Goal: Task Accomplishment & Management: Manage account settings

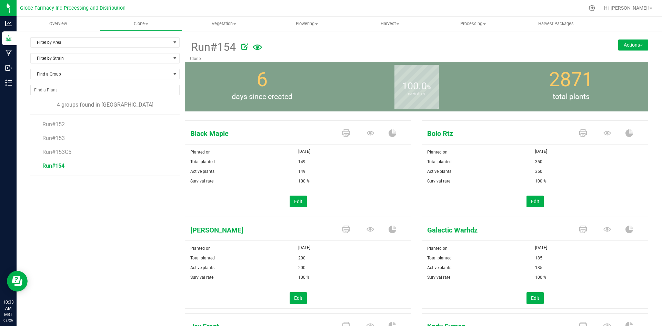
scroll to position [19, 0]
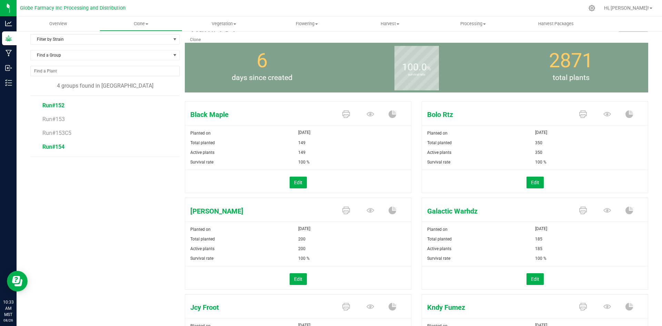
click at [44, 104] on span "Run#152" at bounding box center [53, 105] width 22 height 7
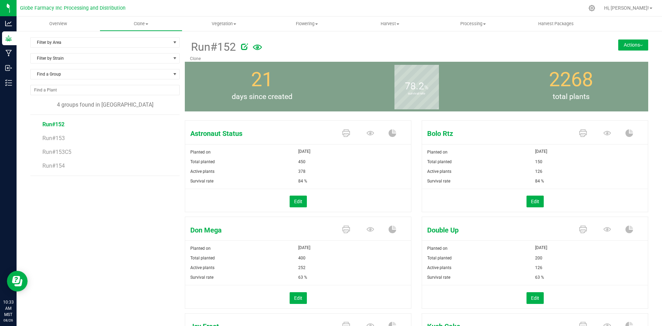
click at [636, 46] on button "Actions" at bounding box center [633, 44] width 30 height 11
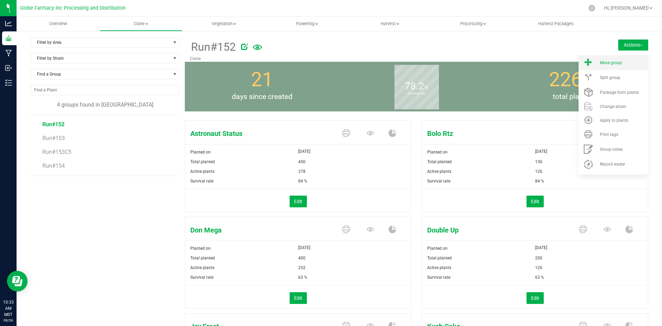
click at [627, 63] on div "Move group" at bounding box center [623, 62] width 47 height 5
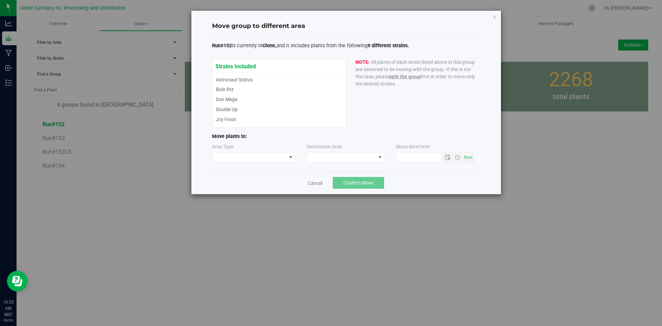
type input "8/26/2025 10:33 AM"
click at [248, 158] on span at bounding box center [249, 157] width 74 height 10
click at [242, 175] on li "Vegetative" at bounding box center [253, 170] width 83 height 12
click at [318, 158] on span at bounding box center [341, 157] width 69 height 10
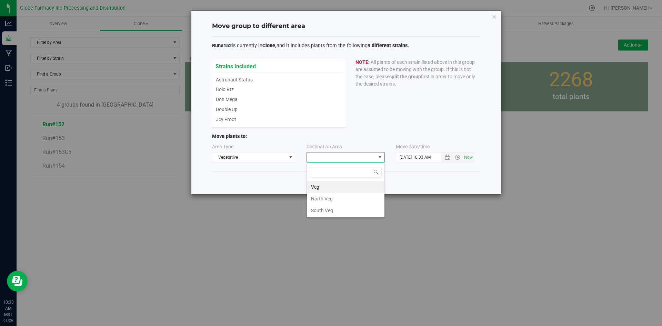
scroll to position [10, 78]
click at [320, 197] on li "North Veg" at bounding box center [346, 199] width 78 height 12
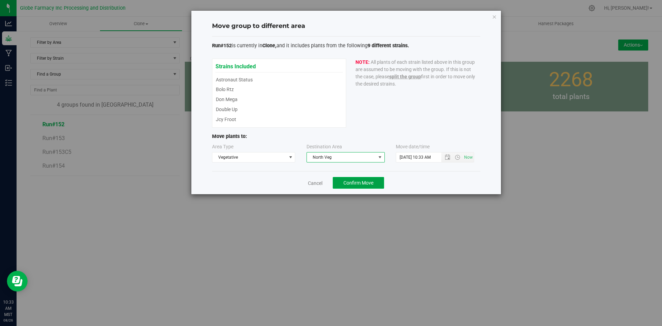
click at [350, 183] on span "Confirm Move" at bounding box center [359, 183] width 30 height 6
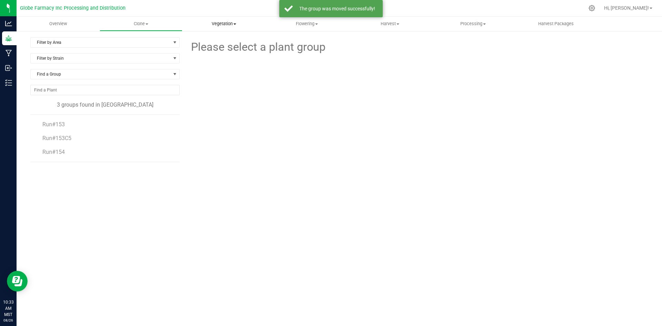
click at [227, 24] on span "Vegetation" at bounding box center [224, 24] width 82 height 6
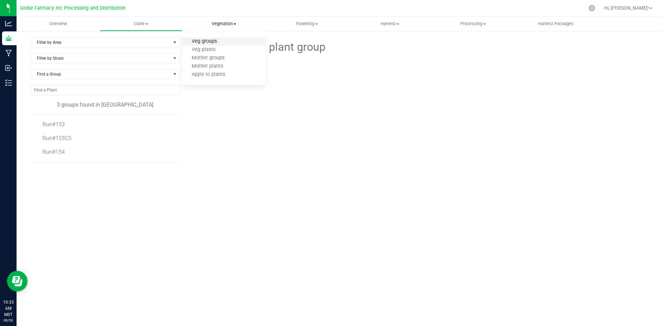
click at [219, 40] on span "Veg groups" at bounding box center [204, 42] width 44 height 6
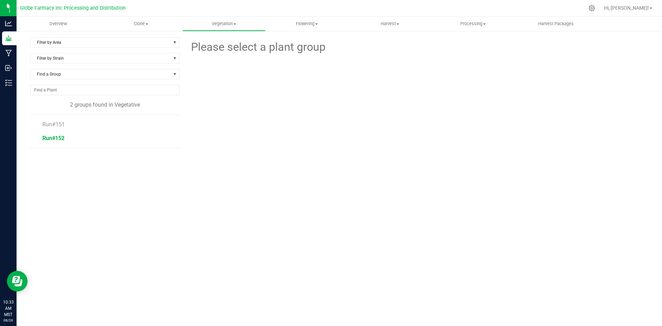
click at [49, 138] on span "Run#152" at bounding box center [53, 138] width 22 height 7
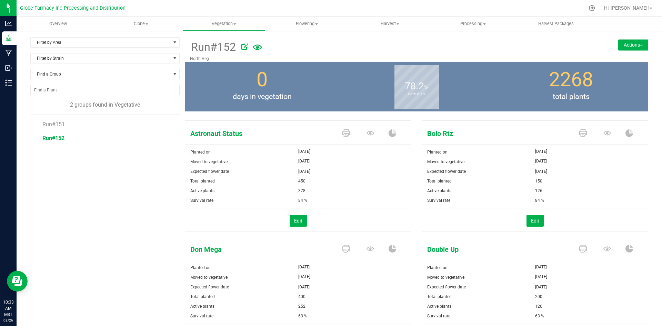
click at [560, 41] on div at bounding box center [406, 46] width 330 height 14
click at [618, 44] on button "Actions" at bounding box center [633, 44] width 30 height 11
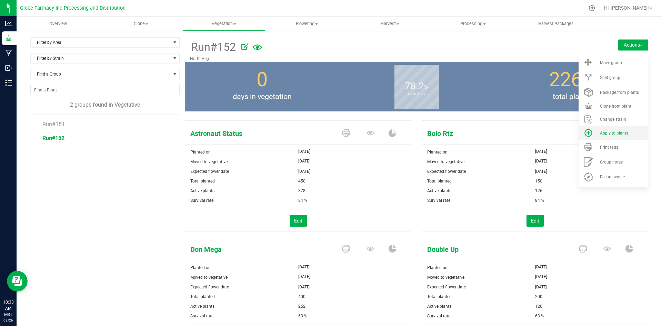
click at [616, 131] on span "Apply to plants" at bounding box center [614, 133] width 28 height 5
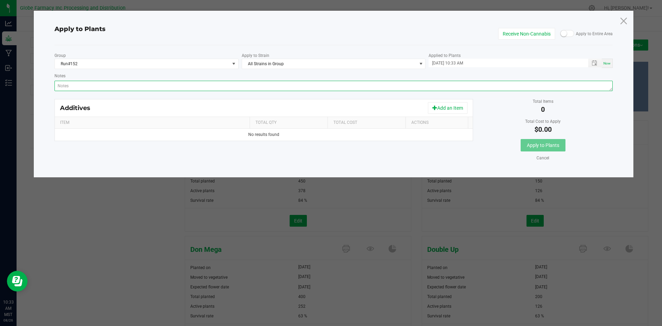
click at [382, 85] on textarea "Notes" at bounding box center [333, 86] width 559 height 10
paste textarea "Calcium Nitrate, Monopotassium Phosphate, Potassium Sulfate, Iron Edta, Sodium …"
type textarea "Calcium Nitrate, Monopotassium Phosphate, Potassium Sulfate, Iron Edta, Sodium …"
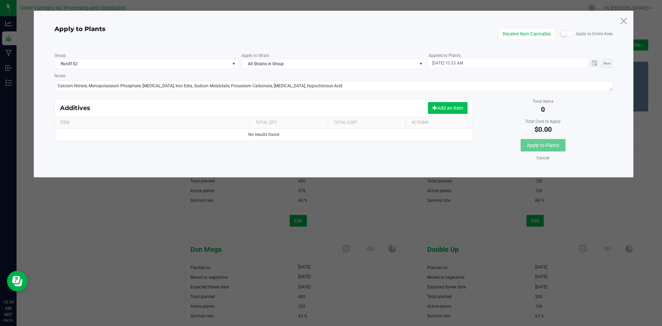
click at [436, 103] on button "Add an Item" at bounding box center [448, 108] width 40 height 12
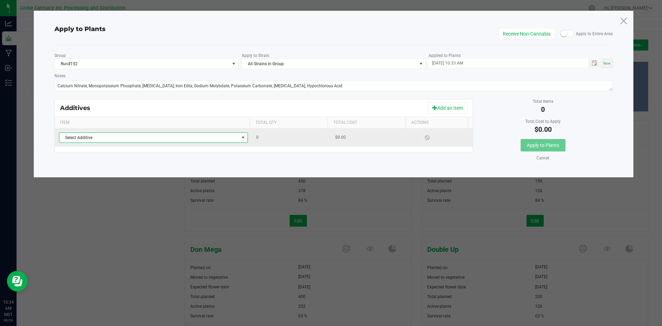
click at [226, 138] on span "Select Additive" at bounding box center [149, 138] width 180 height 10
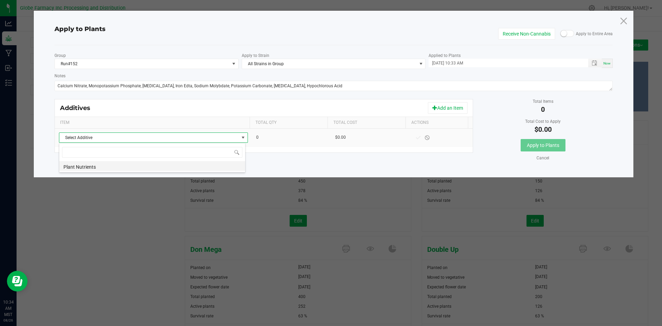
click at [214, 165] on li "Plant Nutrients" at bounding box center [152, 166] width 186 height 10
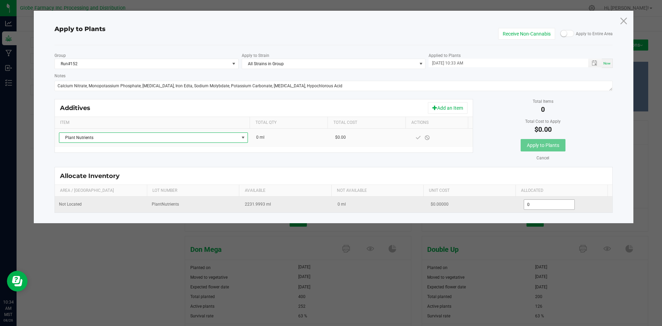
click at [527, 203] on input "0" at bounding box center [549, 205] width 51 height 10
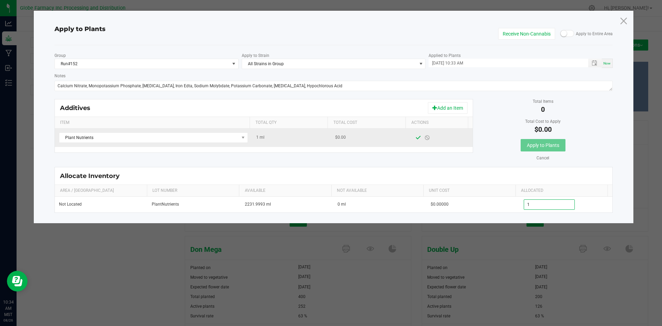
type input "1.0000"
click at [416, 140] on span at bounding box center [419, 138] width 6 height 6
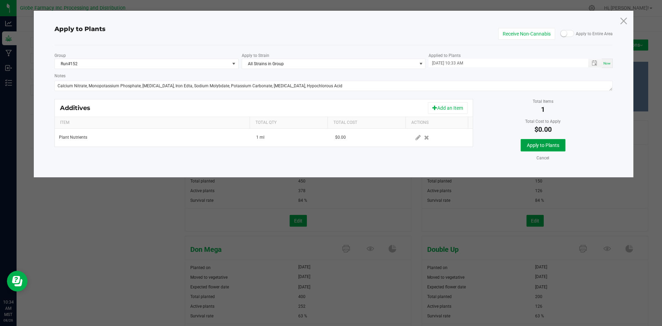
click at [538, 146] on span "Apply to Plants" at bounding box center [543, 145] width 32 height 6
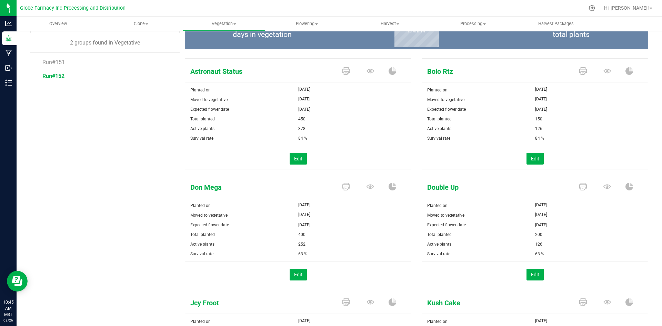
scroll to position [47, 0]
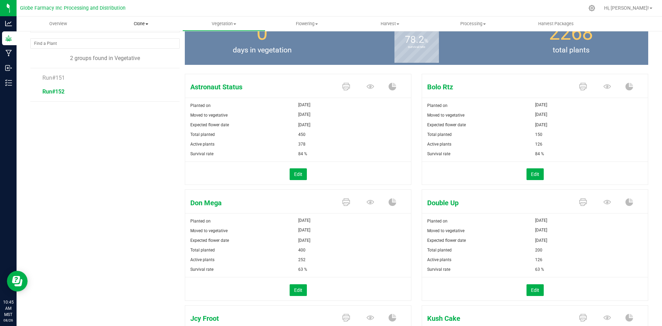
click at [133, 22] on span "Clone" at bounding box center [141, 24] width 82 height 6
click at [136, 51] on span "Cloning groups" at bounding box center [126, 50] width 52 height 6
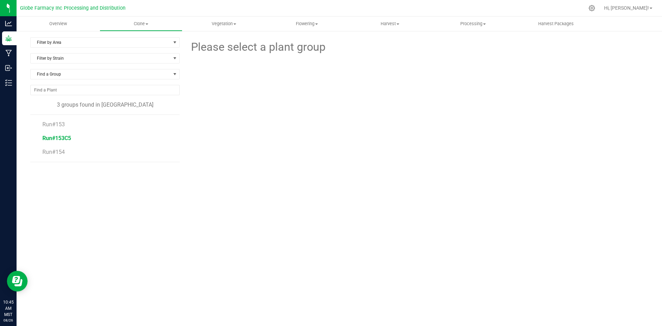
click at [67, 139] on span "Run#153C5" at bounding box center [56, 138] width 29 height 7
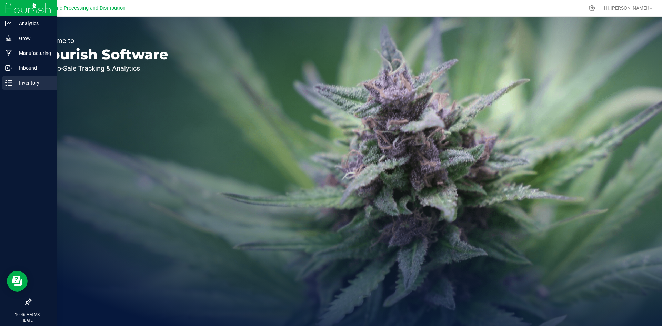
click at [18, 86] on p "Inventory" at bounding box center [32, 83] width 41 height 8
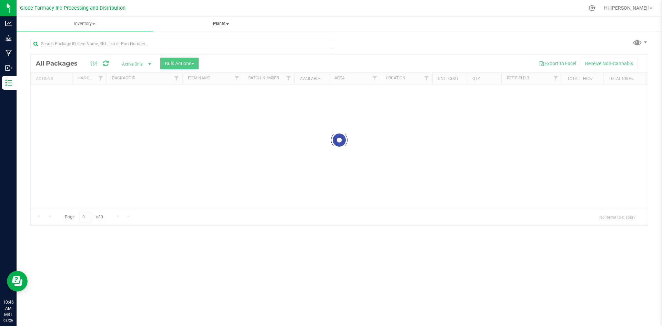
click at [221, 23] on span "Plants" at bounding box center [221, 24] width 136 height 6
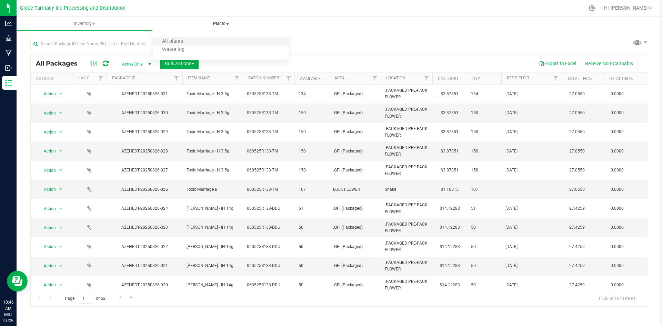
click at [202, 42] on li "All plants" at bounding box center [221, 42] width 136 height 8
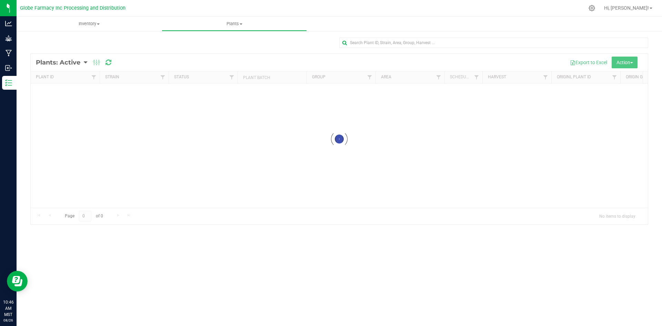
click at [73, 62] on div at bounding box center [339, 139] width 617 height 170
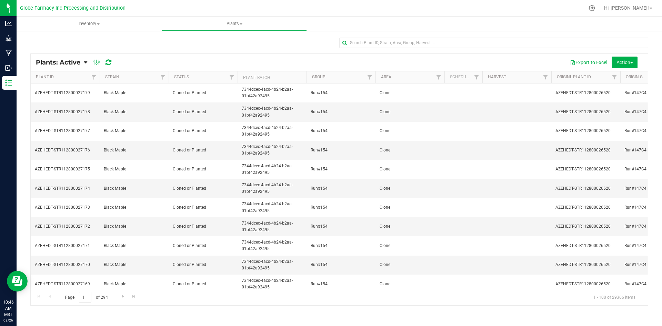
click at [78, 62] on span "Plants: Active" at bounding box center [58, 63] width 44 height 8
click at [68, 106] on span "Plants: Dead" at bounding box center [55, 104] width 28 height 6
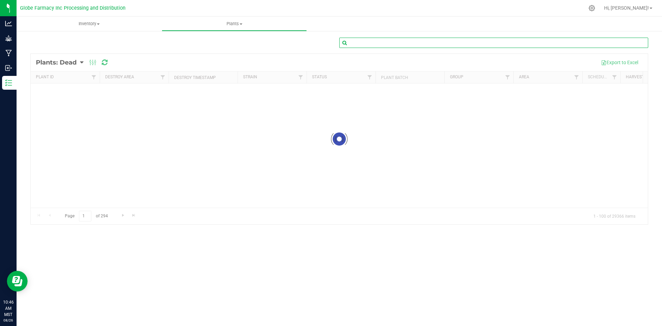
click at [362, 42] on input "text" at bounding box center [493, 43] width 309 height 10
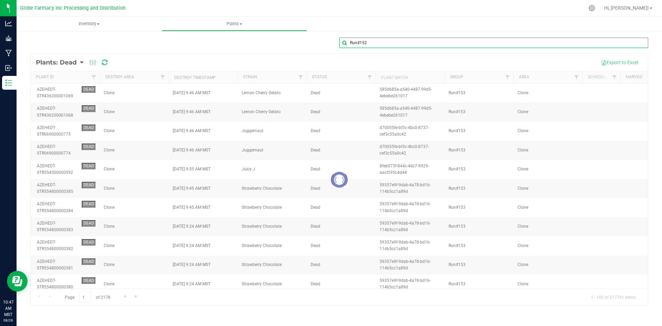
type input "Run#152"
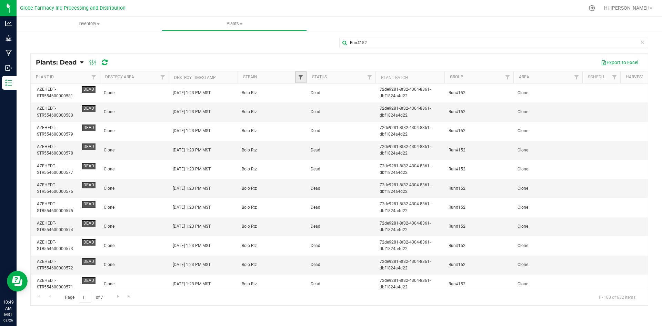
click at [302, 77] on span "Filter" at bounding box center [301, 77] width 6 height 6
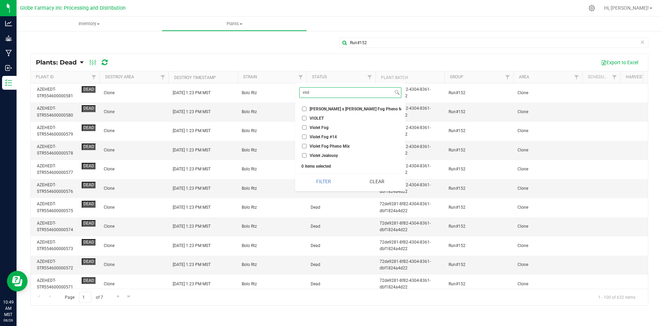
type input "viol"
click at [302, 128] on input "Violet Fog" at bounding box center [304, 127] width 4 height 4
click at [323, 186] on button "Filter" at bounding box center [323, 181] width 49 height 15
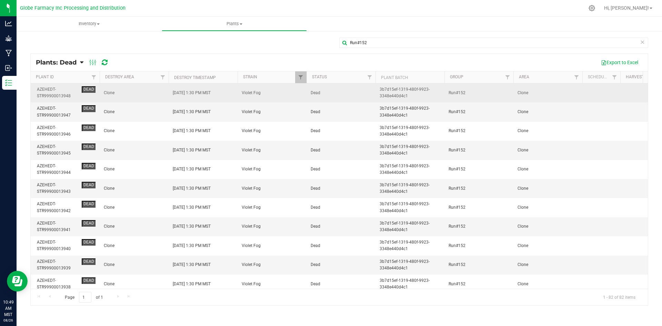
click at [156, 92] on span "Clone" at bounding box center [134, 93] width 61 height 7
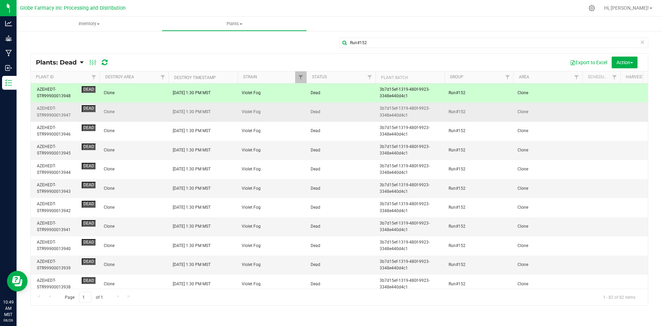
click at [147, 111] on span "Clone" at bounding box center [134, 112] width 61 height 7
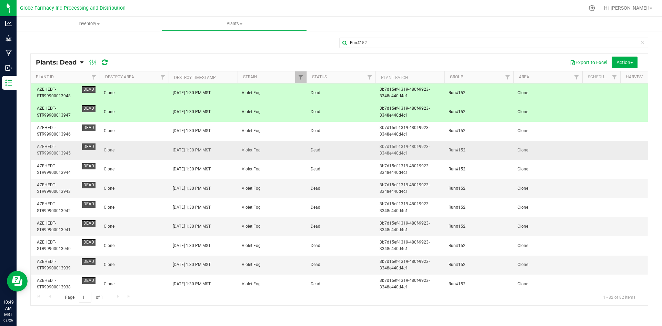
drag, startPoint x: 143, startPoint y: 130, endPoint x: 143, endPoint y: 148, distance: 18.3
click at [143, 131] on span "Clone" at bounding box center [134, 131] width 61 height 7
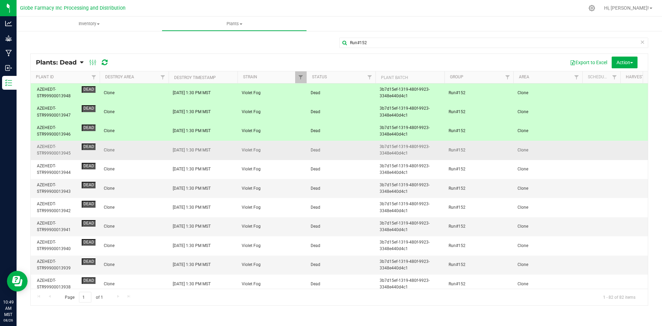
click at [142, 150] on span "Clone" at bounding box center [134, 150] width 61 height 7
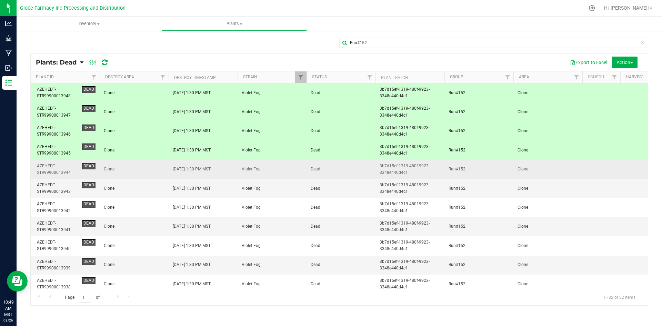
click at [152, 177] on td "Clone" at bounding box center [134, 169] width 69 height 19
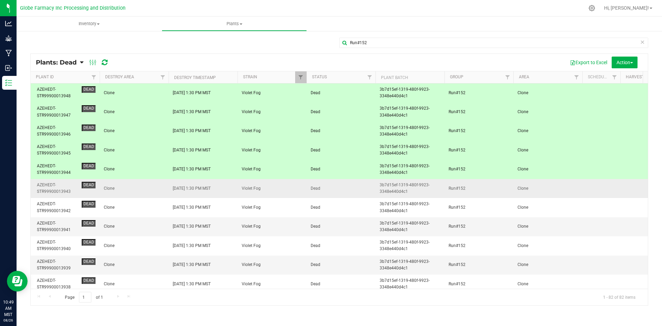
click at [151, 185] on span "Clone" at bounding box center [134, 188] width 61 height 7
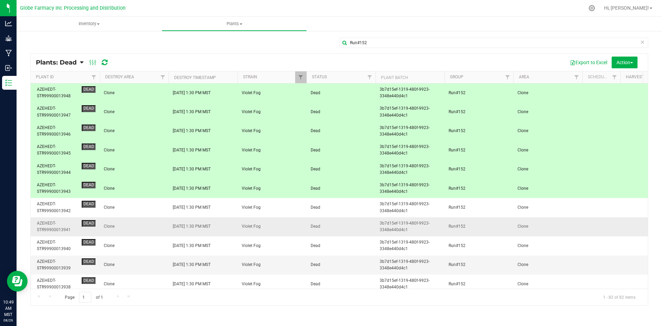
drag, startPoint x: 155, startPoint y: 202, endPoint x: 161, endPoint y: 219, distance: 18.3
click at [155, 203] on td "Clone" at bounding box center [134, 207] width 69 height 19
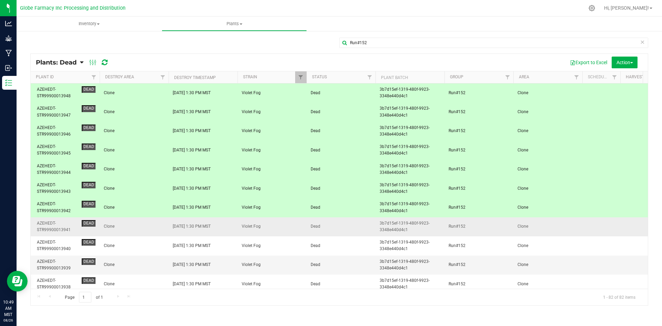
click at [163, 223] on span "Clone" at bounding box center [134, 226] width 61 height 7
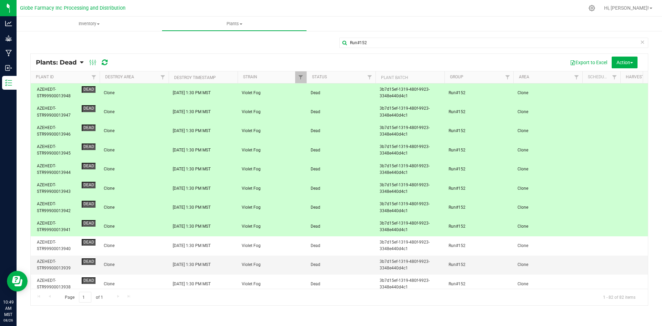
scroll to position [34, 0]
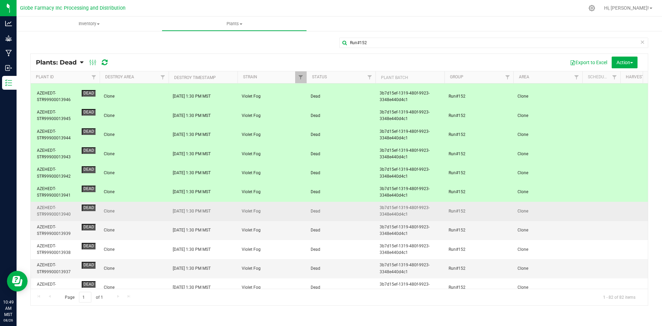
click at [159, 212] on span "Clone" at bounding box center [134, 211] width 61 height 7
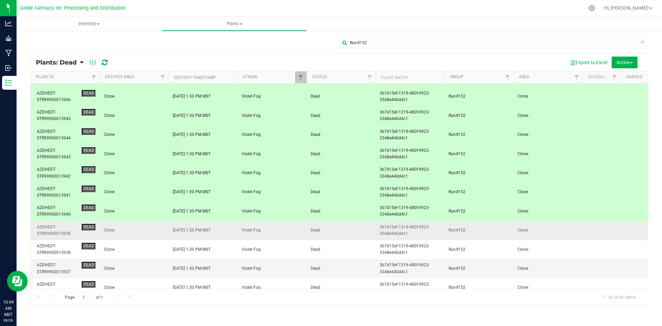
click at [156, 228] on span "Clone" at bounding box center [134, 230] width 61 height 7
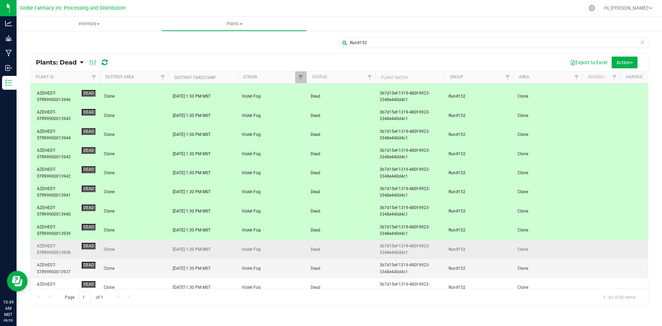
click at [156, 245] on td "Clone" at bounding box center [134, 249] width 69 height 19
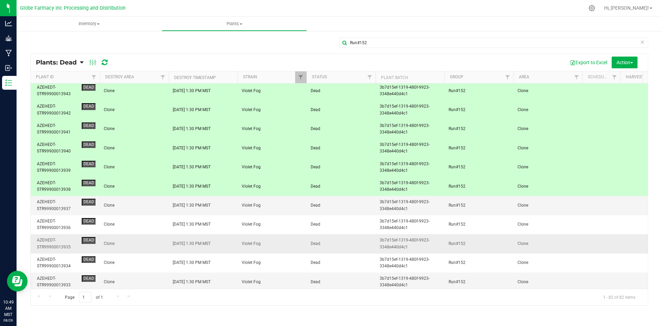
scroll to position [103, 0]
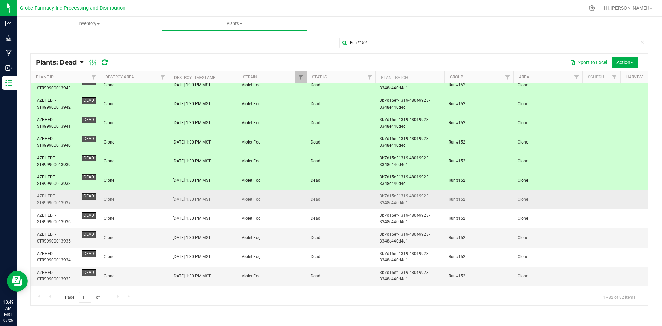
click at [148, 199] on span "Clone" at bounding box center [134, 199] width 61 height 7
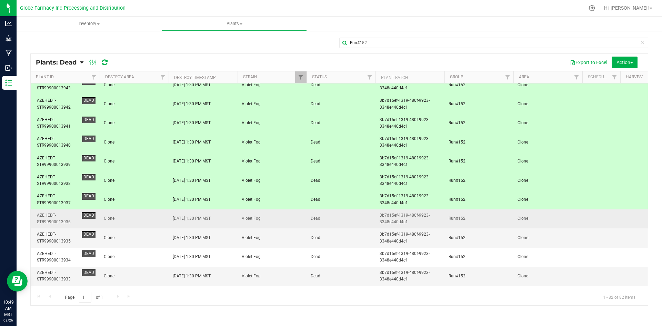
click at [144, 219] on span "Clone" at bounding box center [134, 218] width 61 height 7
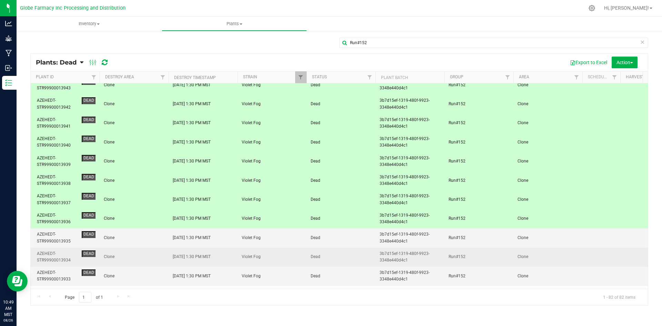
drag, startPoint x: 142, startPoint y: 233, endPoint x: 143, endPoint y: 251, distance: 17.2
click at [142, 235] on td "Clone" at bounding box center [134, 237] width 69 height 19
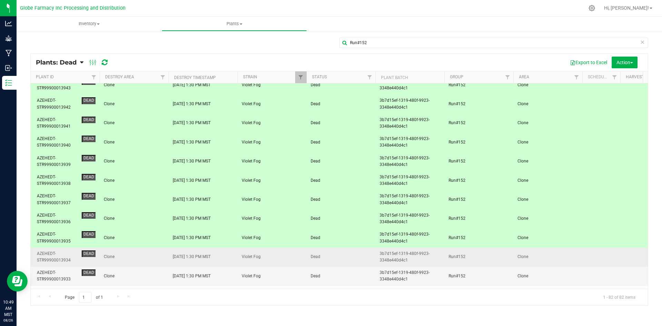
drag, startPoint x: 143, startPoint y: 252, endPoint x: 148, endPoint y: 265, distance: 13.1
click at [144, 256] on td "Clone" at bounding box center [134, 257] width 69 height 19
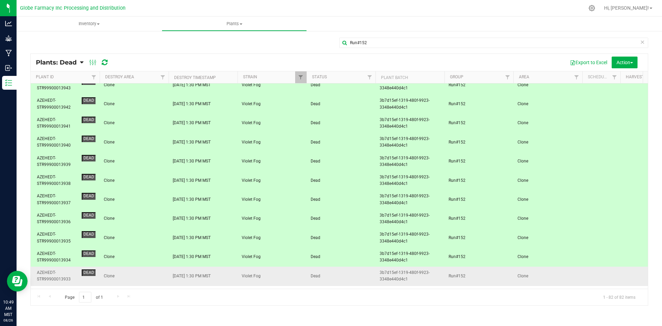
click at [154, 273] on span "Clone" at bounding box center [134, 276] width 61 height 7
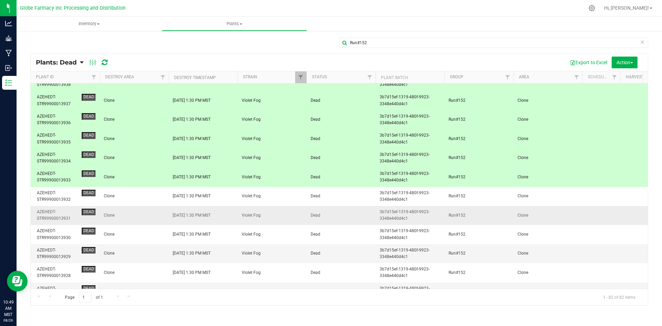
scroll to position [207, 0]
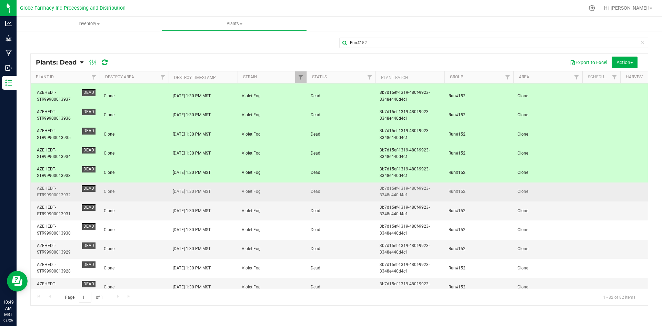
click at [158, 192] on span "Clone" at bounding box center [134, 191] width 61 height 7
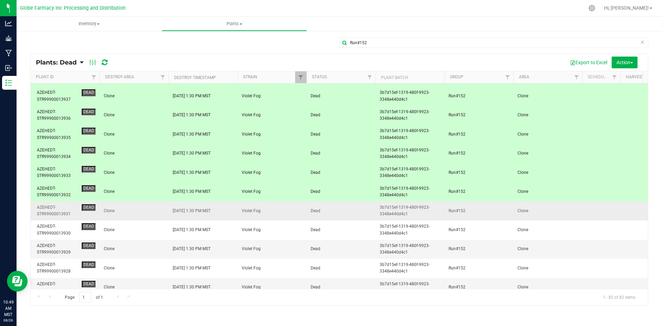
click at [151, 211] on span "Clone" at bounding box center [134, 211] width 61 height 7
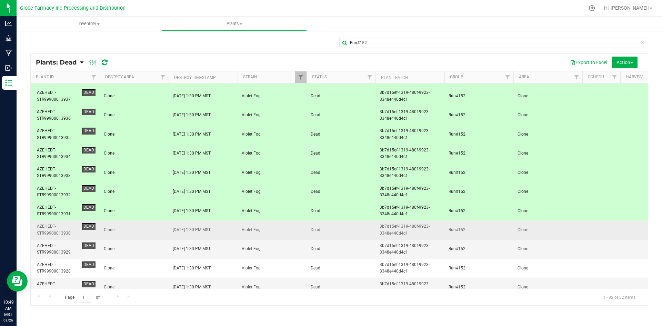
click at [149, 228] on span "Clone" at bounding box center [134, 230] width 61 height 7
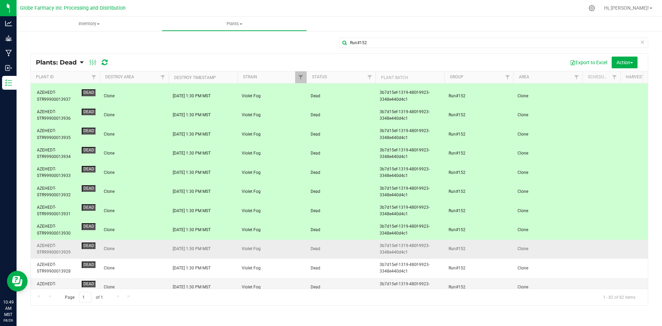
click at [148, 248] on span "Clone" at bounding box center [134, 249] width 61 height 7
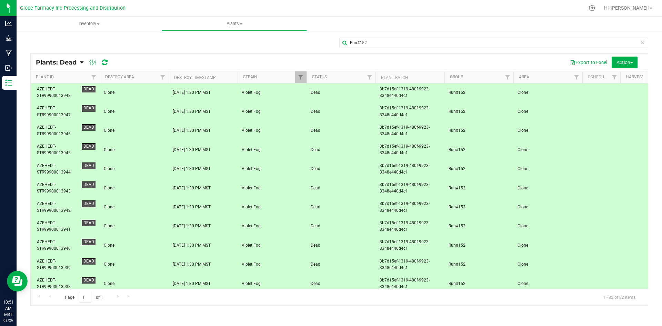
scroll to position [0, 0]
click at [617, 63] on span "Action" at bounding box center [625, 63] width 17 height 6
click at [617, 79] on span "Revive plants" at bounding box center [617, 78] width 27 height 6
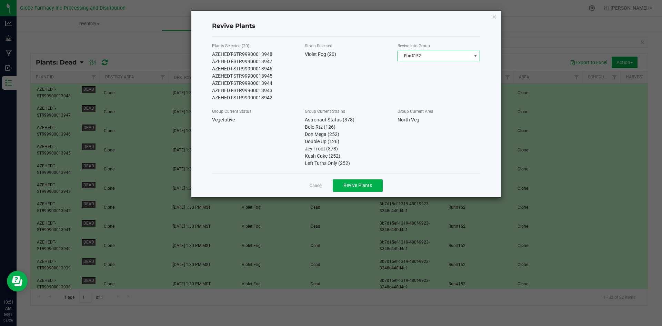
click at [427, 57] on span "Run#152" at bounding box center [434, 56] width 73 height 10
click at [428, 85] on li "Run#152" at bounding box center [439, 84] width 82 height 10
click at [360, 186] on span "Revive Plants" at bounding box center [358, 185] width 29 height 6
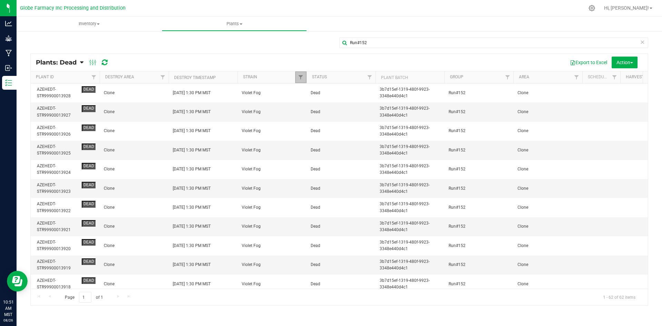
click at [303, 76] on span "Filter" at bounding box center [301, 77] width 6 height 6
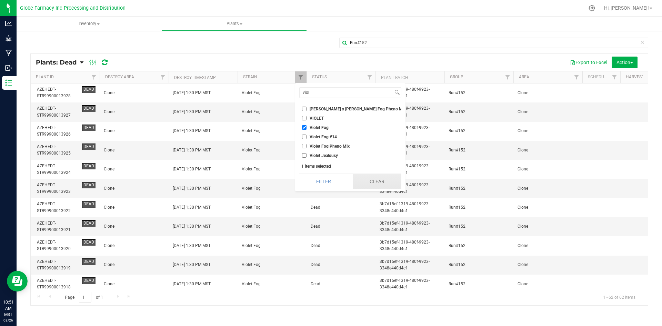
click at [353, 180] on button "Clear" at bounding box center [377, 181] width 49 height 15
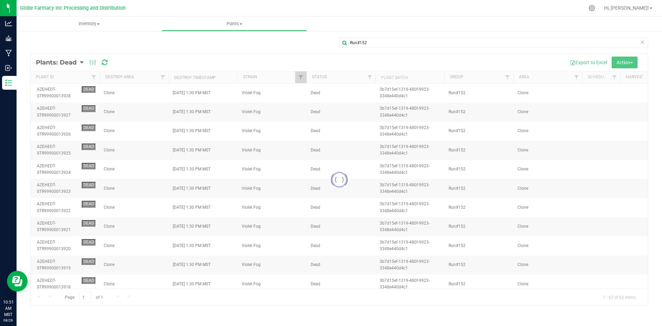
checkbox input "false"
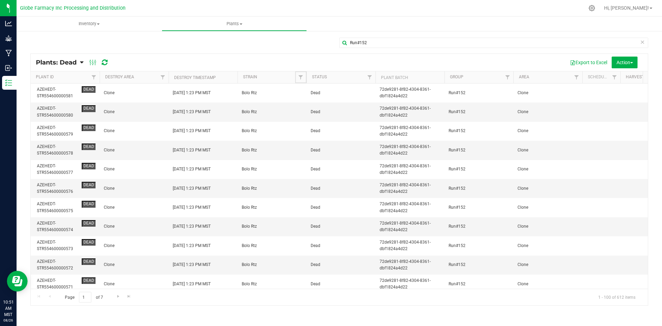
click at [301, 77] on span "Filter" at bounding box center [301, 77] width 6 height 6
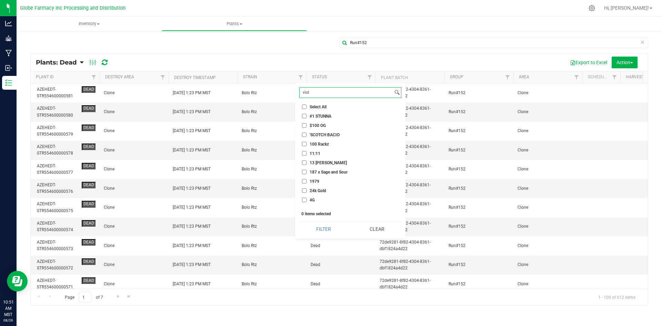
click at [317, 92] on input "viol" at bounding box center [346, 93] width 93 height 10
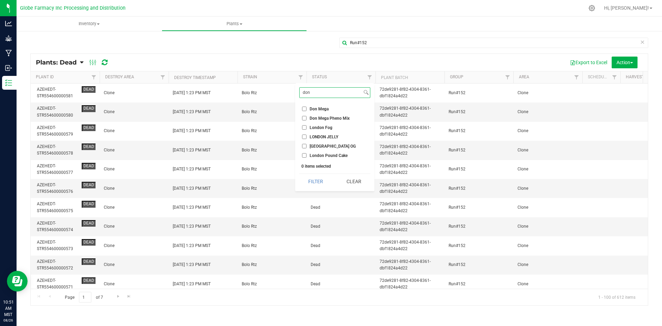
type input "don"
click at [301, 107] on li "Don Mega" at bounding box center [334, 108] width 71 height 7
click at [306, 111] on input "Don Mega" at bounding box center [304, 109] width 4 height 4
checkbox input "true"
click at [326, 180] on button "Filter" at bounding box center [315, 181] width 33 height 15
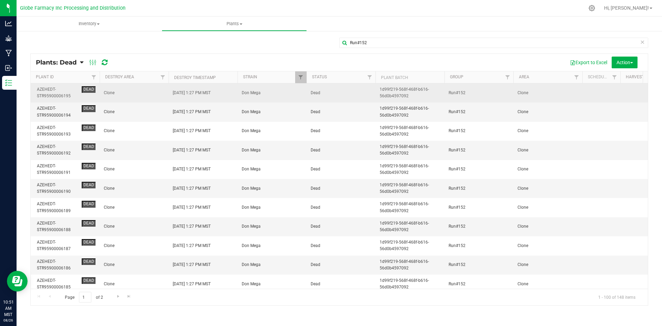
click at [128, 98] on td "Clone" at bounding box center [134, 92] width 69 height 19
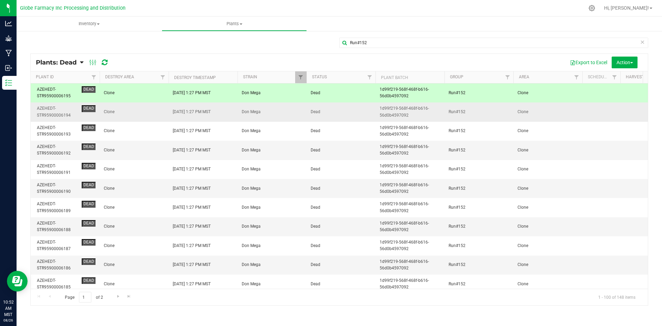
click at [131, 114] on span "Clone" at bounding box center [134, 112] width 61 height 7
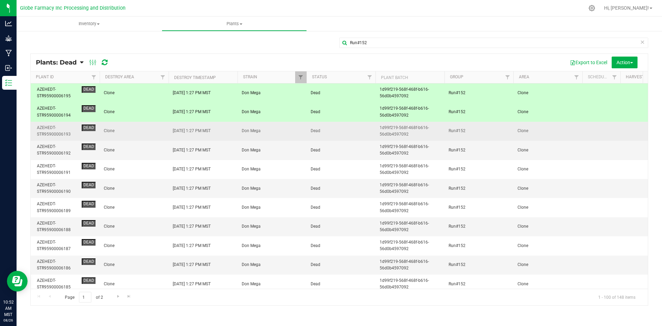
click at [133, 130] on span "Clone" at bounding box center [134, 131] width 61 height 7
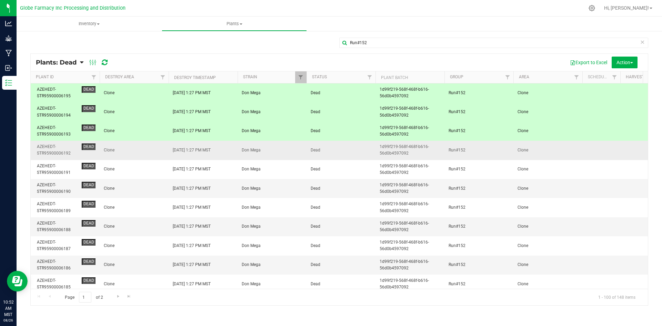
click at [139, 152] on span "Clone" at bounding box center [134, 150] width 61 height 7
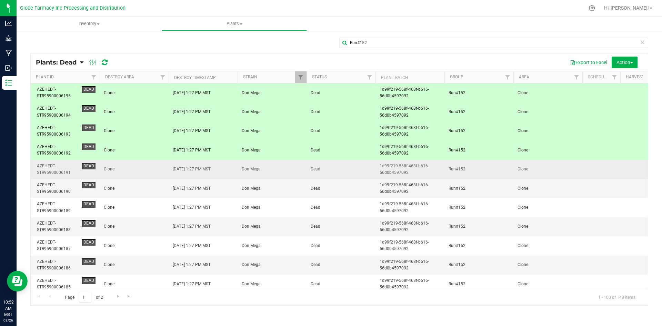
click at [139, 167] on span "Clone" at bounding box center [134, 169] width 61 height 7
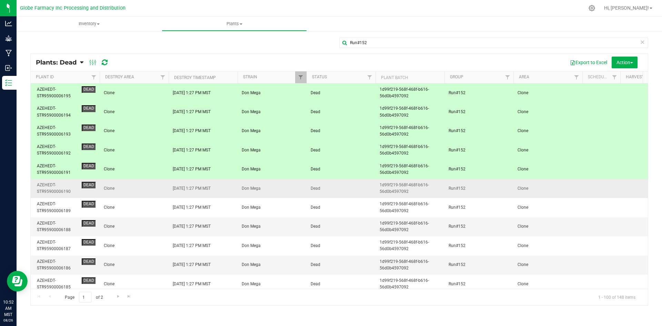
click at [144, 186] on span "Clone" at bounding box center [134, 188] width 61 height 7
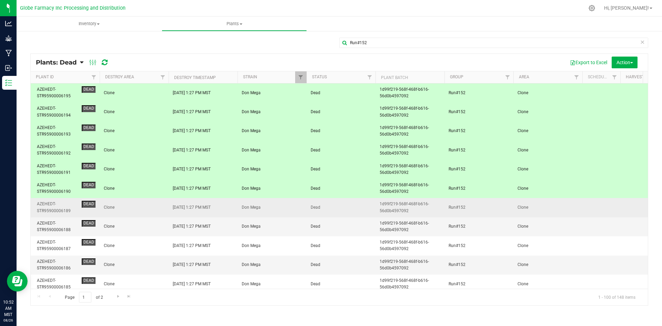
click at [155, 209] on span "Clone" at bounding box center [134, 207] width 61 height 7
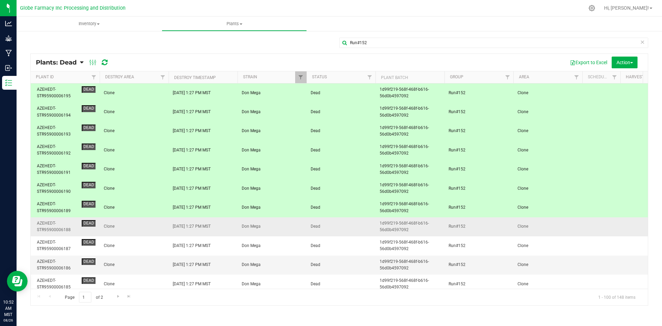
click at [157, 220] on td "Clone" at bounding box center [134, 226] width 69 height 19
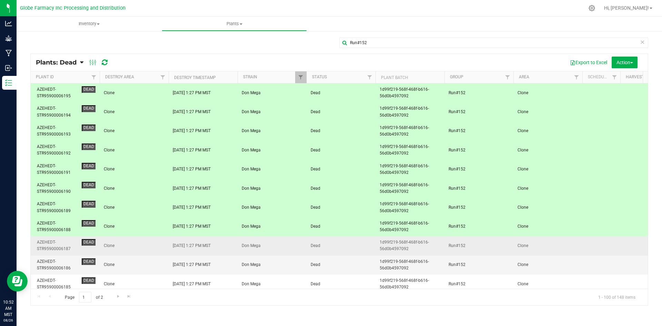
click at [155, 241] on td "Clone" at bounding box center [134, 245] width 69 height 19
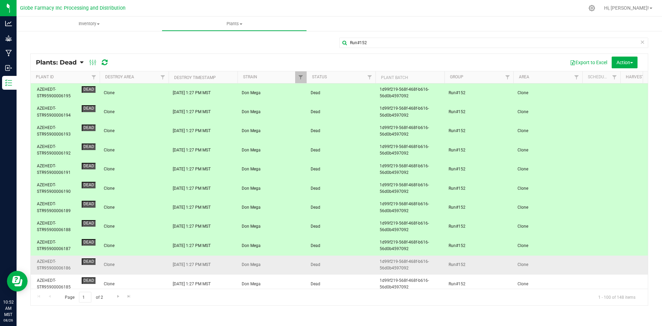
click at [155, 258] on td "Clone" at bounding box center [134, 265] width 69 height 19
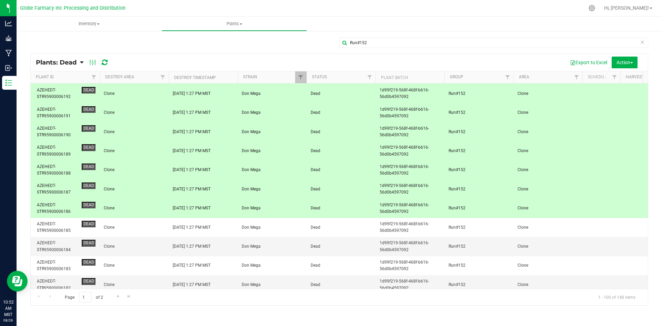
scroll to position [69, 0]
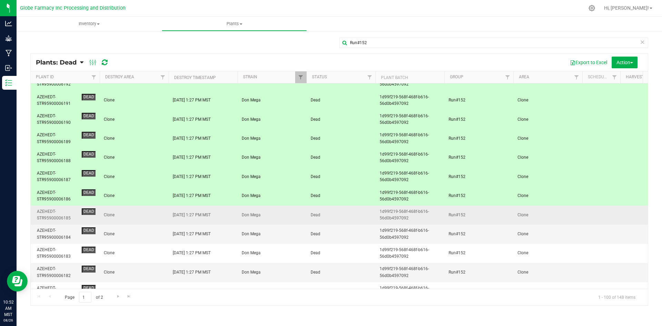
click at [152, 212] on span "Clone" at bounding box center [134, 215] width 61 height 7
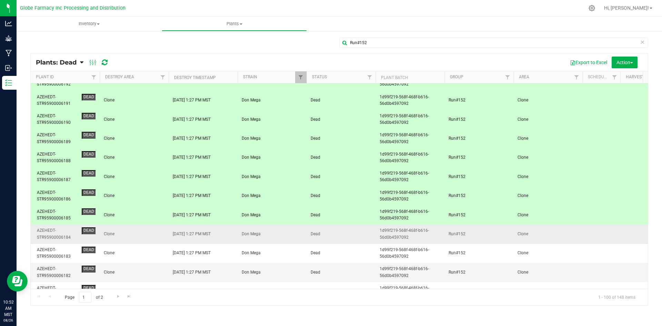
click at [151, 230] on td "Clone" at bounding box center [134, 234] width 69 height 19
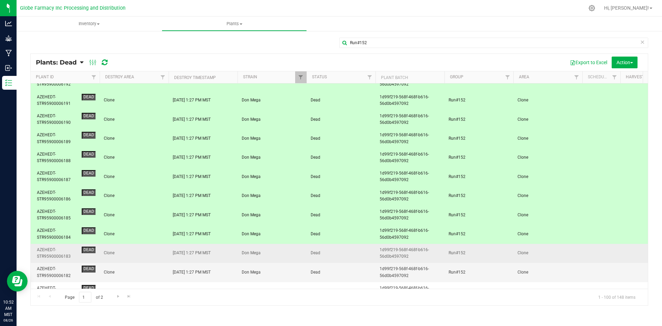
click at [154, 252] on span "Clone" at bounding box center [134, 253] width 61 height 7
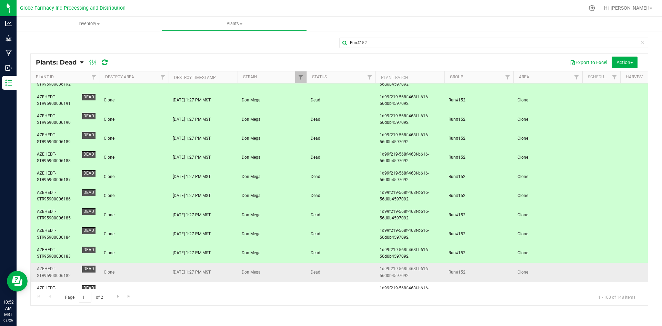
click at [154, 267] on td "Clone" at bounding box center [134, 272] width 69 height 19
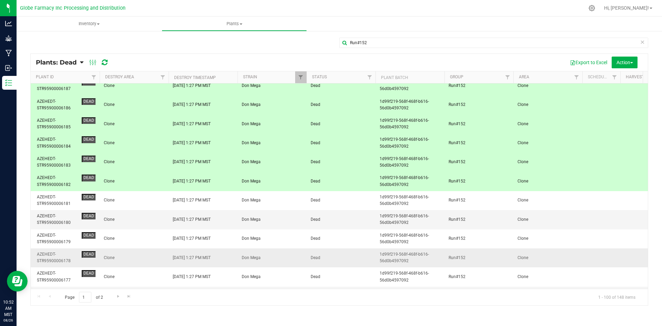
scroll to position [172, 0]
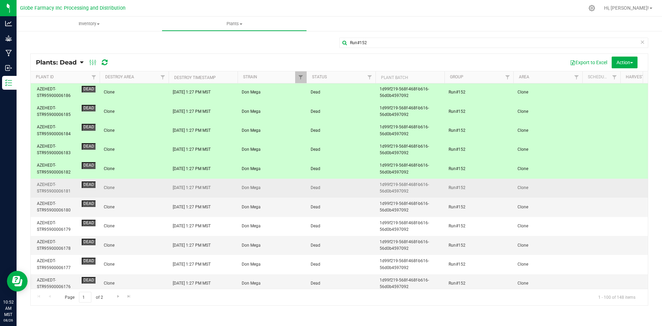
click at [151, 186] on span "Clone" at bounding box center [134, 188] width 61 height 7
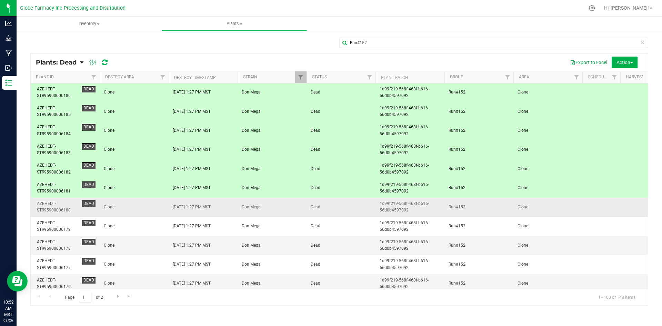
click at [149, 203] on td "Clone" at bounding box center [134, 207] width 69 height 19
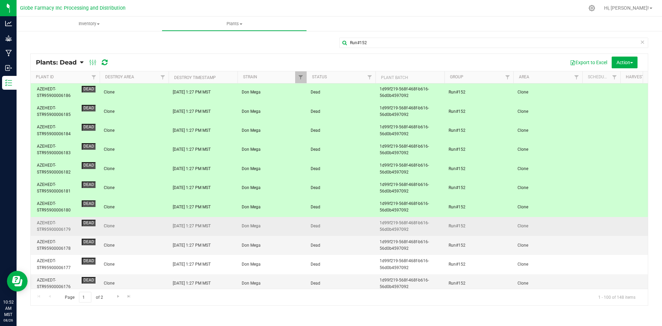
click at [152, 226] on span "Clone" at bounding box center [134, 226] width 61 height 7
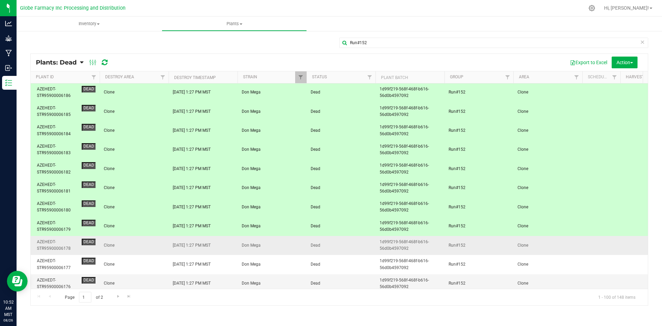
click at [154, 243] on span "Clone" at bounding box center [134, 245] width 61 height 7
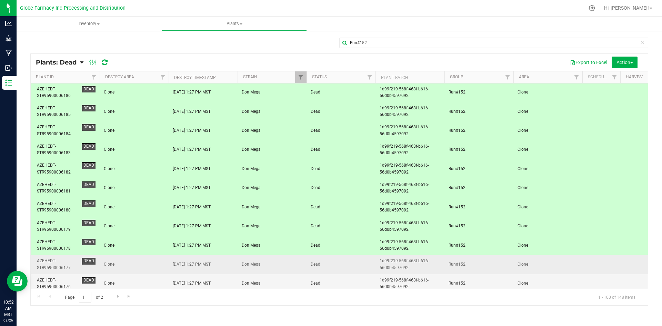
click at [157, 263] on span "Clone" at bounding box center [134, 264] width 61 height 7
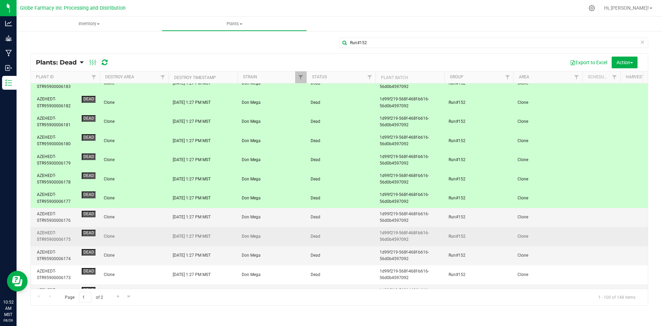
scroll to position [241, 0]
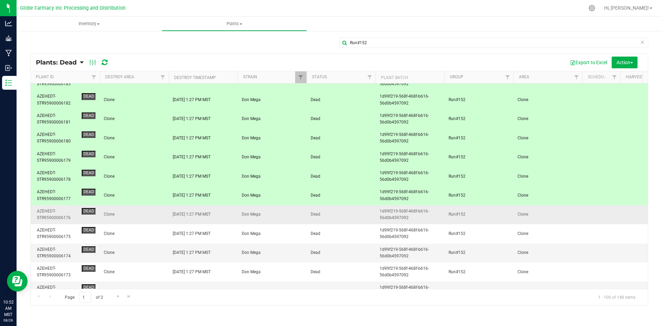
click at [154, 215] on span "Clone" at bounding box center [134, 214] width 61 height 7
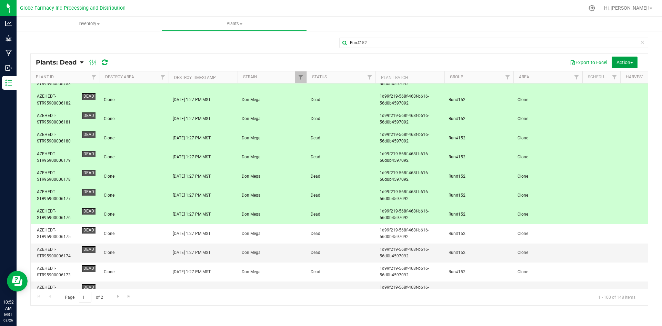
click at [623, 63] on span "Action" at bounding box center [625, 63] width 17 height 6
click at [619, 78] on span "Revive plants" at bounding box center [617, 78] width 27 height 6
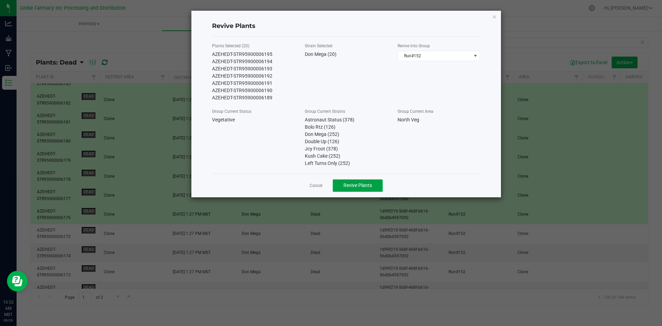
click at [344, 191] on button "Revive Plants" at bounding box center [358, 185] width 50 height 12
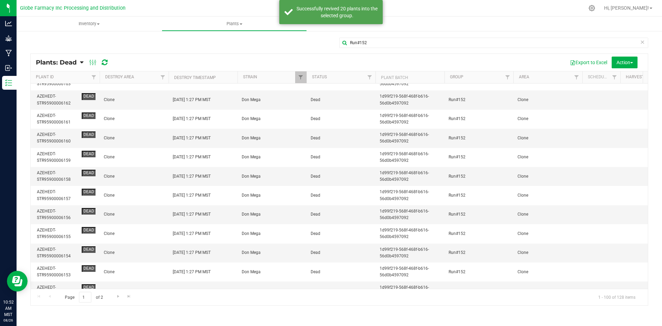
scroll to position [0, 0]
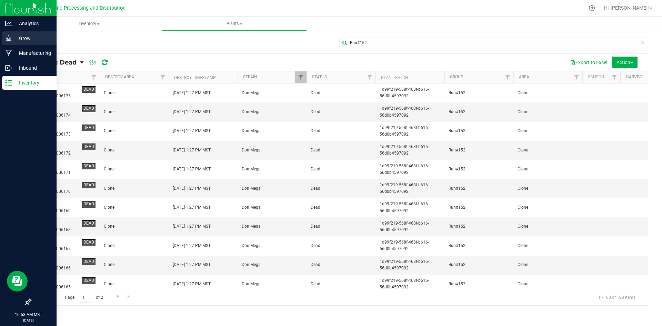
click at [13, 41] on p "Grow" at bounding box center [32, 38] width 41 height 8
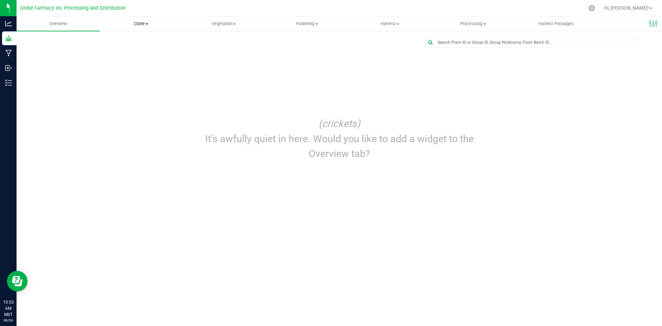
click at [141, 23] on span "Clone" at bounding box center [141, 24] width 82 height 6
click at [132, 52] on span "Cloning groups" at bounding box center [126, 50] width 52 height 6
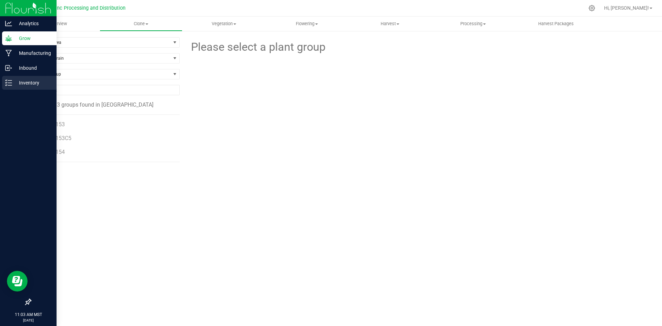
click at [16, 81] on p "Inventory" at bounding box center [32, 83] width 41 height 8
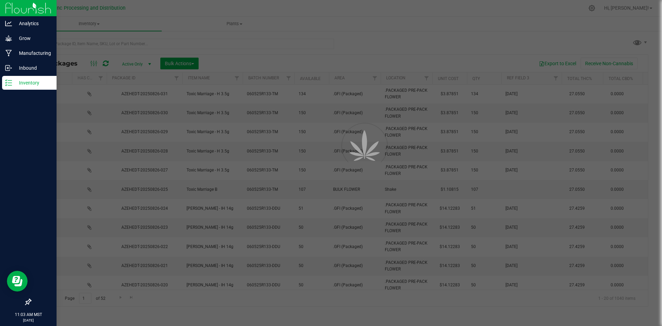
click at [230, 25] on div at bounding box center [331, 163] width 662 height 326
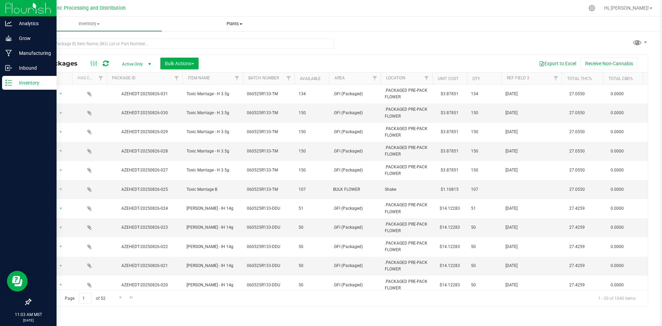
click at [232, 23] on span "Plants" at bounding box center [234, 24] width 145 height 6
click at [205, 42] on li "All plants" at bounding box center [234, 42] width 145 height 8
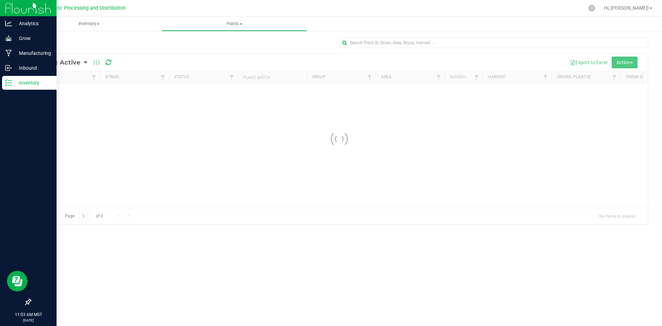
click at [83, 63] on div at bounding box center [339, 139] width 617 height 170
click at [82, 64] on link "Plants: Active" at bounding box center [60, 63] width 48 height 8
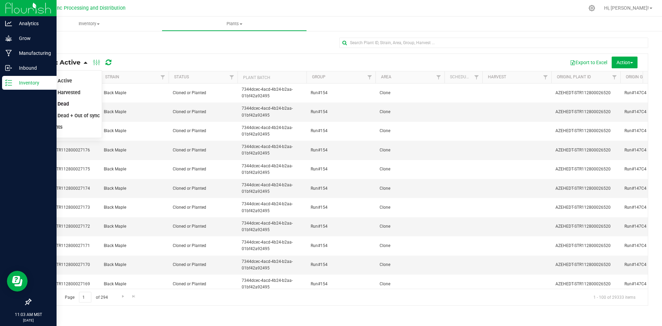
click at [52, 103] on span "Plants: Dead" at bounding box center [55, 104] width 28 height 6
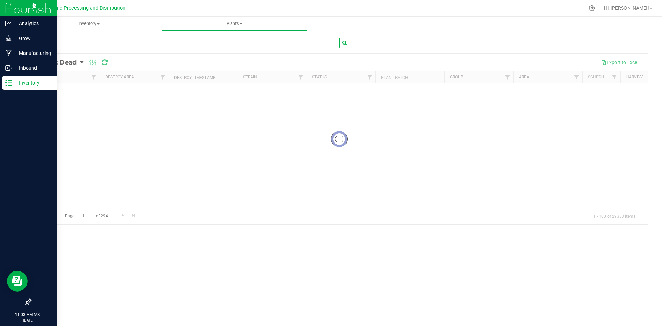
click at [393, 44] on input "text" at bounding box center [493, 43] width 309 height 10
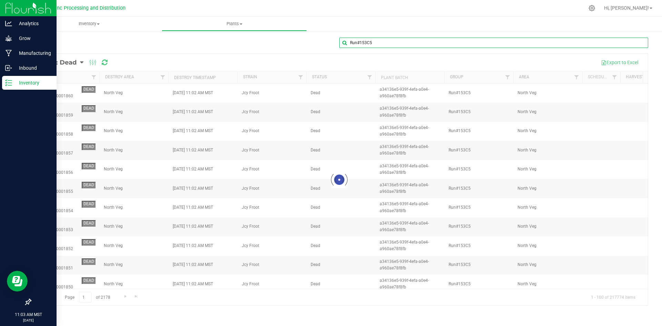
type input "Run#153C5"
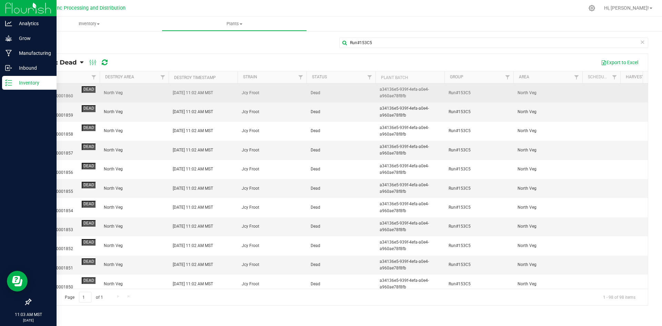
click at [156, 95] on span "North Veg" at bounding box center [134, 93] width 61 height 7
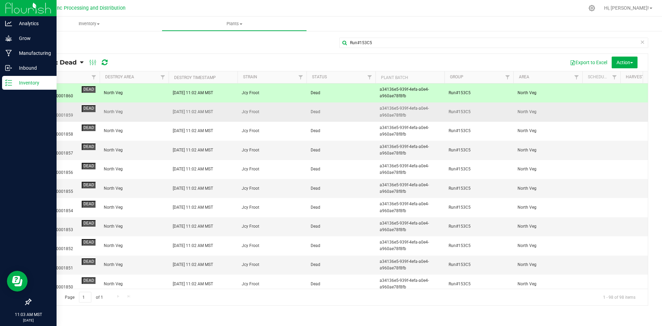
click at [156, 114] on span "North Veg" at bounding box center [134, 112] width 61 height 7
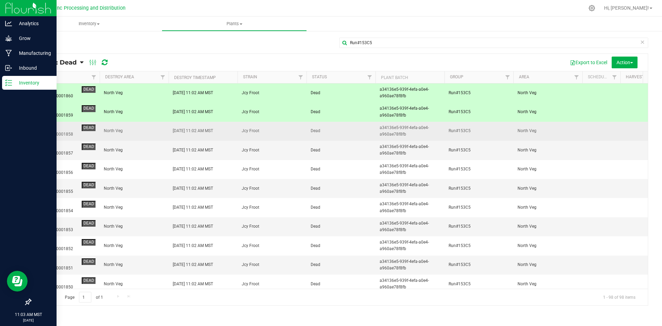
click at [155, 132] on span "North Veg" at bounding box center [134, 131] width 61 height 7
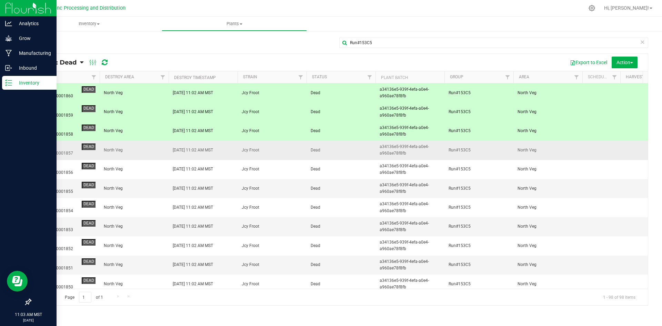
click at [150, 151] on span "North Veg" at bounding box center [134, 150] width 61 height 7
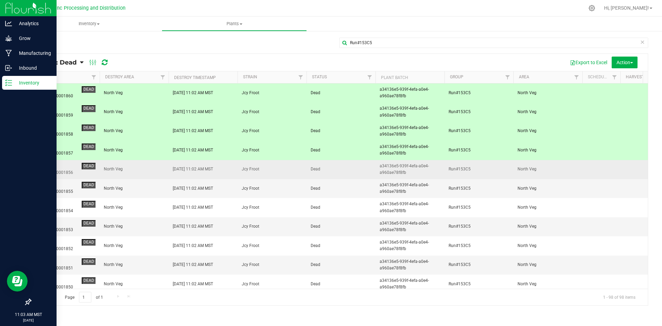
click at [146, 168] on span "North Veg" at bounding box center [134, 169] width 61 height 7
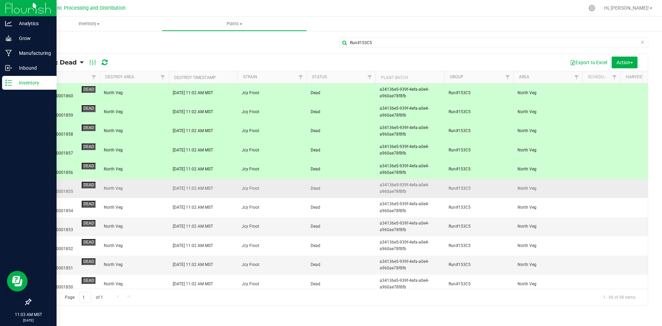
click at [161, 187] on span "North Veg" at bounding box center [134, 188] width 61 height 7
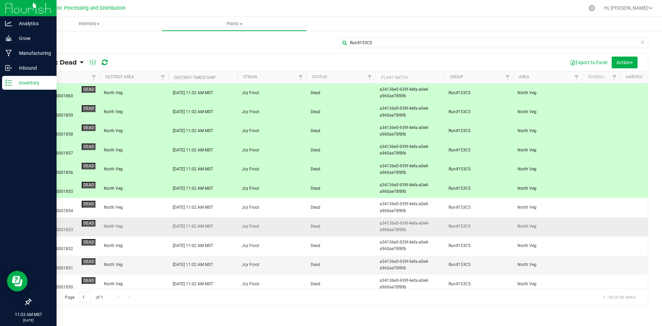
drag, startPoint x: 160, startPoint y: 208, endPoint x: 159, endPoint y: 219, distance: 11.1
click at [160, 209] on span "North Veg" at bounding box center [134, 207] width 61 height 7
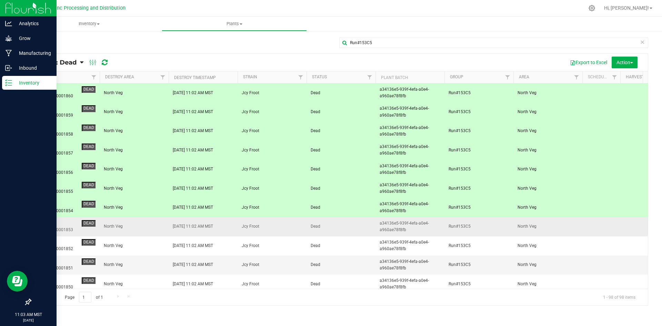
click at [160, 224] on span "North Veg" at bounding box center [134, 226] width 61 height 7
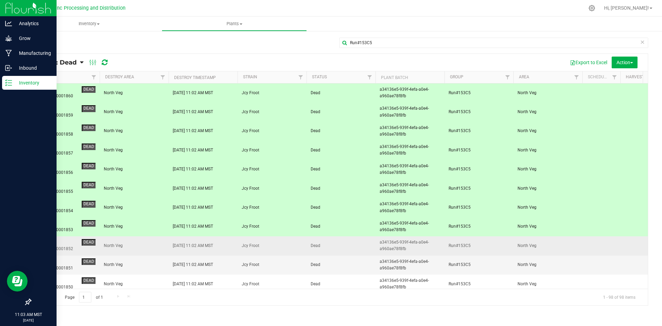
drag, startPoint x: 160, startPoint y: 244, endPoint x: 162, endPoint y: 254, distance: 10.2
click at [160, 245] on span "North Veg" at bounding box center [134, 245] width 61 height 7
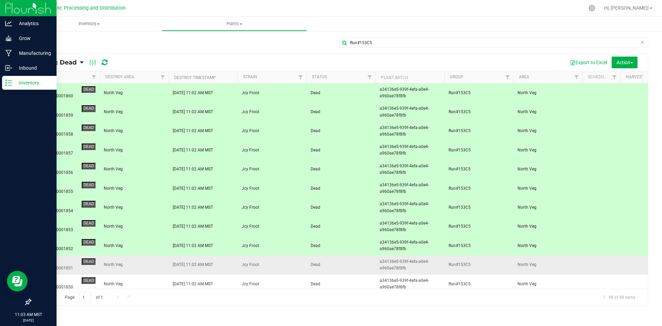
click at [169, 262] on td "08/26/2025 11:02 AM MST" at bounding box center [203, 265] width 69 height 19
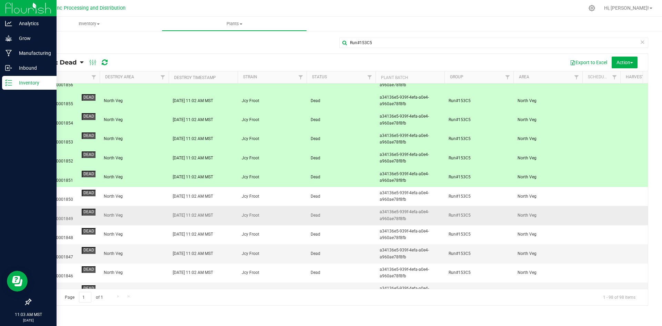
scroll to position [103, 0]
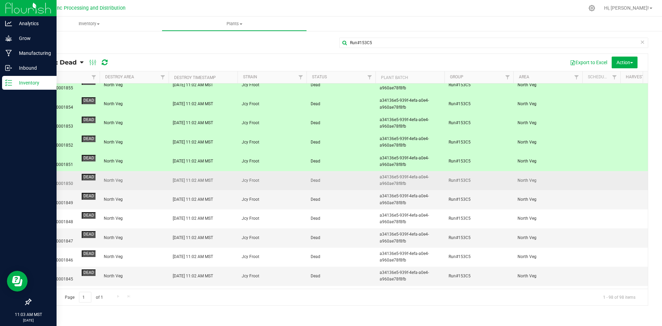
click at [152, 181] on span "North Veg" at bounding box center [134, 180] width 61 height 7
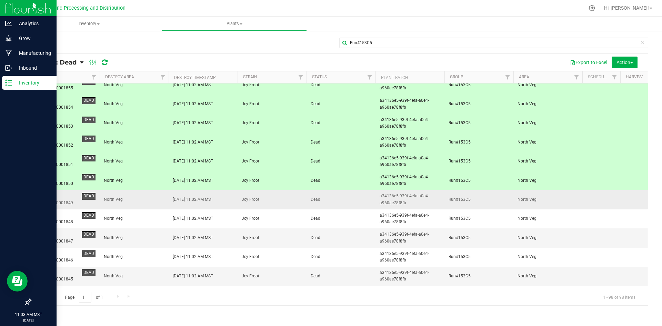
click at [149, 198] on span "North Veg" at bounding box center [134, 199] width 61 height 7
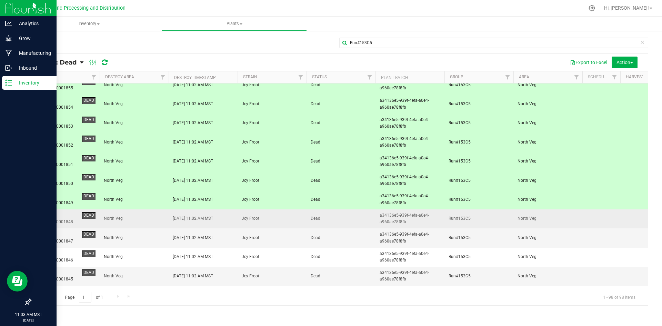
click at [151, 215] on td "North Veg" at bounding box center [134, 218] width 69 height 19
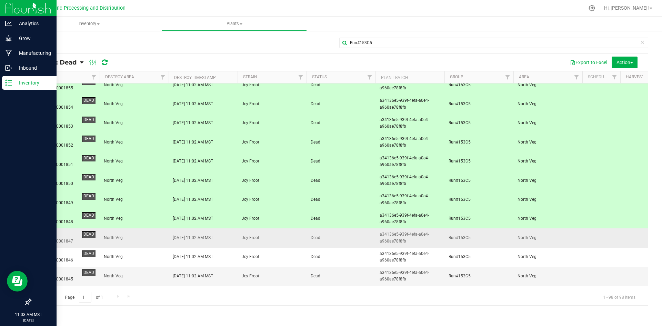
click at [152, 233] on td "North Veg" at bounding box center [134, 237] width 69 height 19
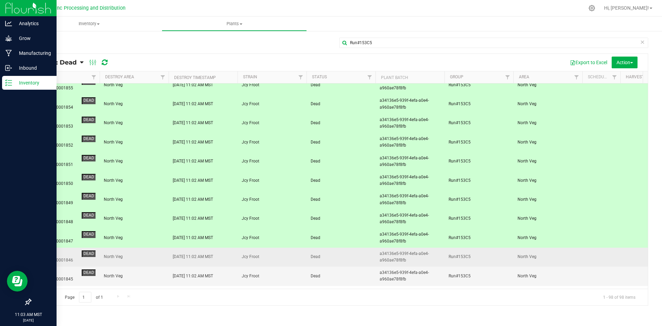
click at [156, 255] on span "North Veg" at bounding box center [134, 256] width 61 height 7
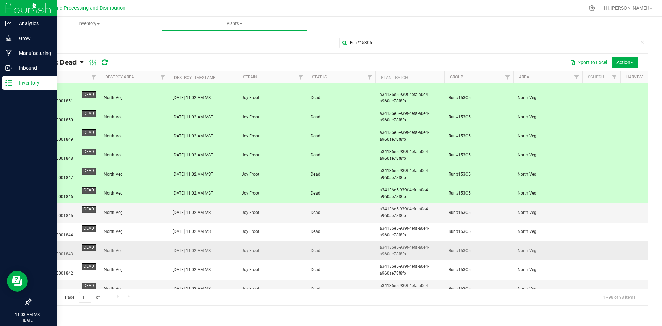
scroll to position [172, 0]
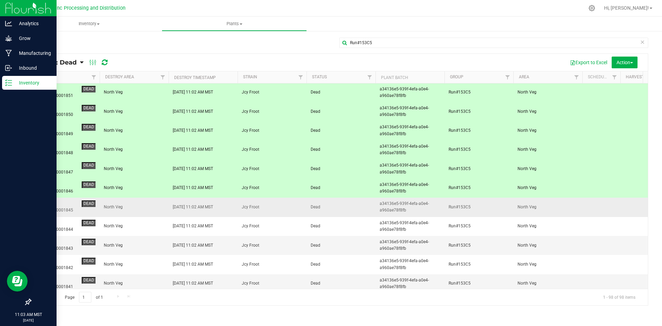
click at [145, 209] on span "North Veg" at bounding box center [134, 207] width 61 height 7
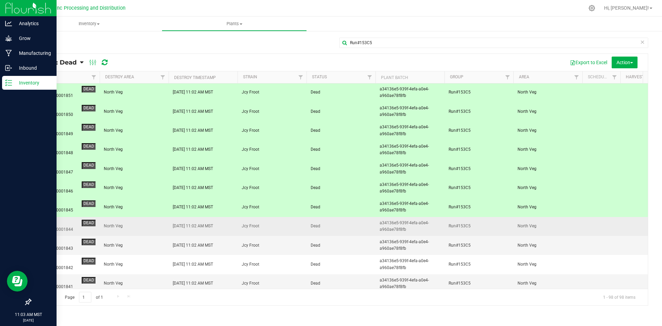
click at [145, 222] on td "North Veg" at bounding box center [134, 226] width 69 height 19
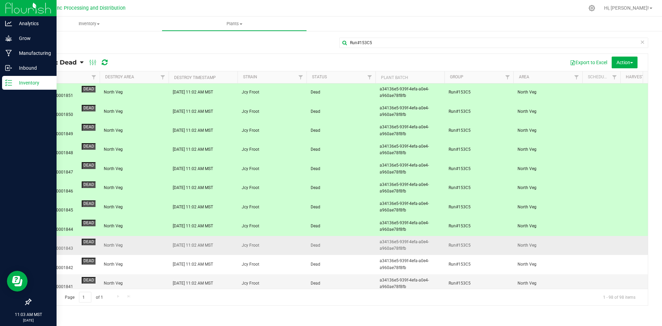
click at [145, 240] on td "North Veg" at bounding box center [134, 245] width 69 height 19
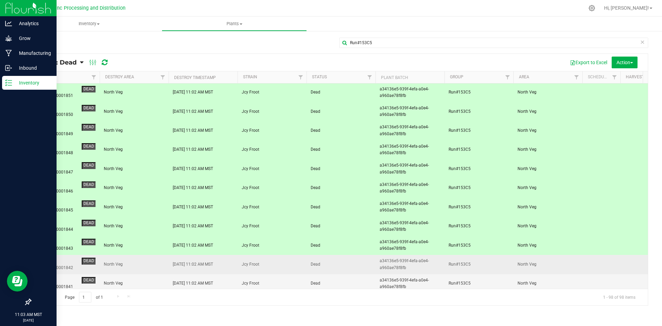
click at [148, 260] on td "North Veg" at bounding box center [134, 264] width 69 height 19
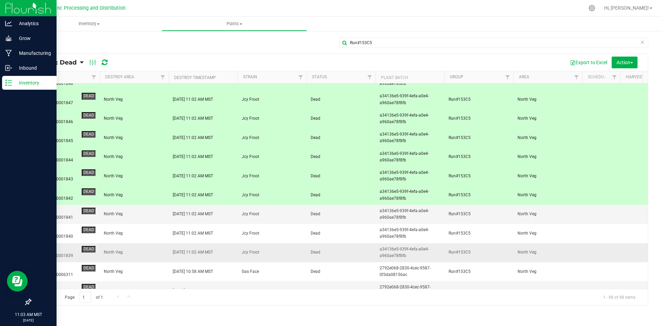
scroll to position [276, 0]
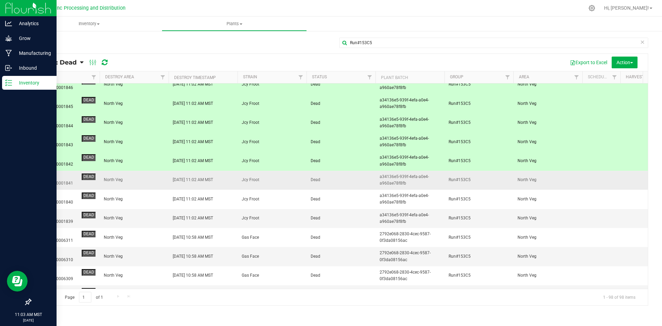
click at [151, 181] on span "North Veg" at bounding box center [134, 180] width 61 height 7
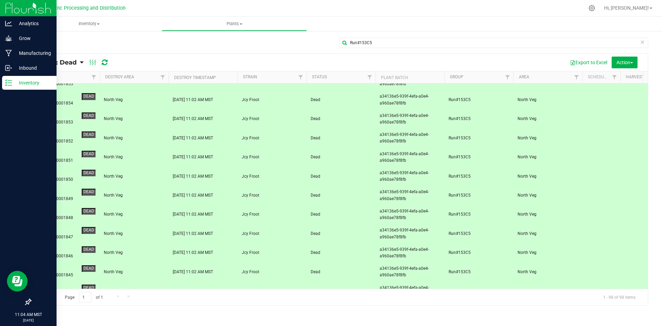
scroll to position [0, 0]
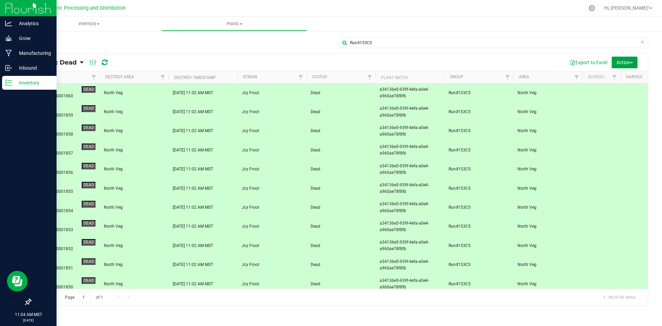
click at [633, 66] on button "Action" at bounding box center [625, 63] width 26 height 12
click at [628, 76] on span "Revive plants" at bounding box center [617, 78] width 27 height 6
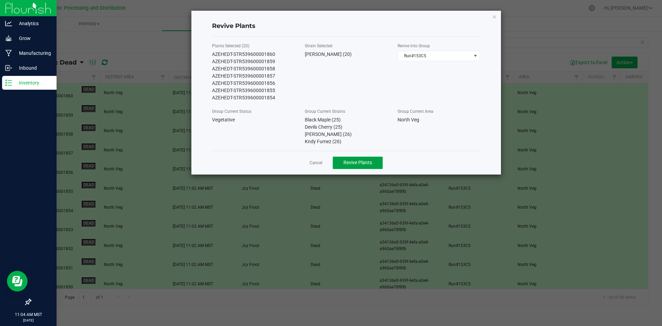
click at [356, 163] on span "Revive Plants" at bounding box center [358, 163] width 29 height 6
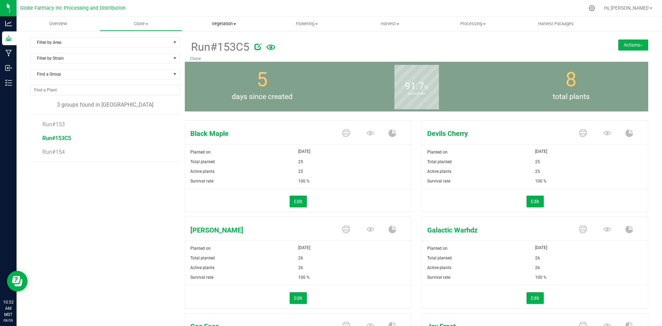
click at [217, 23] on span "Vegetation" at bounding box center [224, 24] width 82 height 6
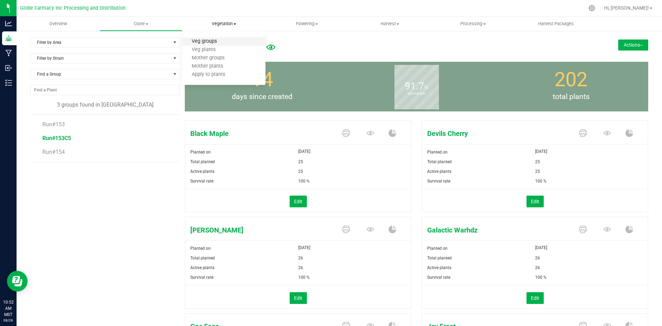
click at [212, 42] on span "Veg groups" at bounding box center [204, 42] width 44 height 6
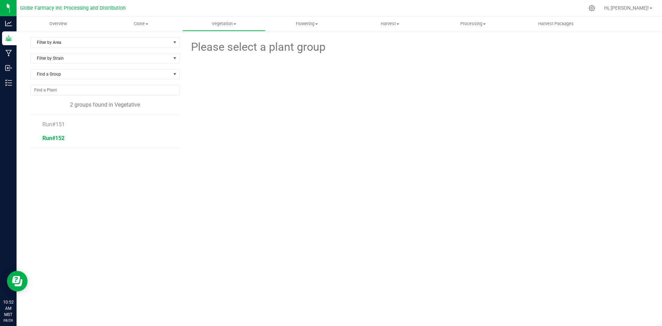
click at [59, 136] on span "Run#152" at bounding box center [53, 138] width 22 height 7
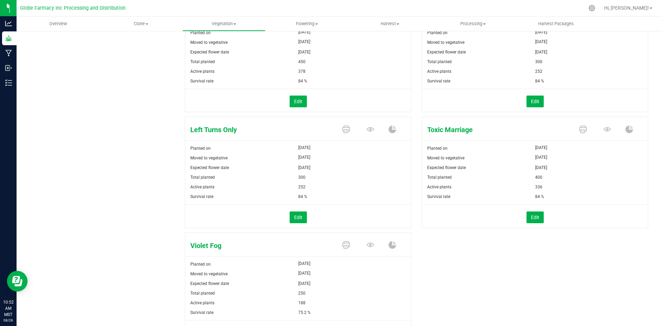
scroll to position [379, 0]
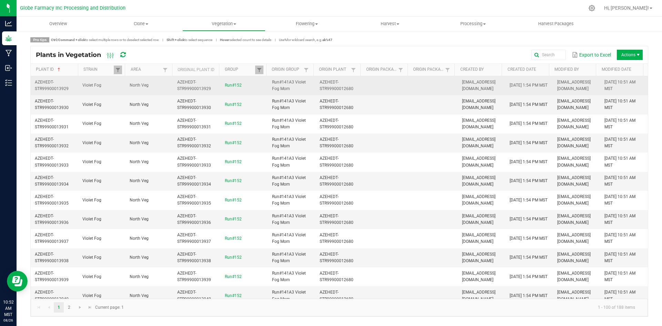
click at [67, 90] on span "AZEHEDT-STR99900013929" at bounding box center [52, 85] width 34 height 11
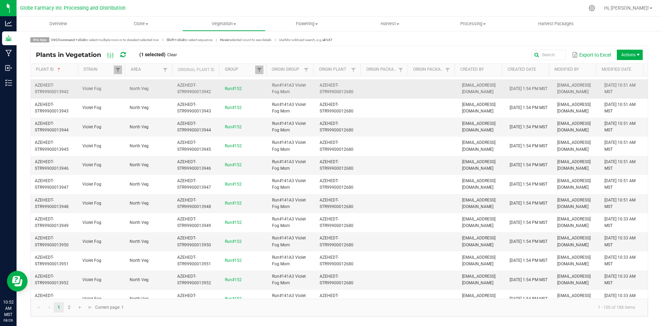
scroll to position [276, 0]
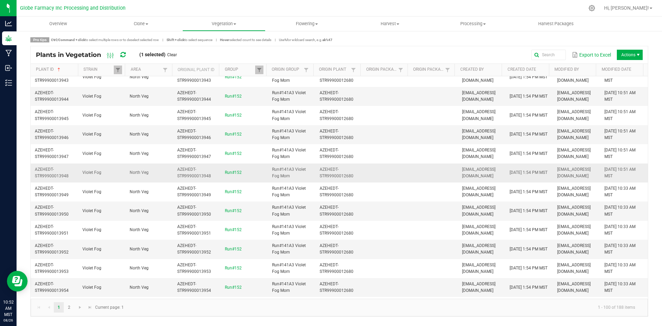
click at [64, 175] on span "AZEHEDT-STR99900013948" at bounding box center [52, 172] width 34 height 11
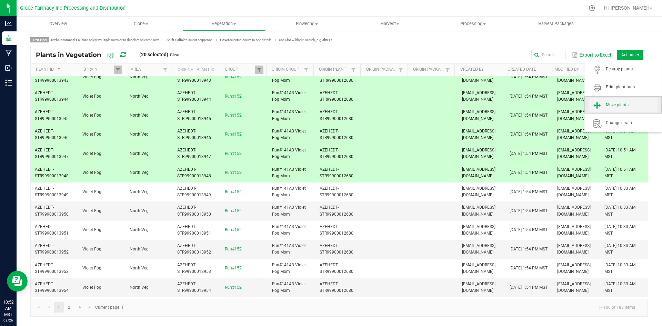
click at [623, 108] on span "Move plants" at bounding box center [632, 105] width 52 height 6
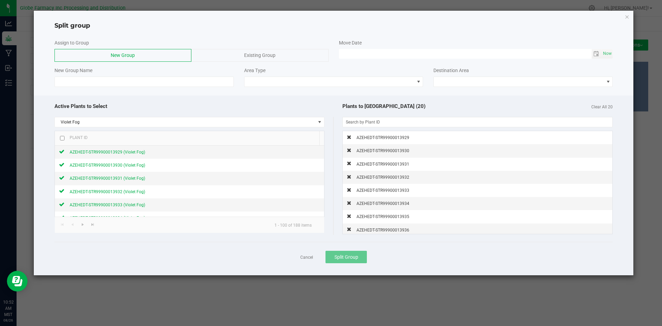
click at [193, 76] on div "New Group Name" at bounding box center [144, 77] width 190 height 20
click at [192, 80] on input at bounding box center [143, 82] width 179 height 10
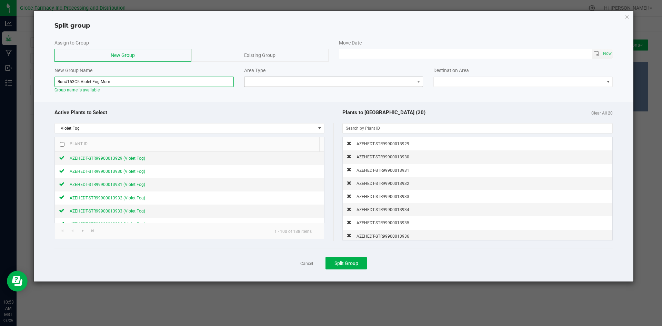
type input "Run#153C5 Violet Fog Mom"
click at [287, 77] on span at bounding box center [330, 82] width 170 height 10
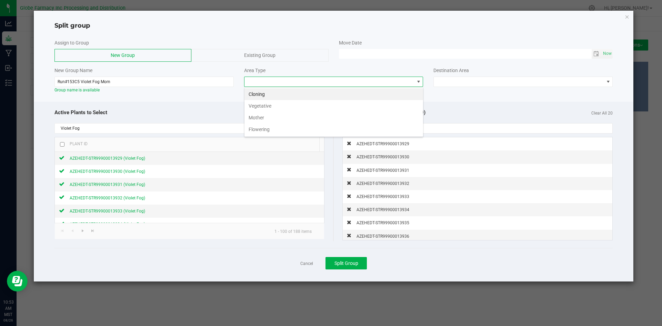
scroll to position [10, 179]
click at [291, 120] on li "Mother" at bounding box center [334, 118] width 179 height 12
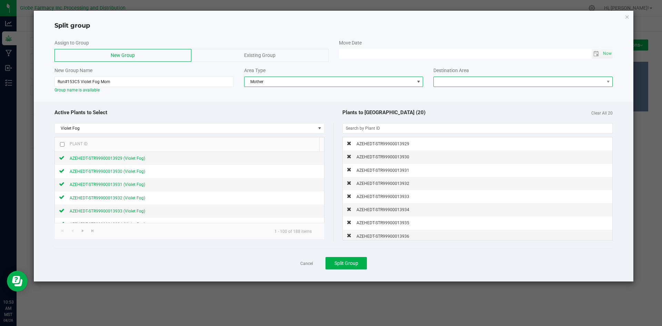
click at [459, 78] on span at bounding box center [519, 82] width 170 height 10
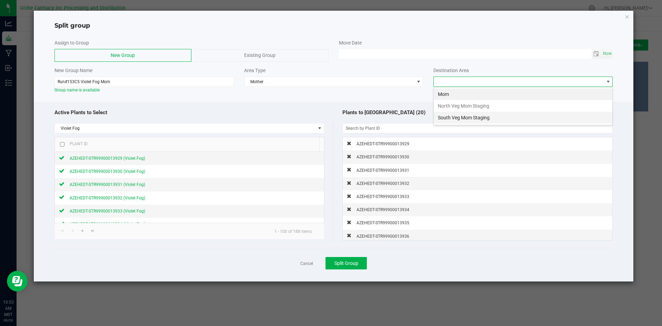
click at [467, 118] on li "South Veg Mom Staging" at bounding box center [523, 118] width 179 height 12
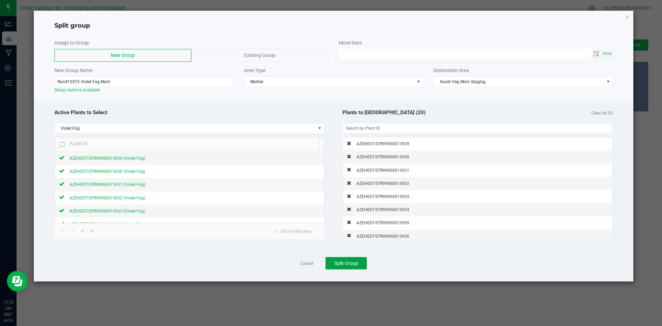
click at [351, 264] on span "Split Group" at bounding box center [347, 263] width 24 height 6
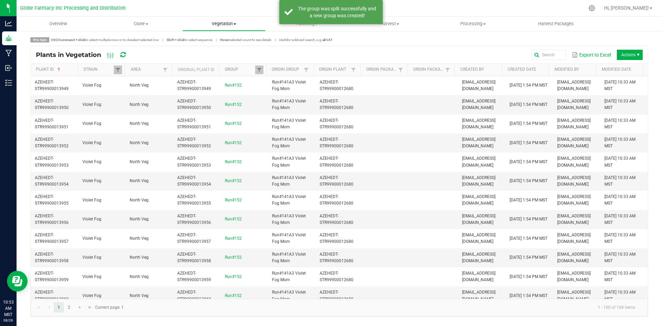
click at [220, 25] on span "Vegetation" at bounding box center [224, 24] width 82 height 6
click at [213, 39] on span "Veg groups" at bounding box center [204, 42] width 44 height 6
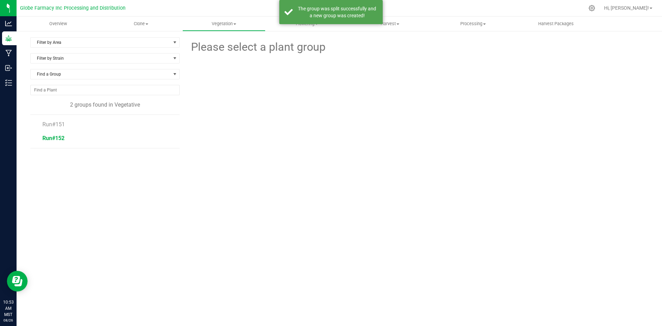
click at [50, 139] on span "Run#152" at bounding box center [53, 138] width 22 height 7
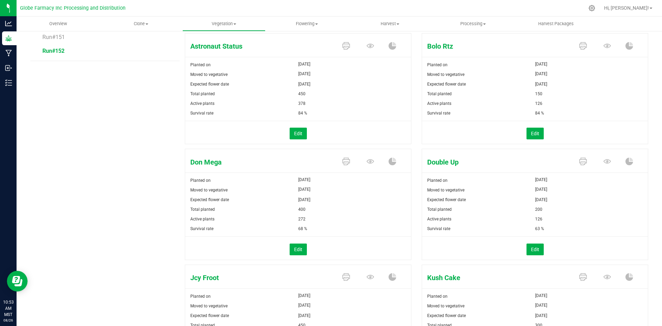
scroll to position [69, 0]
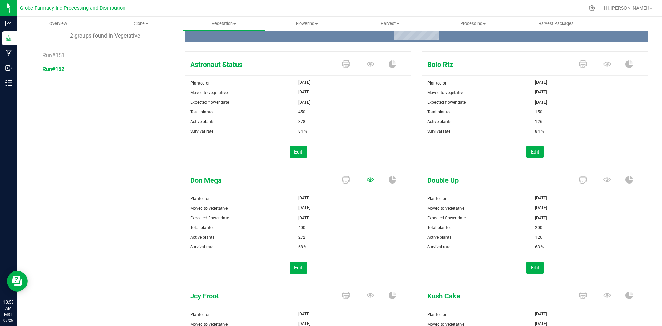
click at [367, 68] on icon at bounding box center [371, 64] width 8 height 8
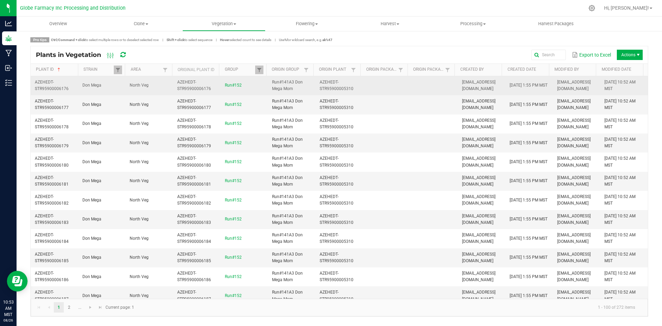
click at [67, 88] on span "AZEHEDT-STR95900006176" at bounding box center [52, 85] width 34 height 11
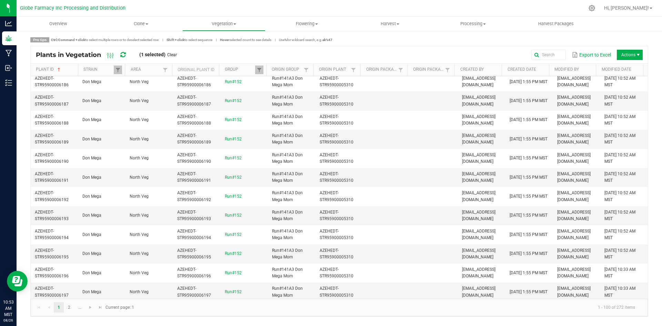
scroll to position [241, 0]
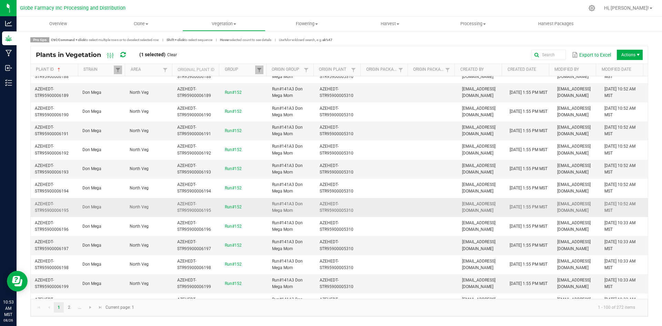
click at [68, 210] on span "AZEHEDT-STR95900006195" at bounding box center [52, 206] width 34 height 11
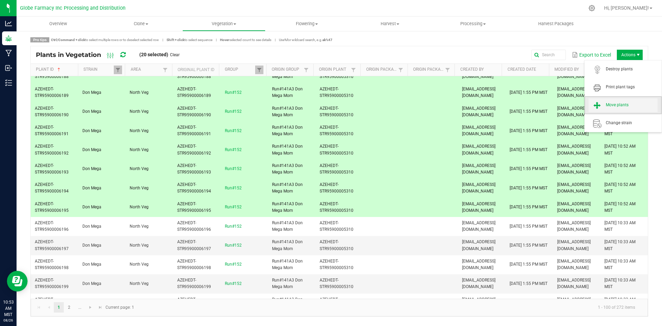
click at [618, 102] on span "Move plants" at bounding box center [623, 105] width 69 height 14
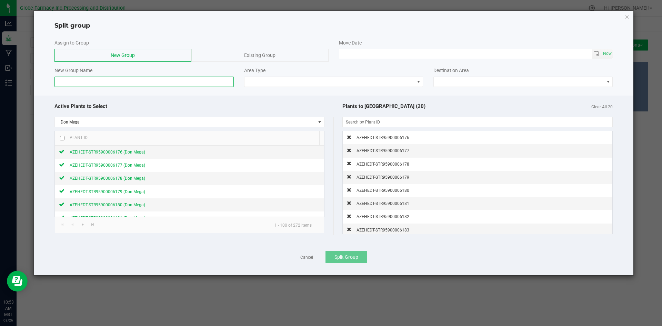
click at [151, 81] on input at bounding box center [143, 82] width 179 height 10
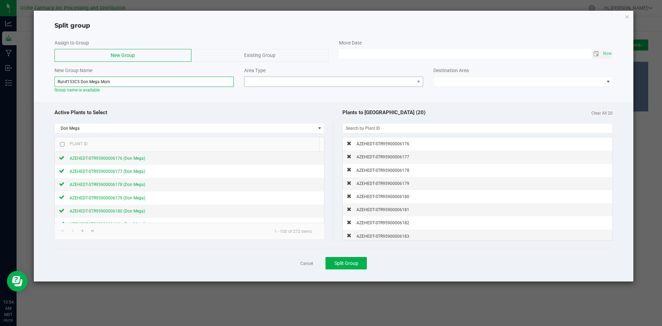
type input "Run#153C5 Don Mega Mom"
click at [330, 82] on span at bounding box center [330, 82] width 170 height 10
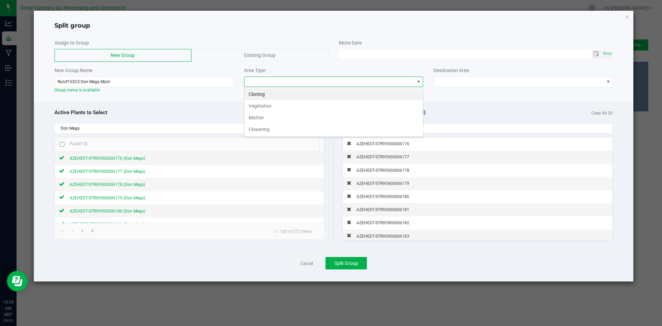
scroll to position [10, 179]
click at [302, 116] on li "Mother" at bounding box center [334, 118] width 179 height 12
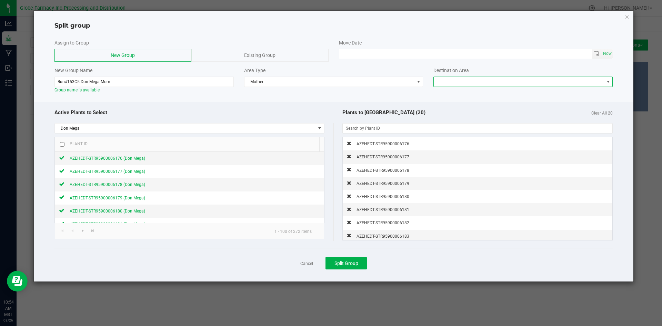
click at [449, 82] on span at bounding box center [519, 82] width 170 height 10
click at [452, 120] on li "South Veg Mom Staging" at bounding box center [523, 118] width 179 height 12
click at [352, 266] on span "Split Group" at bounding box center [347, 263] width 24 height 6
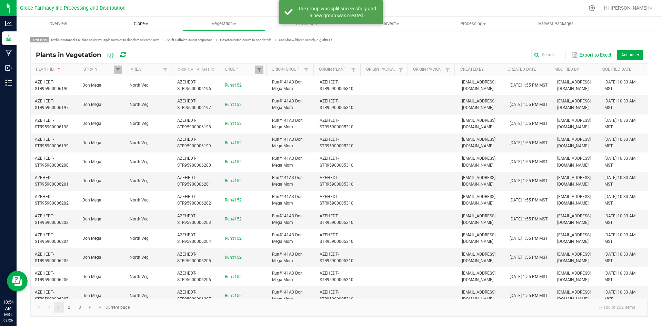
click at [137, 24] on span "Clone" at bounding box center [141, 24] width 82 height 6
click at [138, 51] on span "Cloning groups" at bounding box center [126, 50] width 52 height 6
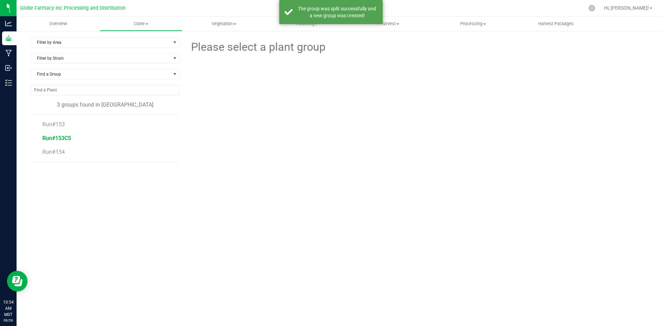
click at [48, 138] on span "Run#153C5" at bounding box center [56, 138] width 29 height 7
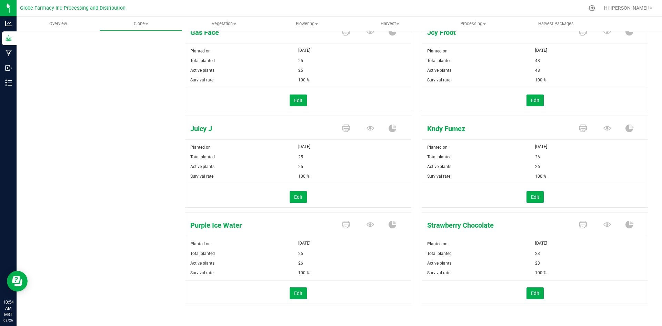
scroll to position [295, 0]
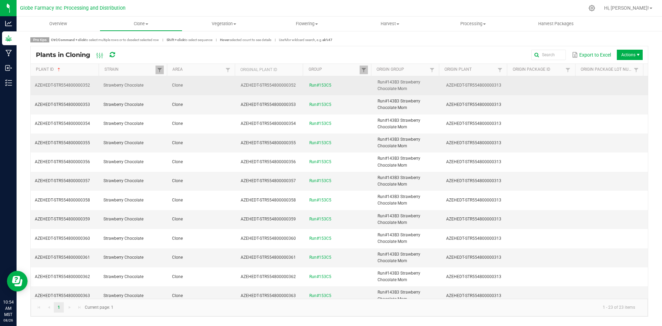
click at [227, 85] on td "Clone" at bounding box center [202, 85] width 69 height 19
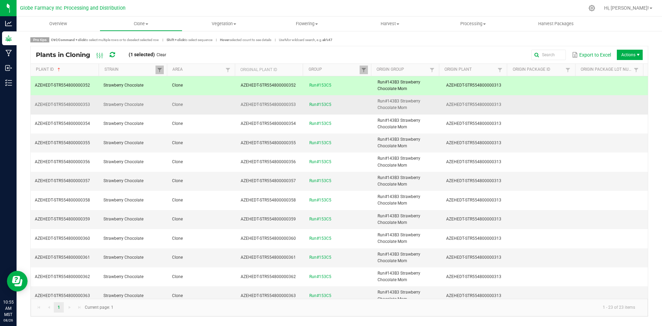
click at [203, 102] on td "Clone" at bounding box center [202, 104] width 69 height 19
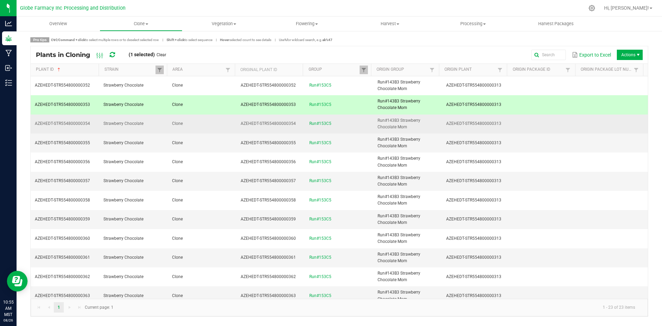
click at [214, 121] on td "Clone" at bounding box center [202, 124] width 69 height 19
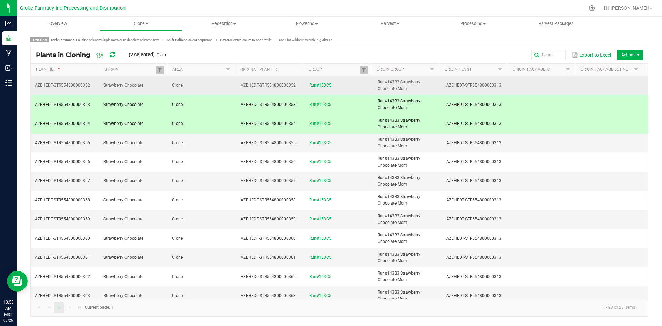
click at [218, 89] on td "Clone" at bounding box center [202, 85] width 69 height 19
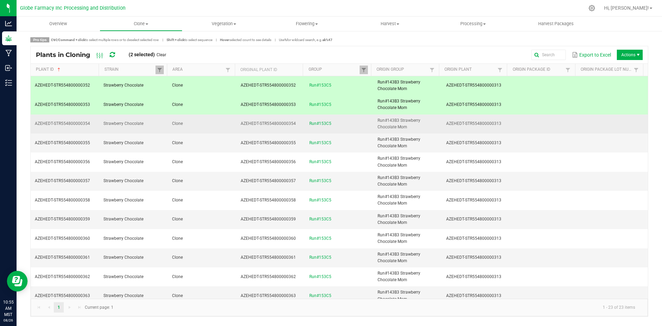
click at [223, 125] on td "Clone" at bounding box center [202, 124] width 69 height 19
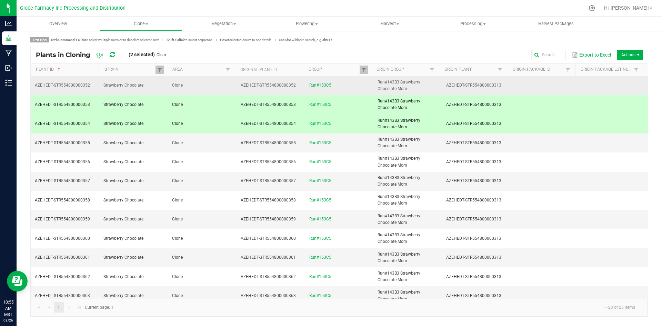
click at [220, 87] on td "Clone" at bounding box center [202, 85] width 69 height 19
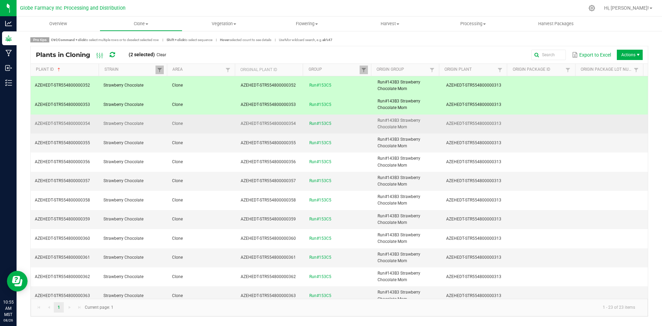
click at [217, 120] on td "Clone" at bounding box center [202, 124] width 69 height 19
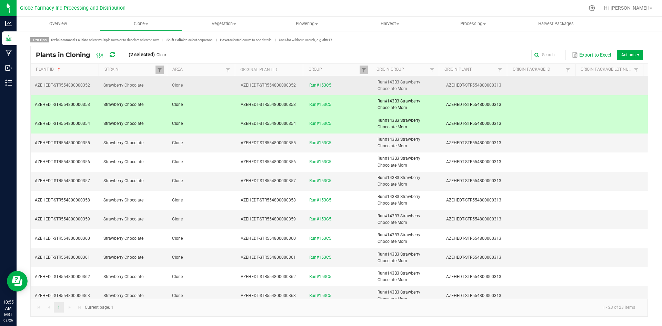
click at [216, 84] on td "Clone" at bounding box center [202, 85] width 69 height 19
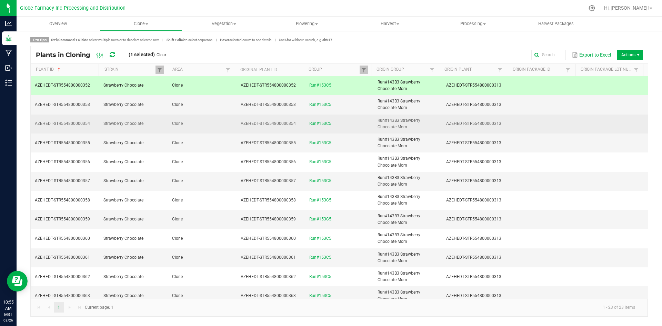
click at [217, 122] on td "Clone" at bounding box center [202, 124] width 69 height 19
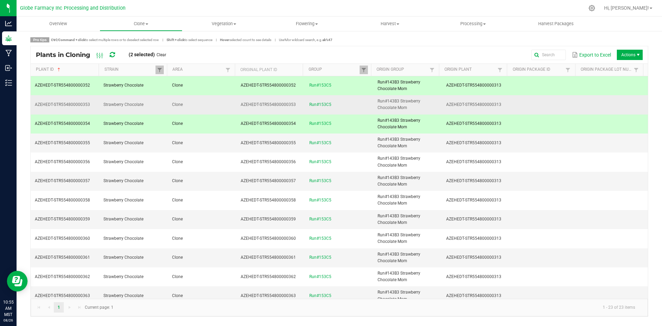
click at [222, 99] on td "Clone" at bounding box center [202, 104] width 69 height 19
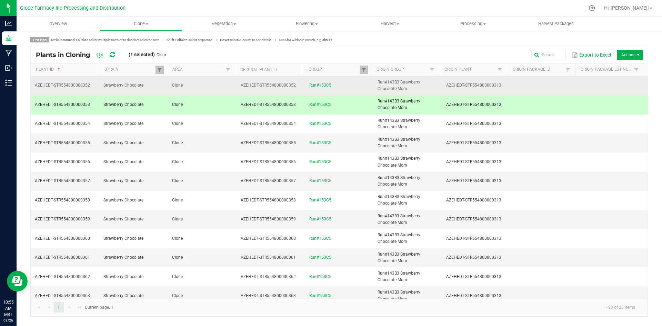
click at [216, 87] on td "Clone" at bounding box center [202, 85] width 69 height 19
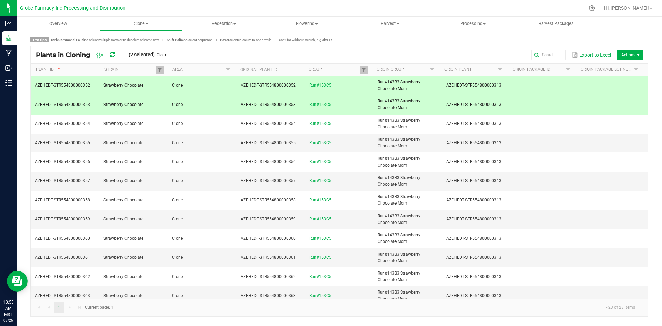
click at [219, 102] on td "Clone" at bounding box center [202, 104] width 69 height 19
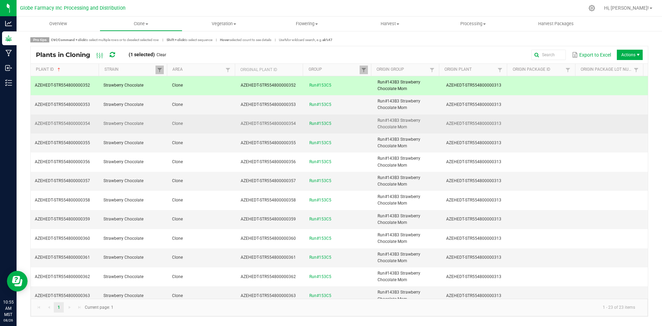
click at [219, 121] on td "Clone" at bounding box center [202, 124] width 69 height 19
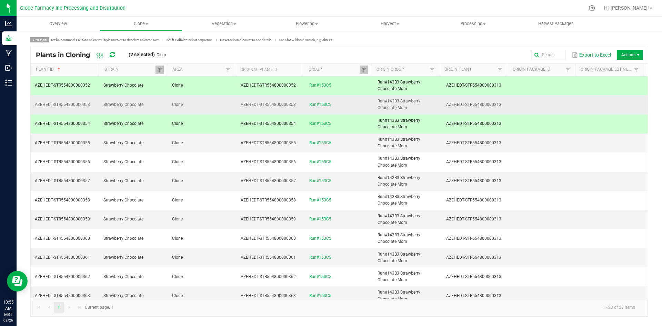
click at [215, 106] on td "Clone" at bounding box center [202, 104] width 69 height 19
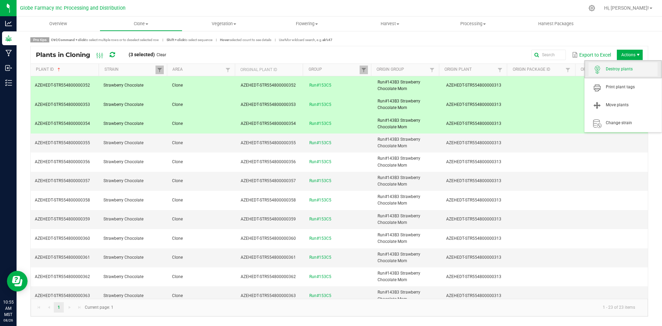
click at [630, 66] on span "Destroy plants" at bounding box center [632, 69] width 52 height 6
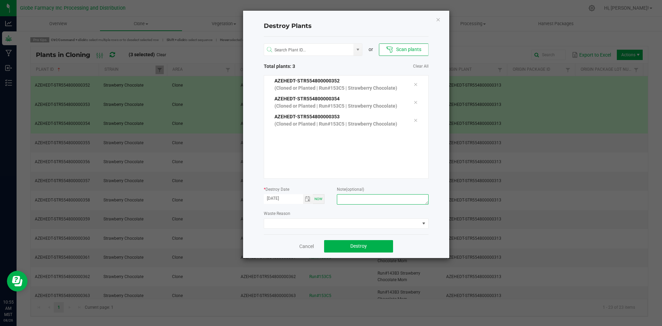
click at [401, 200] on textarea at bounding box center [382, 199] width 91 height 10
click at [360, 198] on textarea "overage cofee/trash" at bounding box center [382, 199] width 91 height 10
type textarea "overage coffee/trash"
click at [367, 248] on button "Destroy" at bounding box center [358, 246] width 69 height 12
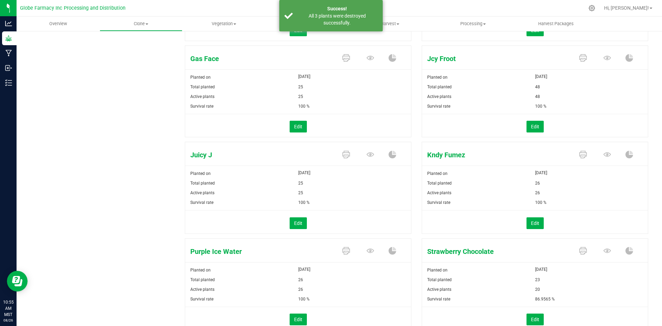
scroll to position [295, 0]
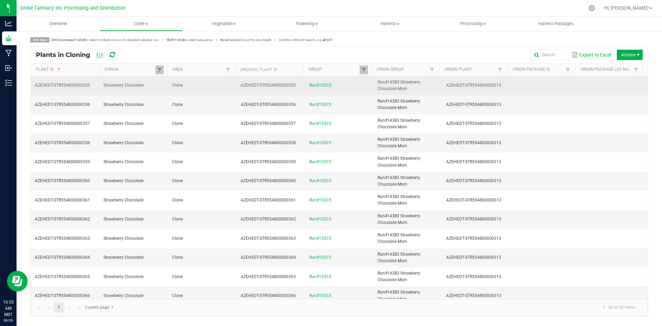
click at [346, 88] on td "Run#153C5" at bounding box center [339, 85] width 69 height 19
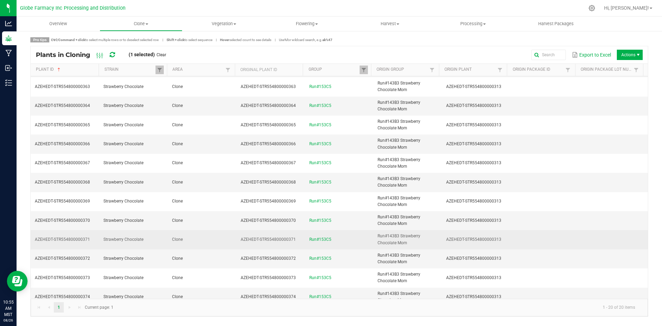
scroll to position [159, 0]
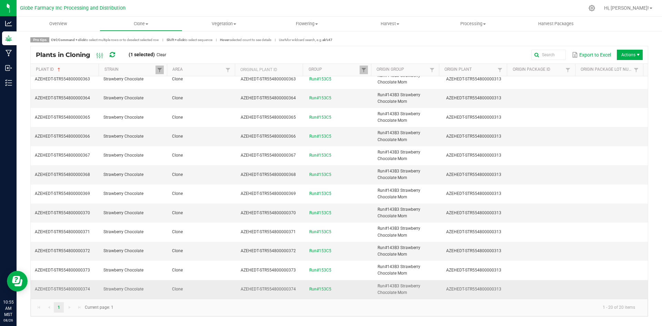
click at [348, 289] on td "Run#153C5" at bounding box center [339, 289] width 69 height 19
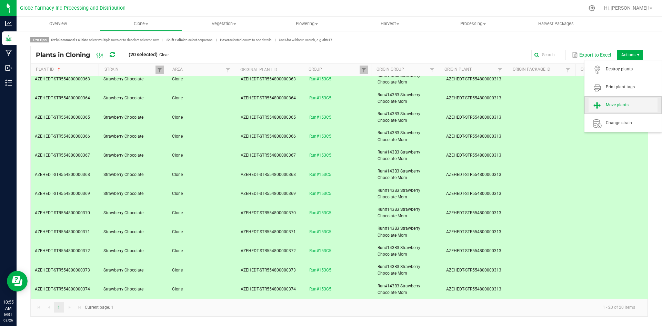
click at [628, 107] on span "Move plants" at bounding box center [632, 105] width 52 height 6
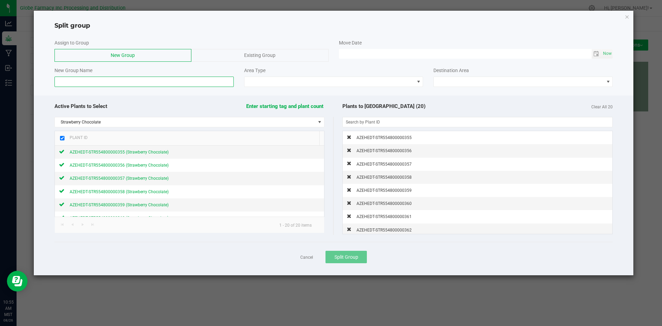
click at [203, 85] on input at bounding box center [143, 82] width 179 height 10
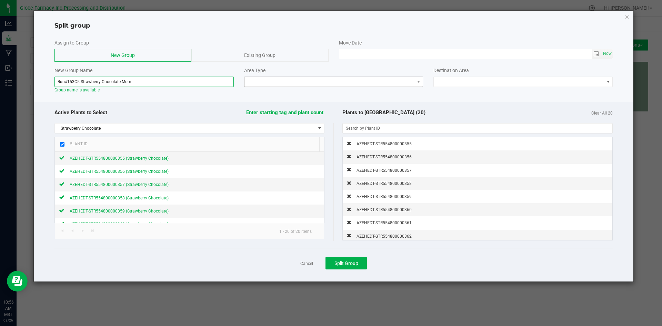
type input "Run#153C5 Strawberry Chocolate Mom"
click at [266, 83] on span at bounding box center [330, 82] width 170 height 10
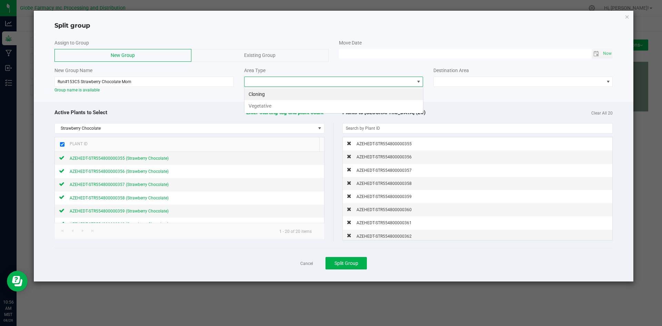
scroll to position [10, 179]
click at [267, 108] on li "Vegetative" at bounding box center [334, 106] width 179 height 12
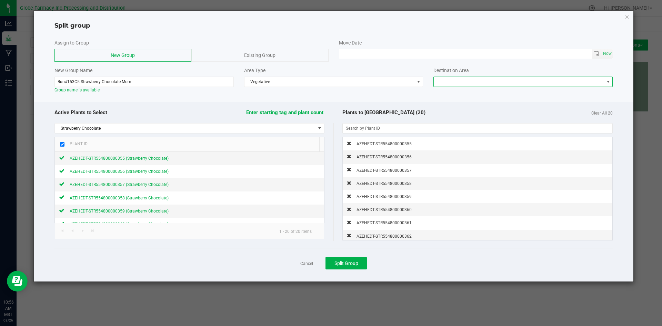
click at [443, 77] on span at bounding box center [519, 82] width 170 height 10
click at [295, 82] on span "Vegetative" at bounding box center [330, 82] width 170 height 10
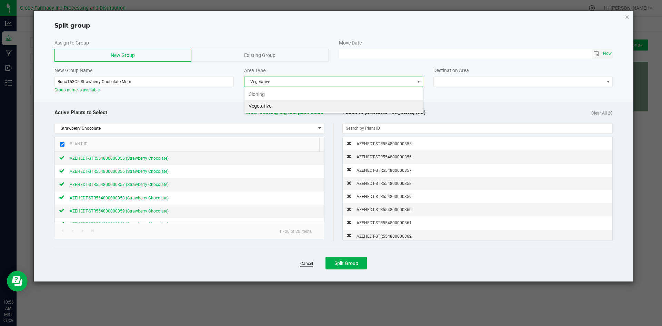
click at [310, 265] on link "Cancel" at bounding box center [306, 264] width 13 height 6
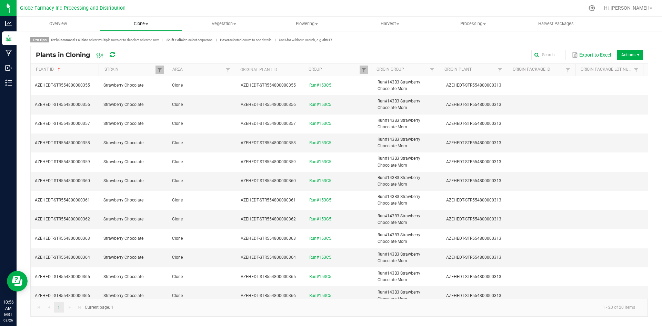
click at [133, 21] on span "Clone" at bounding box center [141, 24] width 82 height 6
click at [127, 48] on span "Cloning groups" at bounding box center [126, 50] width 52 height 6
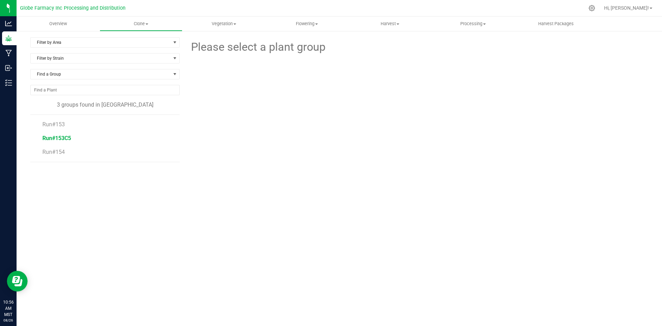
click at [53, 136] on span "Run#153C5" at bounding box center [56, 138] width 29 height 7
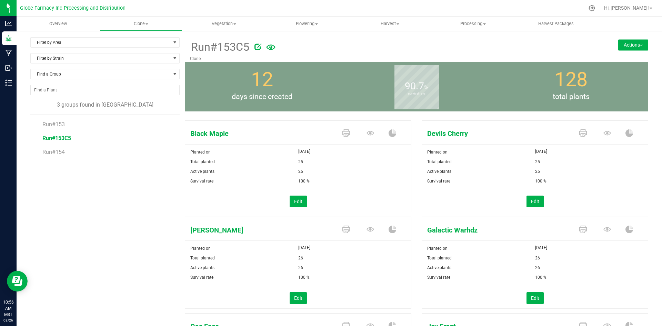
click at [626, 47] on button "Actions" at bounding box center [633, 44] width 30 height 11
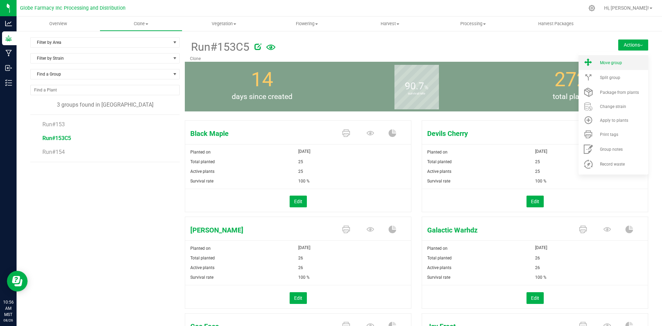
click at [623, 62] on div "Move group" at bounding box center [623, 62] width 47 height 5
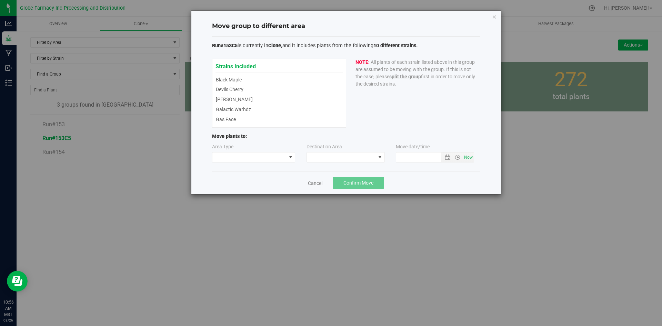
type input "8/26/2025 10:56 AM"
click at [253, 159] on span at bounding box center [249, 157] width 74 height 10
click at [245, 182] on li "Mother" at bounding box center [253, 182] width 83 height 12
click at [243, 152] on span "Mother" at bounding box center [249, 157] width 74 height 10
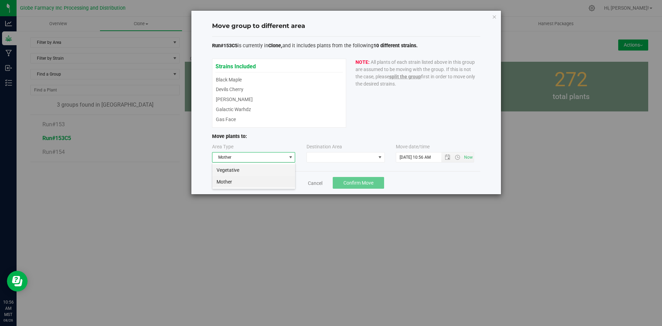
click at [239, 169] on li "Vegetative" at bounding box center [253, 170] width 83 height 12
drag, startPoint x: 329, startPoint y: 156, endPoint x: 330, endPoint y: 160, distance: 4.4
click at [330, 157] on span at bounding box center [341, 157] width 69 height 10
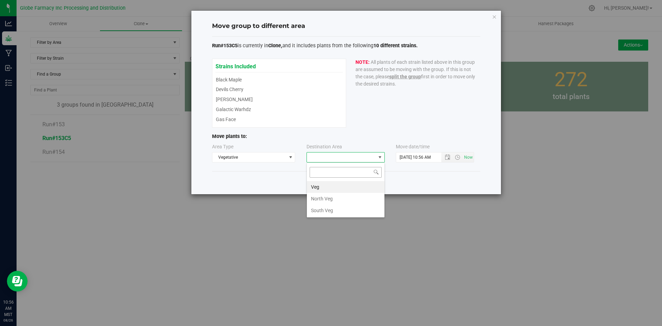
scroll to position [10, 78]
click at [320, 199] on li "North Veg" at bounding box center [346, 199] width 78 height 12
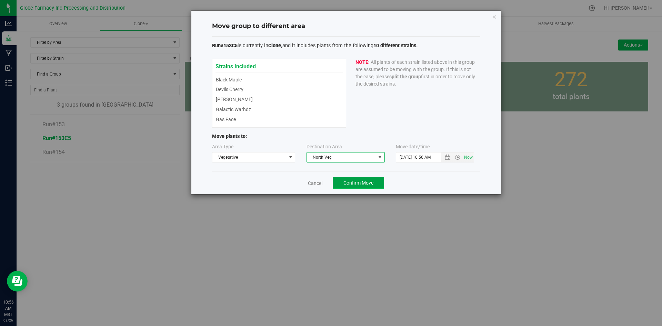
click at [350, 186] on button "Confirm Move" at bounding box center [358, 183] width 51 height 12
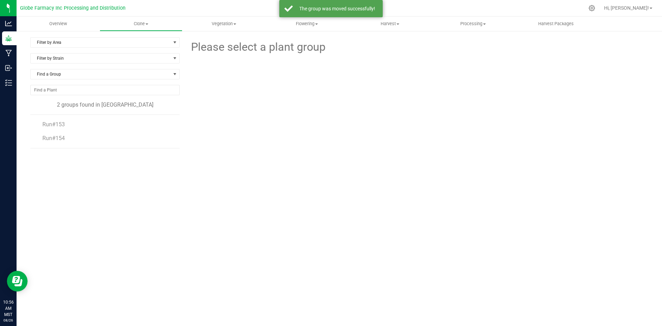
drag, startPoint x: 558, startPoint y: 131, endPoint x: 543, endPoint y: 133, distance: 15.0
click at [558, 131] on div at bounding box center [417, 94] width 474 height 76
click at [228, 23] on span "Vegetation" at bounding box center [224, 24] width 82 height 6
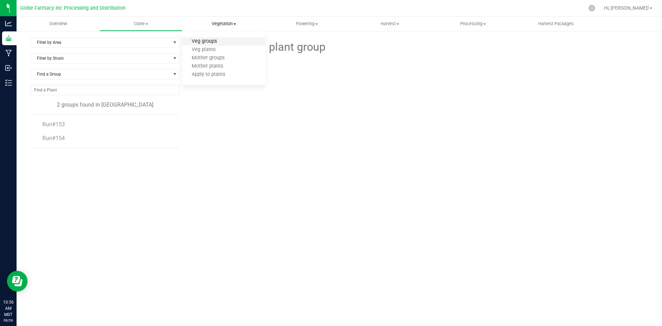
click at [220, 41] on span "Veg groups" at bounding box center [204, 42] width 44 height 6
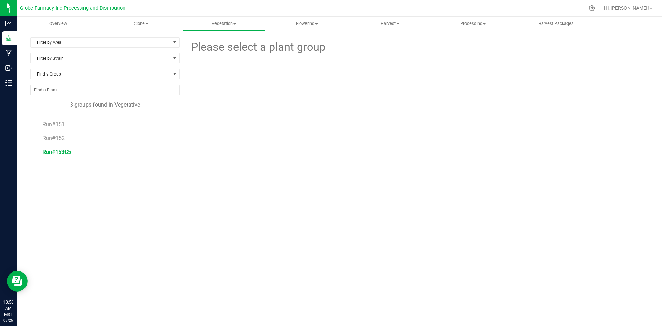
click at [62, 151] on span "Run#153C5" at bounding box center [56, 152] width 29 height 7
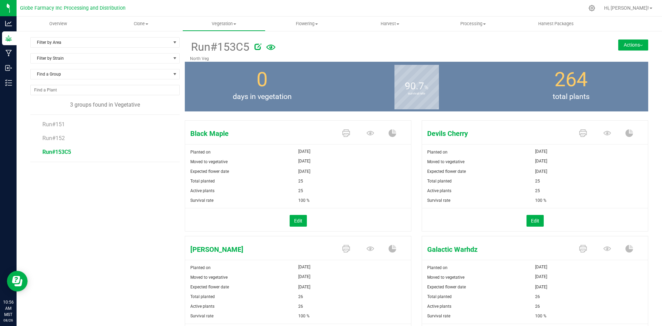
click at [634, 46] on button "Actions" at bounding box center [633, 44] width 30 height 11
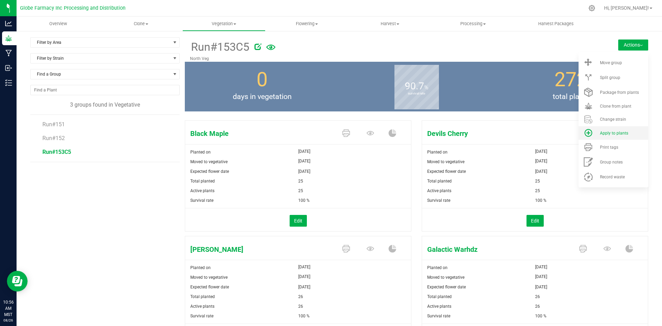
click at [625, 134] on div "Apply to plants" at bounding box center [623, 133] width 47 height 5
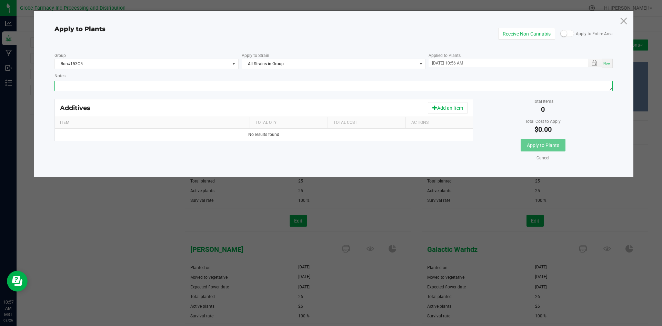
click at [320, 88] on textarea "Notes" at bounding box center [333, 86] width 559 height 10
paste textarea "Calcium Nitrate, Monopotassium Phosphate, [MEDICAL_DATA], Iron Edta, Sodium Mol…"
type textarea "Calcium Nitrate, Monopotassium Phosphate, [MEDICAL_DATA], Iron Edta, Sodium Mol…"
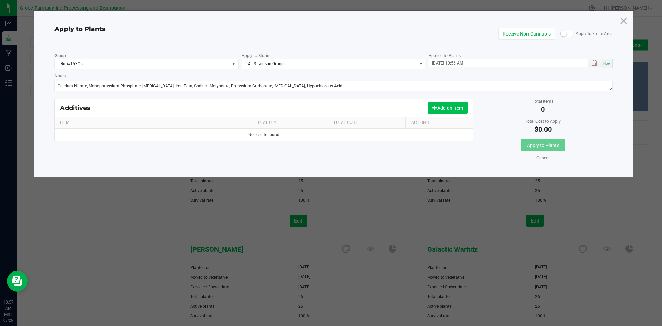
click at [448, 107] on button "Add an Item" at bounding box center [448, 108] width 40 height 12
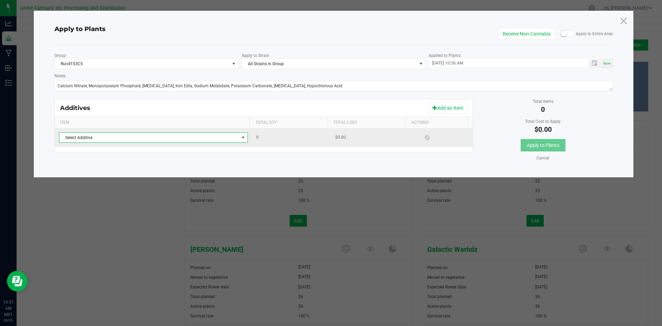
click at [222, 137] on span "Select Additive" at bounding box center [149, 138] width 180 height 10
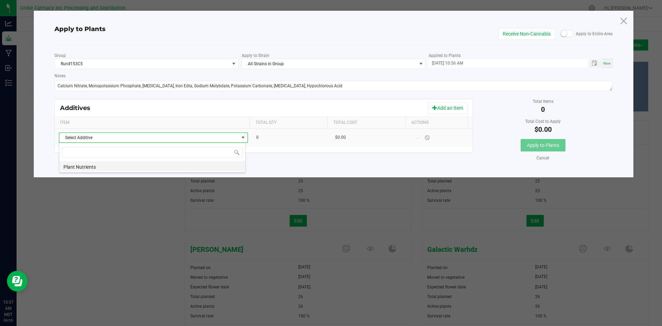
scroll to position [10, 187]
click at [186, 162] on li "Plant Nutrients" at bounding box center [152, 166] width 186 height 10
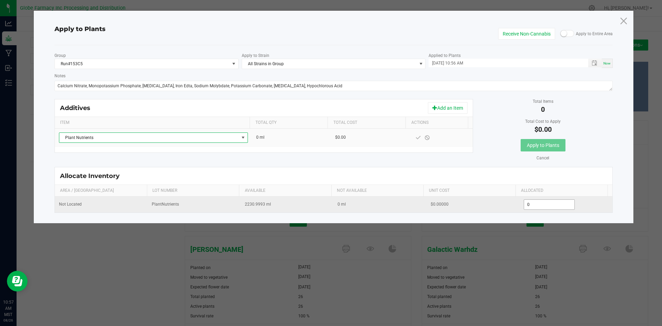
click at [537, 206] on input "0" at bounding box center [549, 205] width 51 height 10
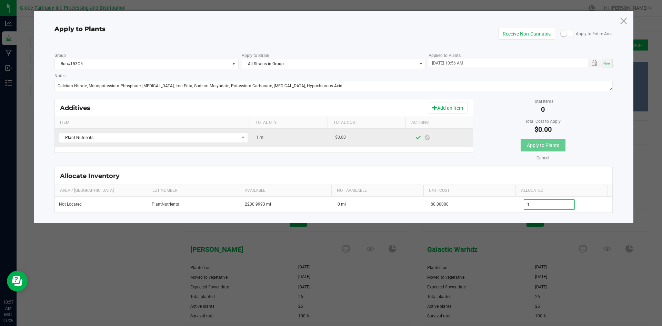
type input "1.0000"
click at [416, 139] on span at bounding box center [419, 138] width 6 height 6
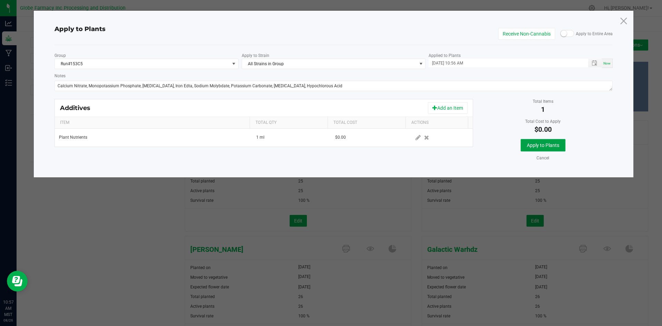
click at [546, 146] on span "Apply to Plants" at bounding box center [543, 145] width 32 height 6
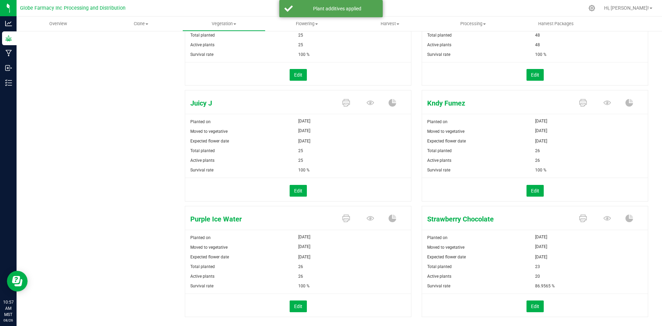
scroll to position [391, 0]
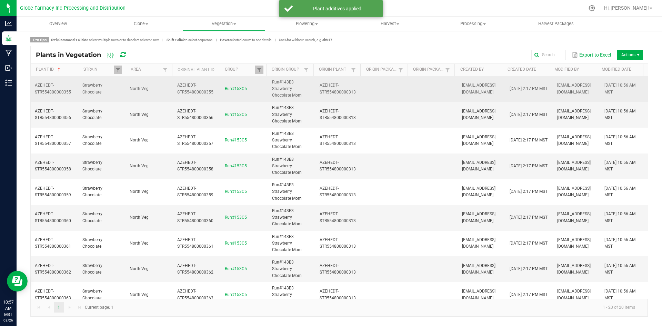
click at [405, 87] on td at bounding box center [387, 89] width 48 height 26
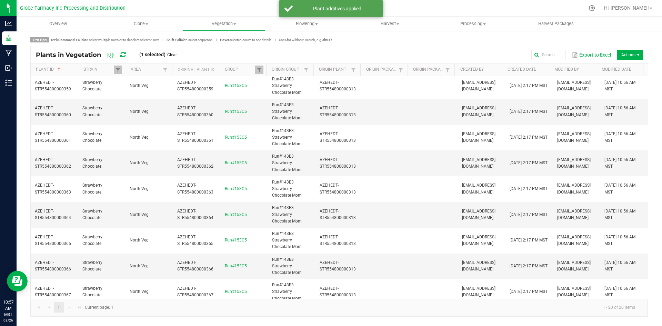
scroll to position [292, 0]
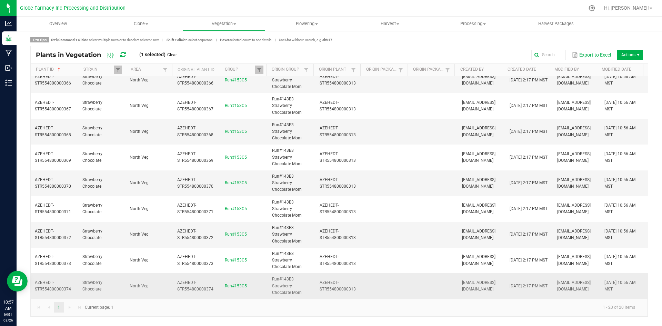
click at [389, 289] on td at bounding box center [387, 286] width 48 height 26
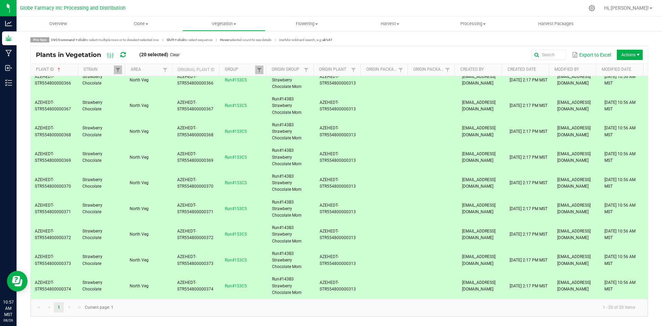
click at [620, 53] on span "Actions" at bounding box center [630, 55] width 26 height 10
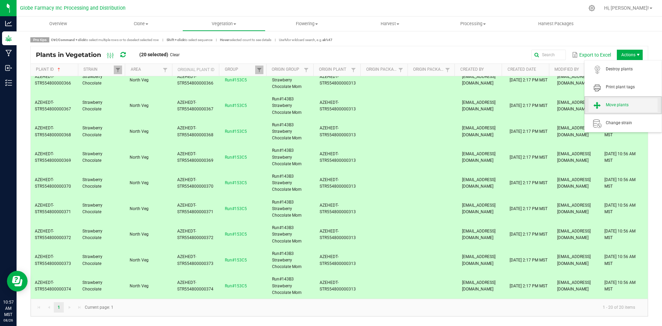
click at [630, 103] on span "Move plants" at bounding box center [632, 105] width 52 height 6
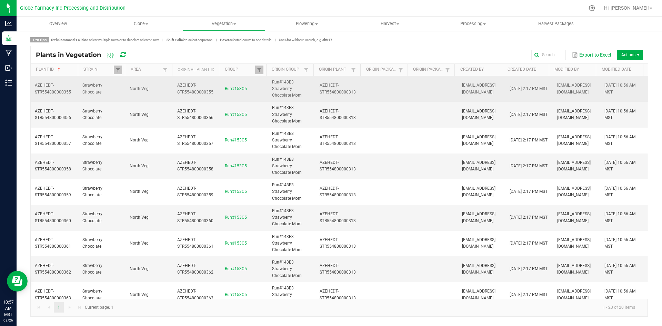
click at [417, 87] on td at bounding box center [435, 89] width 48 height 26
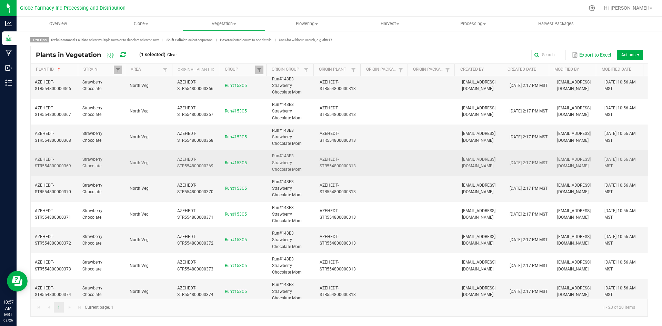
scroll to position [292, 0]
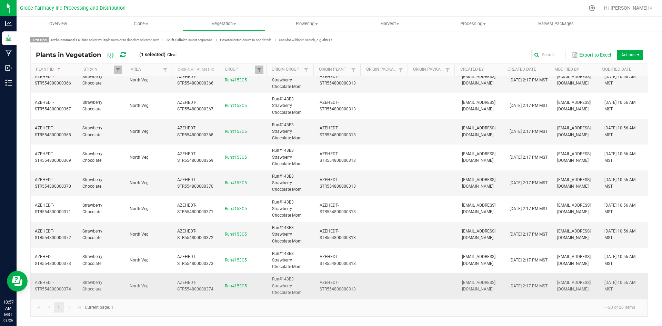
click at [406, 281] on td at bounding box center [387, 286] width 48 height 26
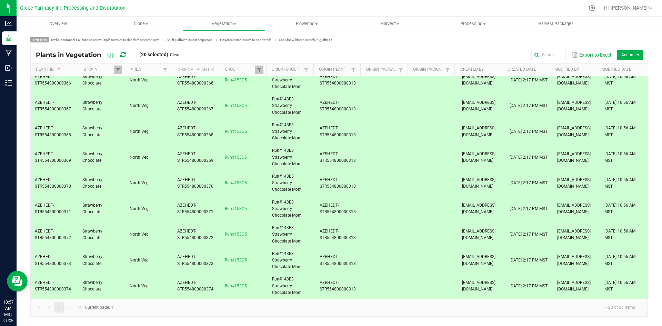
click at [618, 56] on span "Actions" at bounding box center [630, 55] width 26 height 10
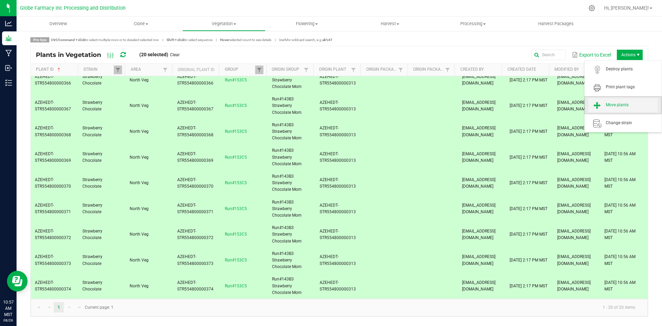
click at [619, 100] on span "Move plants" at bounding box center [623, 105] width 69 height 14
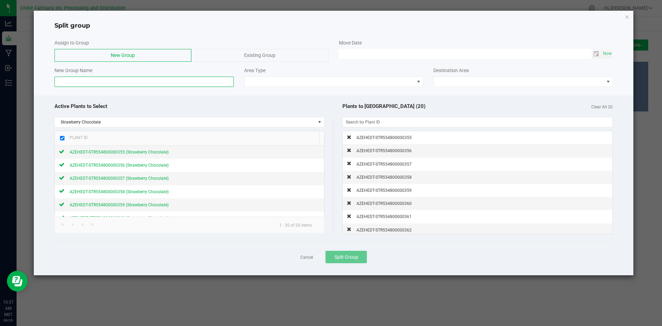
click at [129, 77] on input at bounding box center [143, 82] width 179 height 10
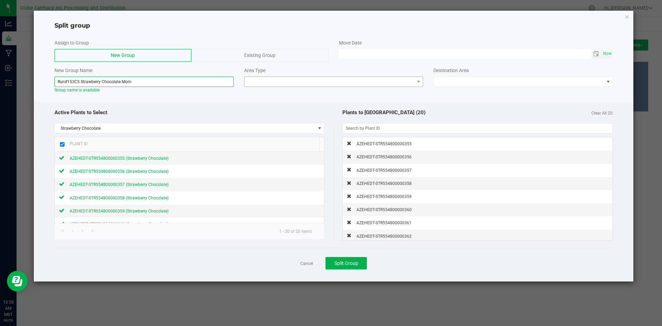
type input "Run#153C5 Strawberry Chocolate Mom"
click at [270, 86] on span at bounding box center [330, 82] width 170 height 10
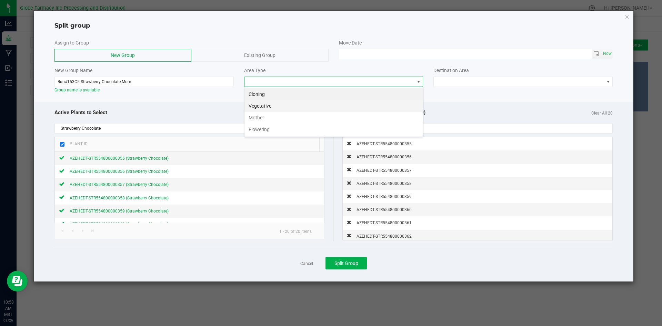
scroll to position [10, 179]
click at [272, 117] on li "Mother" at bounding box center [334, 118] width 179 height 12
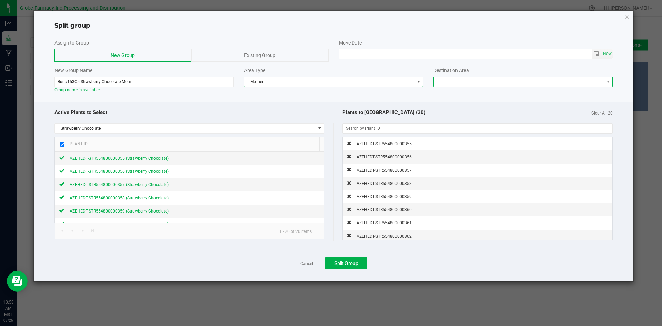
click at [468, 80] on span at bounding box center [519, 82] width 170 height 10
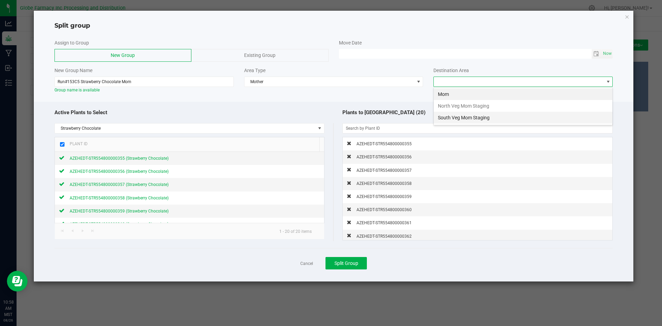
click at [467, 116] on li "South Veg Mom Staging" at bounding box center [523, 118] width 179 height 12
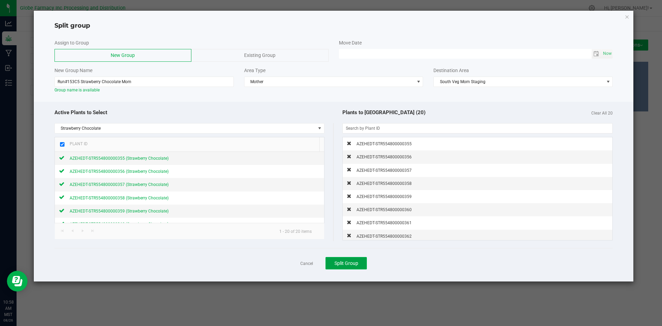
click at [344, 266] on span "Split Group" at bounding box center [347, 263] width 24 height 6
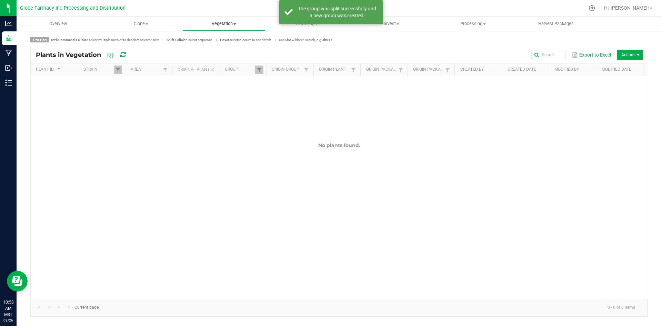
click at [224, 21] on span "Vegetation" at bounding box center [224, 24] width 82 height 6
click at [223, 42] on span "Veg groups" at bounding box center [204, 42] width 44 height 6
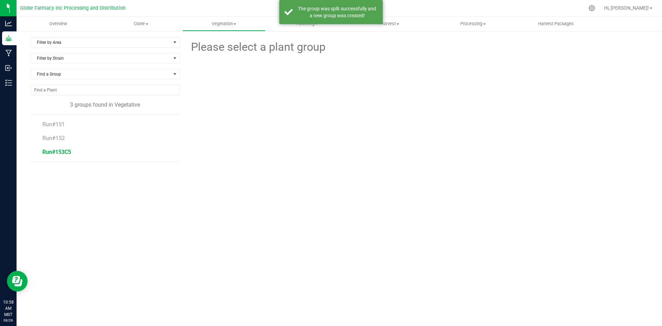
click at [54, 150] on span "Run#153C5" at bounding box center [56, 152] width 29 height 7
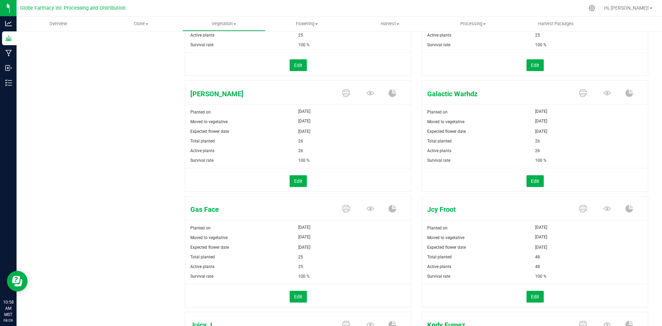
scroll to position [172, 0]
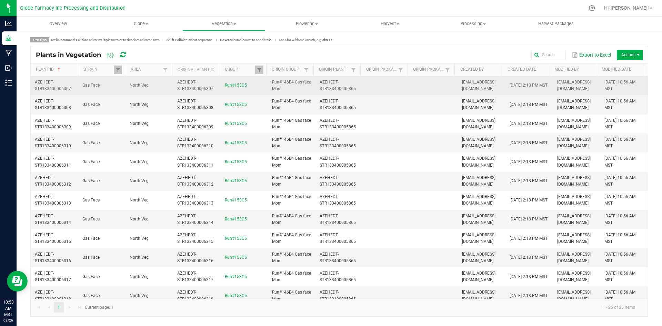
click at [255, 85] on td "Run#153C5" at bounding box center [245, 85] width 48 height 19
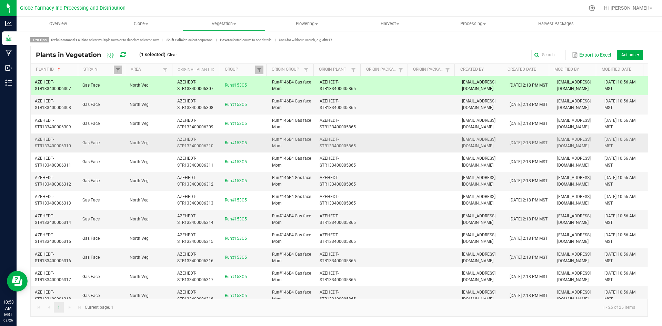
click at [258, 147] on td "Run#153C5" at bounding box center [245, 142] width 48 height 19
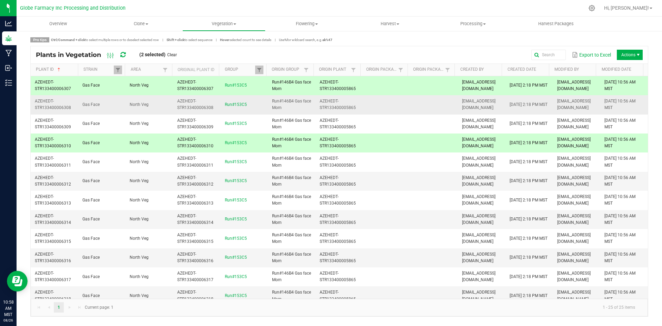
click at [253, 103] on td "Run#153C5" at bounding box center [245, 104] width 48 height 19
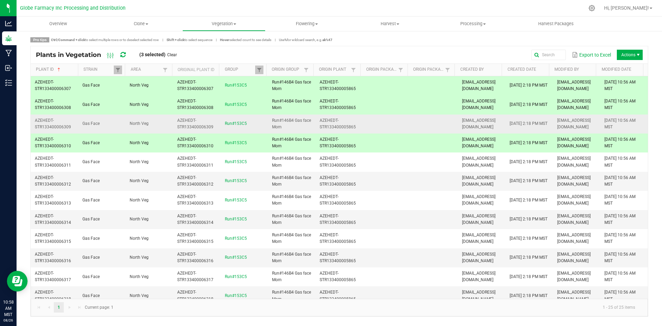
click at [256, 121] on td "Run#153C5" at bounding box center [245, 124] width 48 height 19
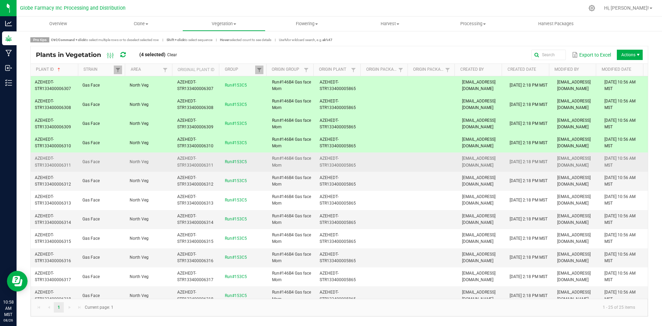
click at [260, 155] on td "Run#153C5" at bounding box center [245, 161] width 48 height 19
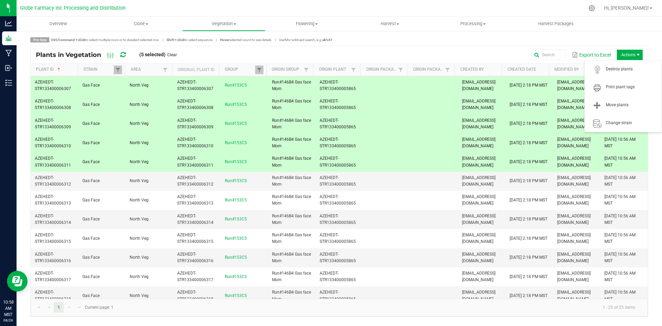
click at [640, 54] on span "Actions" at bounding box center [639, 55] width 6 height 6
click at [630, 71] on span "Destroy plants" at bounding box center [632, 69] width 52 height 6
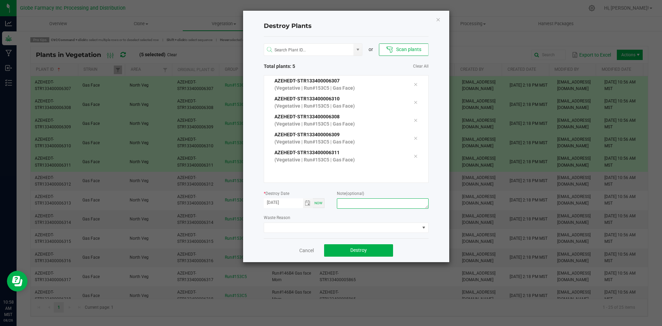
click at [382, 206] on textarea at bounding box center [382, 203] width 91 height 10
type textarea "overage coffee/trash"
click at [343, 249] on button "Destroy" at bounding box center [358, 250] width 69 height 12
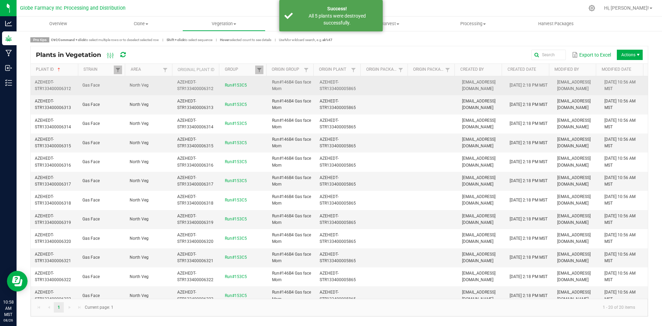
click at [150, 82] on td "North Veg" at bounding box center [150, 85] width 48 height 19
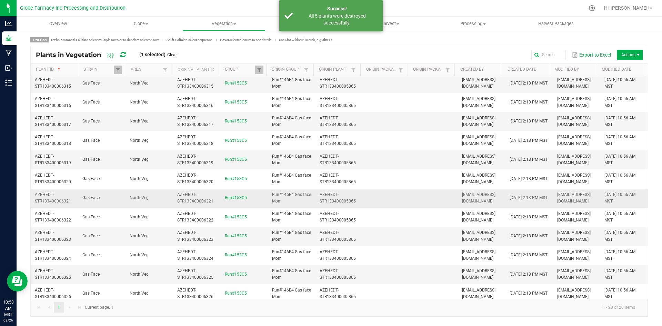
scroll to position [159, 0]
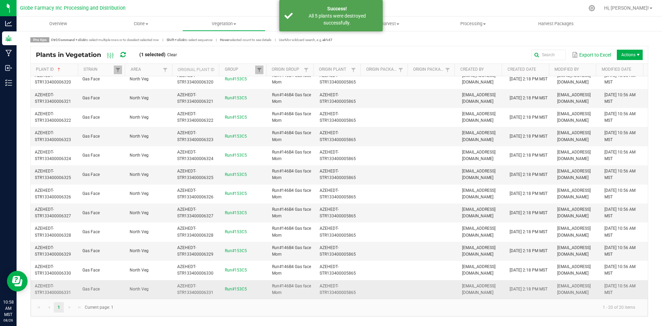
click at [162, 289] on td "North Veg" at bounding box center [150, 289] width 48 height 19
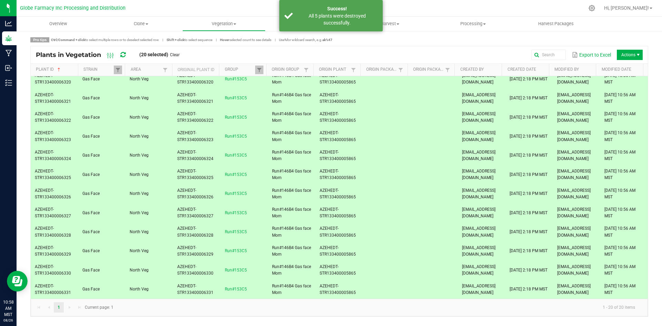
click at [617, 56] on span "Actions" at bounding box center [630, 55] width 26 height 10
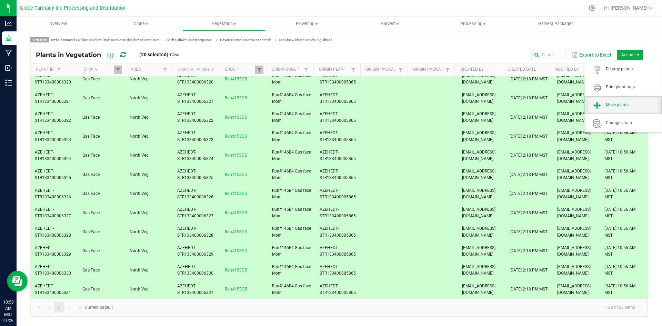
click at [621, 106] on span "Move plants" at bounding box center [632, 105] width 52 height 6
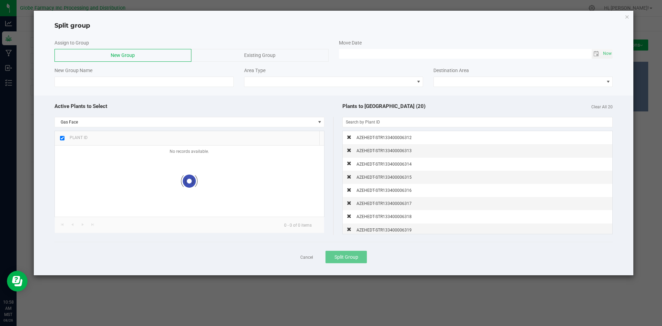
checkbox input "true"
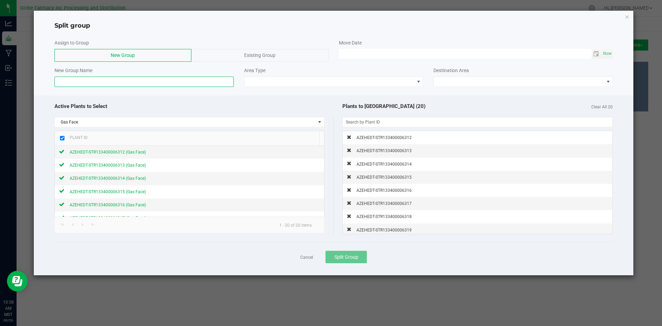
click at [138, 79] on input at bounding box center [143, 82] width 179 height 10
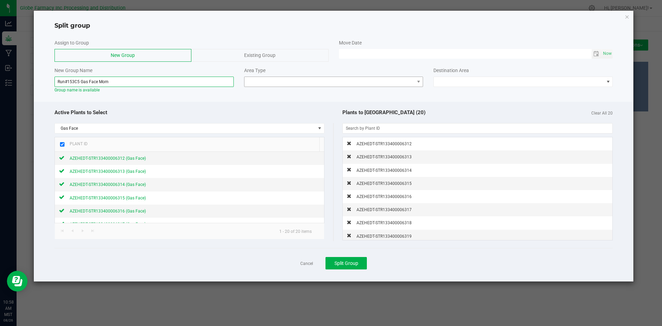
type input "Run#153C5 Gas Face Mom"
click at [257, 79] on span at bounding box center [330, 82] width 170 height 10
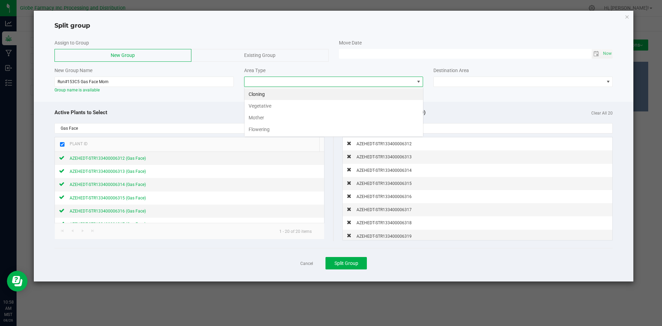
scroll to position [10, 179]
click at [262, 117] on li "Mother" at bounding box center [334, 118] width 179 height 12
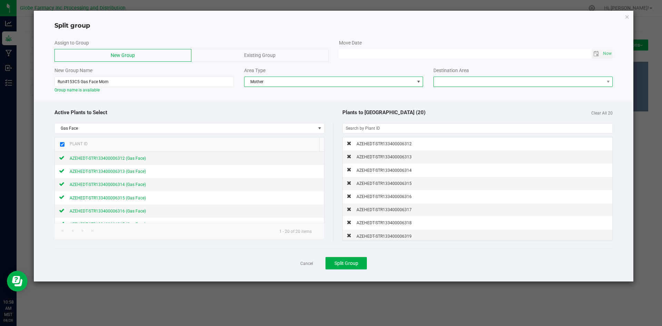
click at [441, 83] on span at bounding box center [519, 82] width 170 height 10
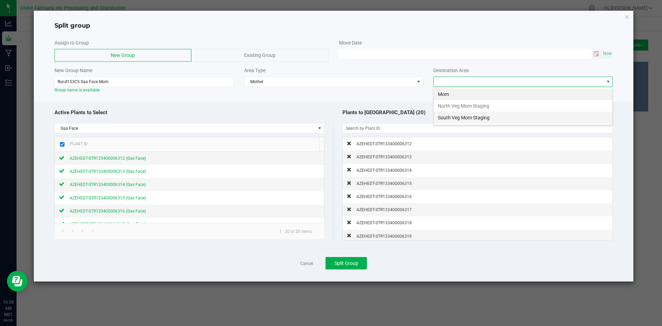
click at [450, 117] on li "South Veg Mom Staging" at bounding box center [523, 118] width 179 height 12
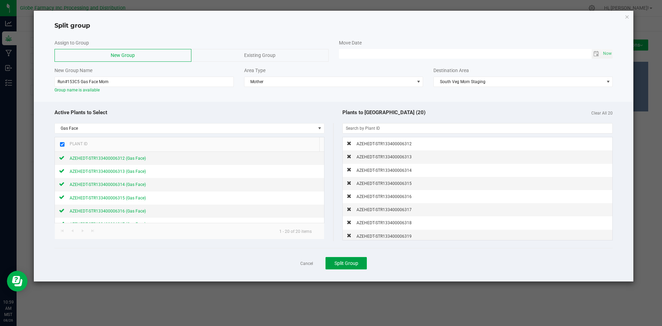
click at [336, 266] on span "Split Group" at bounding box center [347, 263] width 24 height 6
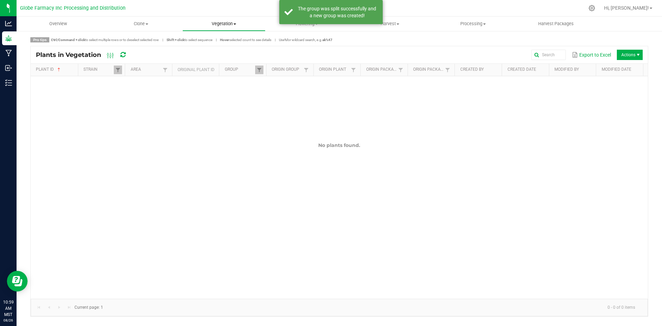
click at [225, 26] on span "Vegetation" at bounding box center [224, 24] width 82 height 6
click at [219, 40] on span "Veg groups" at bounding box center [204, 42] width 44 height 6
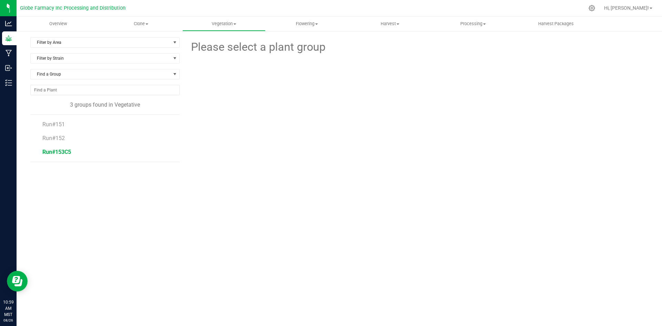
click at [60, 153] on span "Run#153C5" at bounding box center [56, 152] width 29 height 7
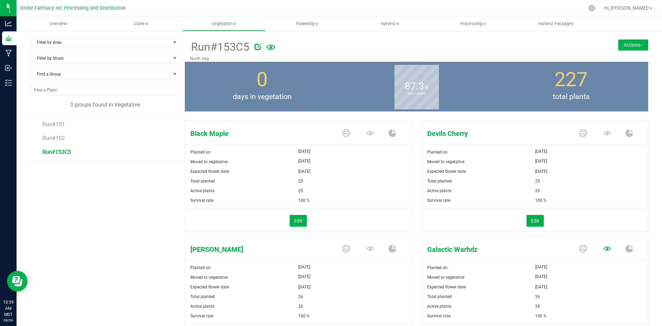
click at [604, 137] on icon at bounding box center [608, 133] width 8 height 8
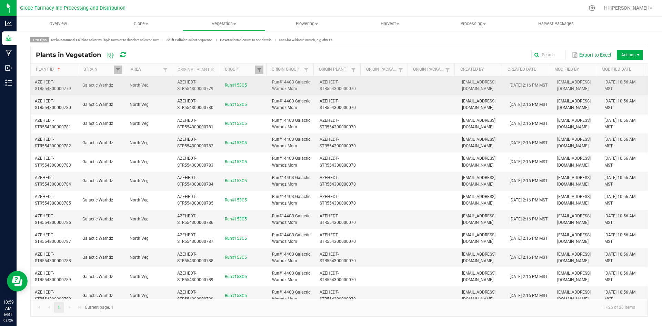
click at [369, 80] on td at bounding box center [387, 85] width 48 height 19
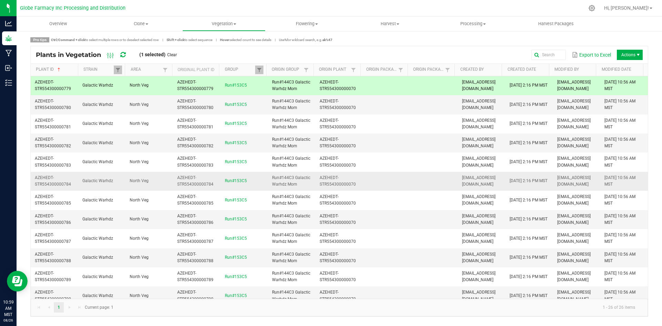
click at [388, 186] on td at bounding box center [387, 181] width 48 height 19
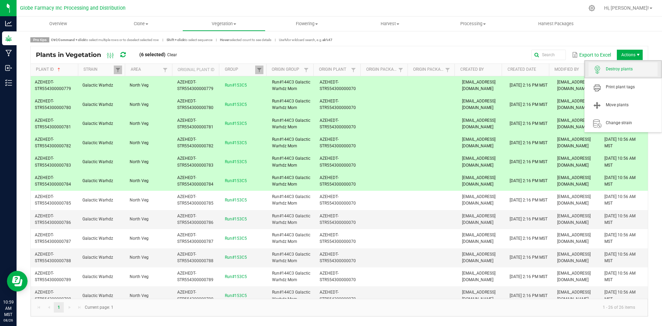
click at [619, 67] on span "Destroy plants" at bounding box center [632, 69] width 52 height 6
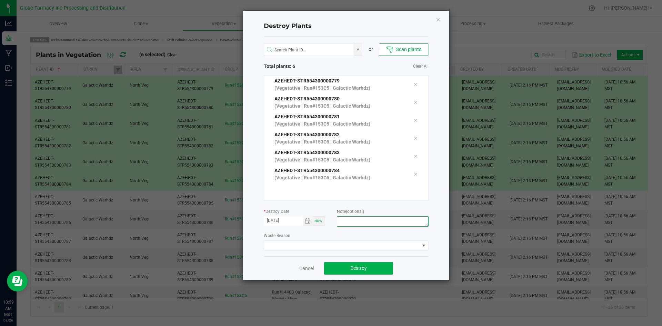
click at [401, 220] on textarea at bounding box center [382, 221] width 91 height 10
type textarea "overage coffee/trash"
click at [357, 270] on span "Destroy" at bounding box center [358, 268] width 17 height 6
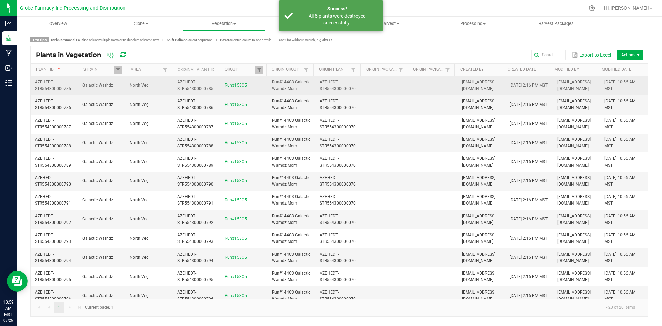
click at [421, 85] on td at bounding box center [435, 85] width 48 height 19
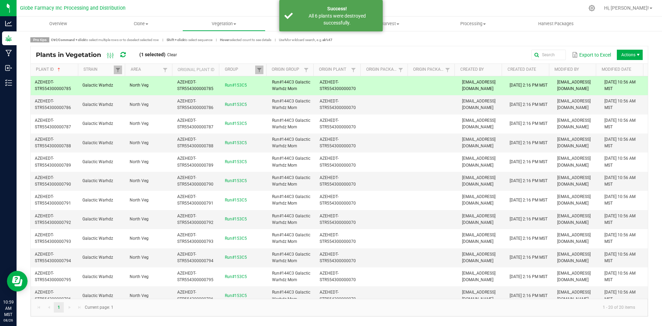
scroll to position [159, 0]
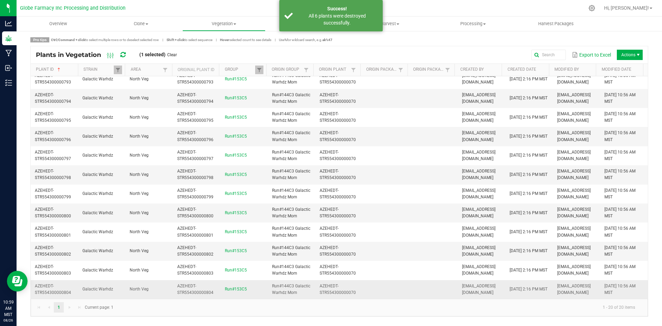
click at [414, 286] on td at bounding box center [435, 289] width 48 height 19
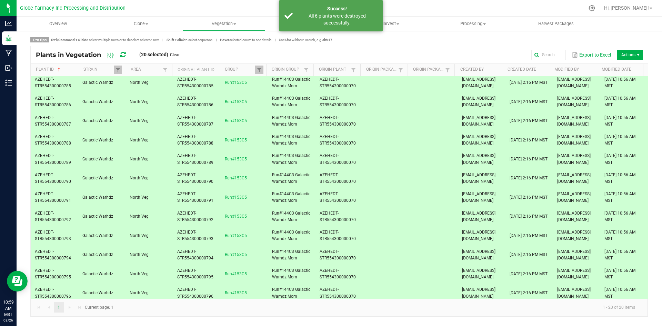
scroll to position [0, 0]
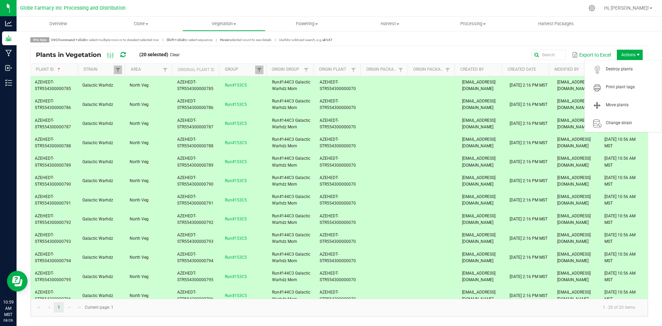
click at [636, 55] on span "Actions" at bounding box center [639, 55] width 6 height 6
click at [625, 103] on span "Move plants" at bounding box center [632, 105] width 52 height 6
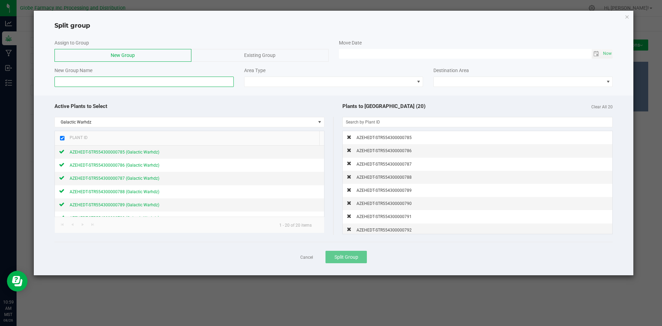
click at [201, 80] on input at bounding box center [143, 82] width 179 height 10
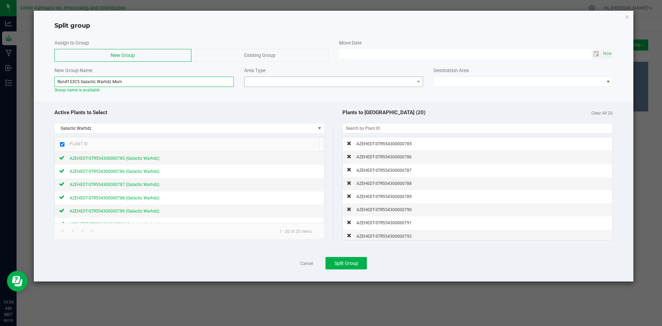
type input "Run#153C5 Galactic Warhdz Mom"
click at [255, 84] on span at bounding box center [330, 82] width 170 height 10
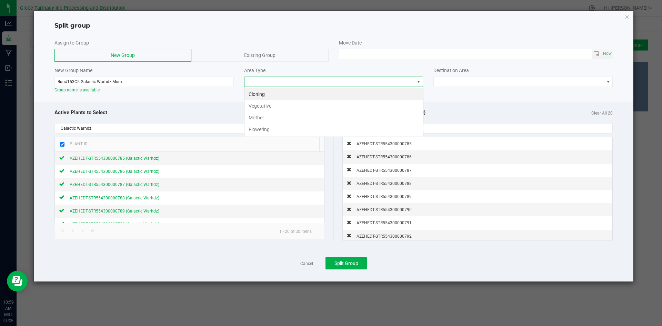
scroll to position [10, 179]
click at [249, 117] on li "Mother" at bounding box center [334, 118] width 179 height 12
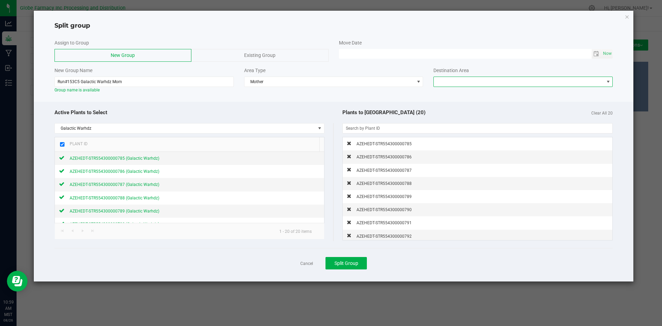
click at [447, 83] on span at bounding box center [519, 82] width 170 height 10
click at [451, 118] on li "South Veg Mom Staging" at bounding box center [523, 118] width 179 height 12
click at [358, 266] on span "Split Group" at bounding box center [347, 263] width 24 height 6
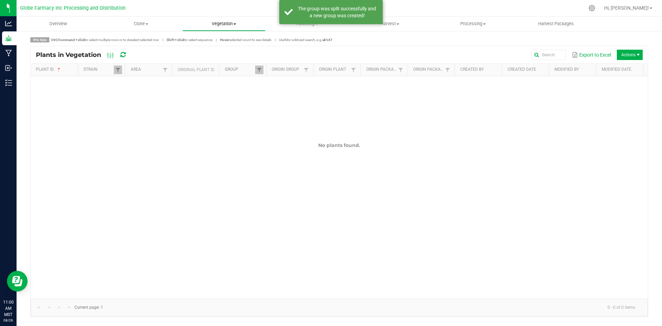
click at [231, 24] on span "Vegetation" at bounding box center [224, 24] width 82 height 6
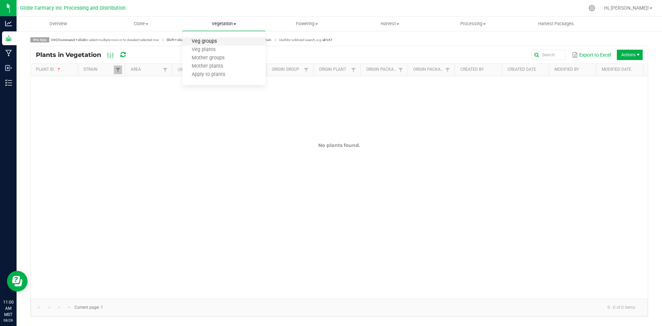
click at [217, 44] on span "Veg groups" at bounding box center [204, 42] width 44 height 6
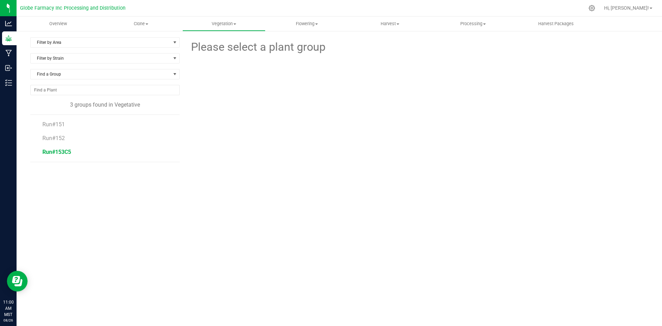
click at [46, 153] on span "Run#153C5" at bounding box center [56, 152] width 29 height 7
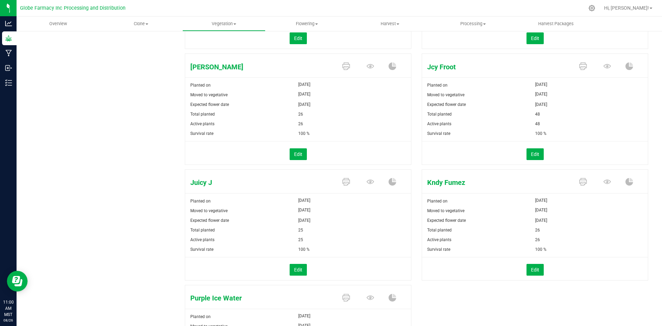
scroll to position [241, 0]
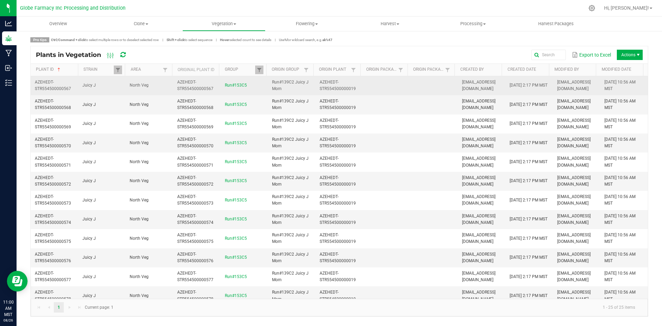
click at [391, 85] on td at bounding box center [387, 85] width 48 height 19
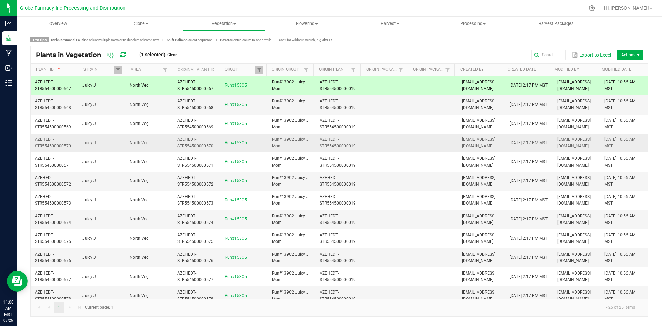
click at [393, 141] on td at bounding box center [387, 142] width 48 height 19
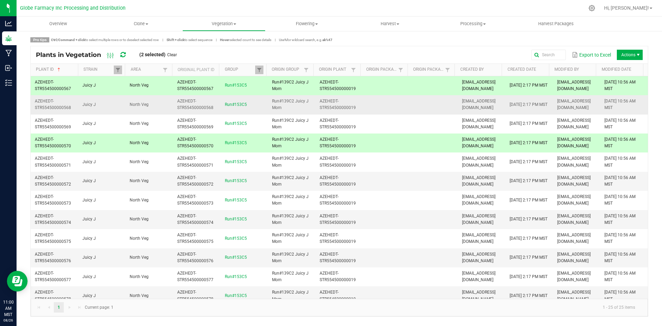
click at [400, 99] on td at bounding box center [387, 104] width 48 height 19
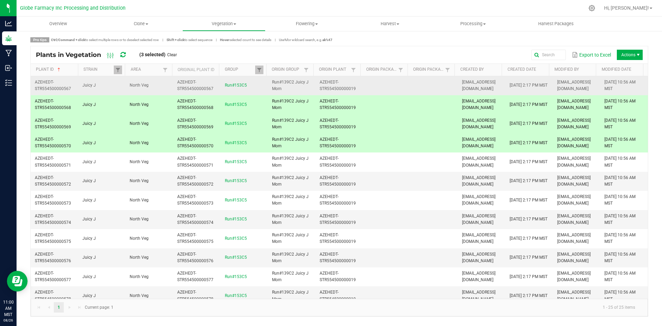
click at [394, 90] on td at bounding box center [387, 85] width 48 height 19
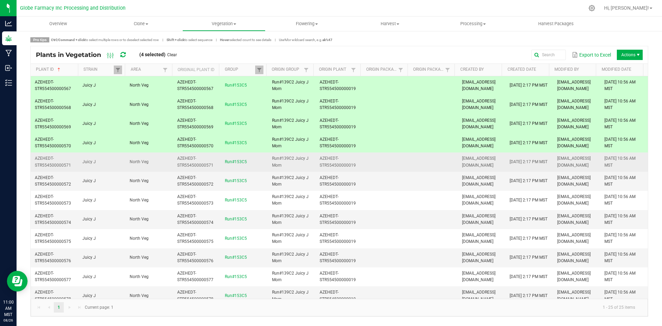
click at [411, 164] on td at bounding box center [435, 161] width 48 height 19
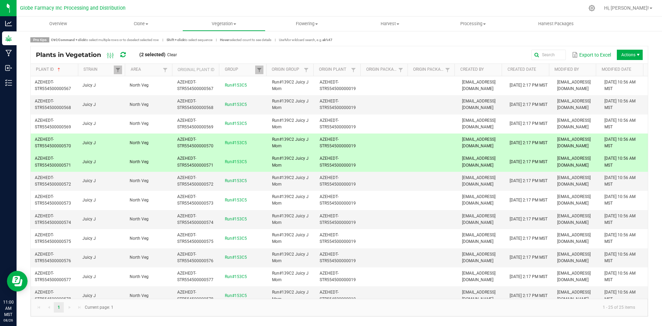
click at [400, 51] on div "Export to Excel Actions" at bounding box center [412, 55] width 461 height 12
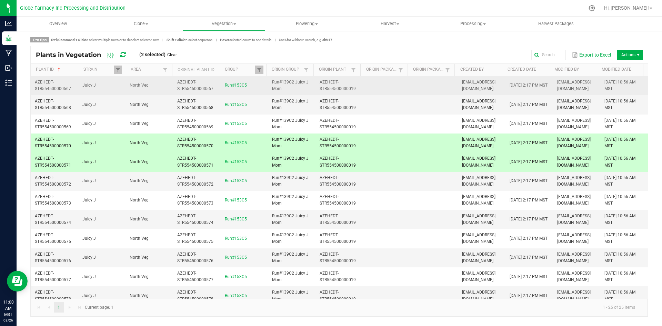
click at [393, 87] on td at bounding box center [387, 85] width 48 height 19
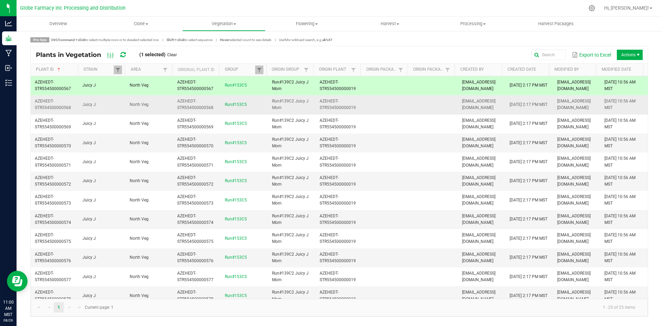
click at [393, 103] on td at bounding box center [387, 104] width 48 height 19
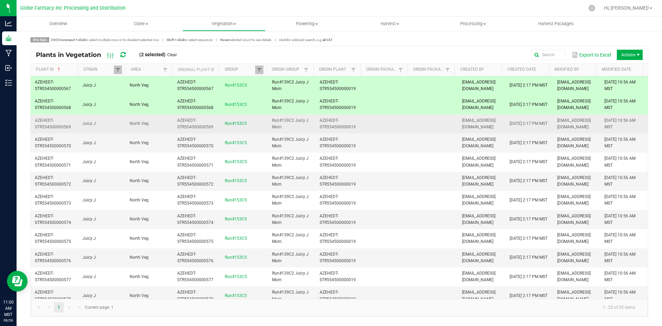
click at [395, 117] on td at bounding box center [387, 124] width 48 height 19
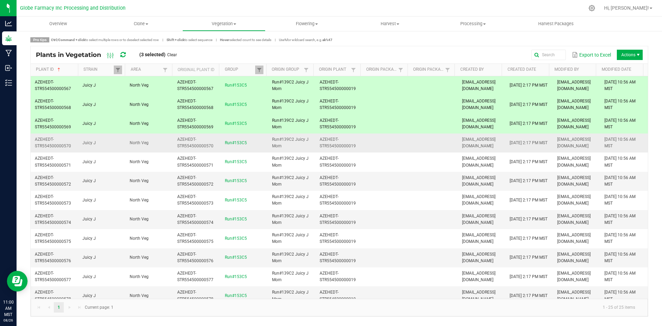
drag, startPoint x: 396, startPoint y: 138, endPoint x: 397, endPoint y: 144, distance: 6.2
click at [396, 138] on td at bounding box center [387, 142] width 48 height 19
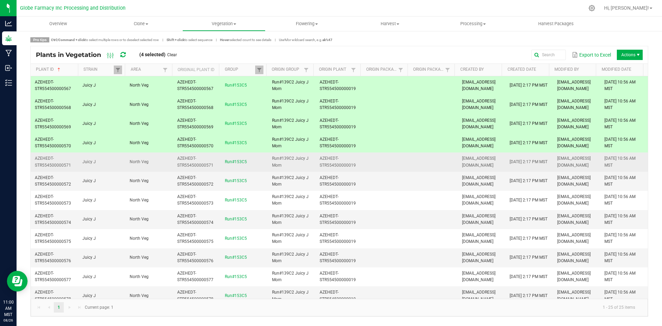
click at [402, 159] on td at bounding box center [387, 161] width 48 height 19
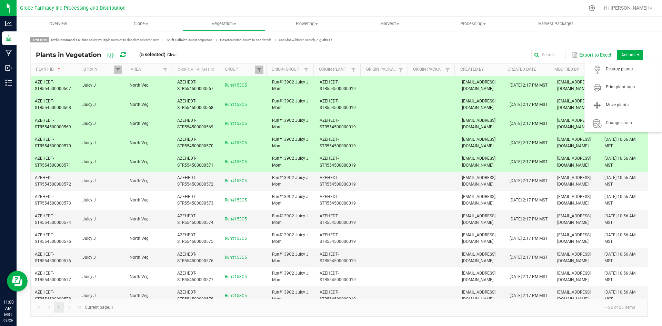
click at [630, 53] on span "Actions" at bounding box center [630, 55] width 26 height 10
click at [626, 69] on span "Destroy plants" at bounding box center [632, 69] width 52 height 6
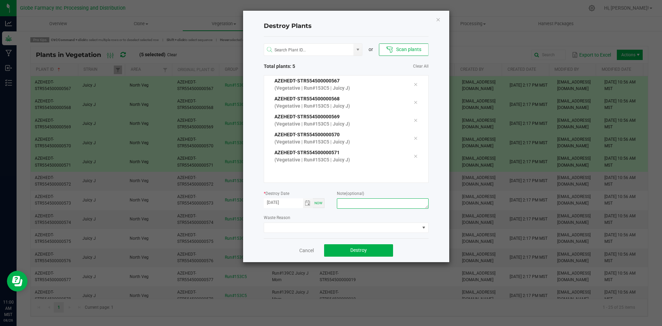
click at [371, 204] on textarea at bounding box center [382, 203] width 91 height 10
type textarea "overage coffee/trash"
click at [366, 249] on span "Destroy" at bounding box center [358, 250] width 17 height 6
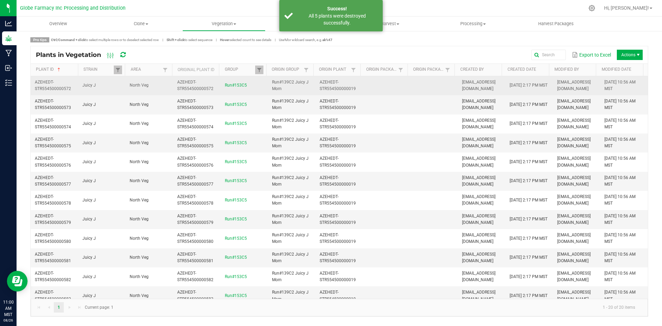
click at [391, 86] on td at bounding box center [387, 85] width 48 height 19
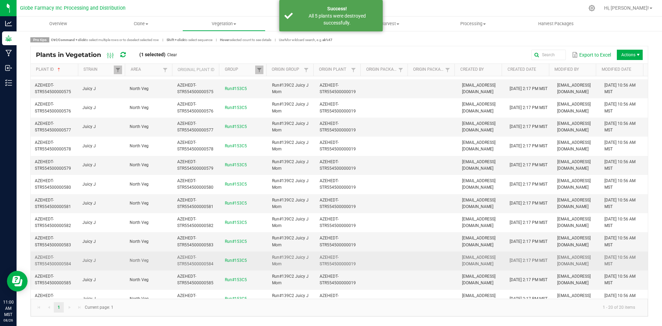
scroll to position [159, 0]
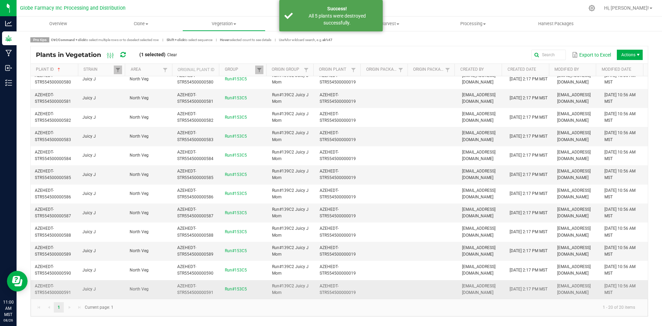
click at [431, 286] on td at bounding box center [435, 289] width 48 height 19
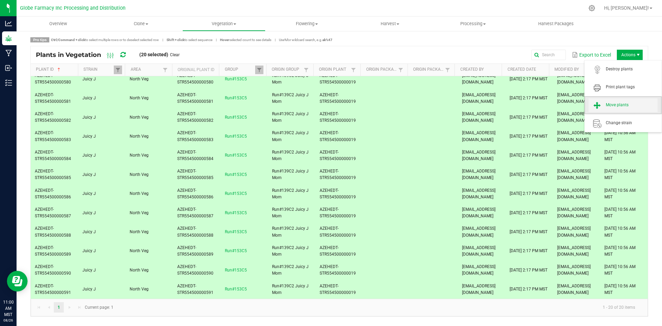
click at [612, 104] on span "Move plants" at bounding box center [632, 105] width 52 height 6
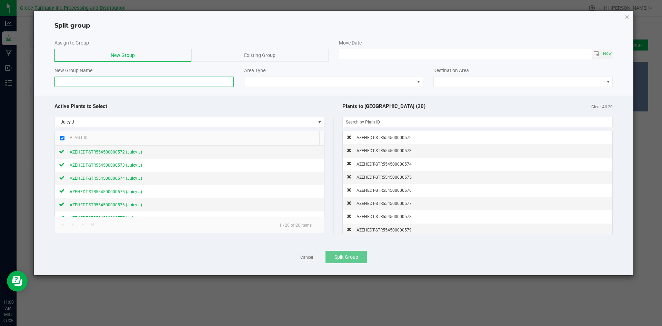
click at [203, 80] on input at bounding box center [143, 82] width 179 height 10
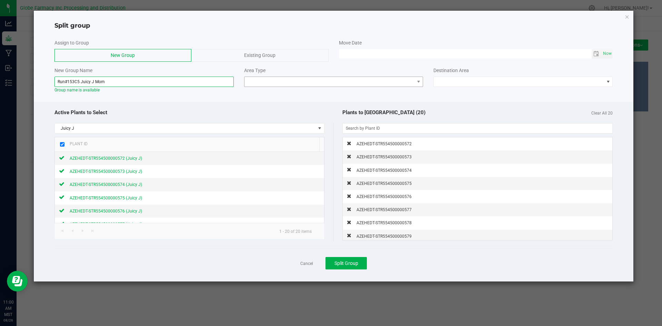
type input "Run#153C5 Juicy J Mom"
click at [281, 80] on span at bounding box center [330, 82] width 170 height 10
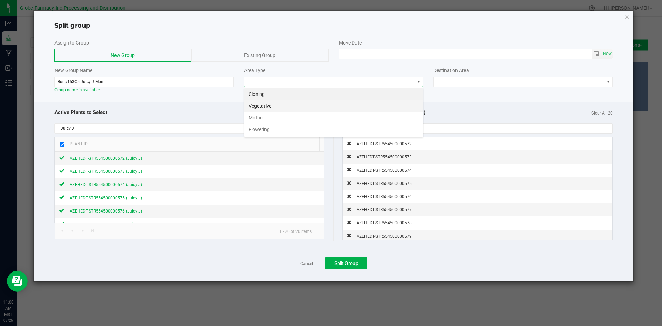
scroll to position [10, 179]
click at [270, 115] on li "Mother" at bounding box center [334, 118] width 179 height 12
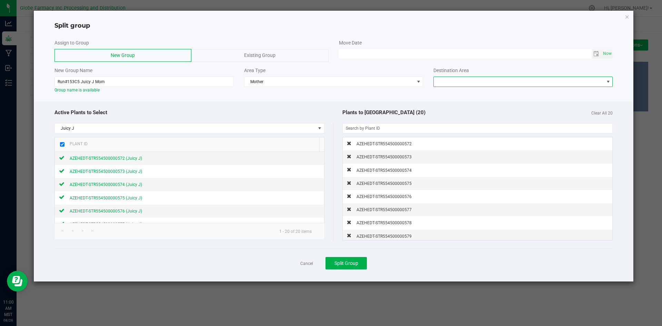
click at [441, 80] on span at bounding box center [519, 82] width 170 height 10
click at [445, 114] on li "South Veg Mom Staging" at bounding box center [523, 118] width 179 height 12
click at [360, 264] on button "Split Group" at bounding box center [346, 263] width 41 height 12
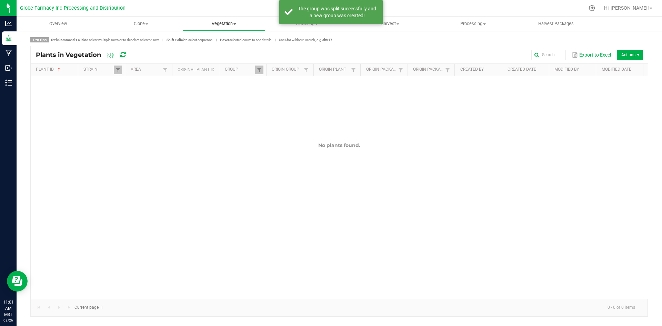
click at [231, 27] on uib-tab-heading "Vegetation Veg groups Veg plants Mother groups Mother plants Apply to plants" at bounding box center [224, 24] width 82 height 14
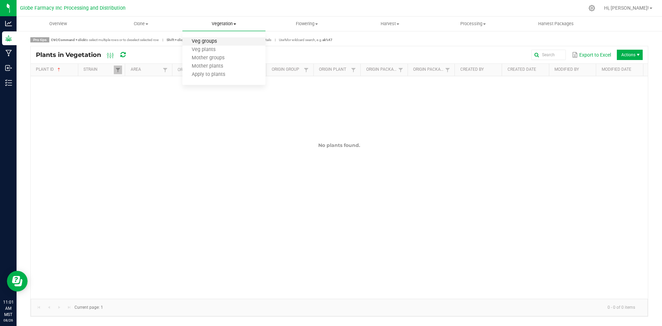
click at [215, 43] on span "Veg groups" at bounding box center [204, 42] width 44 height 6
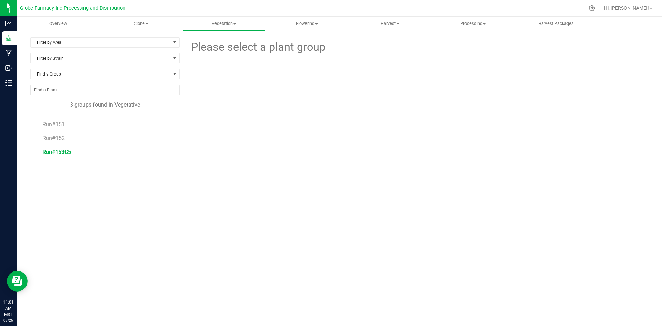
click at [63, 152] on span "Run#153C5" at bounding box center [56, 152] width 29 height 7
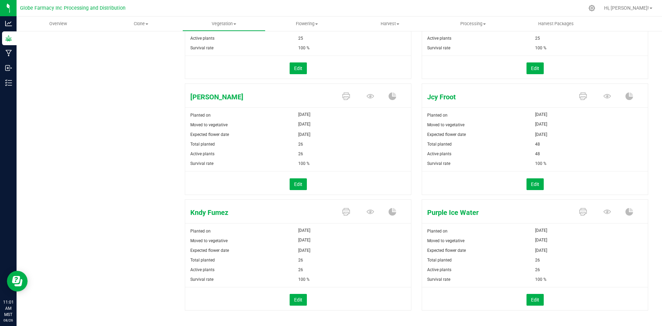
scroll to position [161, 0]
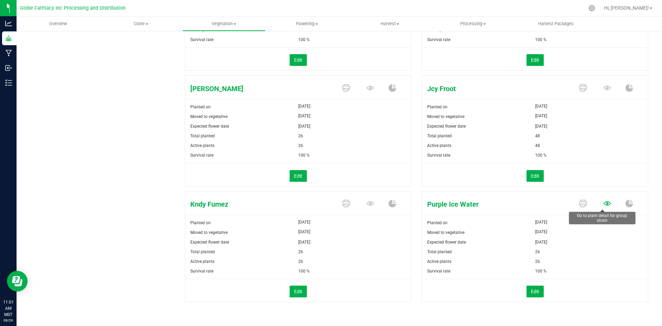
click at [604, 204] on icon at bounding box center [608, 203] width 8 height 4
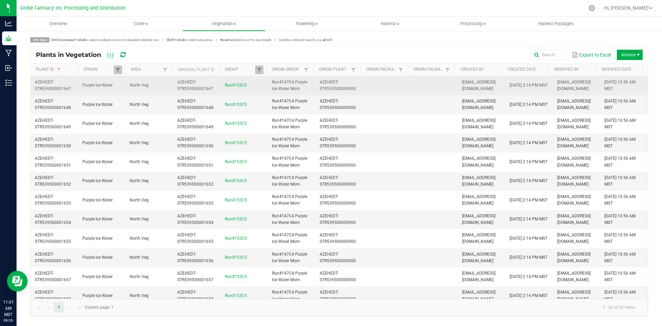
click at [390, 81] on td at bounding box center [387, 85] width 48 height 19
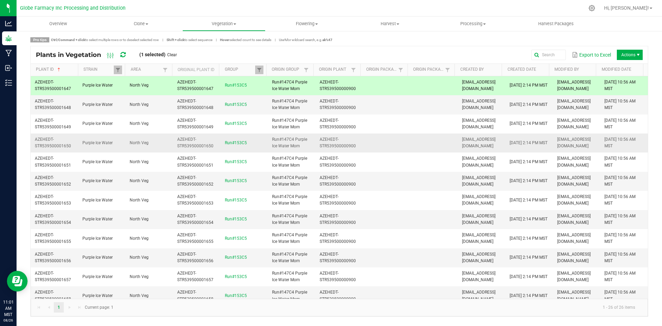
click at [399, 151] on td at bounding box center [387, 142] width 48 height 19
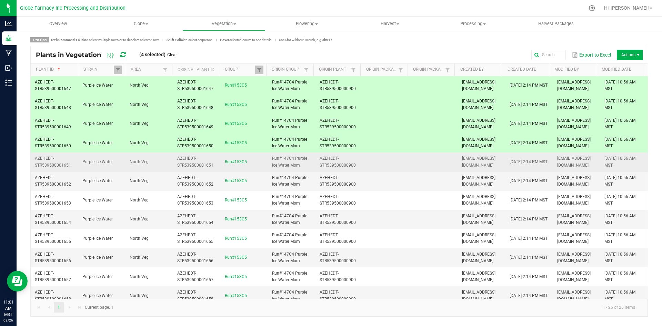
click at [400, 163] on td at bounding box center [387, 161] width 48 height 19
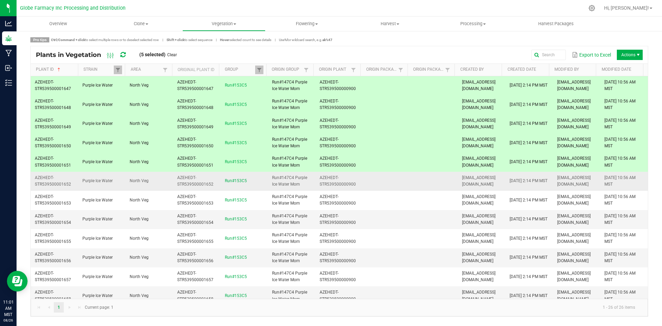
click at [401, 175] on td at bounding box center [387, 181] width 48 height 19
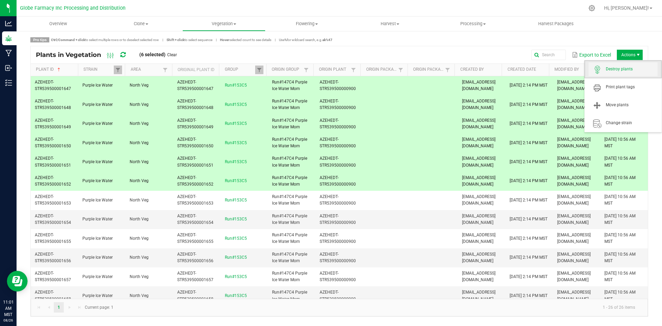
click at [624, 65] on span "Destroy plants" at bounding box center [623, 69] width 69 height 14
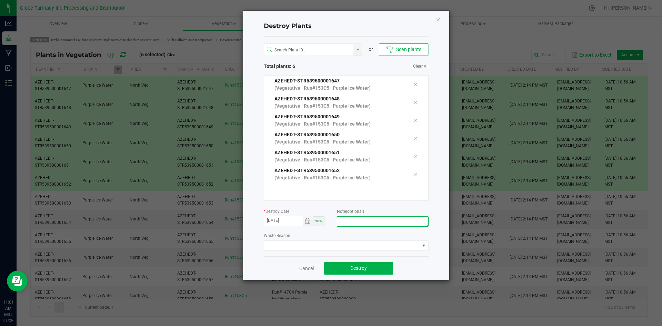
click at [386, 225] on textarea at bounding box center [382, 221] width 91 height 10
type textarea "overage coffee/trash"
click at [376, 270] on button "Destroy" at bounding box center [358, 268] width 69 height 12
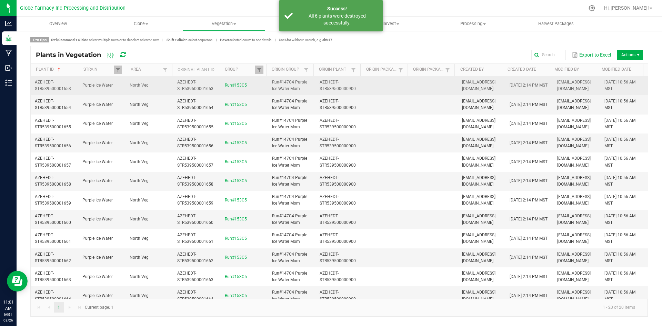
click at [370, 86] on td at bounding box center [387, 85] width 48 height 19
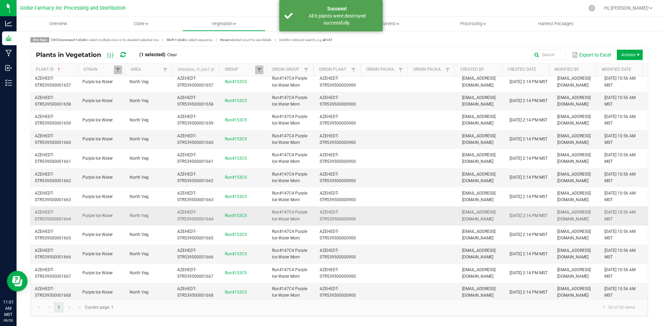
scroll to position [159, 0]
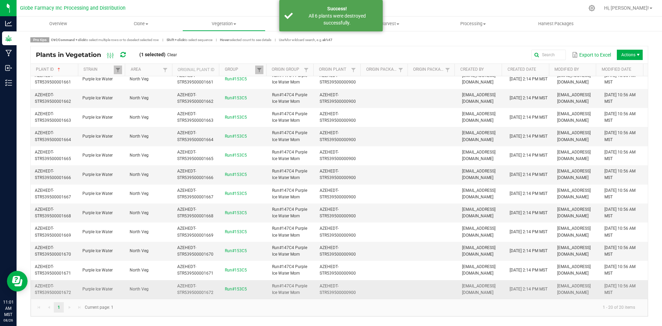
click at [411, 286] on td at bounding box center [435, 289] width 48 height 19
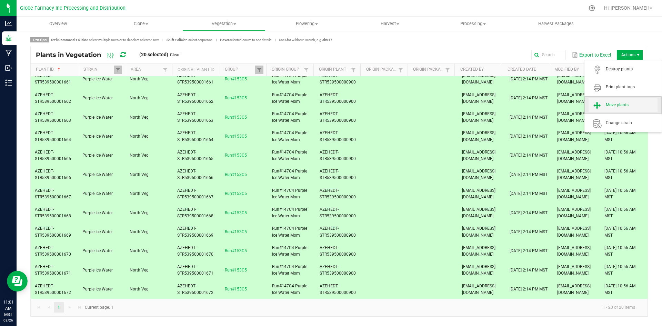
click at [629, 103] on span "Move plants" at bounding box center [632, 105] width 52 height 6
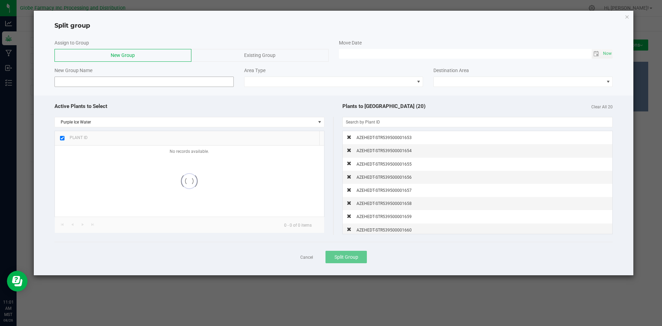
checkbox input "true"
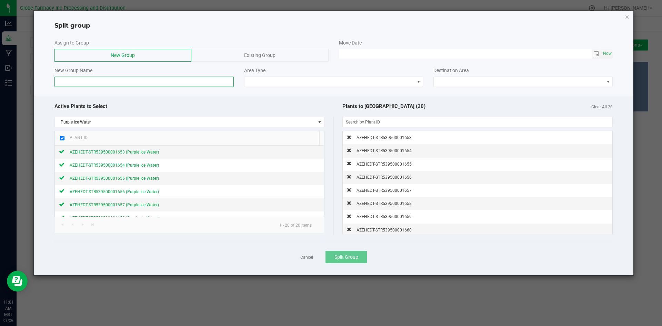
click at [193, 82] on input at bounding box center [143, 82] width 179 height 10
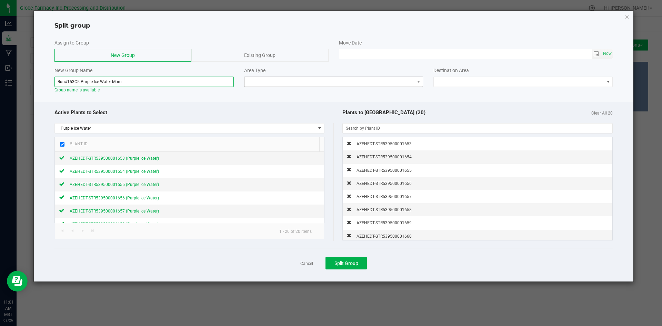
type input "Run#153C5 Purple Ice Water Mom"
click at [267, 84] on span at bounding box center [330, 82] width 170 height 10
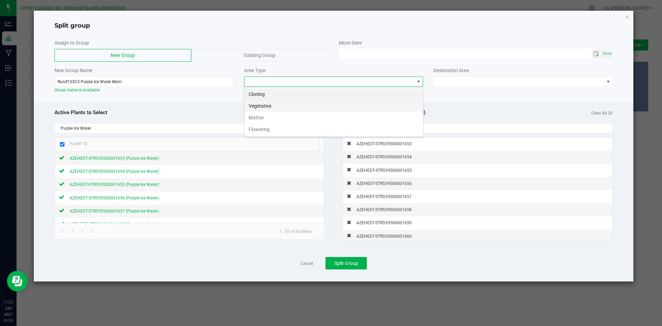
scroll to position [10, 179]
click at [268, 118] on li "Mother" at bounding box center [334, 118] width 179 height 12
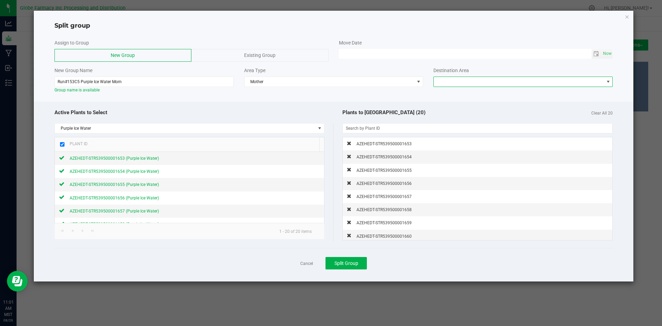
click at [445, 80] on span at bounding box center [519, 82] width 170 height 10
click at [454, 117] on li "South Veg Mom Staging" at bounding box center [523, 118] width 179 height 12
click at [350, 265] on span "Split Group" at bounding box center [347, 263] width 24 height 6
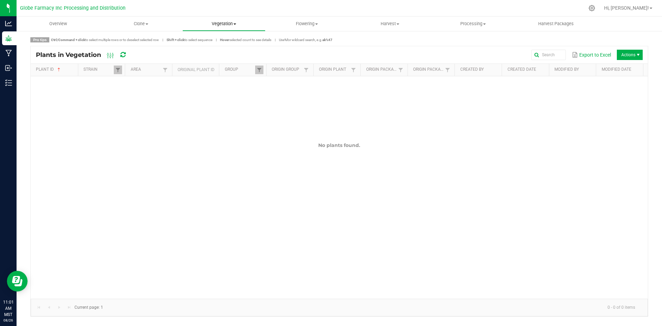
click at [214, 26] on span "Vegetation" at bounding box center [224, 24] width 82 height 6
click at [213, 43] on span "Veg groups" at bounding box center [204, 42] width 44 height 6
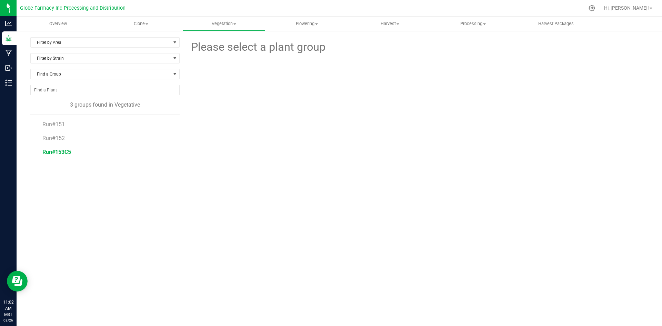
click at [69, 150] on span "Run#153C5" at bounding box center [56, 152] width 29 height 7
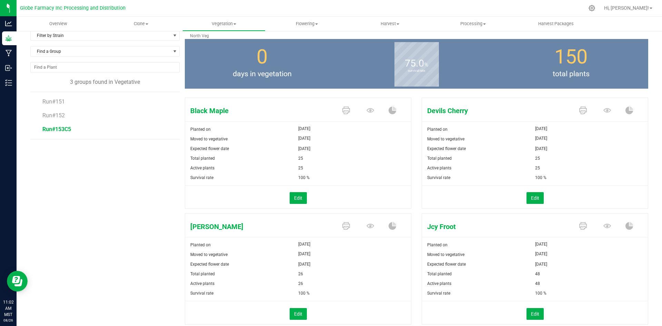
scroll to position [34, 0]
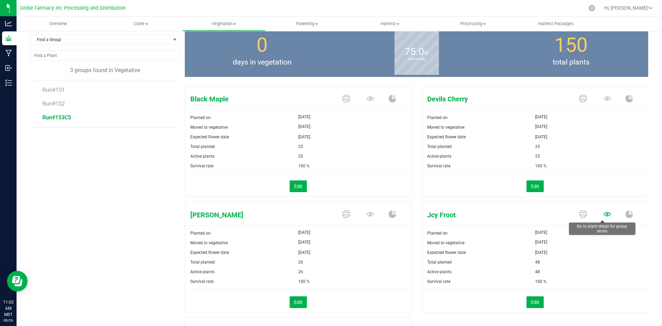
click at [604, 210] on icon at bounding box center [608, 214] width 8 height 8
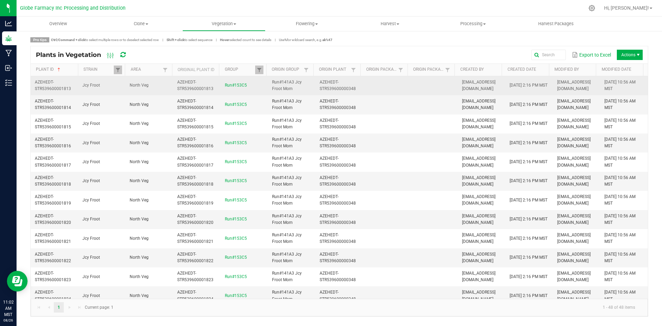
click at [404, 91] on td at bounding box center [387, 85] width 48 height 19
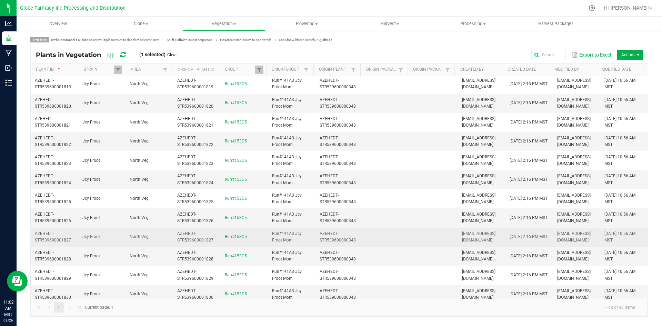
scroll to position [138, 0]
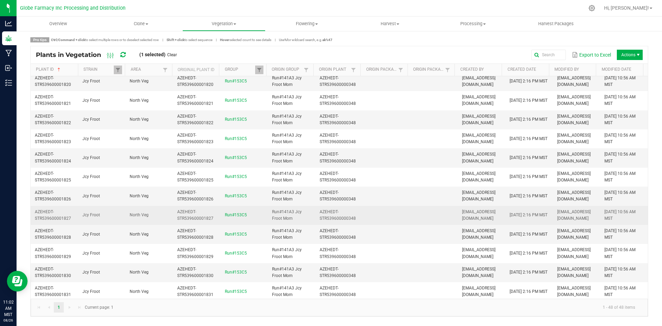
click at [420, 210] on td at bounding box center [435, 215] width 48 height 19
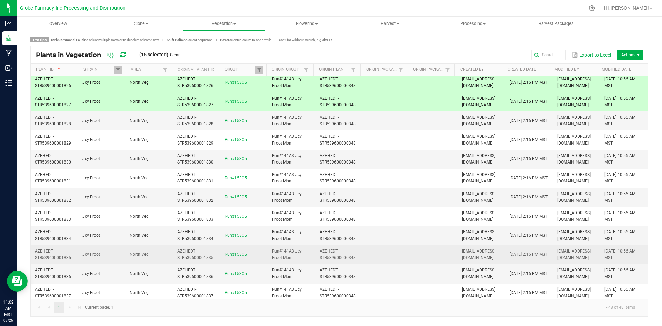
scroll to position [276, 0]
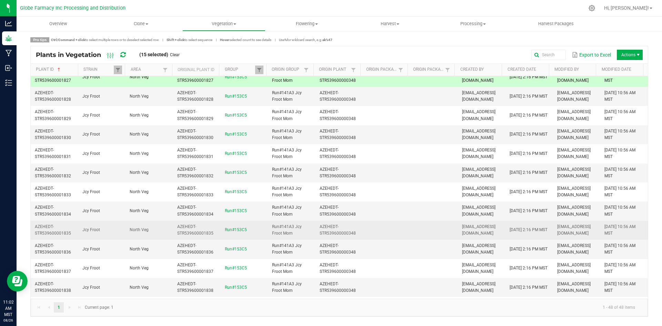
click at [420, 221] on td at bounding box center [435, 230] width 48 height 19
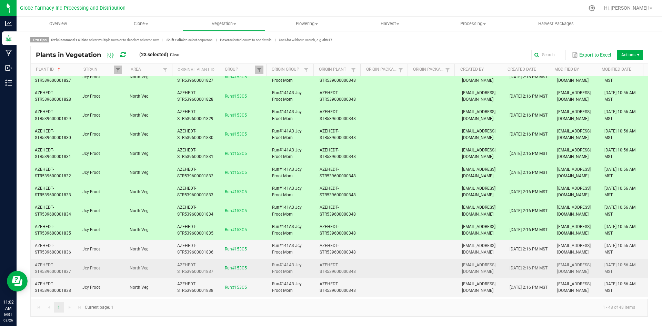
click at [425, 271] on td at bounding box center [435, 268] width 48 height 19
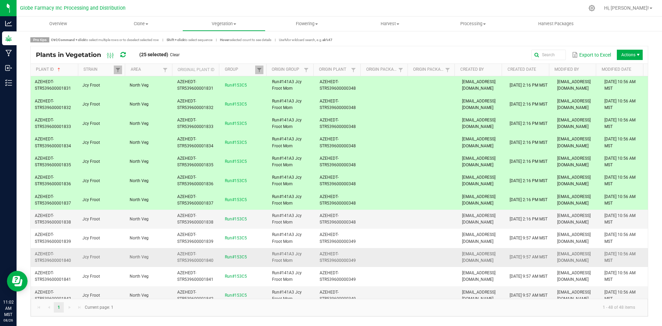
scroll to position [345, 0]
click at [424, 255] on td at bounding box center [435, 256] width 48 height 19
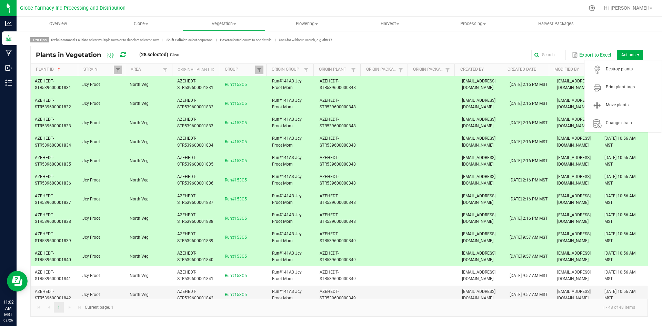
click at [633, 56] on span "Actions" at bounding box center [630, 55] width 26 height 10
click at [624, 68] on span "Destroy plants" at bounding box center [632, 69] width 52 height 6
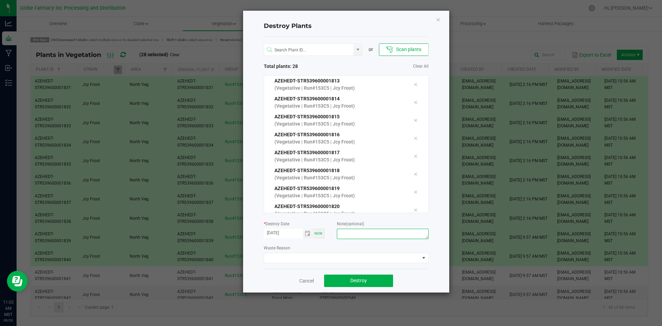
click at [391, 231] on textarea at bounding box center [382, 234] width 91 height 10
type textarea "overage coffee/trash"
click at [381, 284] on button "Destroy" at bounding box center [358, 281] width 69 height 12
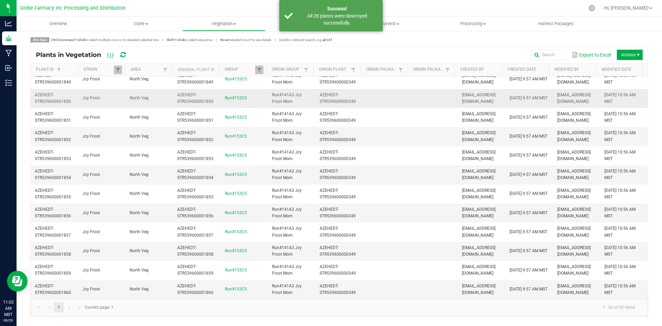
scroll to position [0, 0]
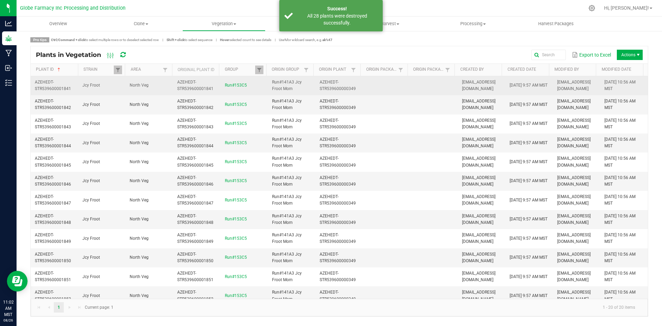
click at [424, 89] on td at bounding box center [435, 85] width 48 height 19
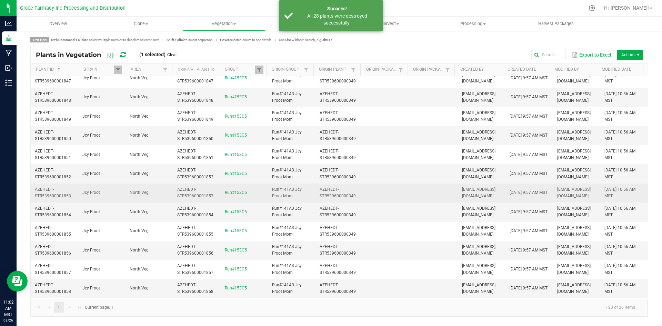
scroll to position [159, 0]
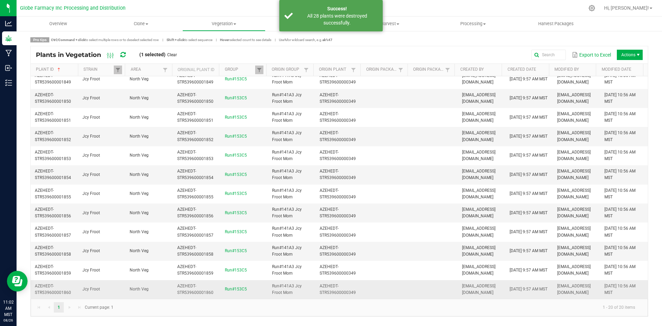
click at [413, 293] on td at bounding box center [435, 289] width 48 height 19
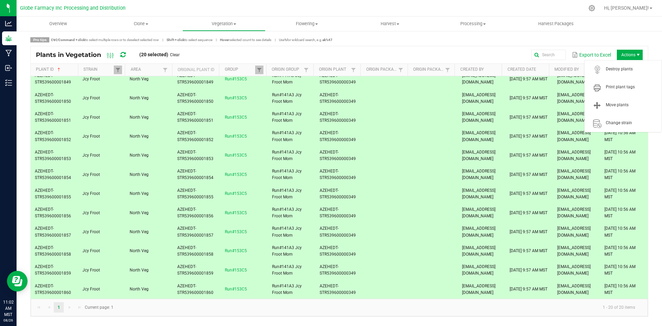
click at [630, 57] on span "Actions" at bounding box center [630, 55] width 26 height 10
click at [626, 70] on span "Destroy plants" at bounding box center [632, 69] width 52 height 6
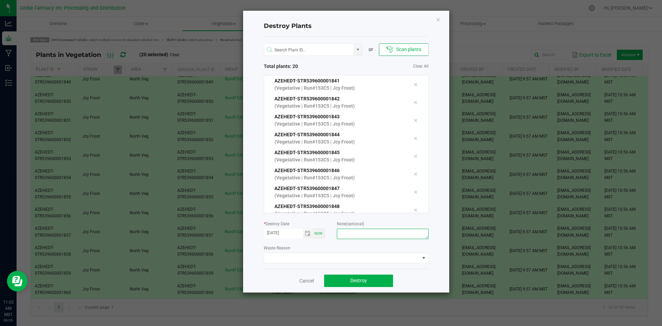
click at [412, 231] on textarea at bounding box center [382, 234] width 91 height 10
type textarea "overage coffee/trash"
click at [353, 277] on button "Destroy" at bounding box center [358, 281] width 69 height 12
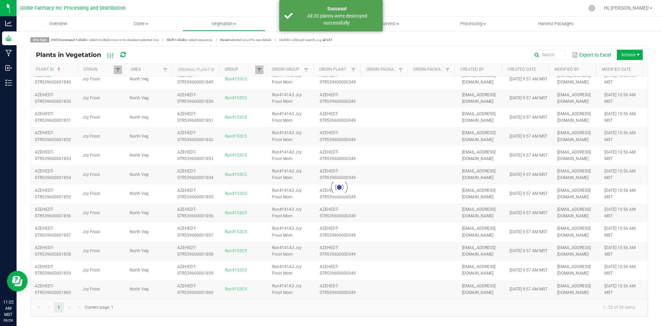
scroll to position [0, 0]
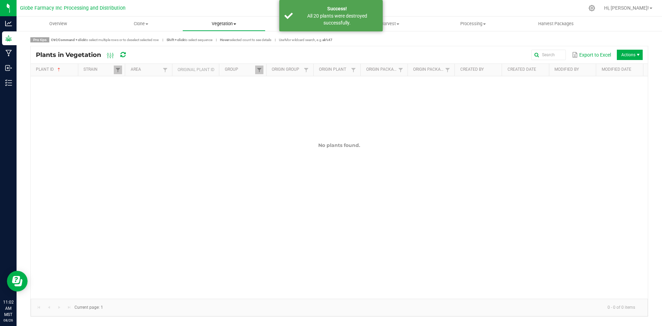
click at [216, 21] on span "Vegetation" at bounding box center [224, 24] width 82 height 6
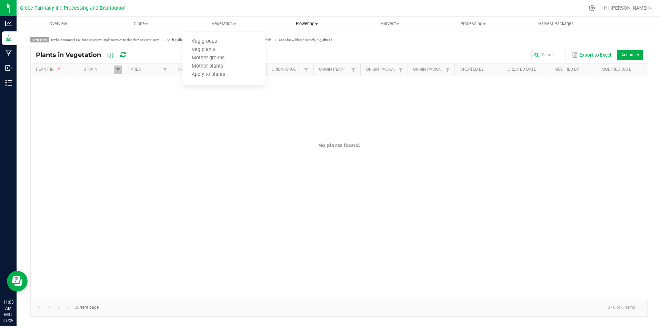
click at [299, 22] on span "Flowering" at bounding box center [307, 24] width 82 height 6
click at [211, 20] on uib-tab-heading "Vegetation Veg groups Veg plants Mother groups Mother plants Apply to plants" at bounding box center [224, 24] width 82 height 14
click at [214, 57] on span "Mother groups" at bounding box center [207, 58] width 51 height 6
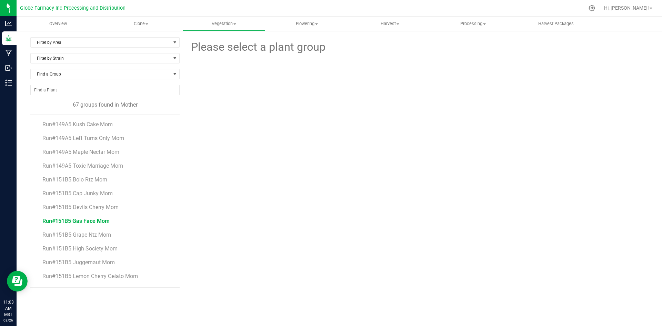
scroll to position [757, 0]
click at [221, 23] on span "Vegetation" at bounding box center [224, 24] width 82 height 6
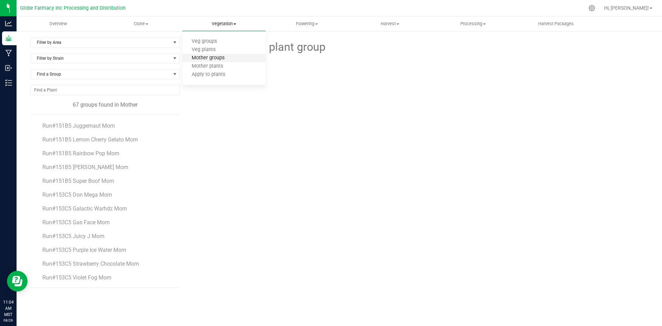
click at [216, 56] on span "Mother groups" at bounding box center [207, 58] width 51 height 6
click at [223, 23] on span "Vegetation" at bounding box center [224, 24] width 82 height 6
click at [218, 43] on span "Veg groups" at bounding box center [204, 42] width 44 height 6
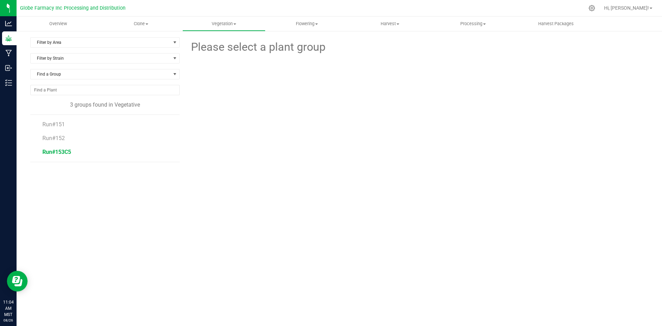
click at [70, 150] on span "Run#153C5" at bounding box center [56, 152] width 29 height 7
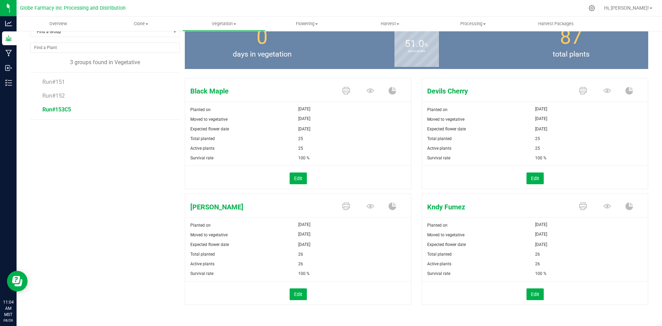
scroll to position [45, 0]
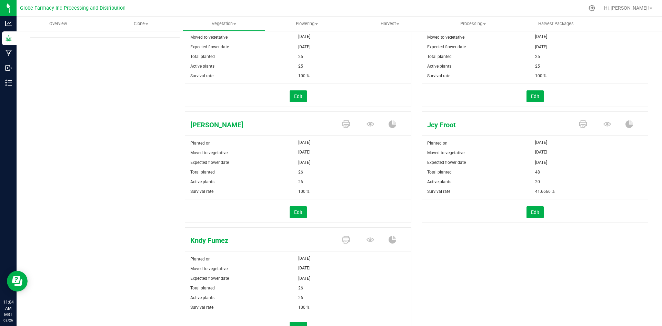
scroll to position [161, 0]
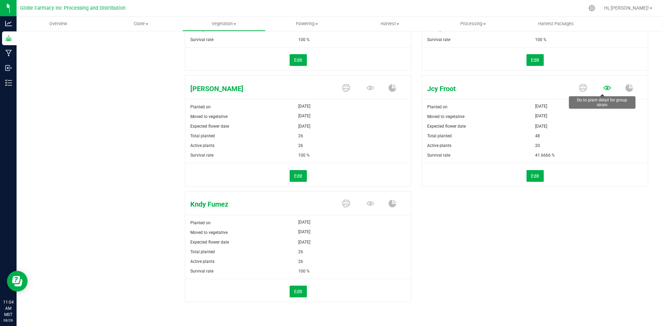
click at [604, 88] on icon at bounding box center [608, 88] width 8 height 8
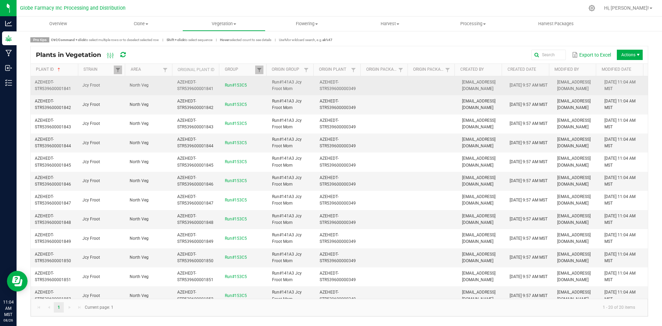
click at [413, 90] on td at bounding box center [435, 85] width 48 height 19
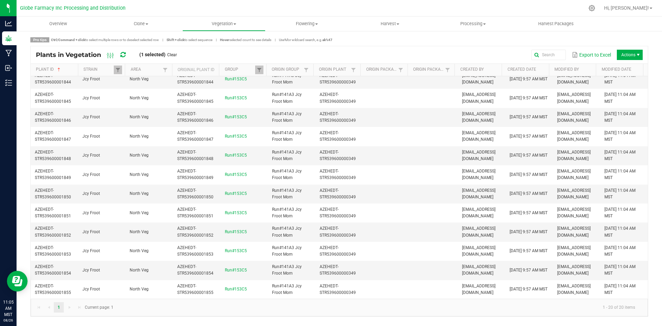
scroll to position [159, 0]
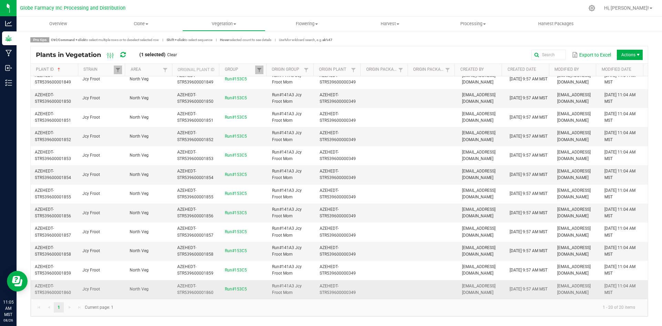
click at [427, 287] on td at bounding box center [435, 289] width 48 height 19
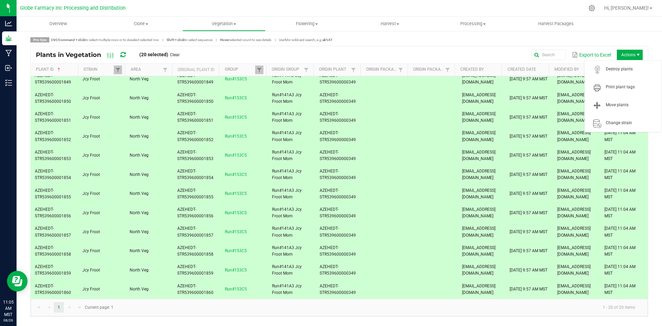
click at [625, 53] on span "Actions" at bounding box center [630, 55] width 26 height 10
click at [625, 100] on span "Move plants" at bounding box center [623, 105] width 69 height 14
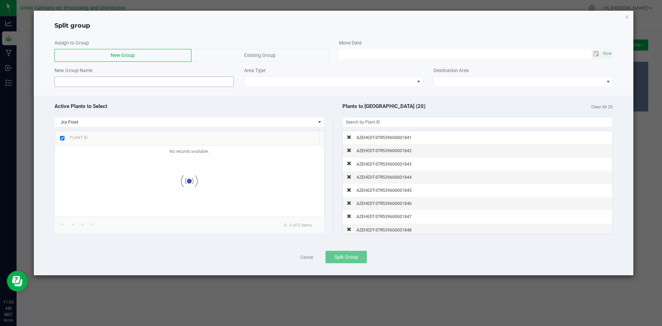
checkbox input "true"
click at [211, 80] on input at bounding box center [143, 82] width 179 height 10
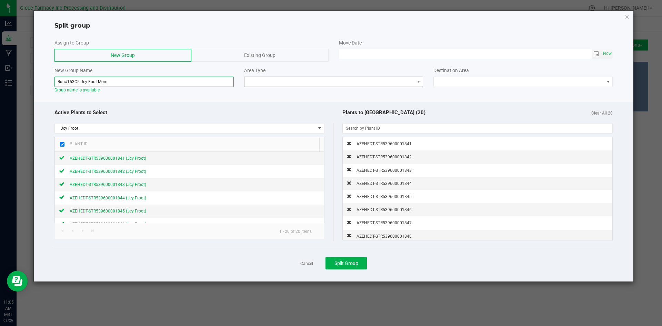
type input "Run#153C5 Jcy Foot Mom"
click at [270, 80] on span at bounding box center [330, 82] width 170 height 10
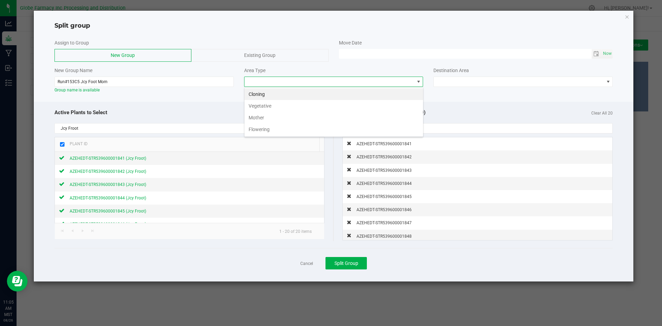
scroll to position [10, 179]
click at [265, 118] on li "Mother" at bounding box center [334, 118] width 179 height 12
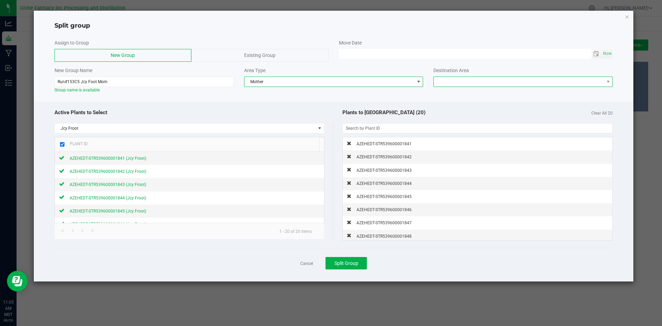
click at [495, 80] on span at bounding box center [519, 82] width 170 height 10
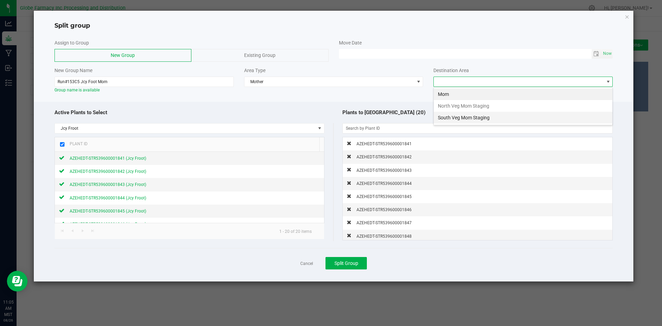
click at [485, 116] on li "South Veg Mom Staging" at bounding box center [523, 118] width 179 height 12
click at [335, 261] on span "Split Group" at bounding box center [347, 263] width 24 height 6
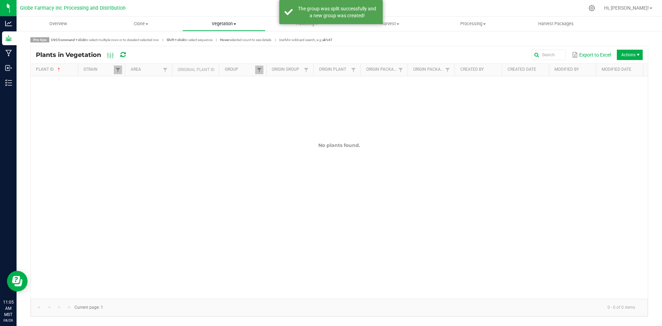
click at [215, 22] on span "Vegetation" at bounding box center [224, 24] width 82 height 6
click at [208, 40] on span "Veg groups" at bounding box center [204, 42] width 44 height 6
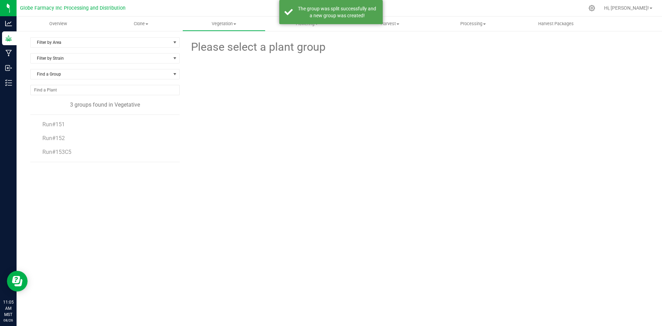
click at [65, 157] on li "Run#153C5" at bounding box center [108, 151] width 132 height 19
click at [65, 153] on span "Run#153C5" at bounding box center [56, 152] width 29 height 7
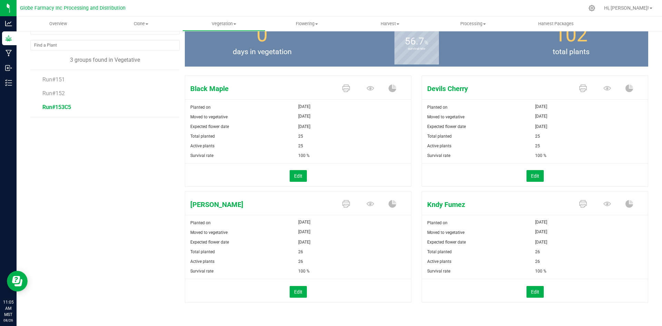
scroll to position [45, 0]
click at [367, 92] on icon at bounding box center [371, 88] width 8 height 8
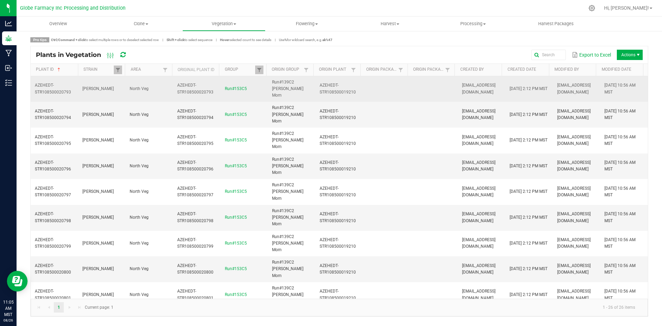
click at [152, 82] on td "North Veg" at bounding box center [150, 89] width 48 height 26
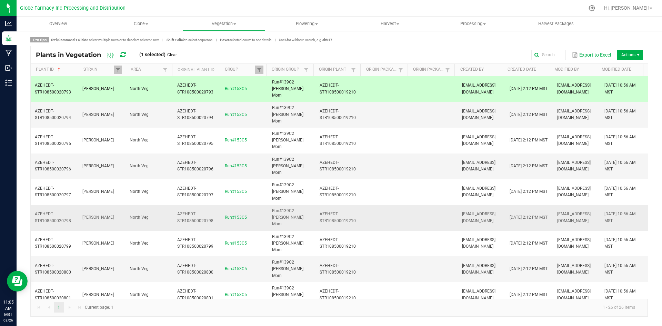
click at [171, 205] on td "North Veg" at bounding box center [150, 218] width 48 height 26
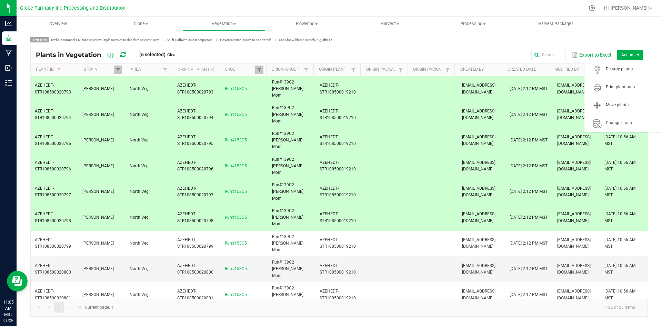
click at [623, 52] on span "Actions" at bounding box center [630, 55] width 26 height 10
click at [621, 67] on span "Destroy plants" at bounding box center [632, 69] width 52 height 6
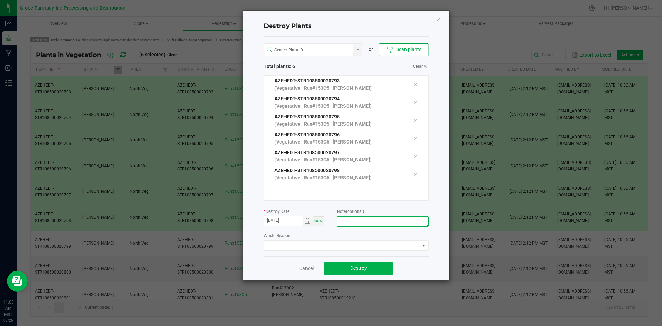
click at [403, 221] on textarea at bounding box center [382, 221] width 91 height 10
type textarea "overage coffee/trash"
click at [384, 278] on div "Cancel Destroy" at bounding box center [346, 268] width 165 height 24
click at [385, 271] on button "Destroy" at bounding box center [358, 268] width 69 height 12
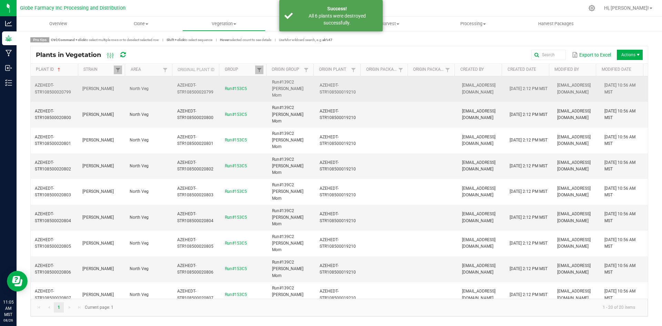
click at [401, 83] on td at bounding box center [387, 89] width 48 height 26
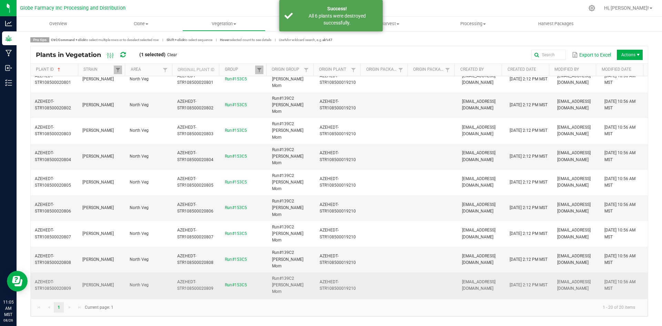
scroll to position [159, 0]
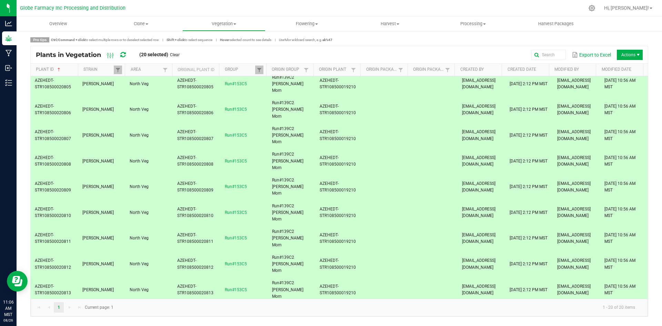
click at [621, 52] on span "Actions" at bounding box center [630, 55] width 26 height 10
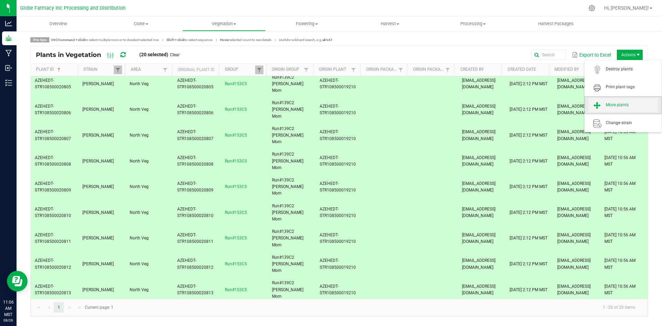
click at [623, 102] on span "Move plants" at bounding box center [632, 105] width 52 height 6
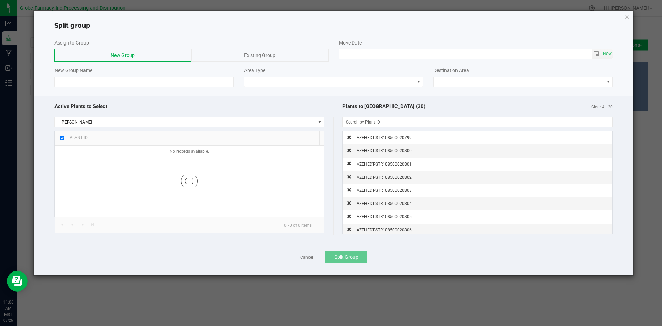
checkbox input "true"
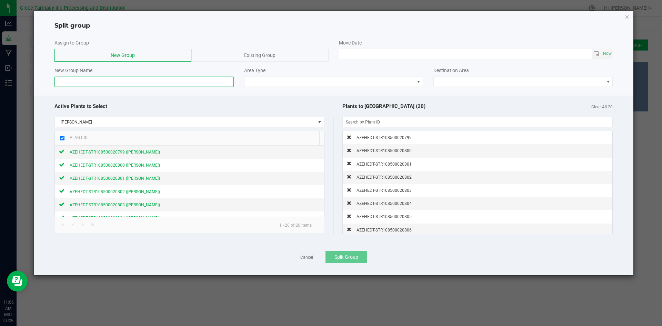
click at [225, 81] on input at bounding box center [143, 82] width 179 height 10
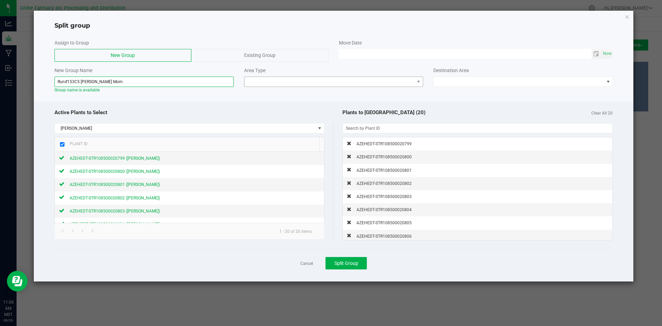
type input "Run#153C5 [PERSON_NAME] Mom"
click at [267, 81] on span at bounding box center [330, 82] width 170 height 10
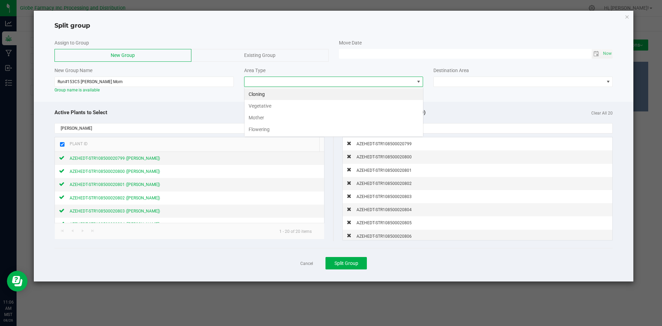
scroll to position [10, 179]
click at [265, 115] on li "Mother" at bounding box center [334, 118] width 179 height 12
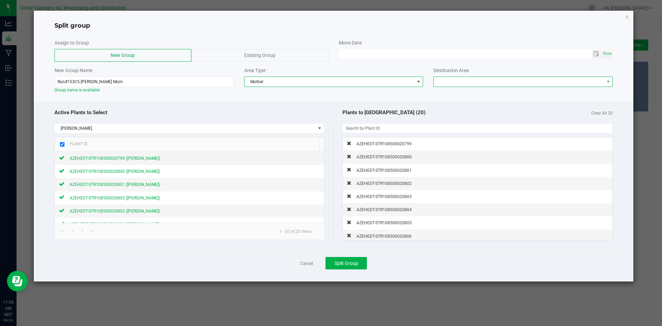
click at [465, 84] on span at bounding box center [519, 82] width 170 height 10
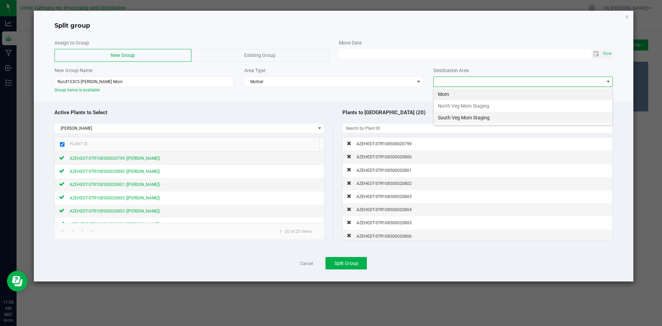
click at [463, 118] on li "South Veg Mom Staging" at bounding box center [523, 118] width 179 height 12
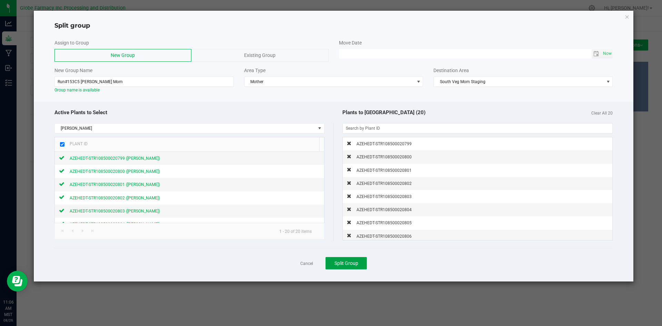
click at [340, 263] on span "Split Group" at bounding box center [347, 263] width 24 height 6
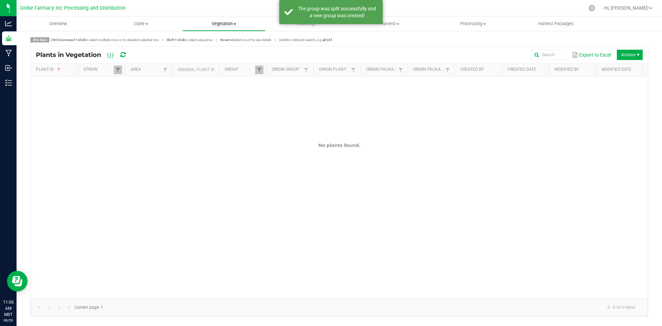
click at [223, 27] on uib-tab-heading "Vegetation Veg groups Veg plants Mother groups Mother plants Apply to plants" at bounding box center [224, 24] width 82 height 14
click at [213, 39] on span "Veg groups" at bounding box center [204, 42] width 44 height 6
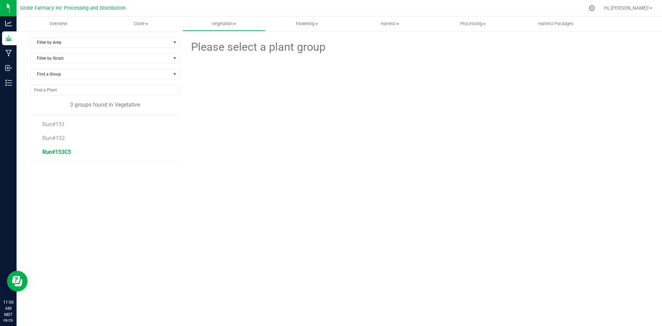
click at [67, 151] on span "Run#153C5" at bounding box center [56, 152] width 29 height 7
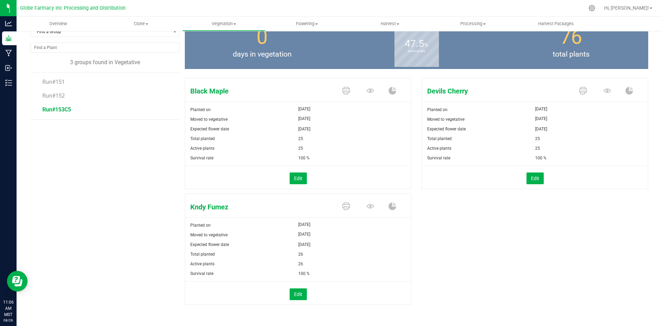
scroll to position [45, 0]
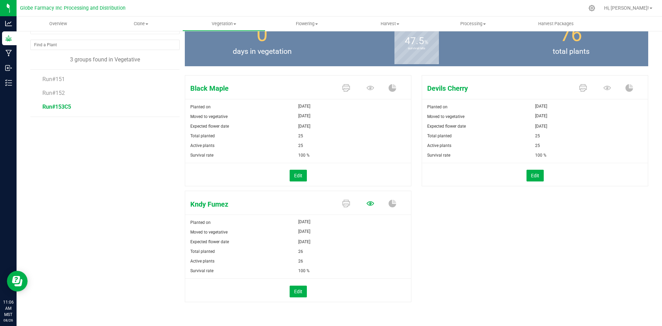
click at [367, 90] on icon at bounding box center [371, 88] width 8 height 4
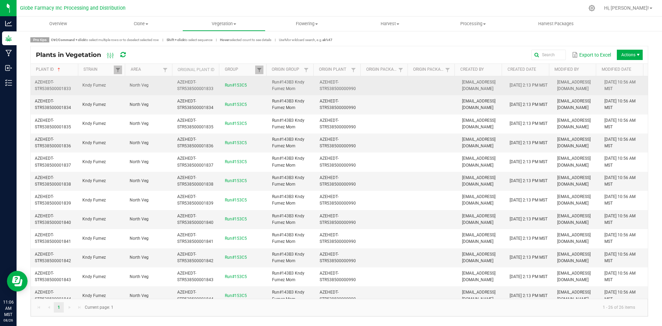
click at [414, 90] on td at bounding box center [435, 85] width 48 height 19
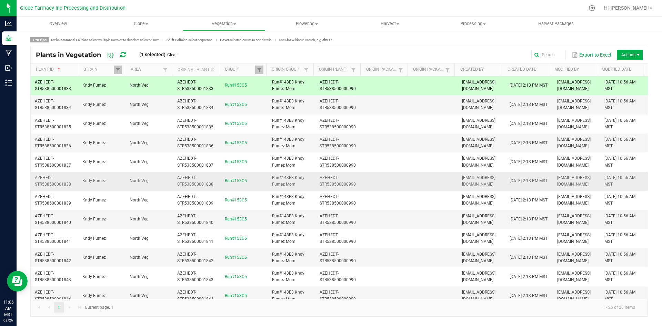
click at [406, 179] on td at bounding box center [387, 181] width 48 height 19
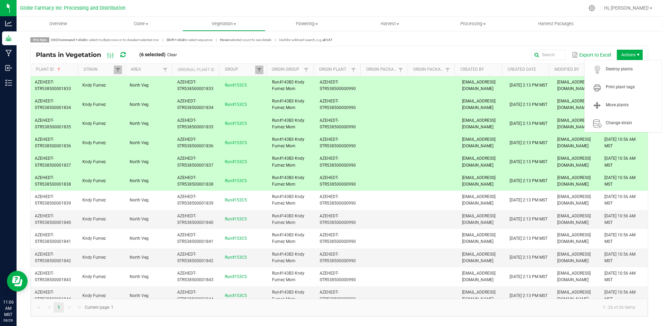
click at [622, 54] on span "Actions" at bounding box center [630, 55] width 26 height 10
click at [623, 71] on span "Destroy plants" at bounding box center [632, 69] width 52 height 6
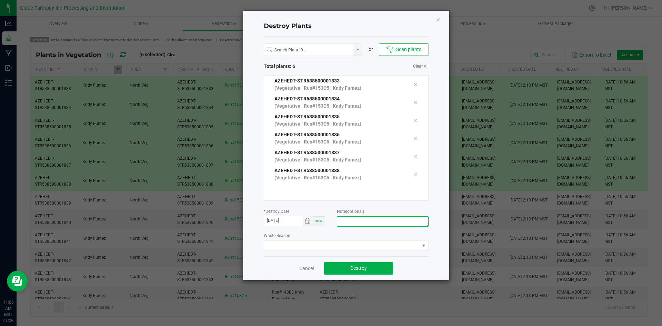
click at [384, 217] on textarea at bounding box center [382, 221] width 91 height 10
type textarea "overage coffee/trash"
click at [355, 269] on span "Destroy" at bounding box center [358, 268] width 17 height 6
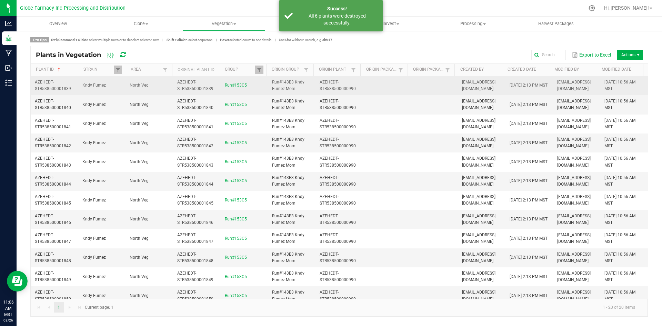
click at [344, 86] on span "AZEHEDT-STR538500000990" at bounding box center [338, 85] width 36 height 11
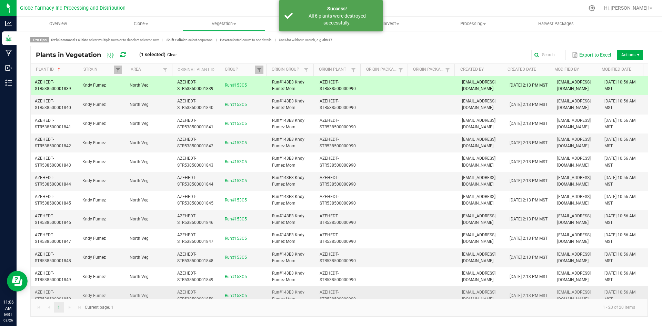
scroll to position [159, 0]
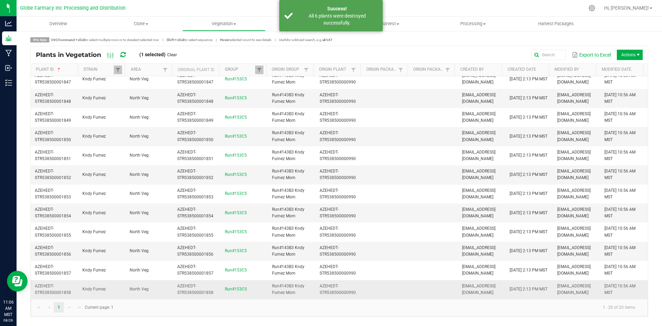
click at [419, 289] on td at bounding box center [435, 289] width 48 height 19
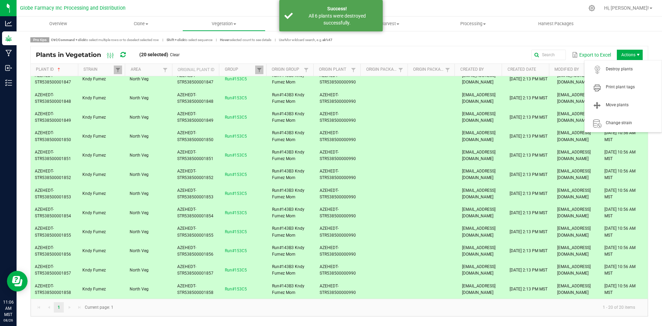
click at [624, 52] on span "Actions" at bounding box center [630, 55] width 26 height 10
click at [622, 101] on span "Move plants" at bounding box center [623, 105] width 69 height 14
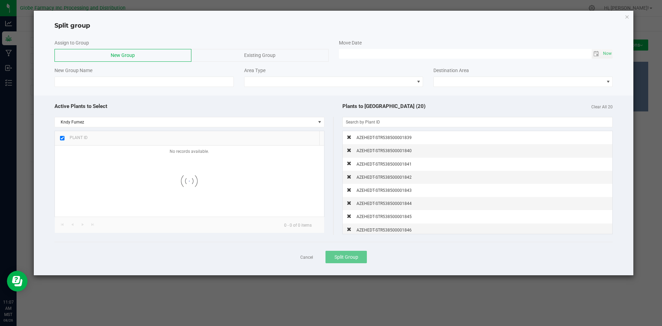
checkbox input "true"
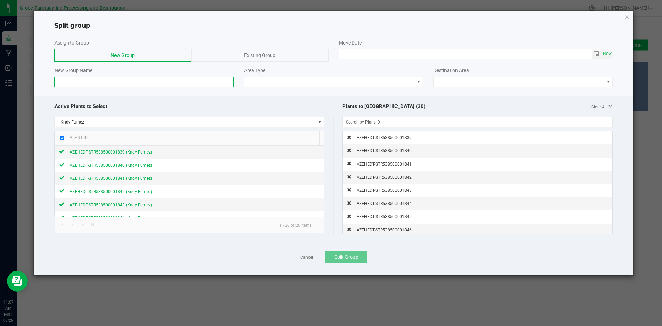
click at [168, 80] on input at bounding box center [143, 82] width 179 height 10
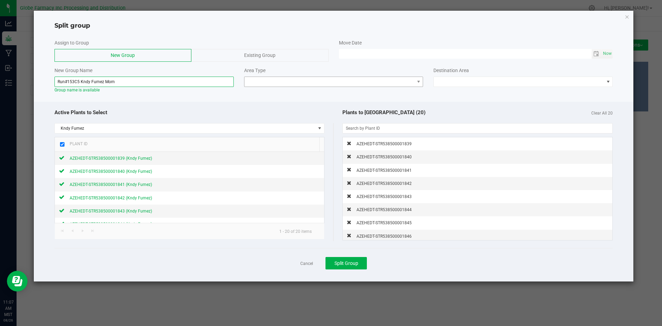
type input "Run#153C5 Kndy Fumez Mom"
click at [266, 81] on span at bounding box center [330, 82] width 170 height 10
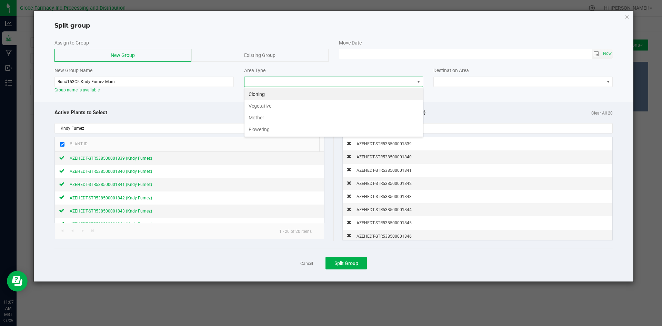
scroll to position [10, 179]
click at [264, 121] on li "Mother" at bounding box center [334, 118] width 179 height 12
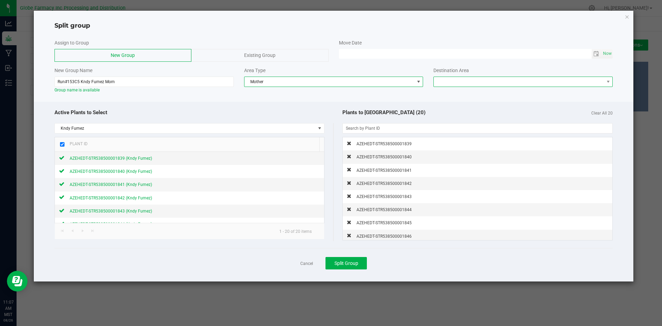
click at [446, 79] on span at bounding box center [519, 82] width 170 height 10
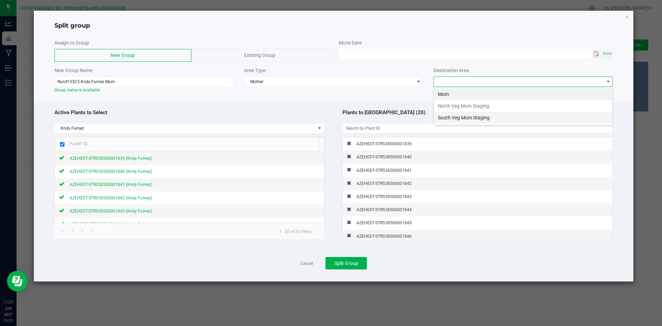
click at [454, 115] on li "South Veg Mom Staging" at bounding box center [523, 118] width 179 height 12
click at [353, 262] on span "Split Group" at bounding box center [347, 263] width 24 height 6
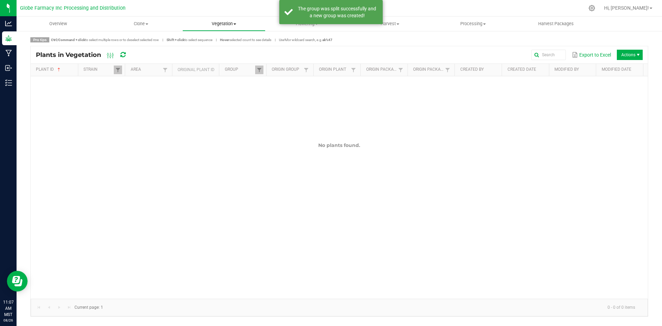
click at [228, 23] on span "Vegetation" at bounding box center [224, 24] width 82 height 6
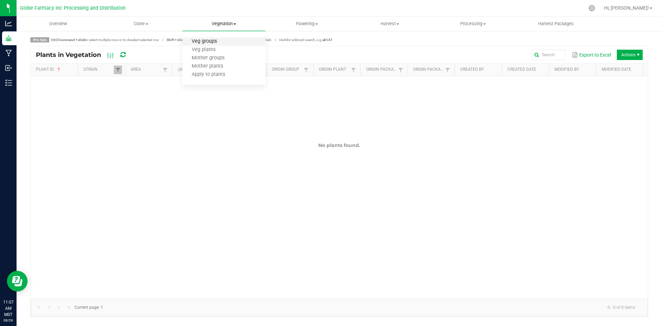
click at [220, 40] on span "Veg groups" at bounding box center [204, 42] width 44 height 6
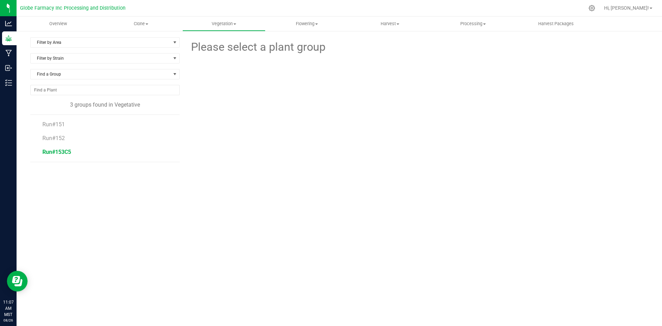
click at [60, 152] on span "Run#153C5" at bounding box center [56, 152] width 29 height 7
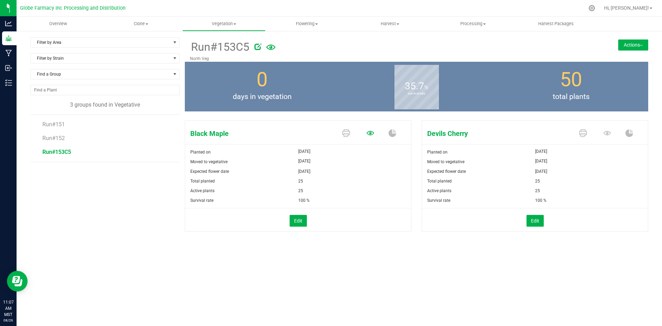
click at [370, 131] on icon at bounding box center [371, 133] width 8 height 8
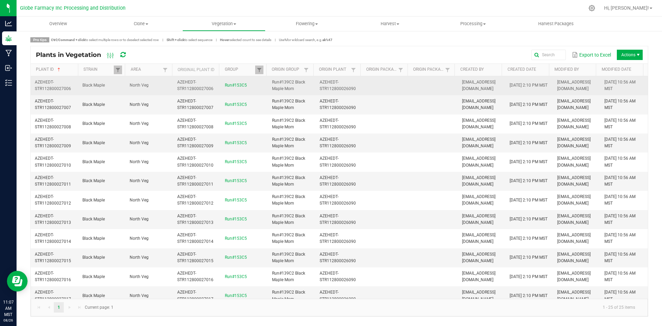
click at [397, 91] on td at bounding box center [387, 85] width 48 height 19
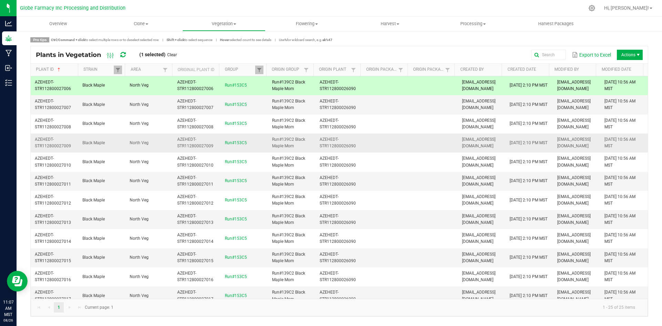
click at [397, 150] on td at bounding box center [387, 142] width 48 height 19
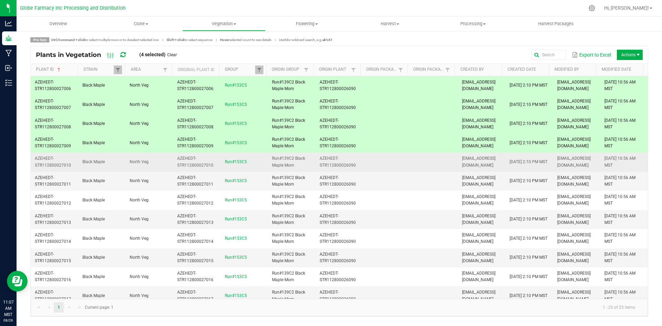
click at [398, 165] on td at bounding box center [387, 161] width 48 height 19
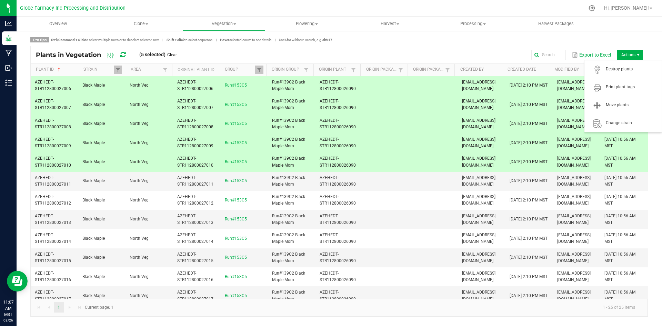
click at [623, 53] on span "Actions" at bounding box center [630, 55] width 26 height 10
click at [617, 71] on span "Destroy plants" at bounding box center [632, 69] width 52 height 6
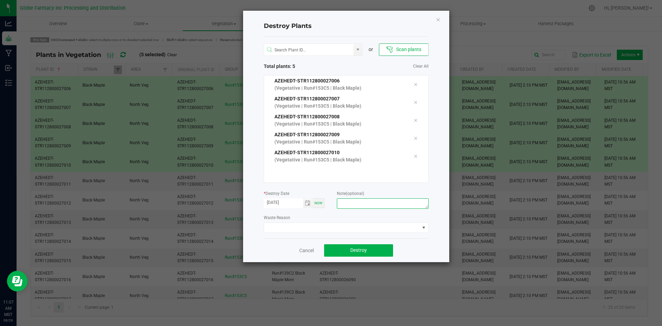
click at [404, 204] on textarea at bounding box center [382, 203] width 91 height 10
type textarea "overage coffee/trash"
click at [369, 254] on button "Destroy" at bounding box center [358, 250] width 69 height 12
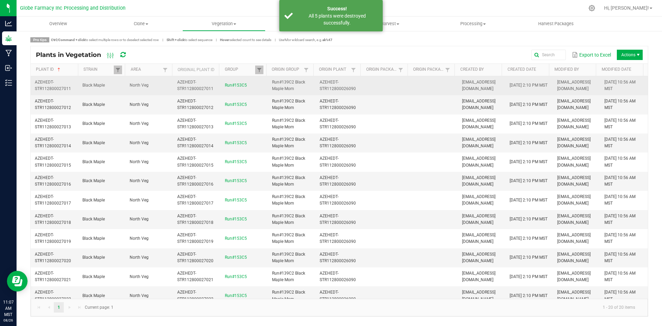
click at [429, 89] on td at bounding box center [435, 85] width 48 height 19
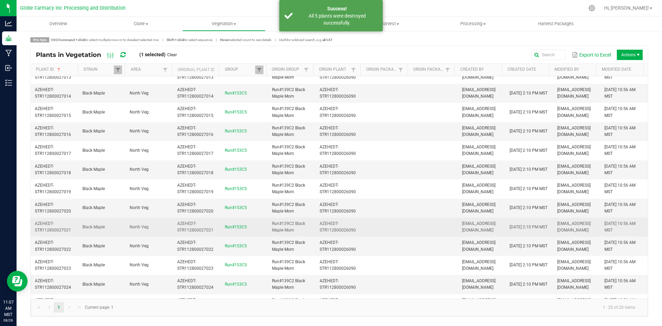
scroll to position [159, 0]
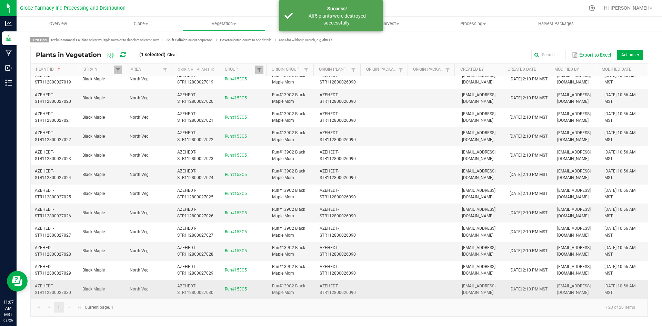
click at [404, 287] on td at bounding box center [387, 289] width 48 height 19
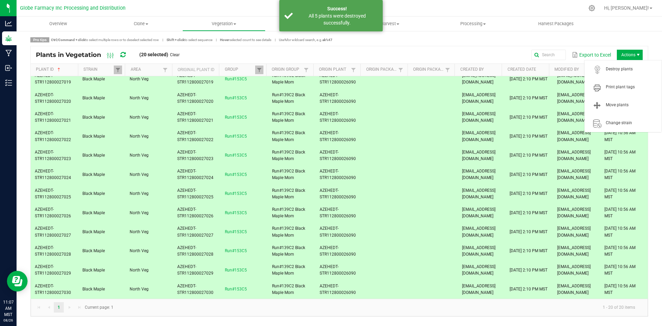
click at [627, 56] on span "Actions" at bounding box center [630, 55] width 26 height 10
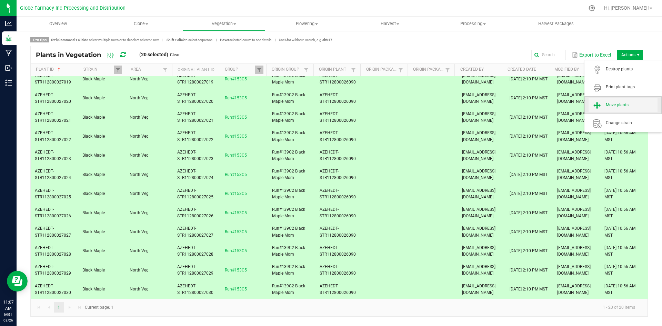
click at [619, 104] on span "Move plants" at bounding box center [632, 105] width 52 height 6
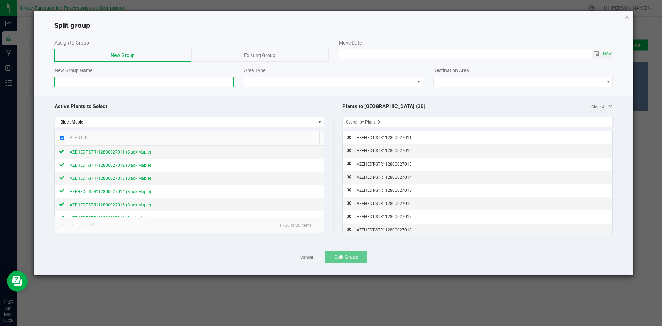
click at [136, 78] on input at bounding box center [143, 82] width 179 height 10
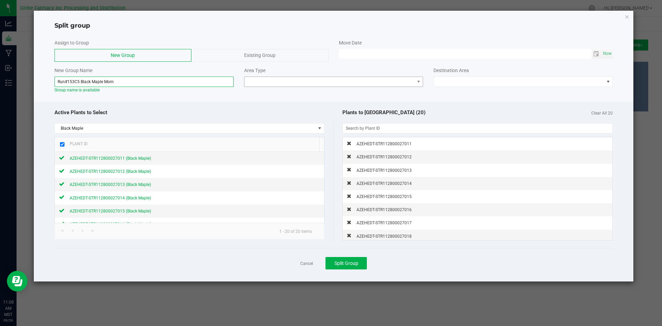
type input "Run#153C5 Black Maple Mom"
click at [263, 78] on span at bounding box center [330, 82] width 170 height 10
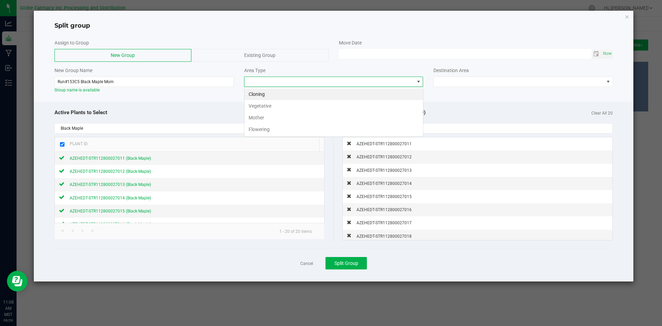
scroll to position [10, 179]
click at [255, 119] on li "Mother" at bounding box center [334, 118] width 179 height 12
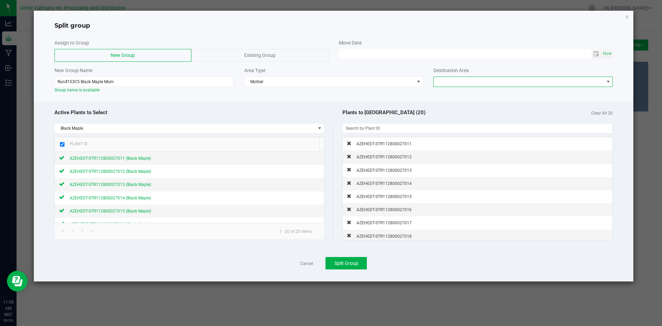
click at [453, 77] on span at bounding box center [523, 82] width 179 height 10
click at [451, 117] on li "South Veg Mom Staging" at bounding box center [523, 118] width 179 height 12
click at [349, 265] on span "Split Group" at bounding box center [347, 263] width 24 height 6
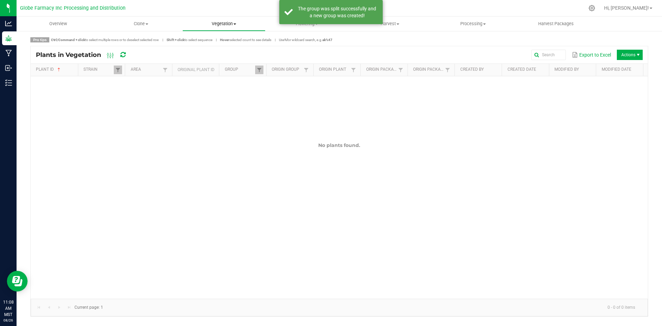
click at [227, 23] on span "Vegetation" at bounding box center [224, 24] width 82 height 6
click at [217, 41] on span "Veg groups" at bounding box center [204, 42] width 44 height 6
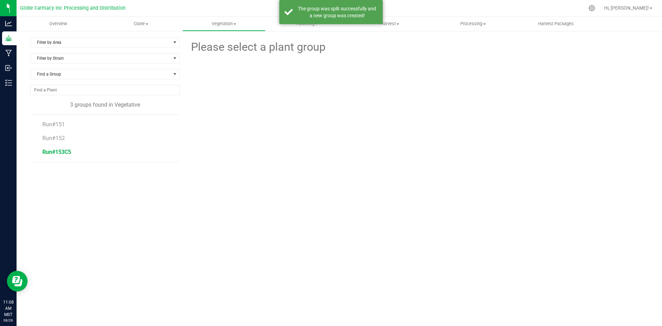
click at [60, 153] on span "Run#153C5" at bounding box center [56, 152] width 29 height 7
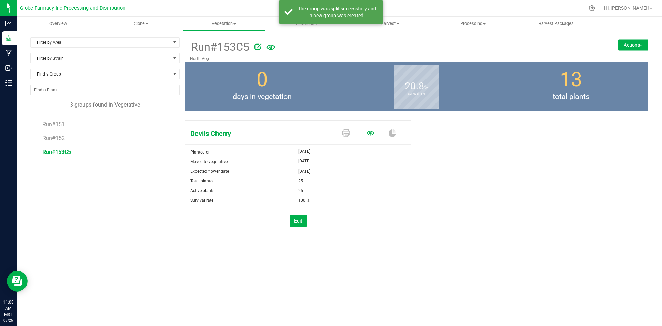
click at [369, 129] on icon at bounding box center [371, 133] width 8 height 8
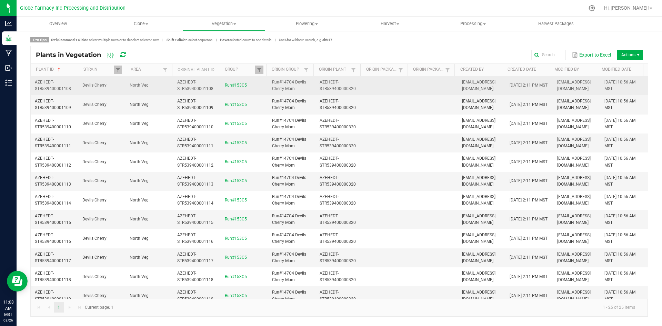
click at [418, 83] on td at bounding box center [435, 85] width 48 height 19
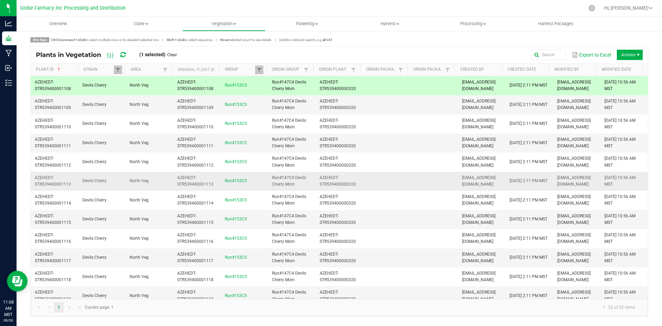
click at [417, 178] on td at bounding box center [435, 181] width 48 height 19
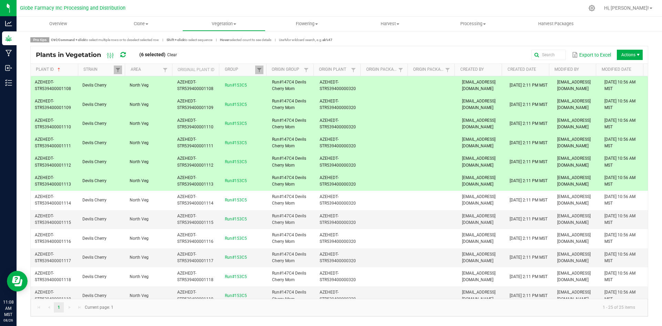
click at [395, 152] on td at bounding box center [387, 142] width 48 height 19
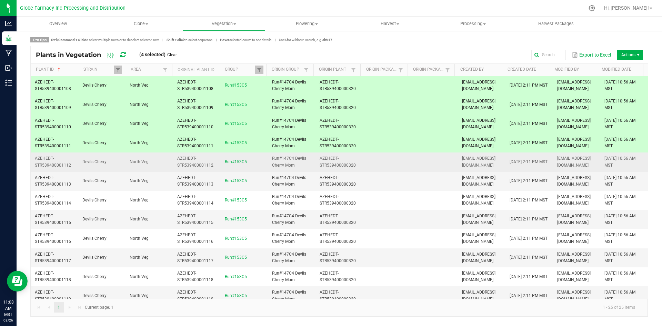
click at [434, 162] on td at bounding box center [435, 161] width 48 height 19
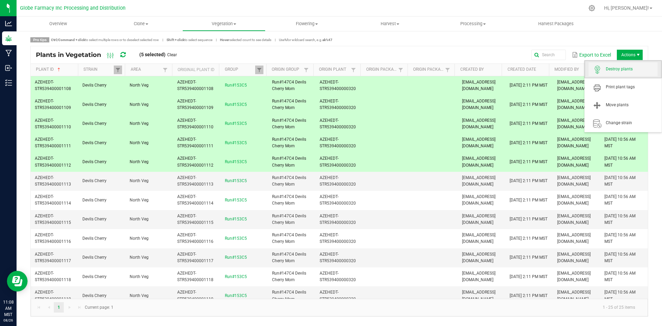
click at [632, 68] on span "Destroy plants" at bounding box center [632, 69] width 52 height 6
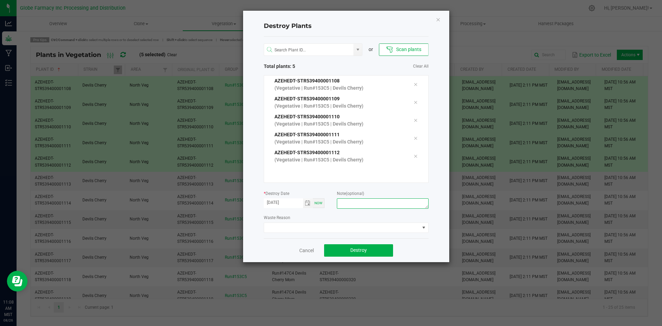
click at [364, 207] on textarea at bounding box center [382, 203] width 91 height 10
type textarea "overage coffee/trash"
click at [365, 251] on span "Destroy" at bounding box center [358, 250] width 17 height 6
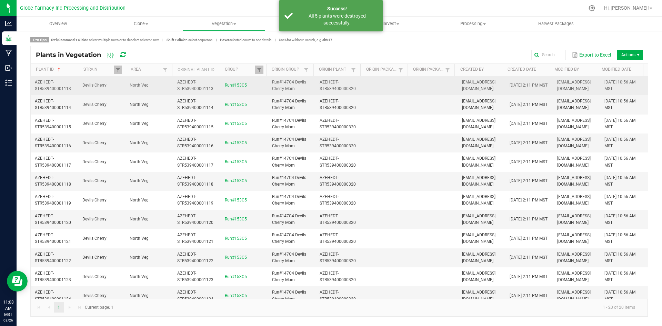
click at [371, 83] on td at bounding box center [387, 85] width 48 height 19
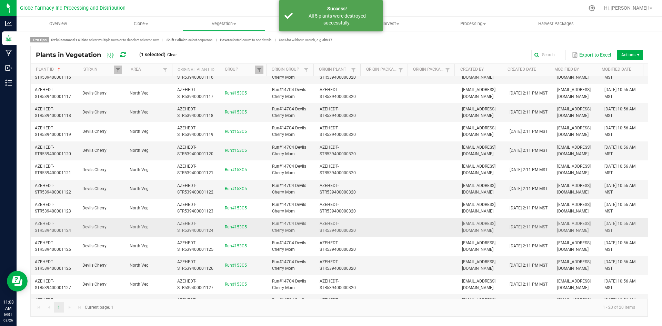
scroll to position [159, 0]
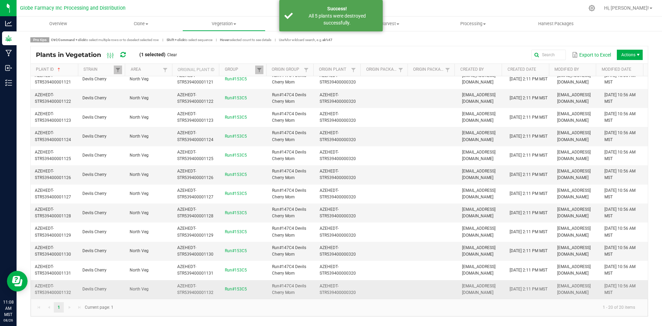
click at [435, 293] on td at bounding box center [435, 289] width 48 height 19
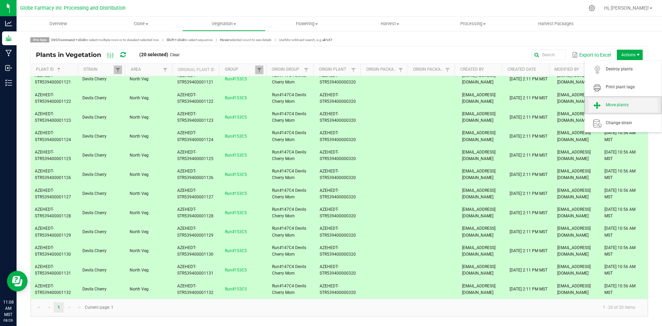
click at [617, 102] on span "Move plants" at bounding box center [623, 105] width 69 height 14
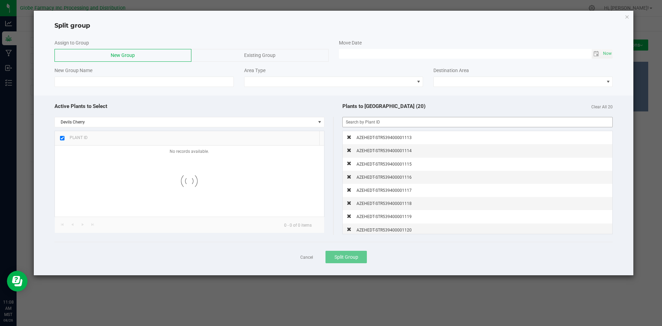
checkbox input "true"
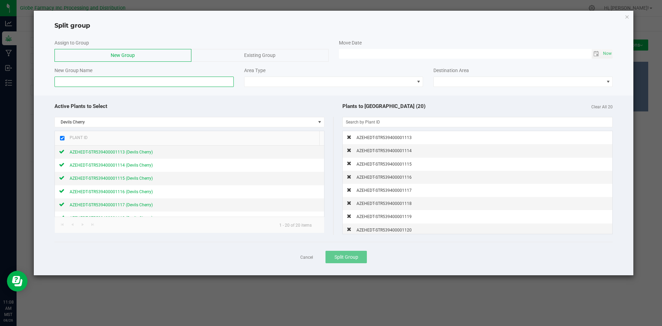
click at [205, 80] on input at bounding box center [143, 82] width 179 height 10
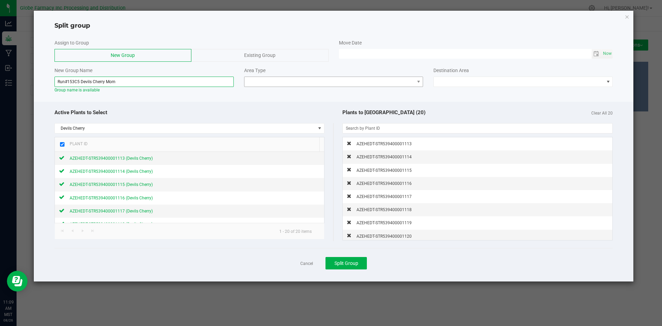
type input "Run#153C5 Devils Cherry Mom"
click at [263, 81] on span at bounding box center [330, 82] width 170 height 10
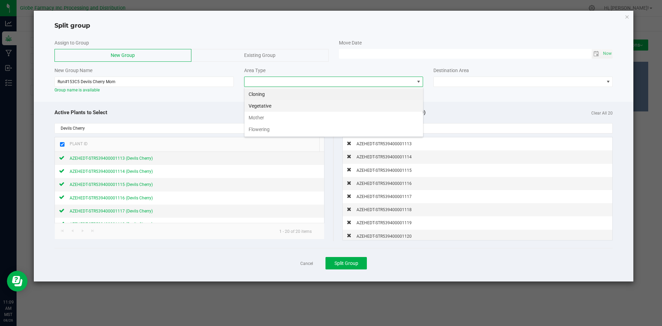
scroll to position [10, 179]
click at [259, 118] on li "Mother" at bounding box center [334, 118] width 179 height 12
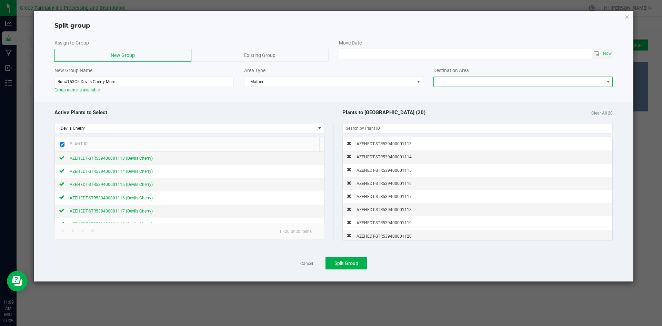
click at [461, 83] on span at bounding box center [519, 82] width 170 height 10
click at [459, 116] on li "South Veg Mom Staging" at bounding box center [523, 118] width 179 height 12
click at [341, 262] on span "Split Group" at bounding box center [347, 263] width 24 height 6
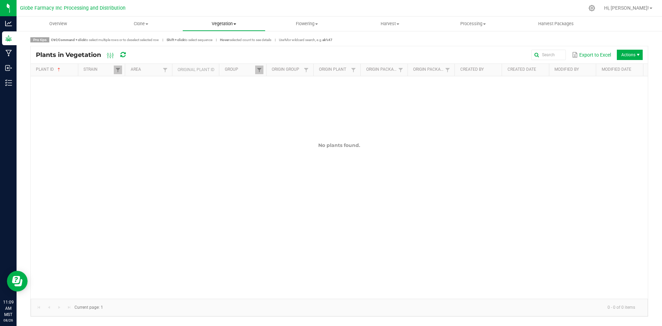
click at [231, 27] on span "Vegetation" at bounding box center [224, 24] width 82 height 6
click at [209, 39] on span "Veg groups" at bounding box center [204, 42] width 44 height 6
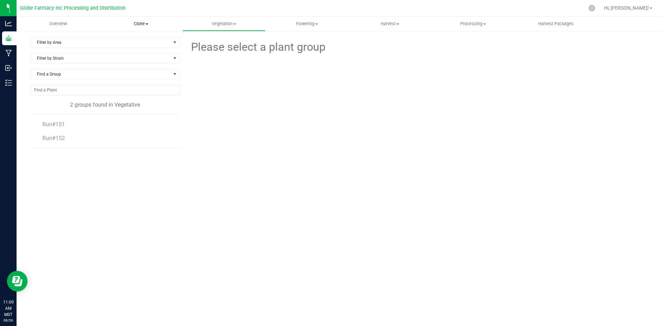
click at [141, 22] on span "Clone" at bounding box center [141, 24] width 82 height 6
click at [223, 23] on span "Vegetation" at bounding box center [224, 24] width 82 height 6
click at [141, 20] on uib-tab-heading "Clone Create plants Cloning groups Cloning plants Apply to plants" at bounding box center [141, 24] width 82 height 14
click at [136, 49] on span "Cloning groups" at bounding box center [126, 50] width 52 height 6
click at [209, 18] on uib-tab-heading "Vegetation Veg groups Veg plants Mother groups Mother plants Apply to plants" at bounding box center [224, 24] width 82 height 14
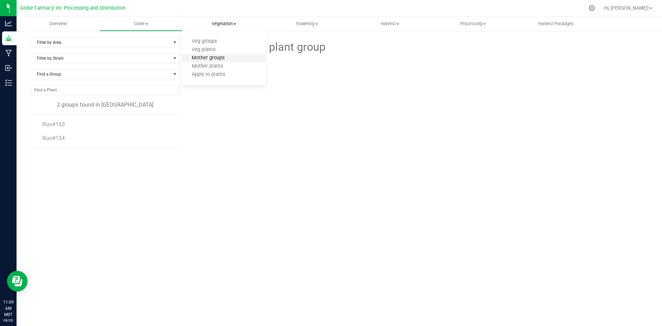
click at [214, 56] on span "Mother groups" at bounding box center [207, 58] width 51 height 6
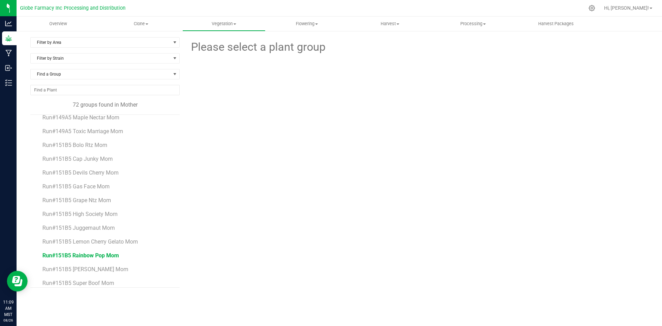
scroll to position [826, 0]
click at [101, 279] on span "Run#153C5 Violet Fog Mom" at bounding box center [76, 277] width 69 height 7
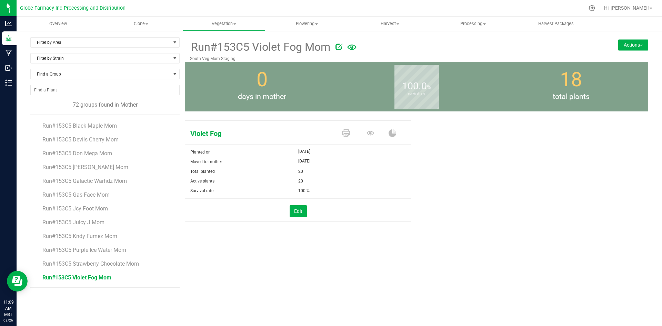
click at [622, 45] on button "Actions" at bounding box center [633, 44] width 30 height 11
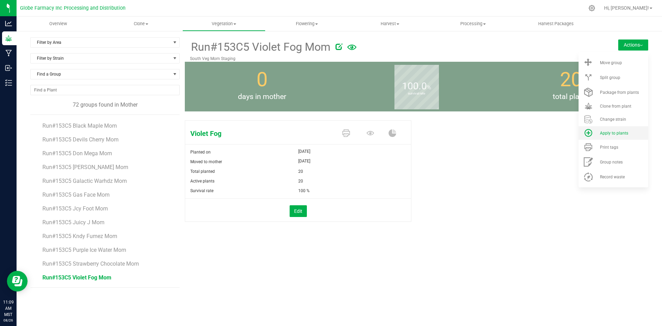
click at [629, 135] on div "Apply to plants" at bounding box center [623, 133] width 47 height 5
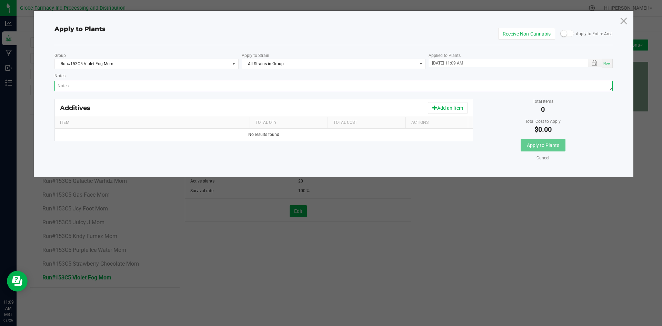
click at [339, 86] on textarea "Notes" at bounding box center [333, 86] width 559 height 10
paste textarea "Calcium Nitrate, Monopotassium Phosphate, [MEDICAL_DATA], Iron Edta, Sodium Mol…"
type textarea "Calcium Nitrate, Monopotassium Phosphate, [MEDICAL_DATA], Iron Edta, Sodium Mol…"
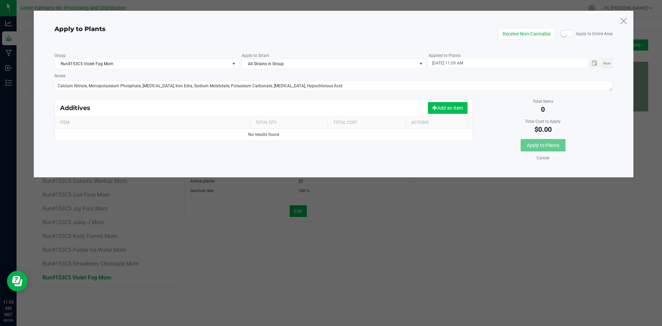
click at [449, 106] on button "Add an Item" at bounding box center [448, 108] width 40 height 12
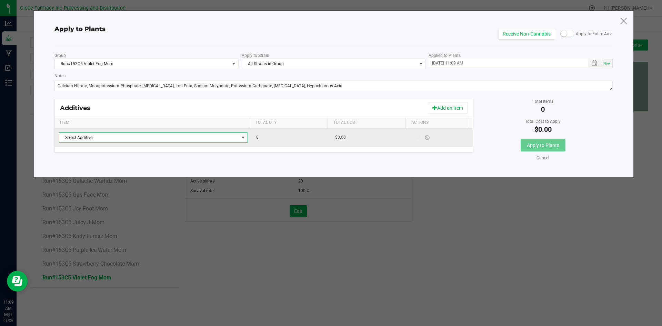
click at [235, 138] on span "Select Additive" at bounding box center [149, 138] width 180 height 10
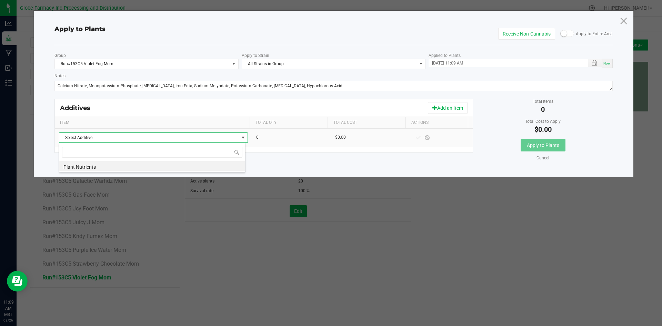
scroll to position [10, 187]
click at [222, 166] on li "Plant Nutrients" at bounding box center [152, 166] width 186 height 10
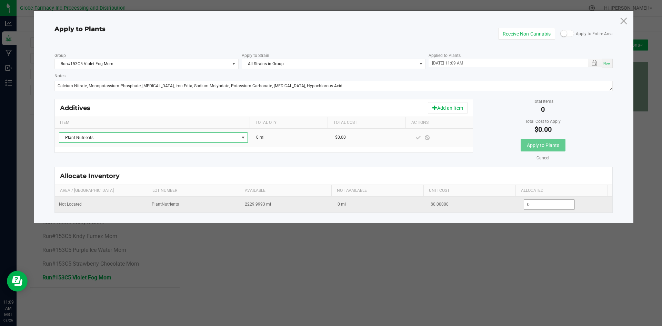
click at [544, 204] on input "0" at bounding box center [549, 205] width 51 height 10
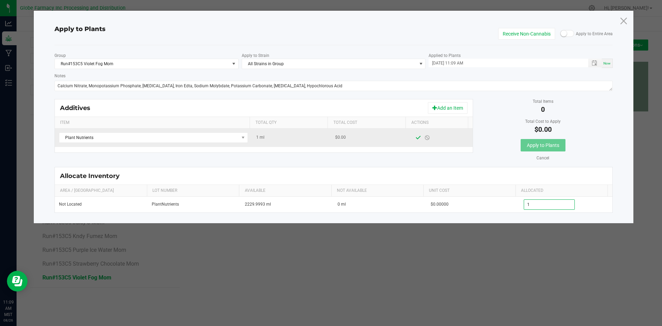
type input "1.0000"
click at [416, 137] on span at bounding box center [419, 138] width 6 height 6
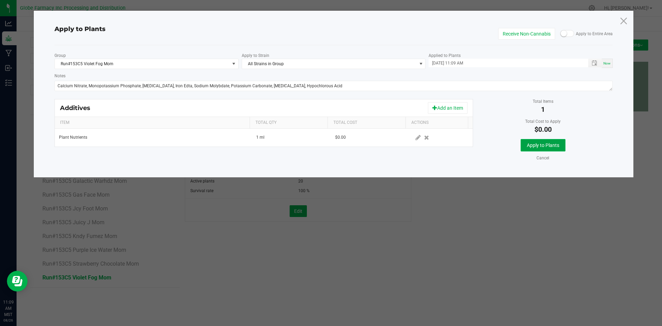
click at [560, 146] on button "Apply to Plants" at bounding box center [543, 145] width 45 height 12
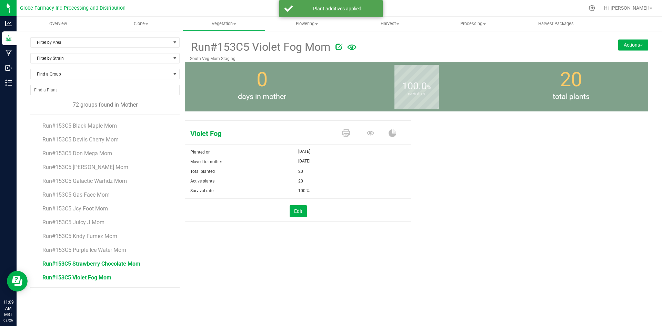
click at [128, 263] on span "Run#153C5 Strawberry Chocolate Mom" at bounding box center [91, 263] width 98 height 7
click at [624, 44] on button "Actions" at bounding box center [633, 44] width 30 height 11
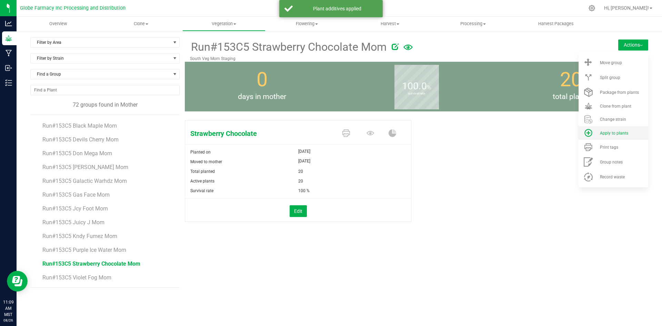
click at [621, 136] on li "Apply to plants" at bounding box center [614, 132] width 70 height 13
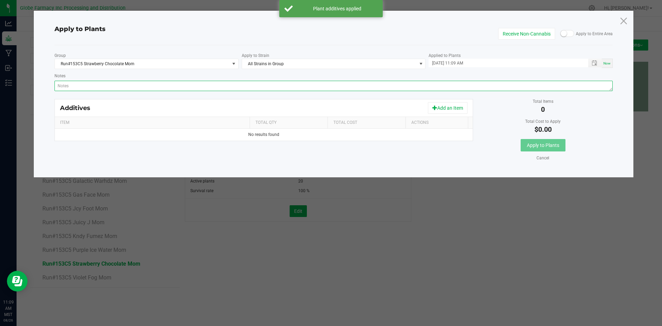
click at [316, 84] on textarea "Notes" at bounding box center [333, 86] width 559 height 10
paste textarea "Calcium Nitrate, Monopotassium Phosphate, [MEDICAL_DATA], Iron Edta, Sodium Mol…"
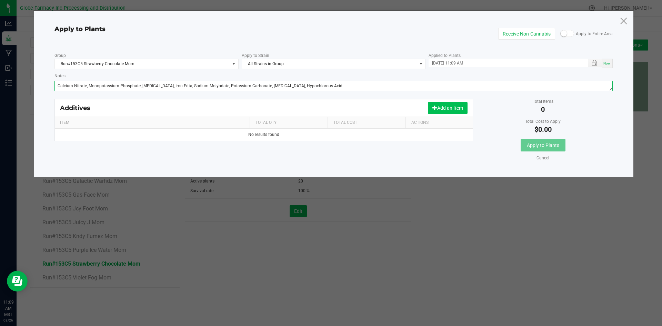
type textarea "Calcium Nitrate, Monopotassium Phosphate, [MEDICAL_DATA], Iron Edta, Sodium Mol…"
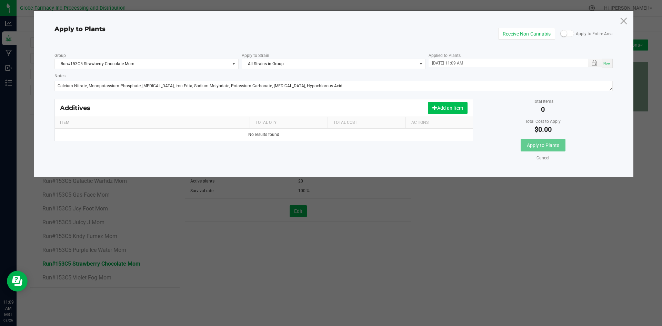
click at [437, 109] on button "Add an Item" at bounding box center [448, 108] width 40 height 12
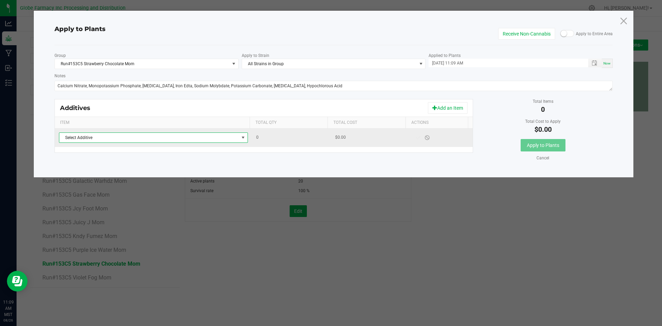
click at [233, 141] on span "Select Additive" at bounding box center [149, 138] width 180 height 10
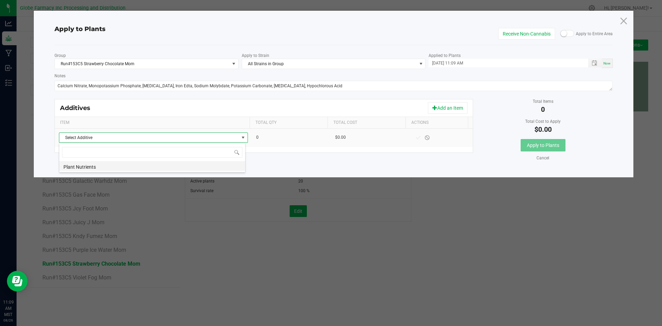
click at [215, 166] on li "Plant Nutrients" at bounding box center [152, 166] width 186 height 10
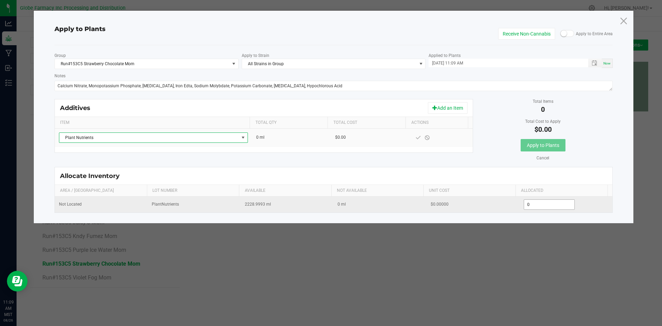
click at [541, 205] on input "0" at bounding box center [549, 205] width 51 height 10
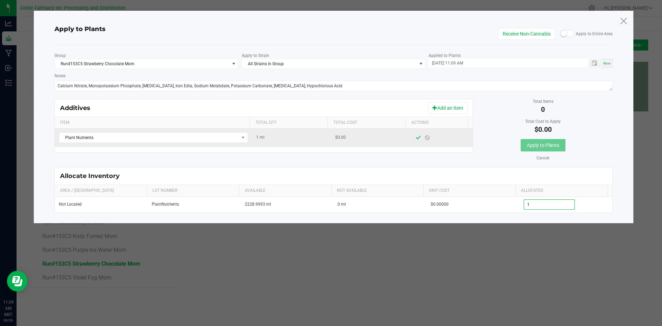
type input "1.0000"
click at [416, 138] on span at bounding box center [419, 138] width 6 height 6
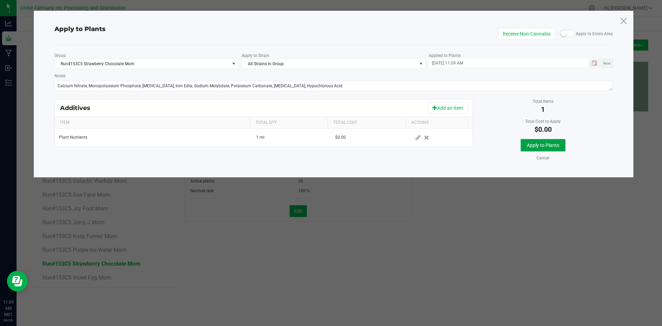
click at [523, 147] on button "Apply to Plants" at bounding box center [543, 145] width 45 height 12
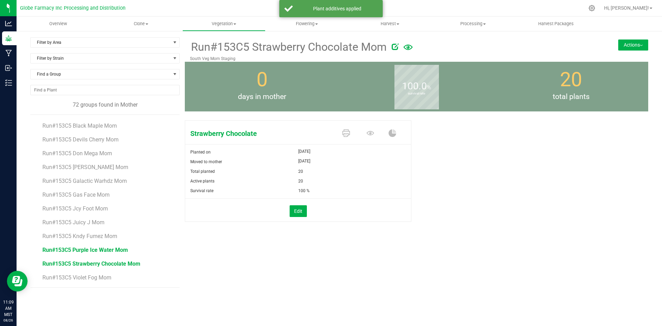
click at [106, 250] on span "Run#153C5 Purple Ice Water Mom" at bounding box center [85, 250] width 86 height 7
click at [623, 48] on button "Actions" at bounding box center [633, 44] width 30 height 11
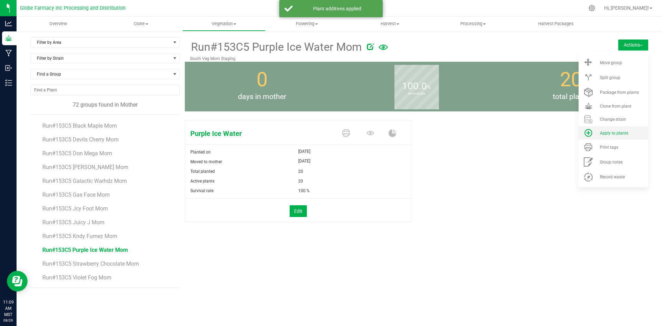
click at [622, 132] on span "Apply to plants" at bounding box center [614, 133] width 28 height 5
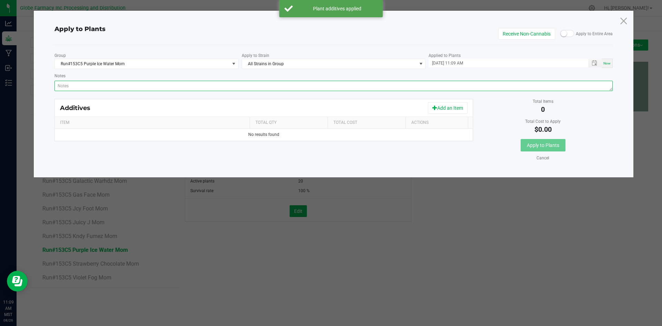
click at [470, 90] on textarea "Notes" at bounding box center [333, 86] width 559 height 10
paste textarea "Calcium Nitrate, Monopotassium Phosphate, [MEDICAL_DATA], Iron Edta, Sodium Mol…"
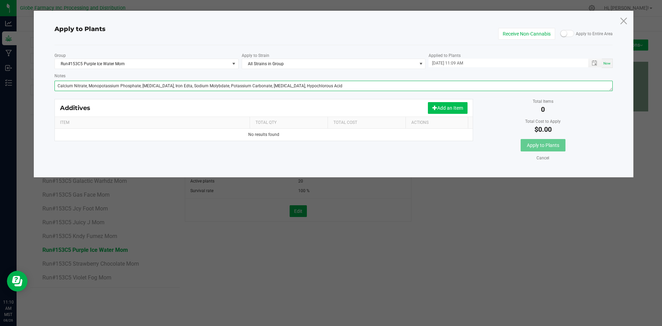
type textarea "Calcium Nitrate, Monopotassium Phosphate, [MEDICAL_DATA], Iron Edta, Sodium Mol…"
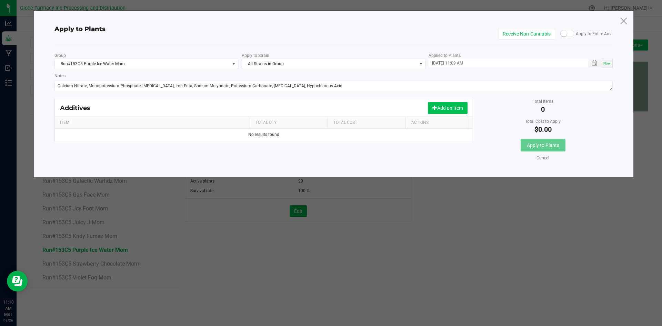
click at [465, 108] on button "Add an Item" at bounding box center [448, 108] width 40 height 12
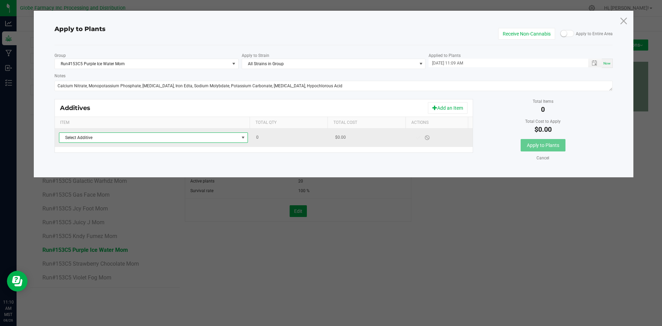
click at [208, 135] on span "Select Additive" at bounding box center [149, 138] width 180 height 10
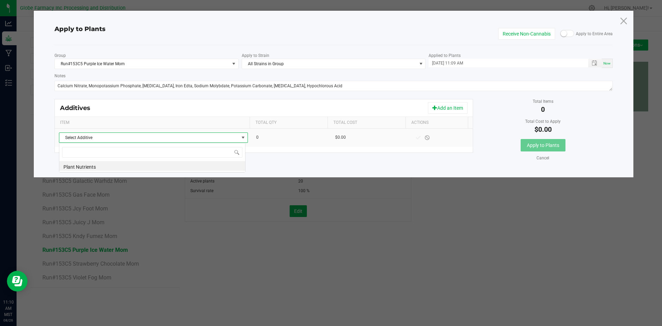
scroll to position [10, 187]
click at [191, 165] on li "Plant Nutrients" at bounding box center [152, 166] width 186 height 10
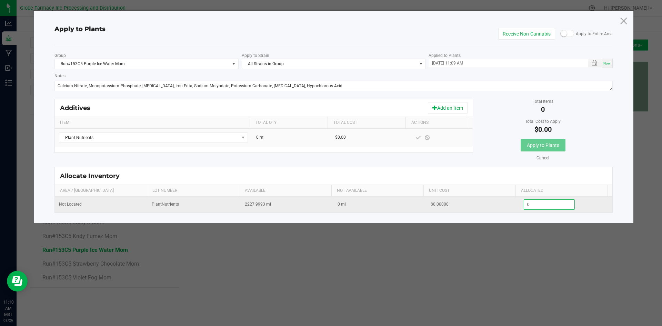
click at [528, 204] on input "0" at bounding box center [549, 205] width 51 height 10
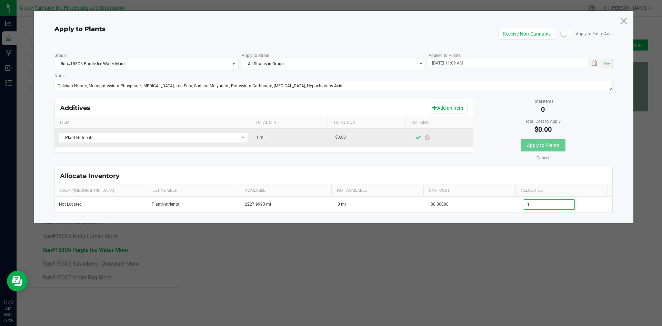
type input "1.0000"
click at [416, 140] on span at bounding box center [419, 138] width 6 height 6
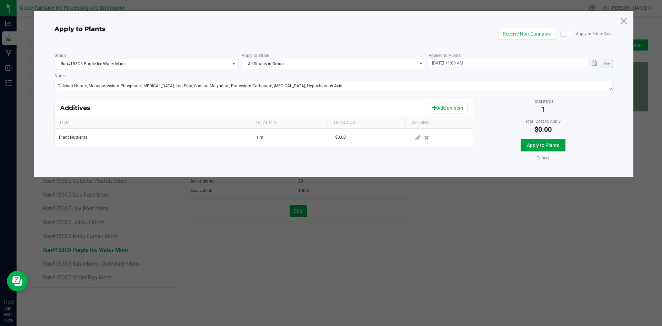
click at [543, 143] on span "Apply to Plants" at bounding box center [543, 145] width 32 height 6
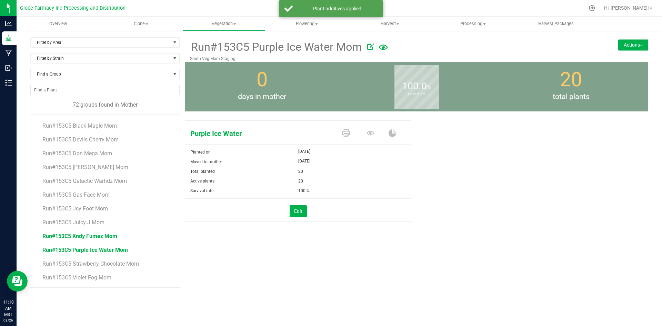
click at [80, 234] on span "Run#153C5 Kndy Fumez Mom" at bounding box center [79, 236] width 75 height 7
click at [628, 46] on button "Actions" at bounding box center [633, 44] width 30 height 11
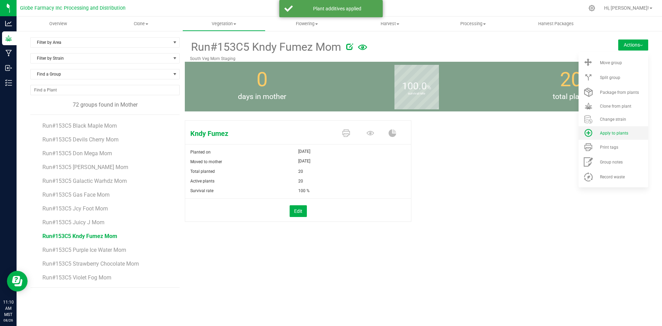
click at [630, 132] on div "Apply to plants" at bounding box center [623, 133] width 47 height 5
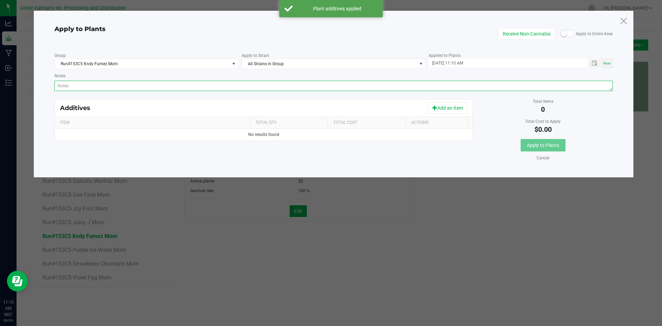
click at [287, 83] on textarea "Notes" at bounding box center [333, 86] width 559 height 10
paste textarea "Calcium Nitrate, Monopotassium Phosphate, [MEDICAL_DATA], Iron Edta, Sodium Mol…"
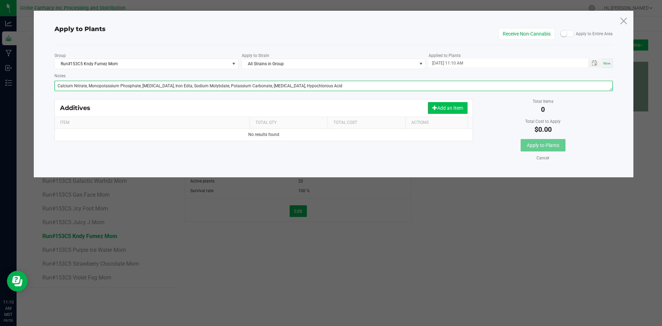
type textarea "Calcium Nitrate, Monopotassium Phosphate, [MEDICAL_DATA], Iron Edta, Sodium Mol…"
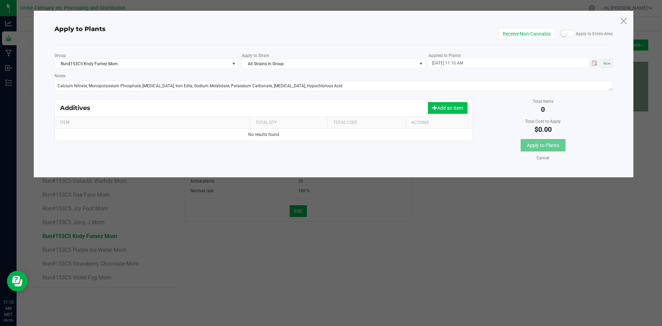
click at [438, 110] on button "Add an Item" at bounding box center [448, 108] width 40 height 12
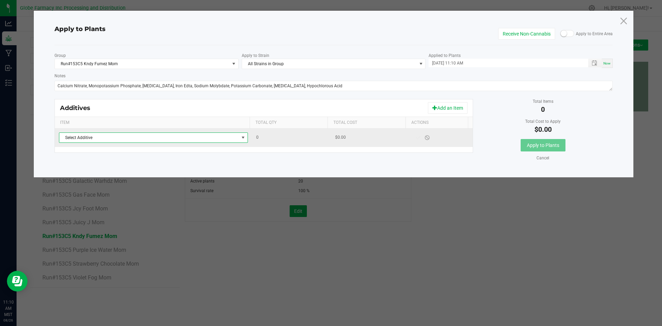
click at [232, 140] on span "Select Additive" at bounding box center [149, 138] width 180 height 10
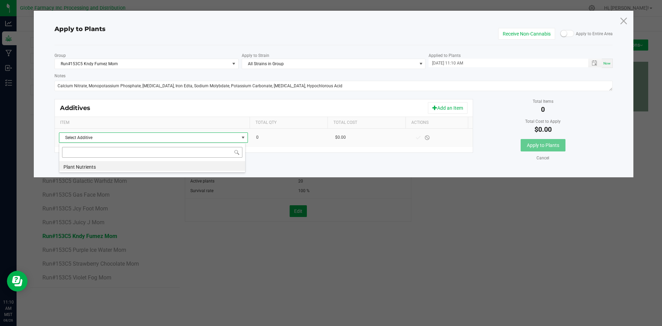
scroll to position [10, 187]
click at [213, 165] on li "Plant Nutrients" at bounding box center [152, 166] width 186 height 10
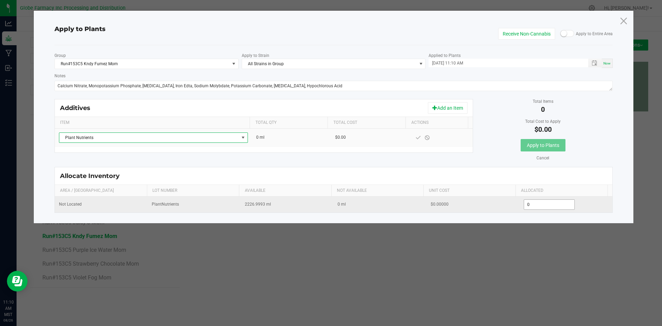
click at [534, 205] on input "0" at bounding box center [549, 205] width 51 height 10
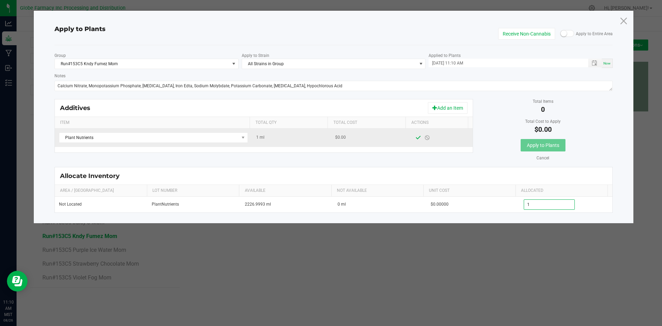
type input "1.0000"
click at [416, 138] on span at bounding box center [419, 138] width 6 height 6
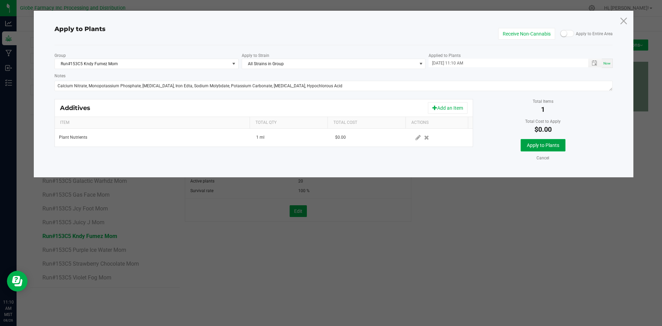
click at [540, 150] on button "Apply to Plants" at bounding box center [543, 145] width 45 height 12
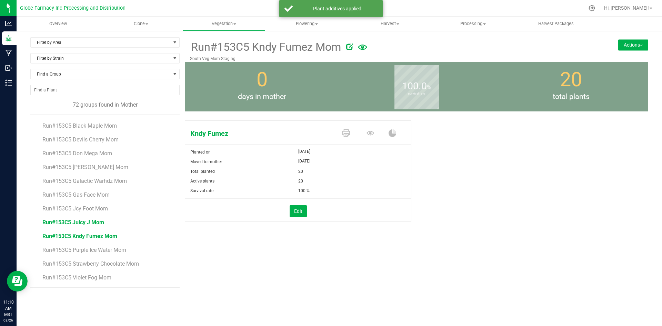
click at [86, 222] on span "Run#153C5 Juicy J Mom" at bounding box center [73, 222] width 62 height 7
click at [636, 45] on button "Actions" at bounding box center [633, 44] width 30 height 11
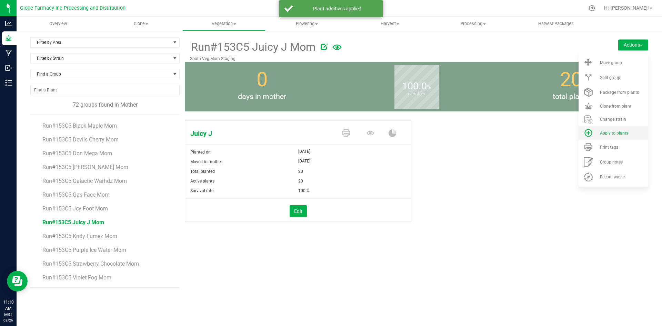
click at [616, 132] on span "Apply to plants" at bounding box center [614, 133] width 28 height 5
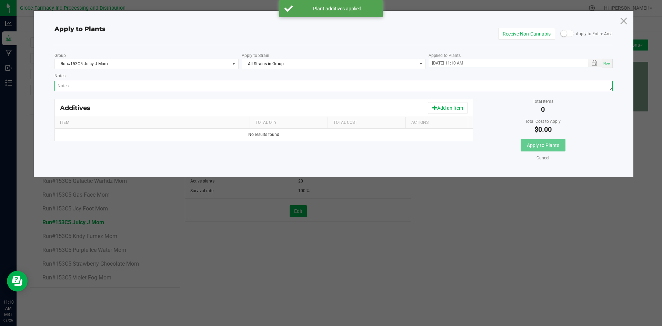
click at [302, 86] on textarea "Notes" at bounding box center [333, 86] width 559 height 10
paste textarea "Calcium Nitrate, Monopotassium Phosphate, [MEDICAL_DATA], Iron Edta, Sodium Mol…"
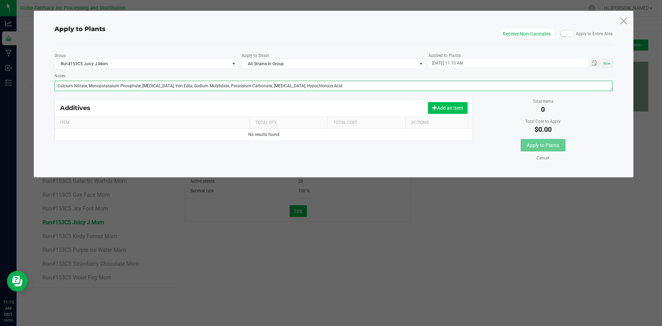
type textarea "Calcium Nitrate, Monopotassium Phosphate, [MEDICAL_DATA], Iron Edta, Sodium Mol…"
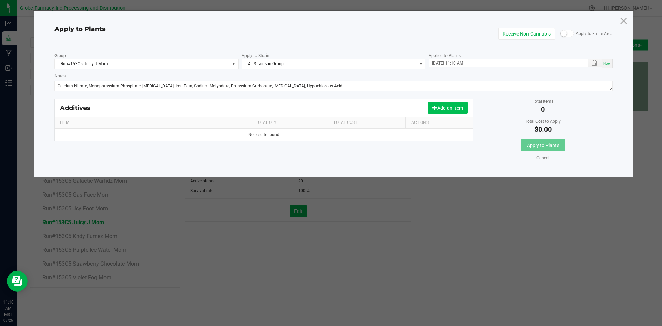
click at [444, 103] on button "Add an Item" at bounding box center [448, 108] width 40 height 12
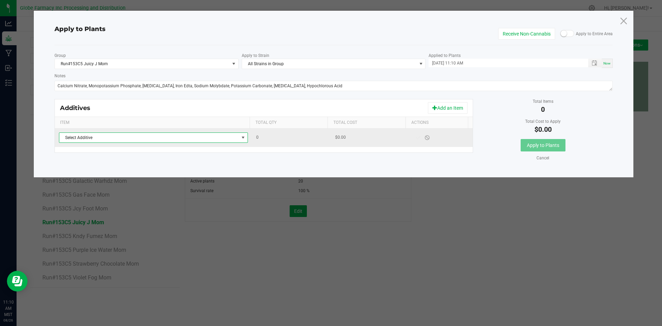
click at [239, 135] on span at bounding box center [243, 138] width 9 height 10
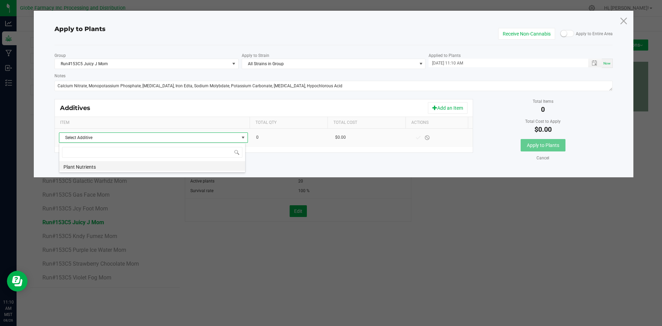
click at [201, 166] on li "Plant Nutrients" at bounding box center [152, 166] width 186 height 10
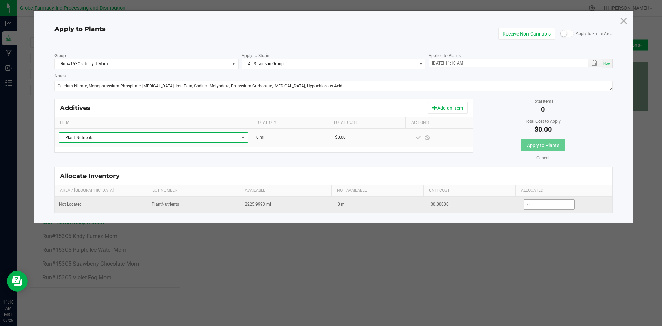
click at [536, 206] on input "0" at bounding box center [549, 205] width 51 height 10
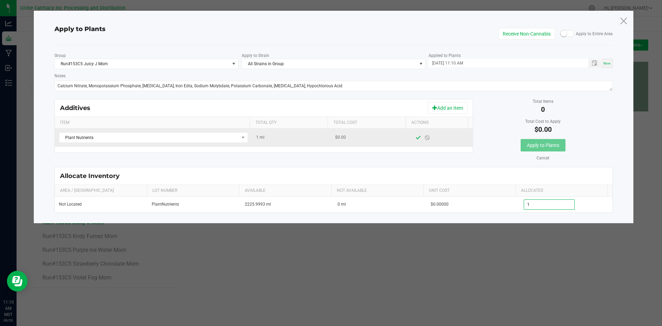
type input "1.0000"
click at [416, 137] on span at bounding box center [419, 138] width 6 height 6
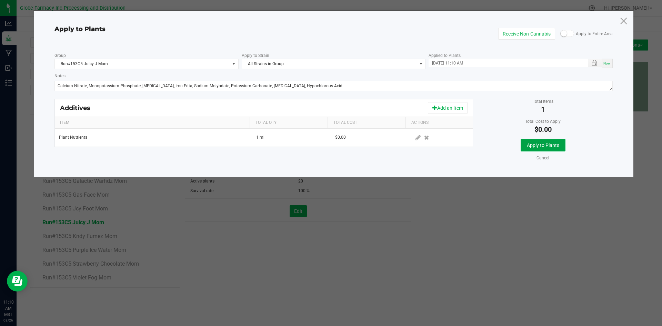
click at [547, 145] on span "Apply to Plants" at bounding box center [543, 145] width 32 height 6
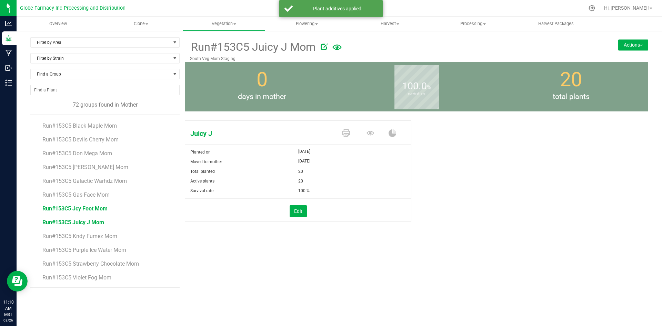
click at [96, 209] on span "Run#153C5 Jcy Foot Mom" at bounding box center [74, 208] width 65 height 7
click at [623, 36] on div "Filter by Area Filter by Area All Mom North Veg Mom Staging South Veg Mom Stagi…" at bounding box center [340, 162] width 646 height 264
click at [624, 41] on button "Actions" at bounding box center [633, 44] width 30 height 11
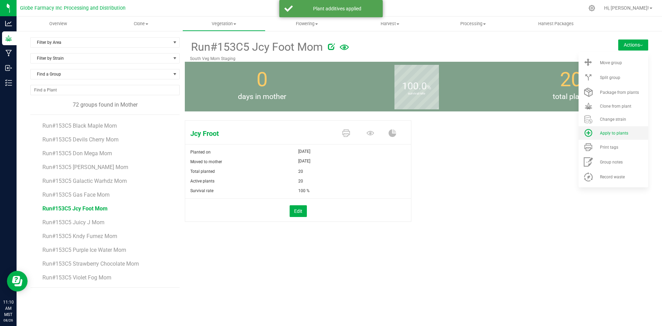
click at [621, 131] on span "Apply to plants" at bounding box center [614, 133] width 28 height 5
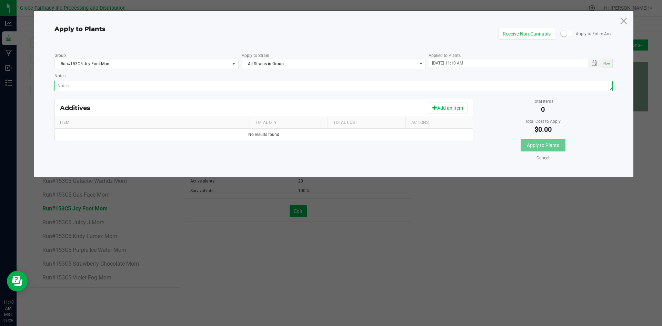
click at [284, 84] on textarea "Notes" at bounding box center [333, 86] width 559 height 10
paste textarea "Calcium Nitrate, Monopotassium Phosphate, [MEDICAL_DATA], Iron Edta, Sodium Mol…"
type textarea "Calcium Nitrate, Monopotassium Phosphate, [MEDICAL_DATA], Iron Edta, Sodium Mol…"
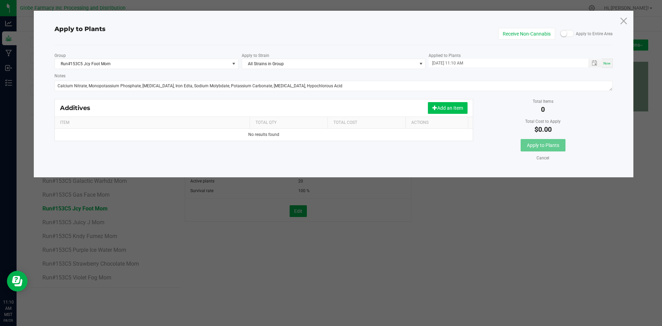
click at [450, 109] on button "Add an Item" at bounding box center [448, 108] width 40 height 12
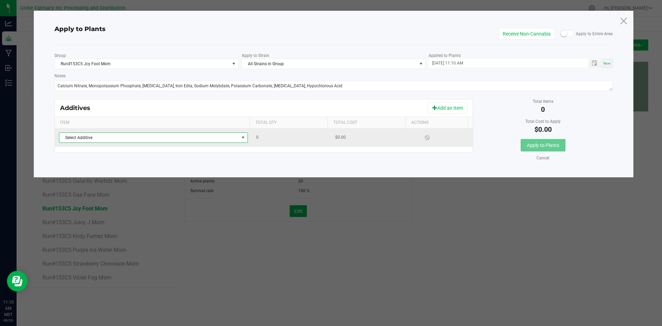
click at [217, 136] on span "Select Additive" at bounding box center [149, 138] width 180 height 10
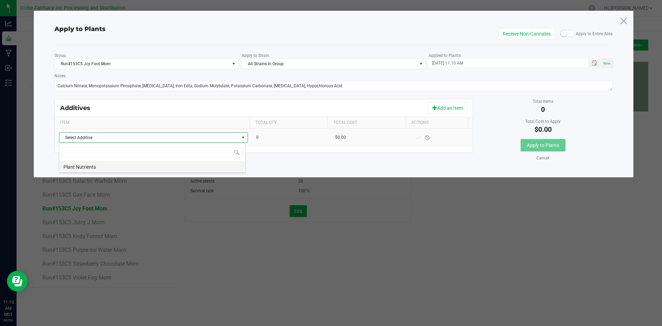
click at [199, 166] on li "Plant Nutrients" at bounding box center [152, 166] width 186 height 10
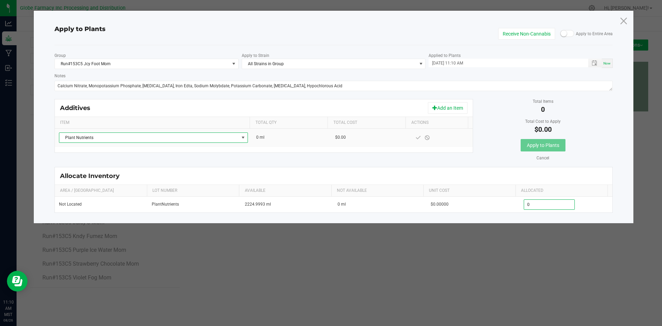
click at [539, 206] on input "0" at bounding box center [549, 205] width 51 height 10
type input "1.0000"
click at [414, 141] on span at bounding box center [418, 137] width 9 height 12
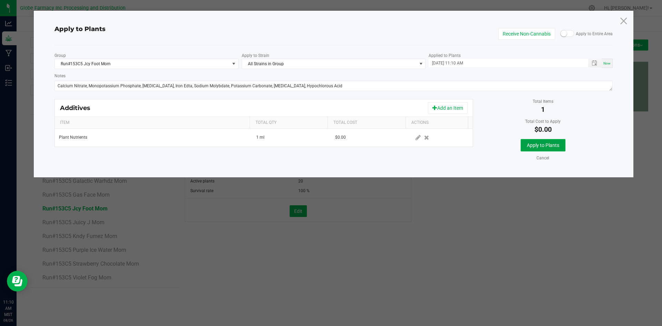
click at [554, 147] on span "Apply to Plants" at bounding box center [543, 145] width 32 height 6
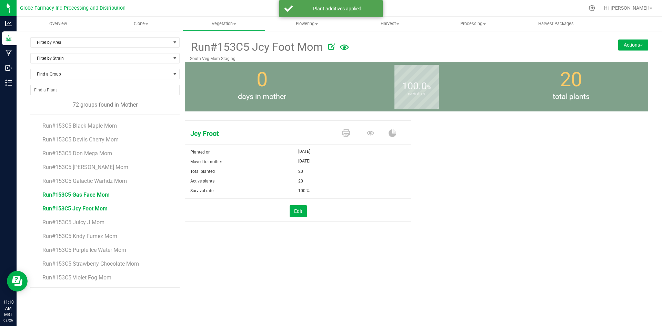
click at [90, 196] on span "Run#153C5 Gas Face Mom" at bounding box center [75, 194] width 67 height 7
click at [622, 42] on button "Actions" at bounding box center [633, 44] width 30 height 11
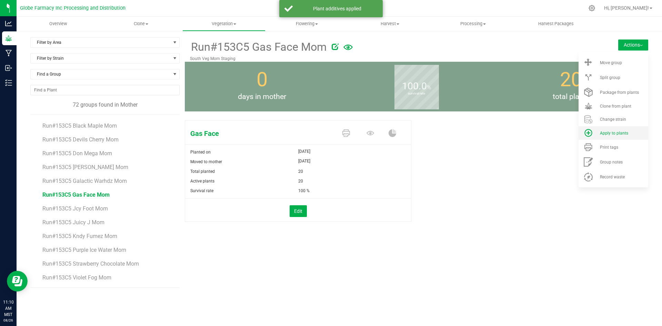
click at [616, 131] on span "Apply to plants" at bounding box center [614, 133] width 28 height 5
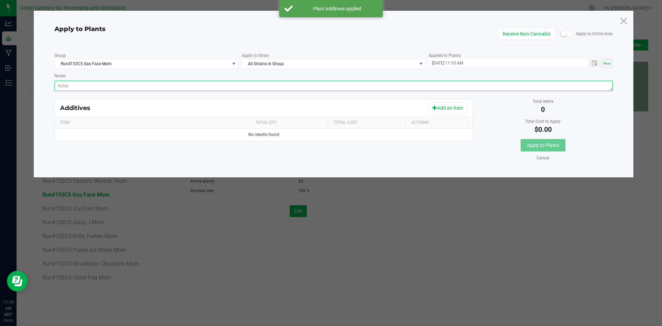
click at [380, 84] on textarea "Notes" at bounding box center [333, 86] width 559 height 10
paste textarea "Calcium Nitrate, Monopotassium Phosphate, [MEDICAL_DATA], Iron Edta, Sodium Mol…"
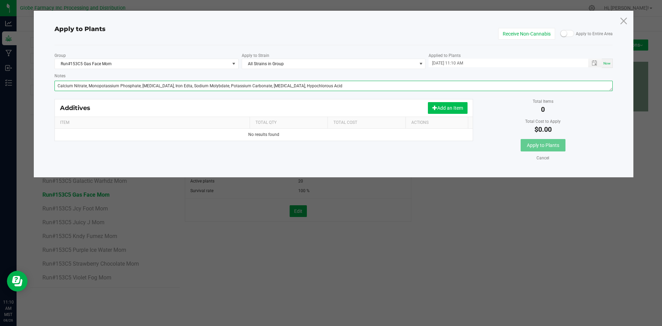
type textarea "Calcium Nitrate, Monopotassium Phosphate, [MEDICAL_DATA], Iron Edta, Sodium Mol…"
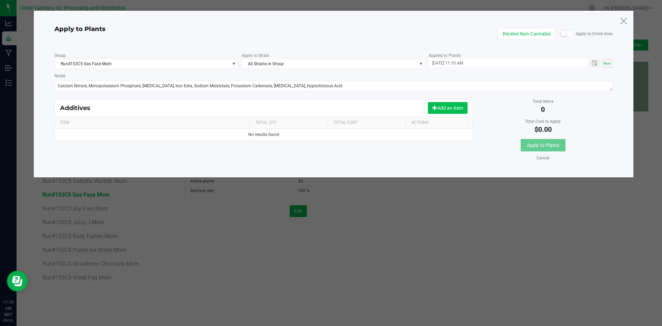
click at [430, 113] on button "Add an Item" at bounding box center [448, 108] width 40 height 12
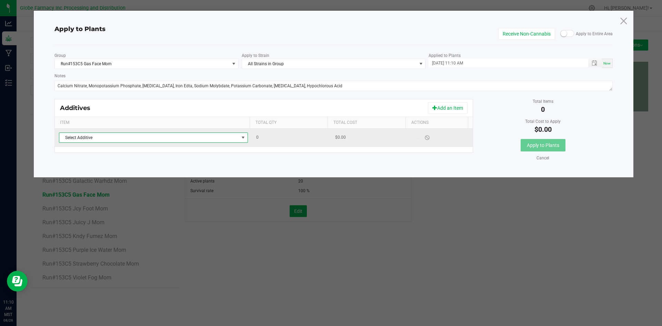
click at [228, 137] on span "Select Additive" at bounding box center [149, 138] width 180 height 10
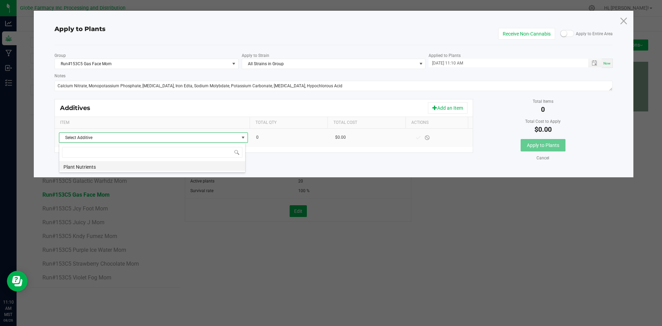
click at [223, 166] on li "Plant Nutrients" at bounding box center [152, 166] width 186 height 10
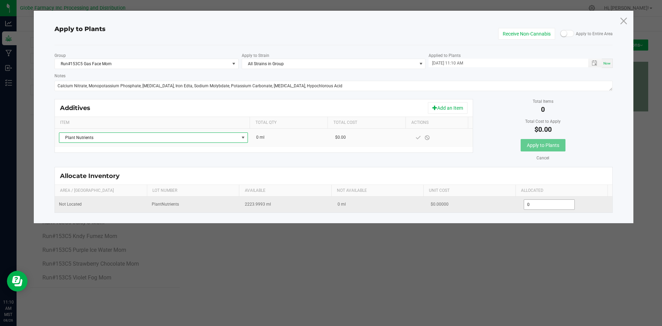
click at [528, 209] on input "0" at bounding box center [549, 205] width 51 height 10
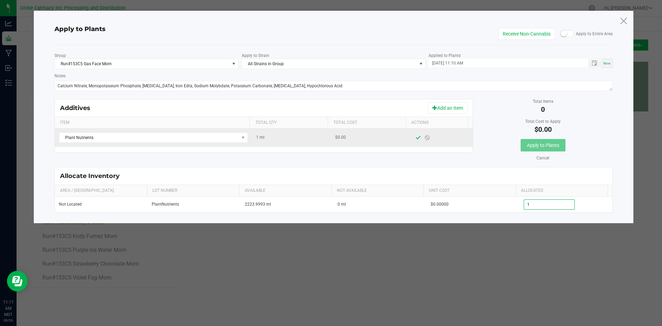
type input "1.0000"
click at [416, 138] on span at bounding box center [419, 138] width 6 height 6
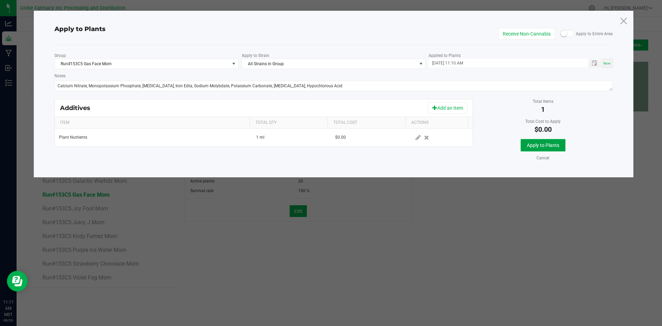
click at [533, 143] on span "Apply to Plants" at bounding box center [543, 145] width 32 height 6
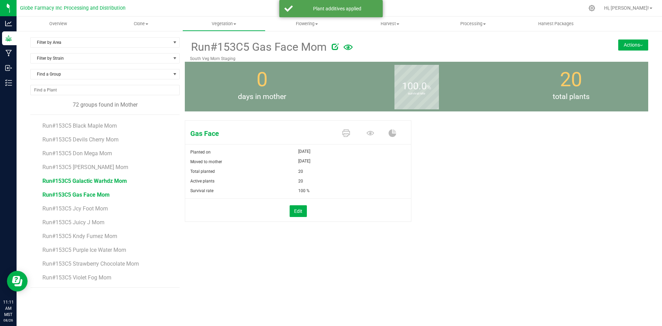
click at [82, 182] on span "Run#153C5 Galactic Warhdz Mom" at bounding box center [84, 181] width 84 height 7
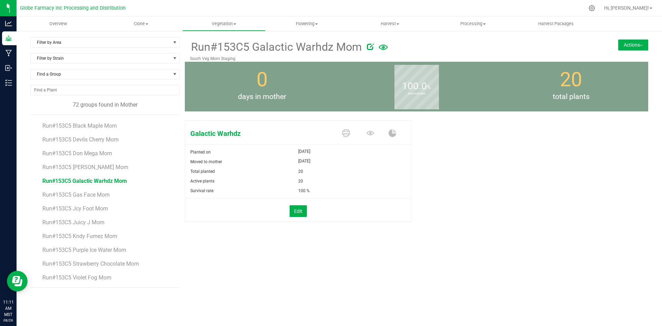
click at [82, 182] on span "Run#153C5 Galactic Warhdz Mom" at bounding box center [84, 181] width 84 height 7
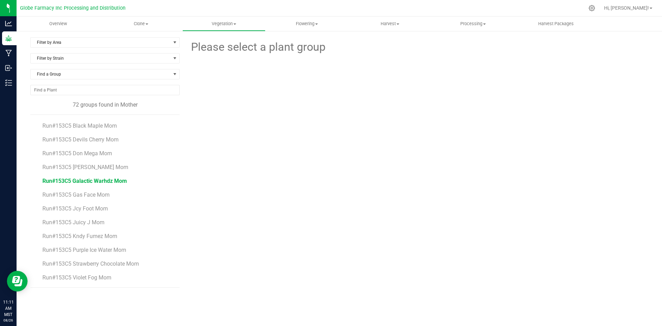
click at [91, 178] on span "Run#153C5 Galactic Warhdz Mom" at bounding box center [84, 181] width 84 height 7
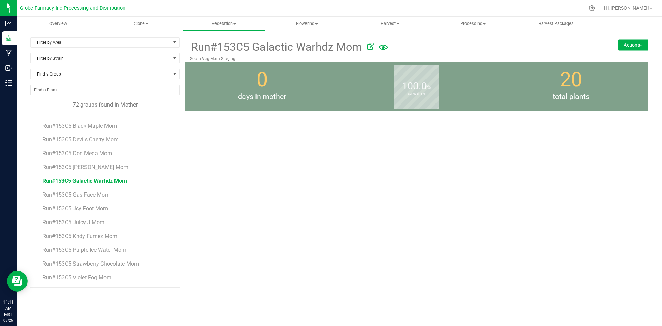
click at [624, 47] on button "Actions" at bounding box center [633, 44] width 30 height 11
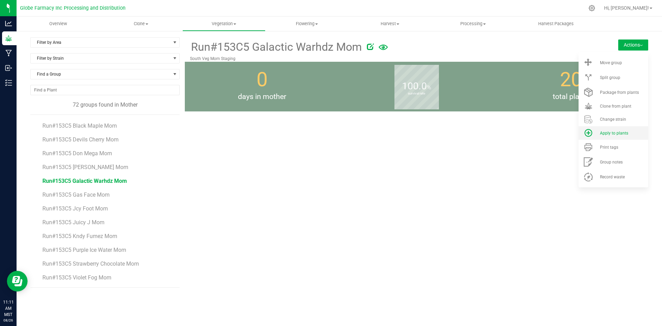
click at [620, 134] on span "Apply to plants" at bounding box center [614, 133] width 28 height 5
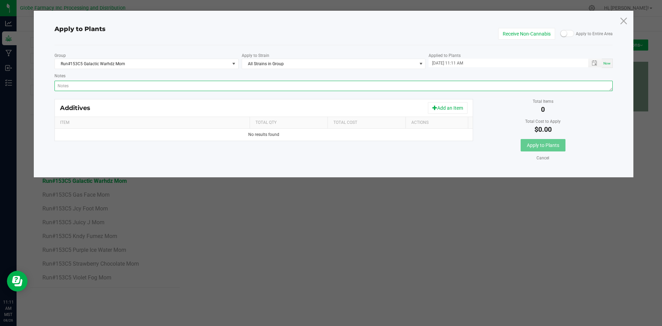
click at [307, 88] on textarea "Notes" at bounding box center [333, 86] width 559 height 10
paste textarea "Calcium Nitrate, Monopotassium Phosphate, [MEDICAL_DATA], Iron Edta, Sodium Mol…"
type textarea "Calcium Nitrate, Monopotassium Phosphate, [MEDICAL_DATA], Iron Edta, Sodium Mol…"
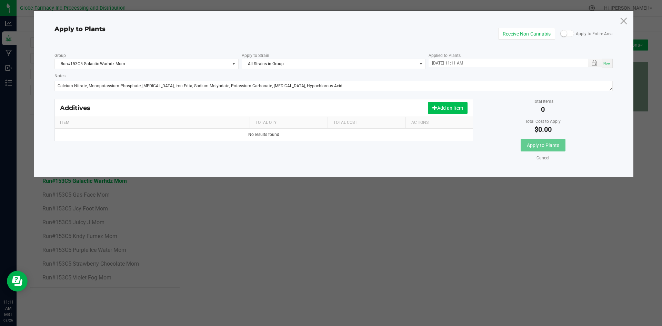
click at [450, 104] on button "Add an Item" at bounding box center [448, 108] width 40 height 12
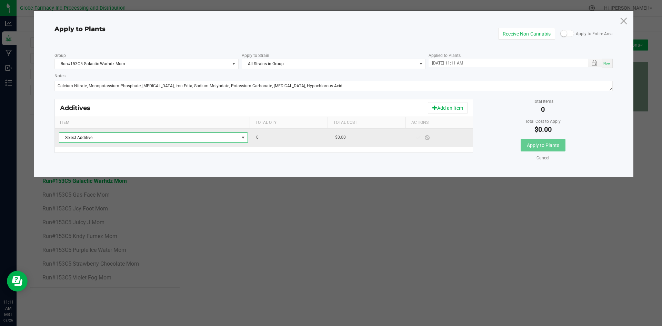
click at [217, 137] on span "Select Additive" at bounding box center [149, 138] width 180 height 10
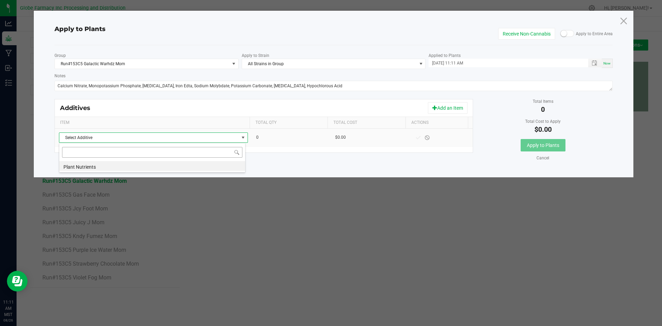
scroll to position [10, 187]
click at [200, 164] on li "Plant Nutrients" at bounding box center [152, 166] width 186 height 10
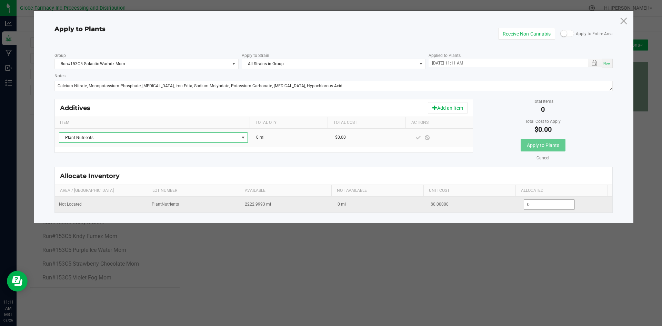
click at [548, 203] on input "0" at bounding box center [549, 205] width 51 height 10
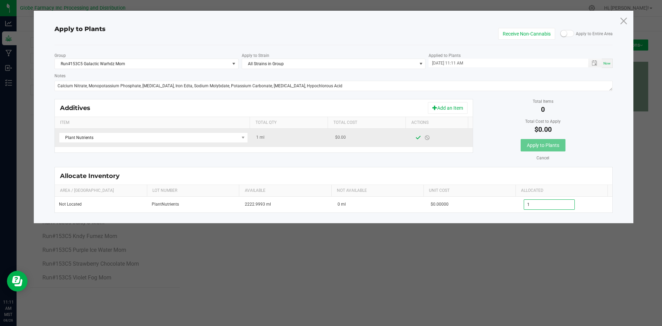
type input "1.0000"
click at [416, 140] on span at bounding box center [419, 138] width 6 height 6
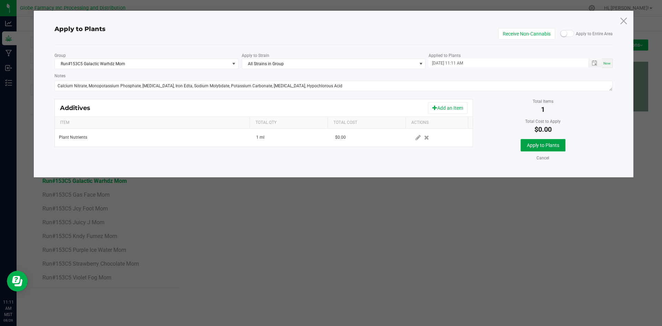
click at [538, 143] on span "Apply to Plants" at bounding box center [543, 145] width 32 height 6
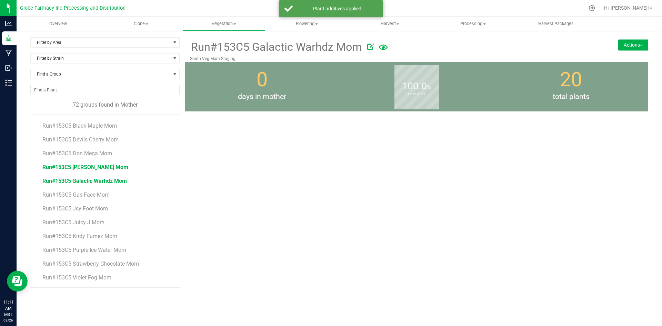
click at [99, 167] on span "Run#153C5 [PERSON_NAME] Mom" at bounding box center [85, 167] width 86 height 7
click at [634, 47] on button "Actions" at bounding box center [633, 44] width 30 height 11
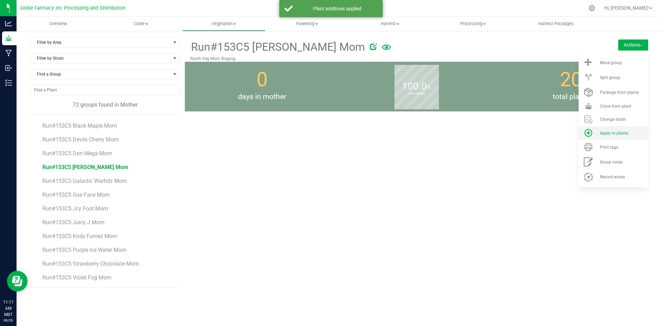
click at [624, 131] on span "Apply to plants" at bounding box center [614, 133] width 28 height 5
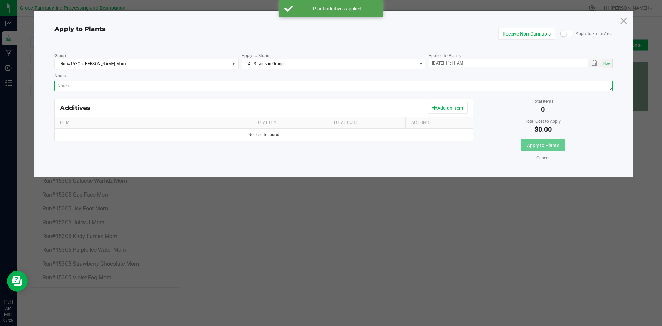
click at [388, 83] on textarea "Notes" at bounding box center [333, 86] width 559 height 10
paste textarea "Calcium Nitrate, Monopotassium Phosphate, [MEDICAL_DATA], Iron Edta, Sodium Mol…"
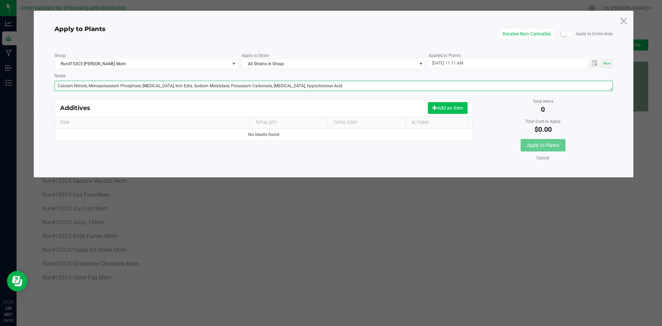
type textarea "Calcium Nitrate, Monopotassium Phosphate, [MEDICAL_DATA], Iron Edta, Sodium Mol…"
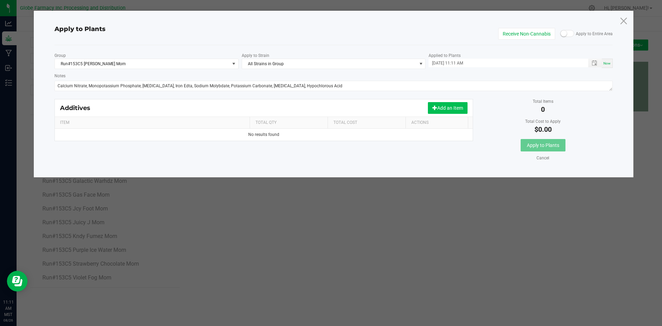
click at [448, 104] on button "Add an Item" at bounding box center [448, 108] width 40 height 12
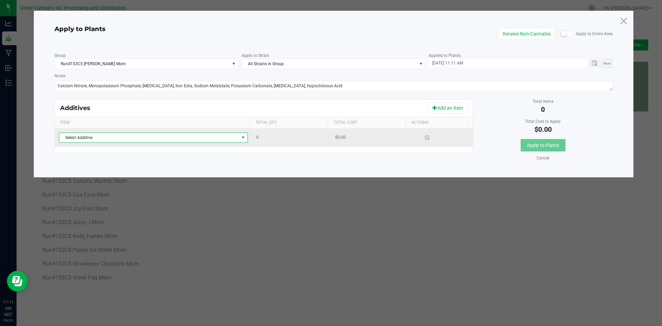
click at [155, 136] on span "Select Additive" at bounding box center [149, 138] width 180 height 10
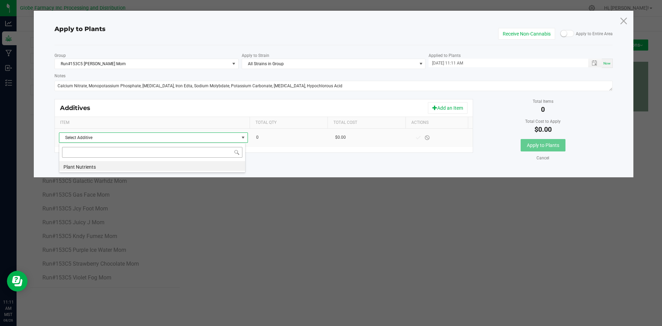
scroll to position [10, 187]
click at [144, 165] on li "Plant Nutrients" at bounding box center [152, 166] width 186 height 10
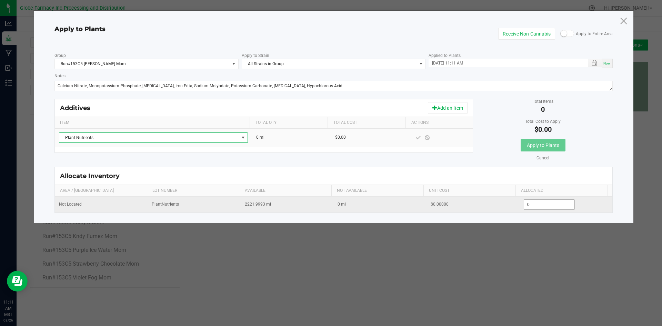
click at [527, 203] on input "0" at bounding box center [549, 205] width 51 height 10
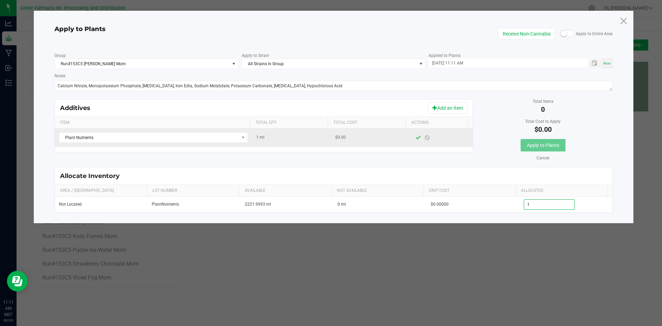
type input "1.0000"
click at [416, 138] on span at bounding box center [419, 138] width 6 height 6
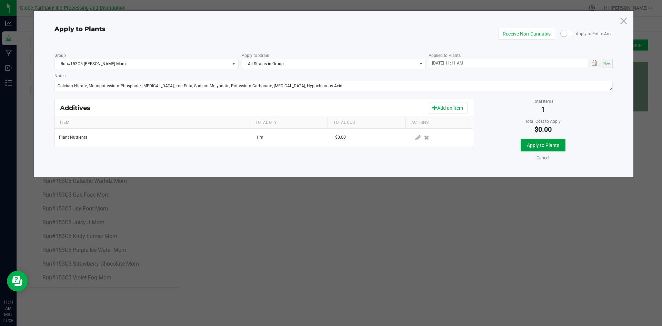
click at [547, 146] on span "Apply to Plants" at bounding box center [543, 145] width 32 height 6
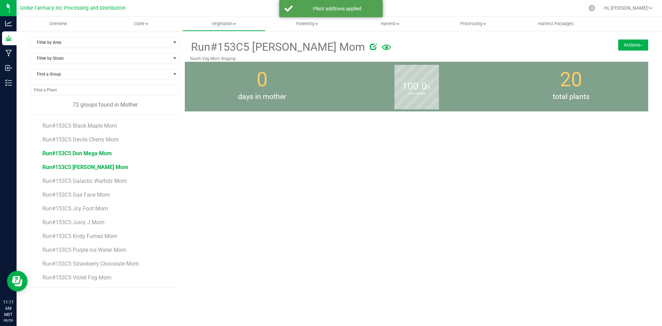
click at [101, 152] on span "Run#153C5 Don Mega Mom" at bounding box center [76, 153] width 69 height 7
click at [628, 46] on button "Actions" at bounding box center [633, 44] width 30 height 11
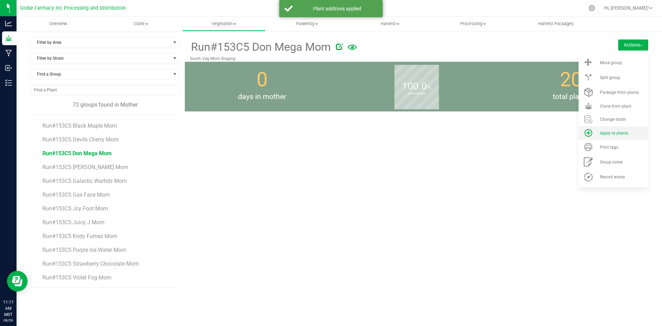
click at [620, 129] on li "Apply to plants" at bounding box center [614, 132] width 70 height 13
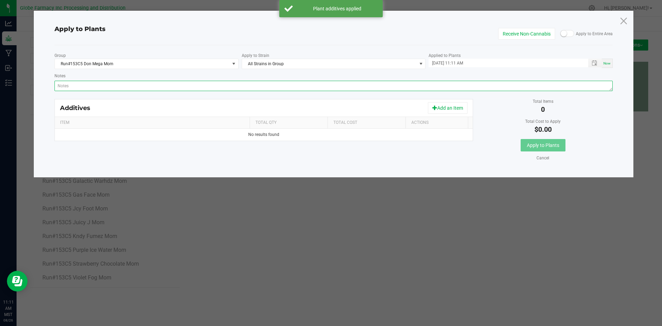
click at [325, 89] on textarea "Notes" at bounding box center [333, 86] width 559 height 10
paste textarea "Calcium Nitrate, Monopotassium Phosphate, [MEDICAL_DATA], Iron Edta, Sodium Mol…"
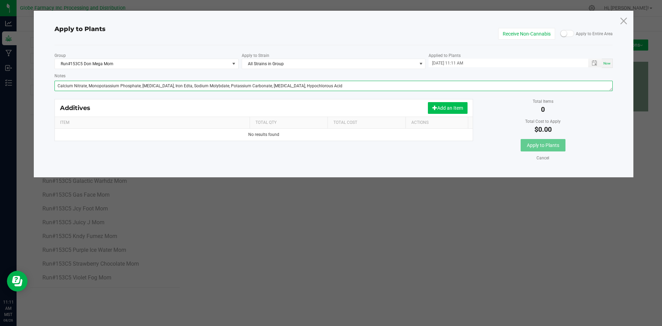
type textarea "Calcium Nitrate, Monopotassium Phosphate, [MEDICAL_DATA], Iron Edta, Sodium Mol…"
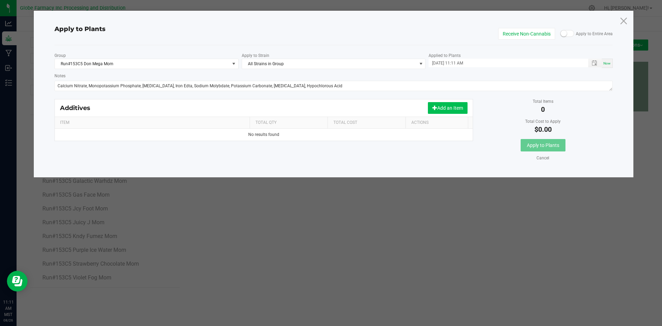
click at [448, 106] on button "Add an Item" at bounding box center [448, 108] width 40 height 12
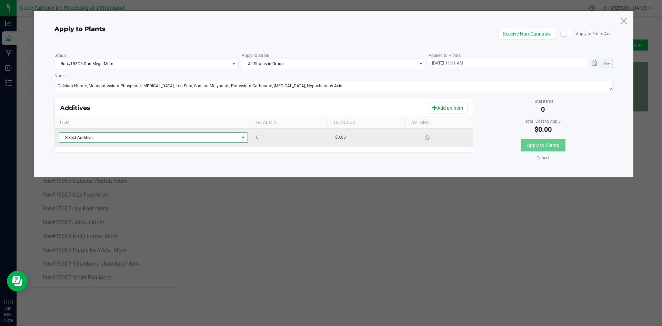
click at [220, 136] on span "Select Additive" at bounding box center [149, 138] width 180 height 10
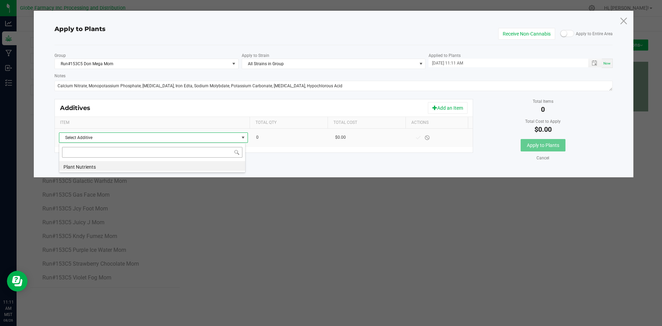
scroll to position [10, 187]
click at [204, 166] on li "Plant Nutrients" at bounding box center [152, 166] width 186 height 10
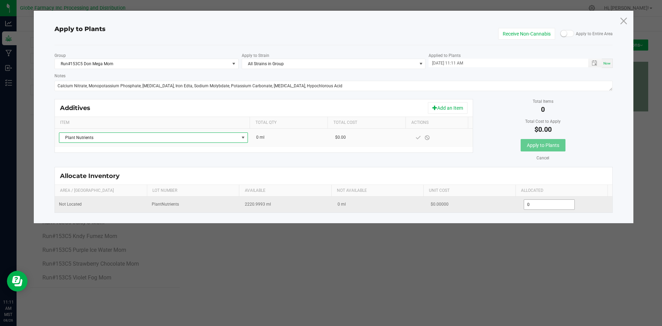
click at [540, 203] on input "0" at bounding box center [549, 205] width 51 height 10
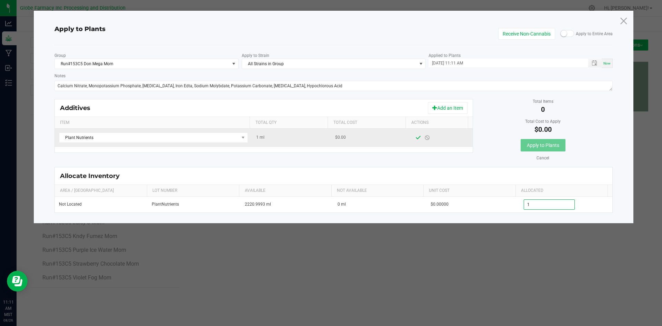
type input "1.0000"
click at [416, 139] on span at bounding box center [419, 138] width 6 height 6
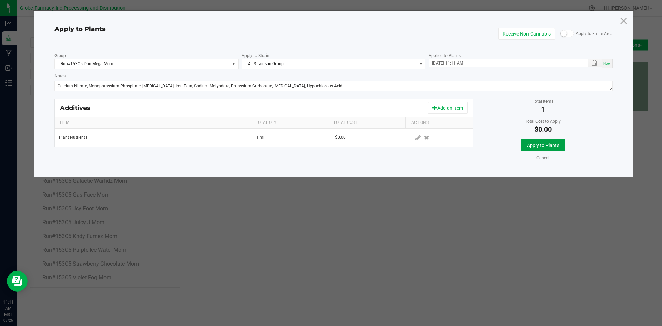
click at [539, 143] on span "Apply to Plants" at bounding box center [543, 145] width 32 height 6
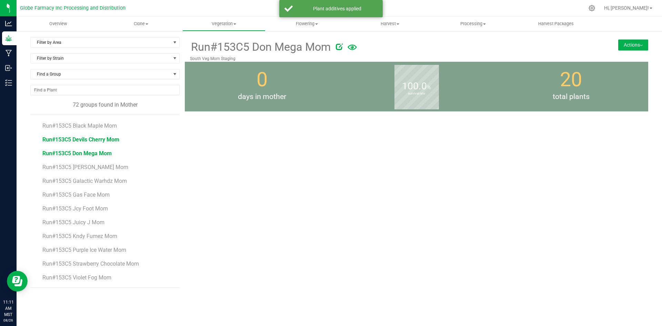
click at [80, 139] on span "Run#153C5 Devils Cherry Mom" at bounding box center [80, 139] width 77 height 7
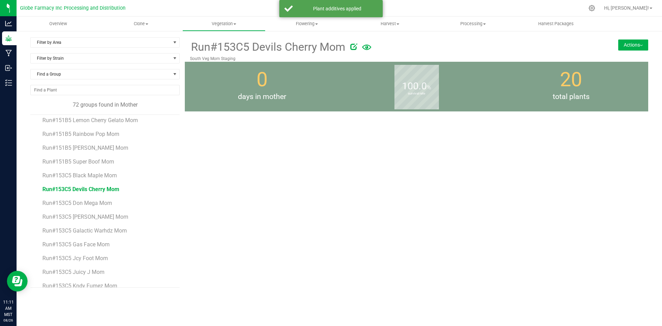
scroll to position [768, 0]
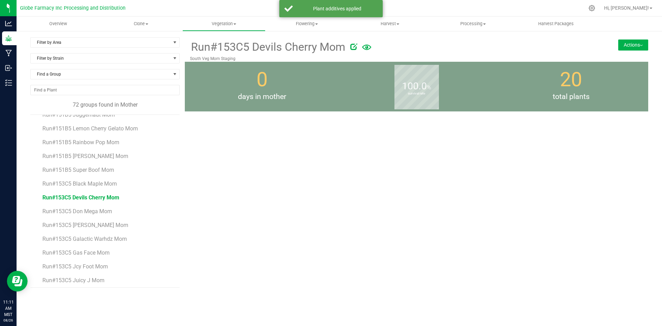
click at [634, 42] on button "Actions" at bounding box center [633, 44] width 30 height 11
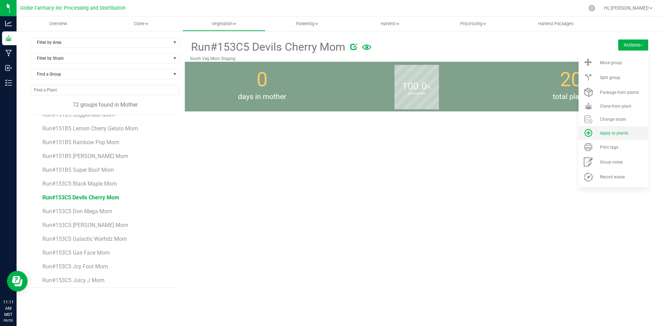
click at [635, 133] on div "Apply to plants" at bounding box center [623, 133] width 47 height 5
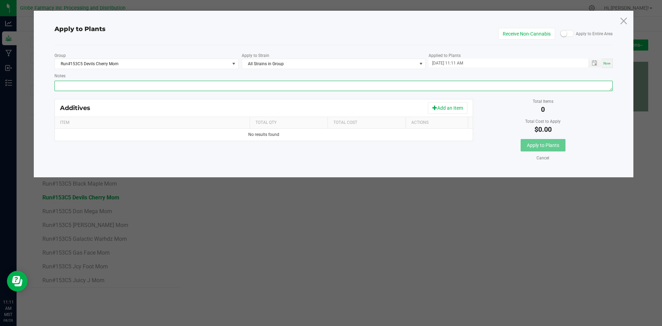
click at [364, 83] on textarea "Notes" at bounding box center [333, 86] width 559 height 10
paste textarea "Calcium Nitrate, Monopotassium Phosphate, [MEDICAL_DATA], Iron Edta, Sodium Mol…"
type textarea "Calcium Nitrate, Monopotassium Phosphate, [MEDICAL_DATA], Iron Edta, Sodium Mol…"
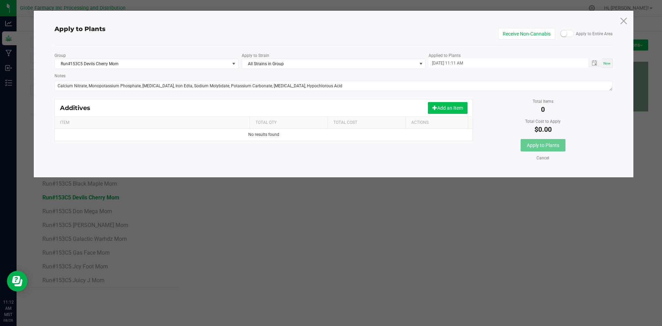
click at [458, 109] on button "Add an Item" at bounding box center [448, 108] width 40 height 12
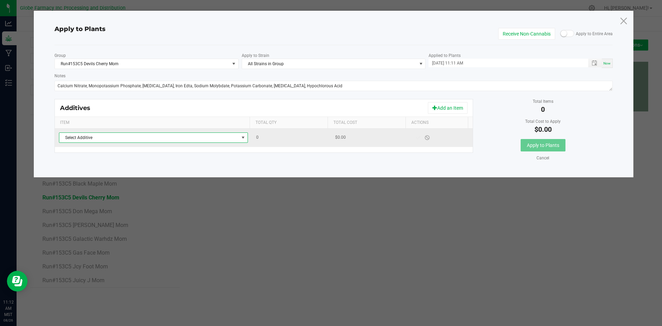
click at [236, 135] on span "Select Additive" at bounding box center [149, 138] width 180 height 10
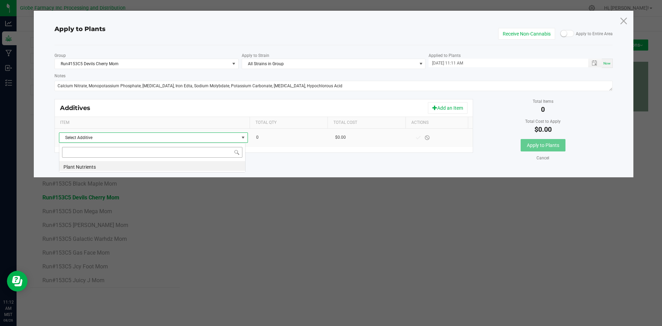
scroll to position [10, 187]
click at [215, 167] on li "Plant Nutrients" at bounding box center [152, 166] width 186 height 10
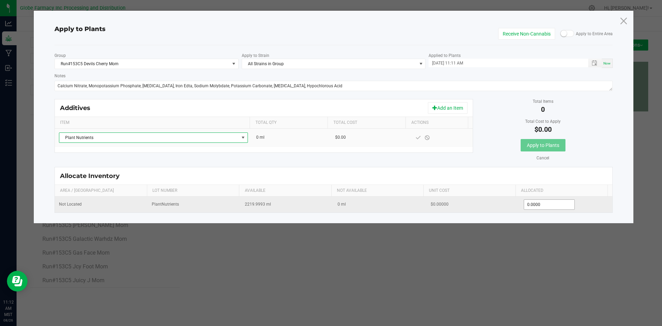
click at [525, 198] on td "0.0000" at bounding box center [566, 205] width 93 height 16
click at [528, 201] on input "0" at bounding box center [549, 205] width 51 height 10
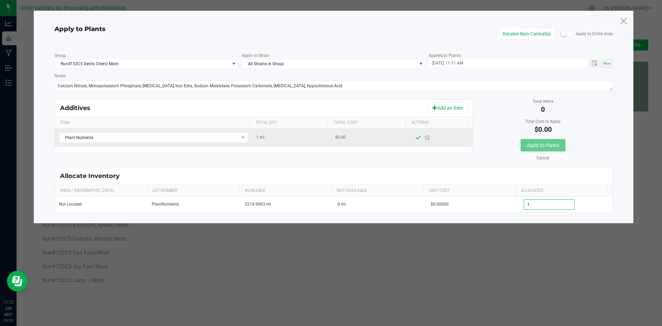
type input "1.0000"
click at [416, 139] on span at bounding box center [419, 138] width 6 height 6
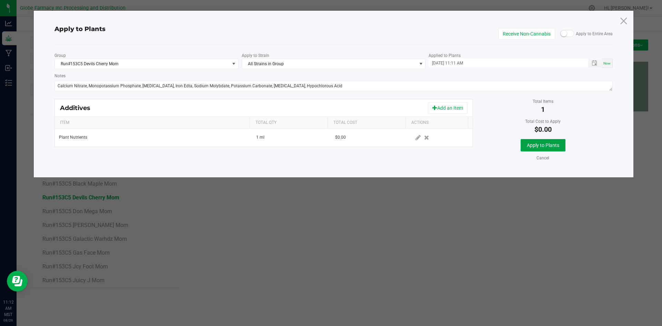
click at [524, 145] on button "Apply to Plants" at bounding box center [543, 145] width 45 height 12
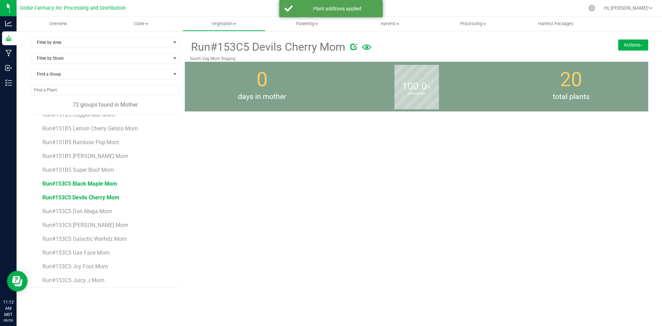
click at [103, 183] on span "Run#153C5 Black Maple Mom" at bounding box center [79, 183] width 75 height 7
click at [638, 49] on button "Actions" at bounding box center [633, 44] width 30 height 11
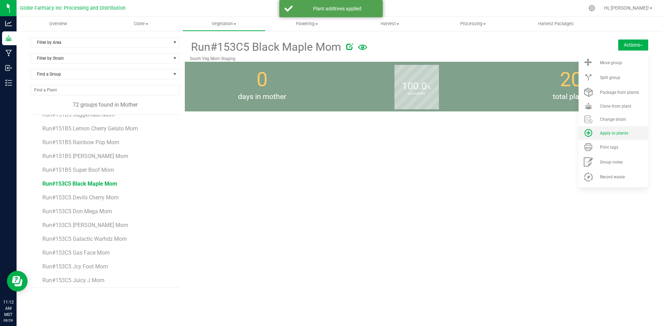
click at [606, 134] on span "Apply to plants" at bounding box center [614, 133] width 28 height 5
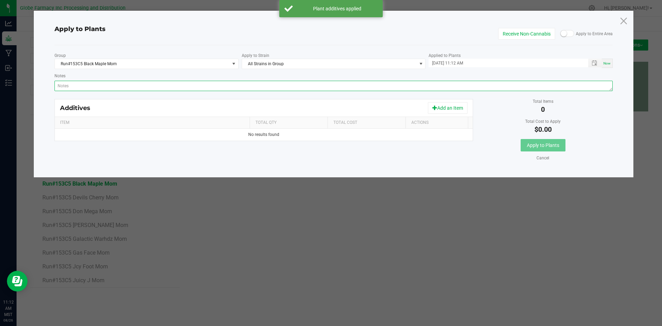
click at [432, 87] on textarea "Notes" at bounding box center [333, 86] width 559 height 10
paste textarea "Calcium Nitrate, Monopotassium Phosphate, [MEDICAL_DATA], Iron Edta, Sodium Mol…"
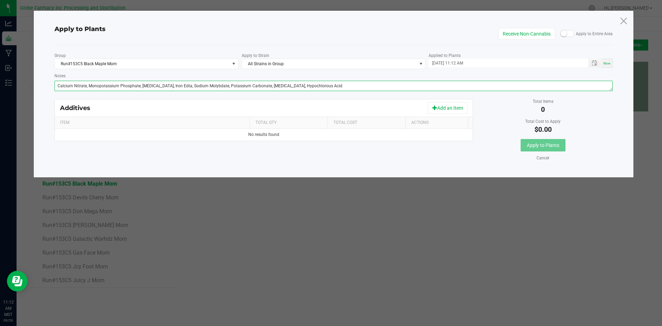
type textarea "Calcium Nitrate, Monopotassium Phosphate, [MEDICAL_DATA], Iron Edta, Sodium Mol…"
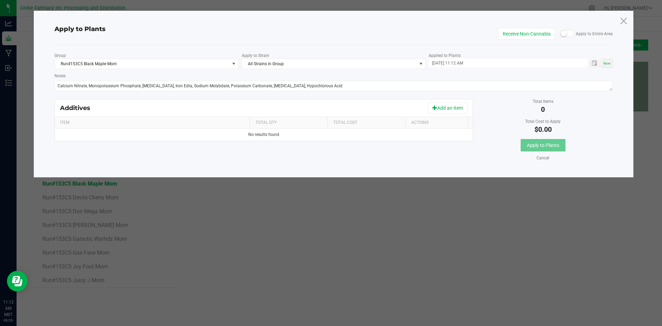
click at [446, 101] on div "Additives Add an Item" at bounding box center [264, 107] width 418 height 17
click at [448, 104] on button "Add an Item" at bounding box center [448, 108] width 40 height 12
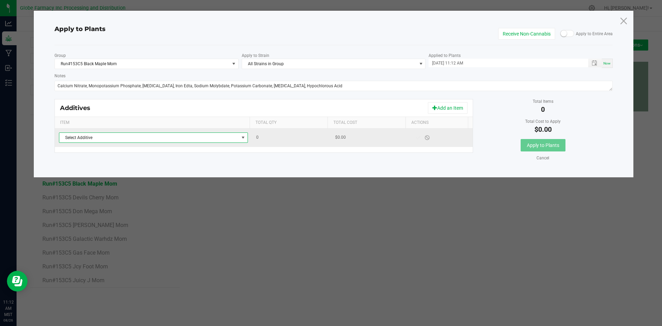
click at [223, 136] on span "Select Additive" at bounding box center [149, 138] width 180 height 10
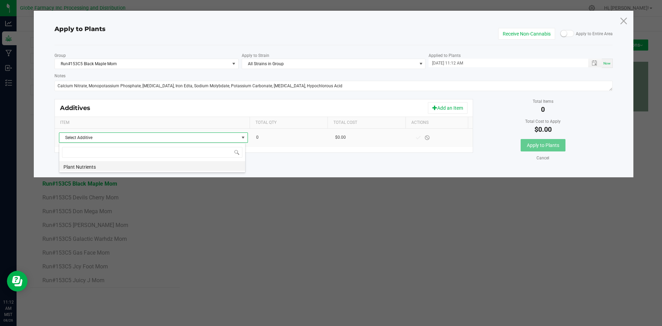
click at [203, 165] on li "Plant Nutrients" at bounding box center [152, 166] width 186 height 10
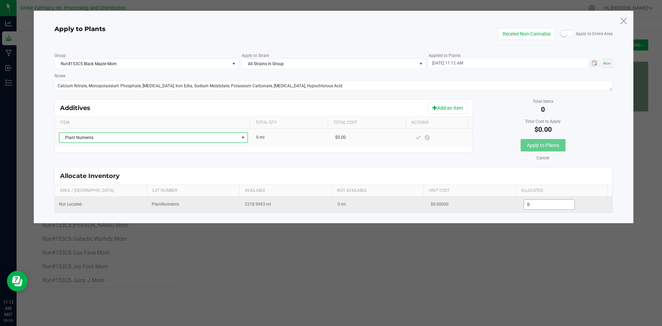
click at [531, 202] on input "0" at bounding box center [549, 205] width 51 height 10
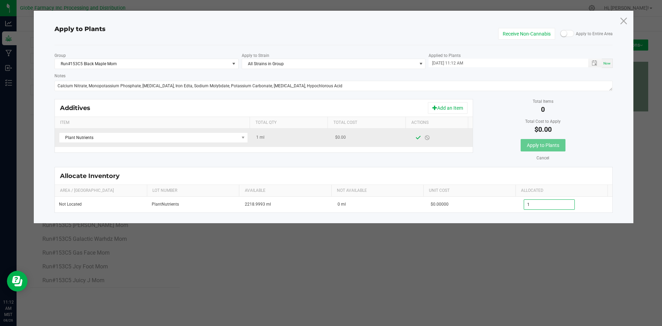
type input "1.0000"
click at [416, 140] on span at bounding box center [419, 138] width 6 height 6
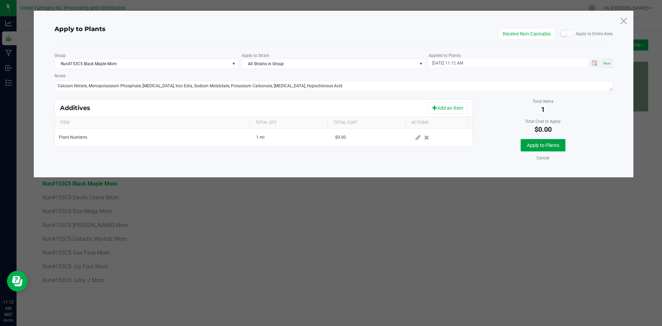
click at [533, 147] on span "Apply to Plants" at bounding box center [543, 145] width 32 height 6
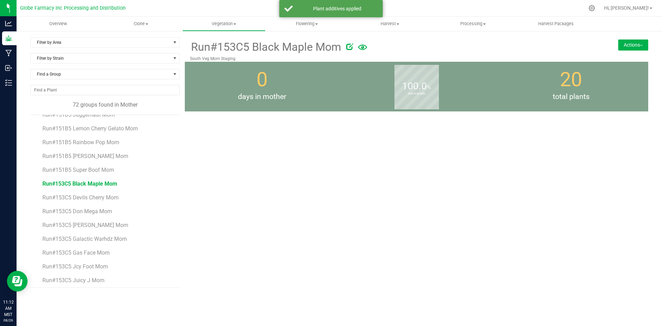
click at [64, 201] on li "Run#153C5 Devils Cherry Mom" at bounding box center [108, 195] width 132 height 14
click at [64, 212] on span "Run#153C5 Don Mega Mom" at bounding box center [76, 211] width 69 height 7
drag, startPoint x: 66, startPoint y: 222, endPoint x: 75, endPoint y: 225, distance: 9.7
click at [66, 223] on li "Run#153C5 [PERSON_NAME] Mom" at bounding box center [108, 223] width 132 height 14
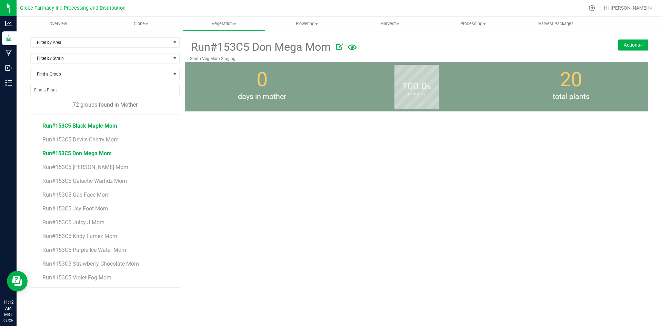
scroll to position [792, 0]
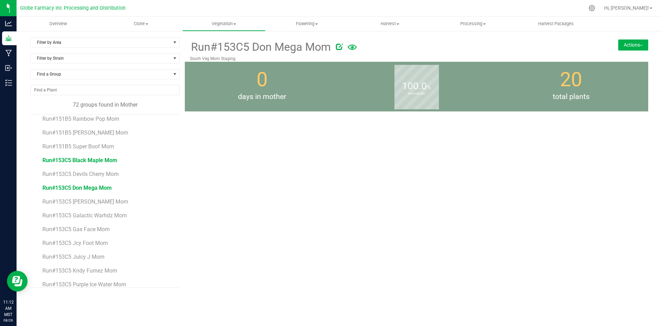
click at [87, 159] on span "Run#153C5 Black Maple Mom" at bounding box center [79, 160] width 75 height 7
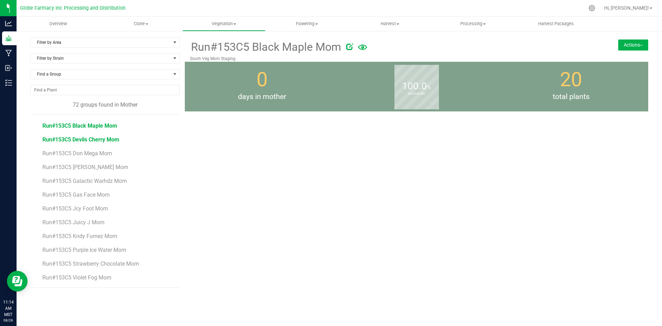
scroll to position [792, 0]
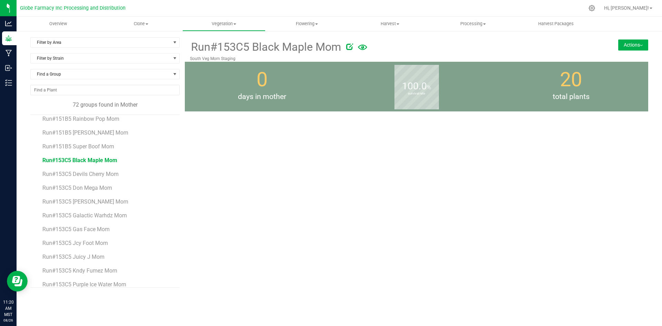
click at [632, 48] on button "Actions" at bounding box center [633, 44] width 30 height 11
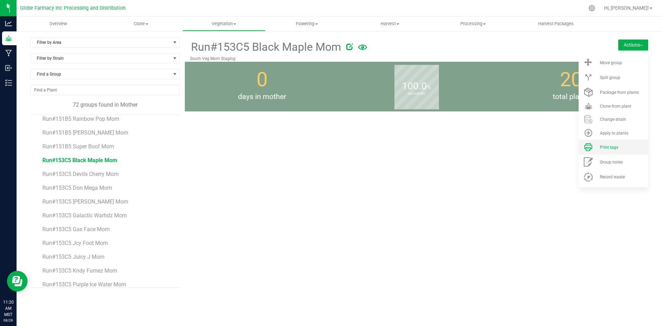
click at [627, 148] on div "Print tags" at bounding box center [623, 147] width 47 height 5
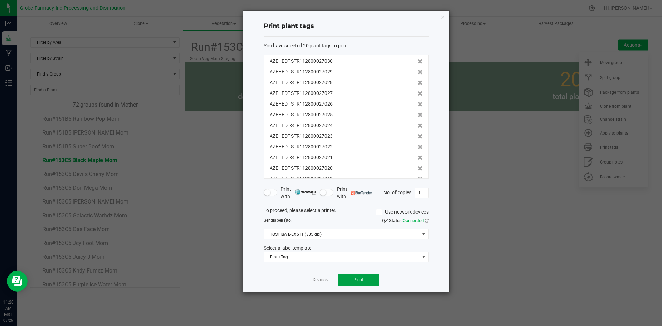
click at [355, 279] on span "Print" at bounding box center [359, 280] width 10 height 6
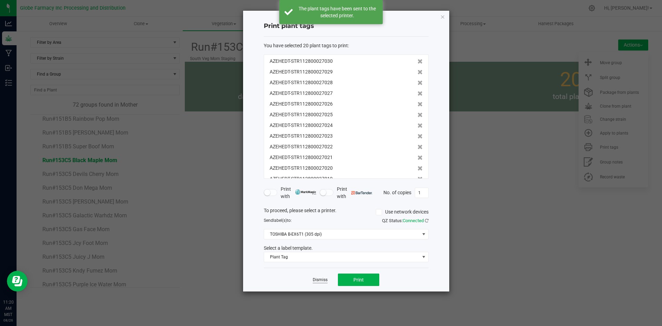
click at [316, 280] on link "Dismiss" at bounding box center [320, 280] width 15 height 6
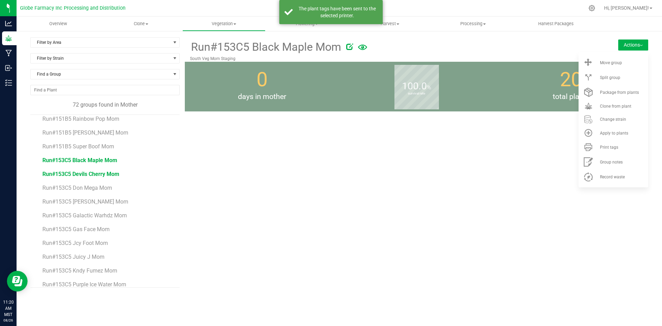
click at [94, 175] on span "Run#153C5 Devils Cherry Mom" at bounding box center [80, 174] width 77 height 7
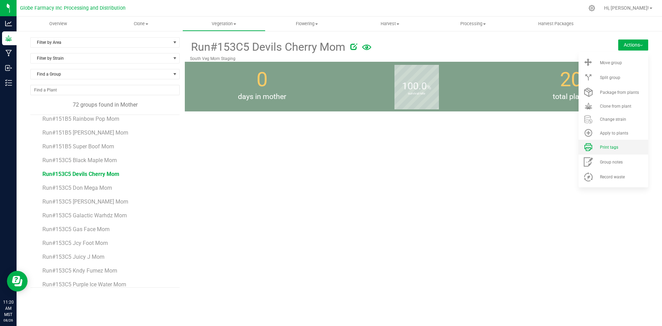
click at [620, 147] on div "Print tags" at bounding box center [623, 147] width 47 height 5
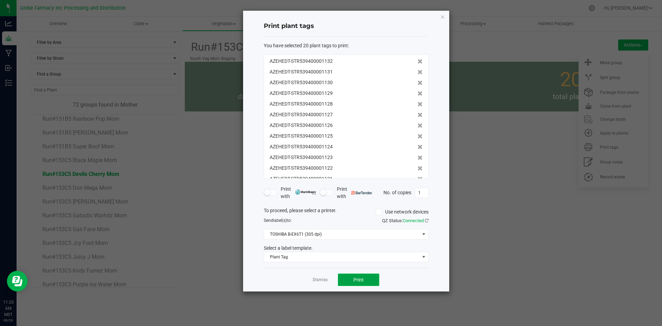
click at [368, 281] on button "Print" at bounding box center [358, 279] width 41 height 12
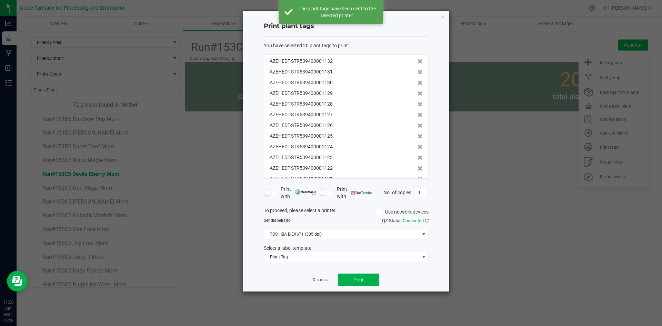
click at [315, 280] on link "Dismiss" at bounding box center [320, 280] width 15 height 6
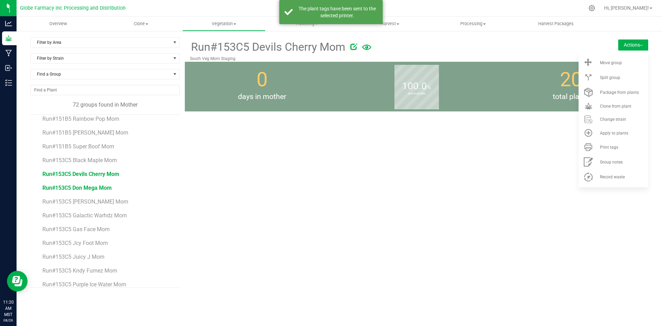
click at [88, 188] on span "Run#153C5 Don Mega Mom" at bounding box center [76, 188] width 69 height 7
click at [621, 150] on li "Print tags" at bounding box center [614, 147] width 70 height 15
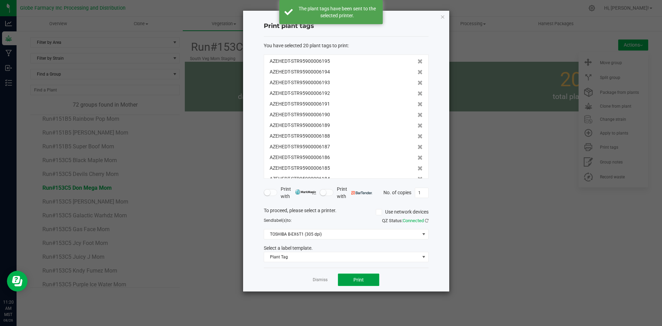
click at [364, 279] on button "Print" at bounding box center [358, 279] width 41 height 12
click at [320, 278] on link "Dismiss" at bounding box center [320, 280] width 15 height 6
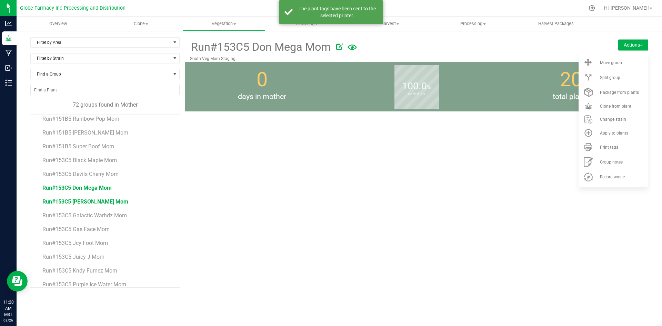
click at [93, 200] on span "Run#153C5 [PERSON_NAME] Mom" at bounding box center [85, 201] width 86 height 7
click at [615, 148] on span "Print tags" at bounding box center [609, 147] width 18 height 5
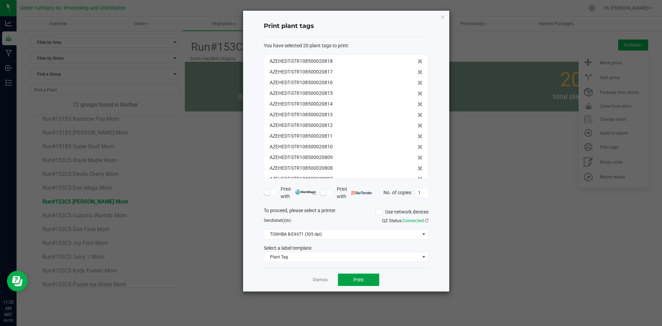
click at [366, 280] on button "Print" at bounding box center [358, 279] width 41 height 12
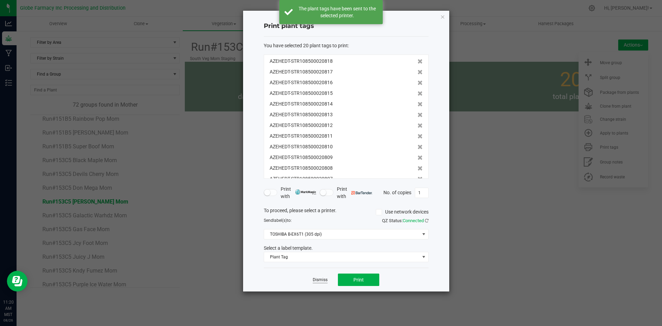
click at [325, 281] on link "Dismiss" at bounding box center [320, 280] width 15 height 6
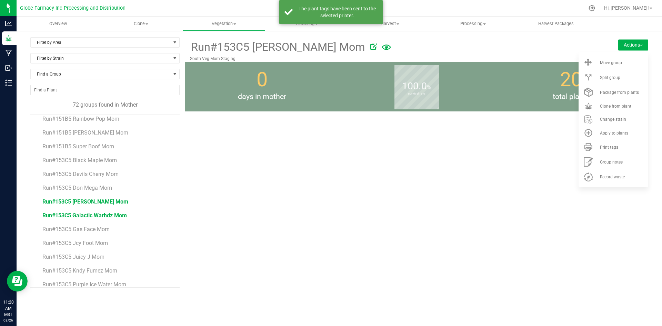
click at [121, 213] on span "Run#153C5 Galactic Warhdz Mom" at bounding box center [84, 215] width 84 height 7
click at [606, 148] on span "Print tags" at bounding box center [609, 147] width 18 height 5
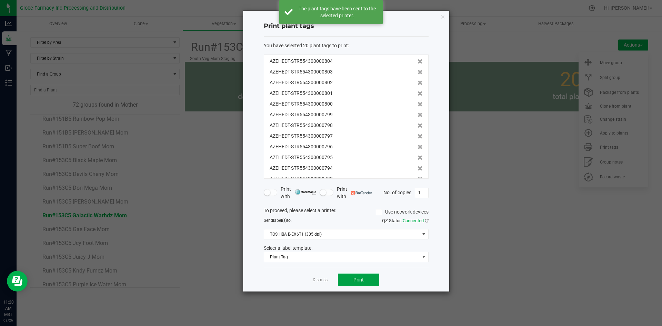
click at [371, 277] on button "Print" at bounding box center [358, 279] width 41 height 12
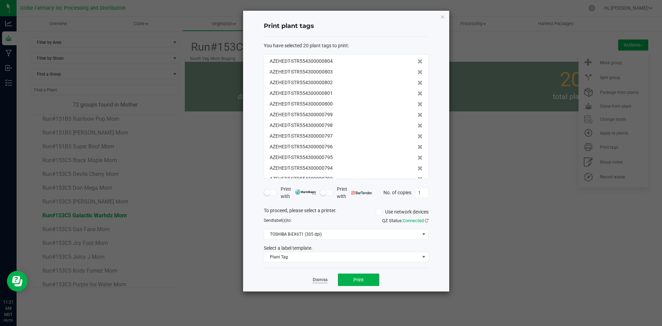
click at [316, 278] on link "Dismiss" at bounding box center [320, 280] width 15 height 6
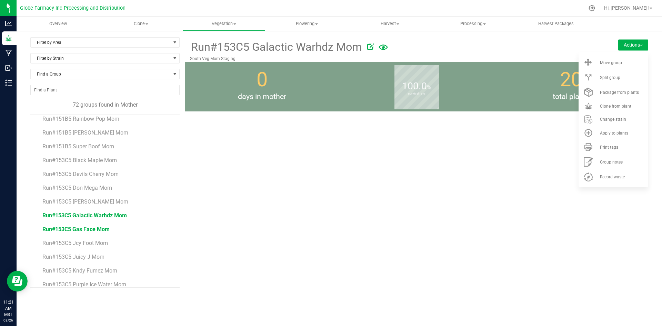
click at [98, 229] on span "Run#153C5 Gas Face Mom" at bounding box center [75, 229] width 67 height 7
click at [617, 145] on span "Print tags" at bounding box center [609, 147] width 18 height 5
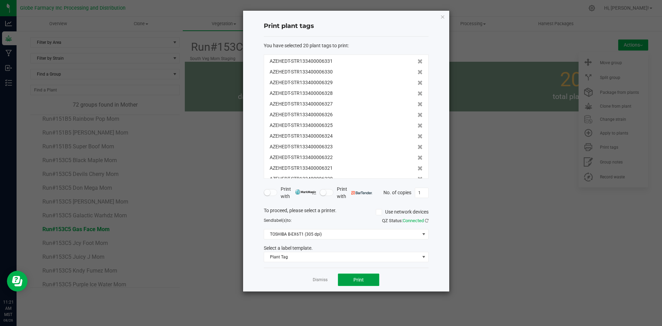
click at [342, 279] on button "Print" at bounding box center [358, 279] width 41 height 12
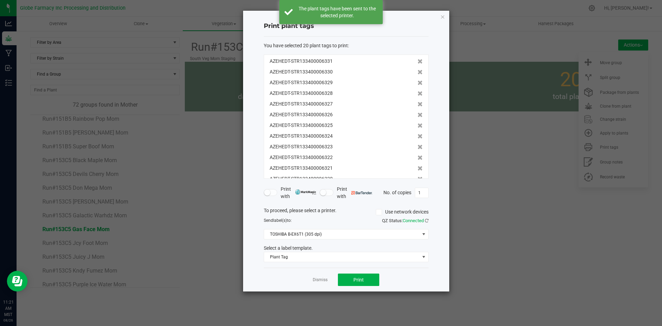
click at [326, 277] on app-cancel-button "Dismiss" at bounding box center [320, 279] width 15 height 7
click at [316, 281] on link "Dismiss" at bounding box center [320, 280] width 15 height 6
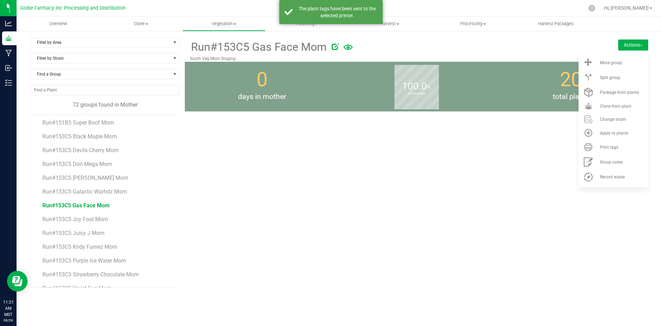
scroll to position [826, 0]
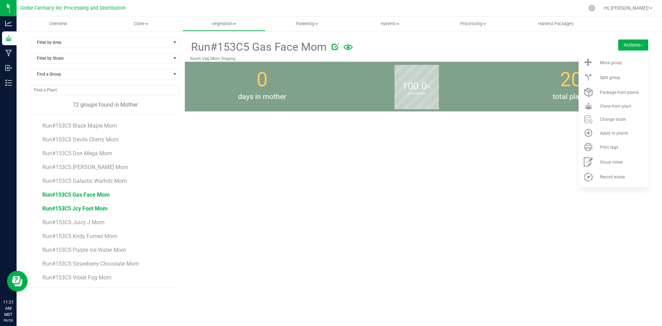
click at [87, 211] on span "Run#153C5 Jcy Foot Mom" at bounding box center [74, 208] width 65 height 7
click at [610, 151] on li "Print tags" at bounding box center [614, 147] width 70 height 15
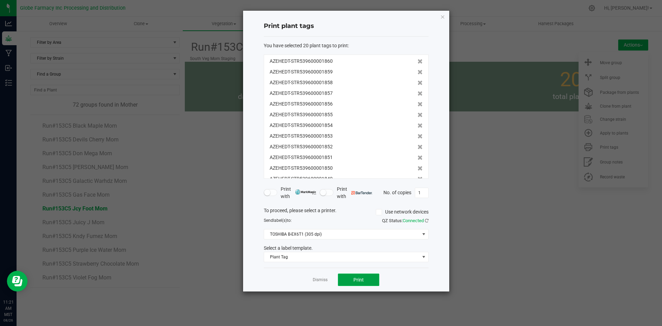
click at [362, 282] on span "Print" at bounding box center [359, 280] width 10 height 6
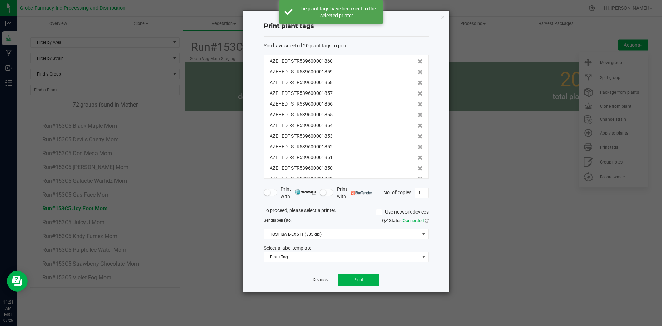
click at [317, 279] on link "Dismiss" at bounding box center [320, 280] width 15 height 6
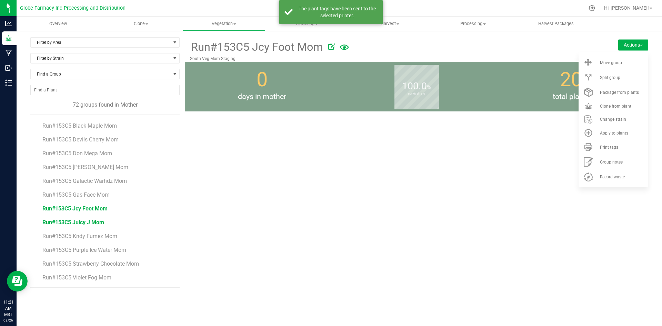
click at [88, 224] on span "Run#153C5 Juicy J Mom" at bounding box center [73, 222] width 62 height 7
click at [617, 149] on span "Print tags" at bounding box center [609, 147] width 18 height 5
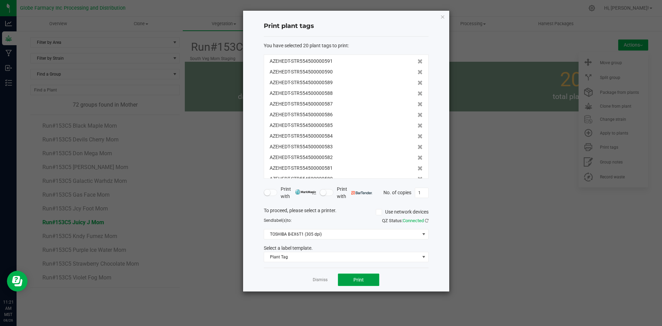
click at [370, 278] on button "Print" at bounding box center [358, 279] width 41 height 12
click at [321, 281] on link "Dismiss" at bounding box center [320, 280] width 15 height 6
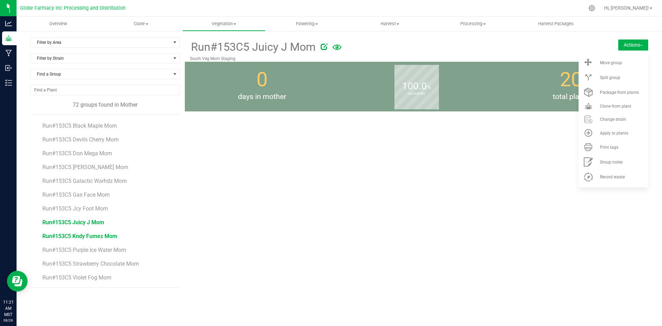
click at [79, 238] on span "Run#153C5 Kndy Fumez Mom" at bounding box center [79, 236] width 75 height 7
click at [612, 151] on li "Print tags" at bounding box center [614, 147] width 70 height 15
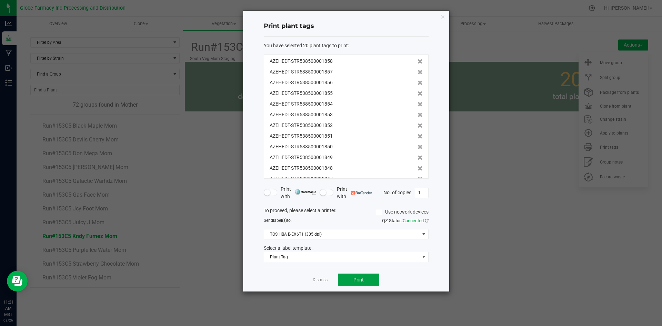
click at [367, 282] on button "Print" at bounding box center [358, 279] width 41 height 12
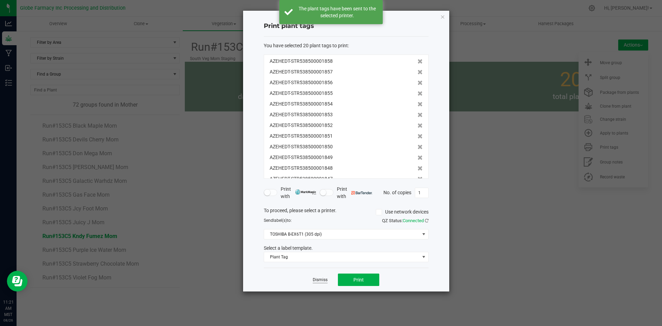
click at [318, 282] on link "Dismiss" at bounding box center [320, 280] width 15 height 6
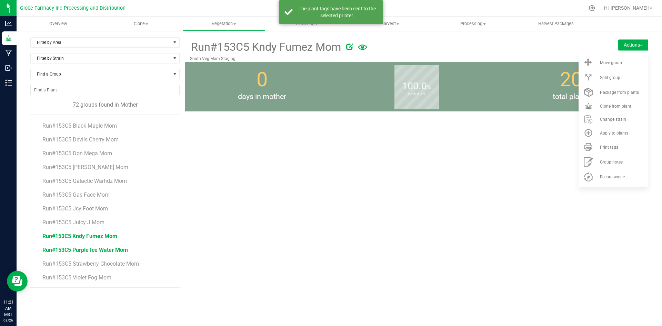
click at [61, 249] on span "Run#153C5 Purple Ice Water Mom" at bounding box center [85, 250] width 86 height 7
click at [615, 149] on span "Print tags" at bounding box center [609, 147] width 18 height 5
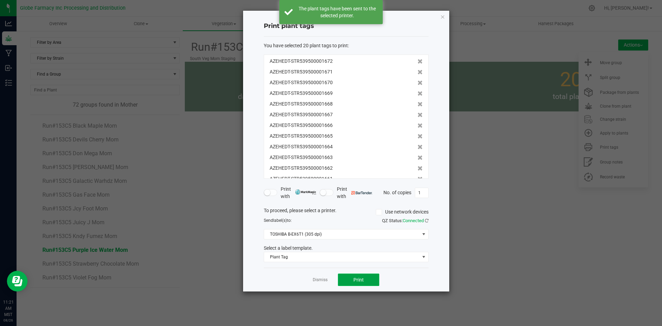
click at [357, 280] on span "Print" at bounding box center [359, 280] width 10 height 6
click at [316, 282] on link "Dismiss" at bounding box center [320, 280] width 15 height 6
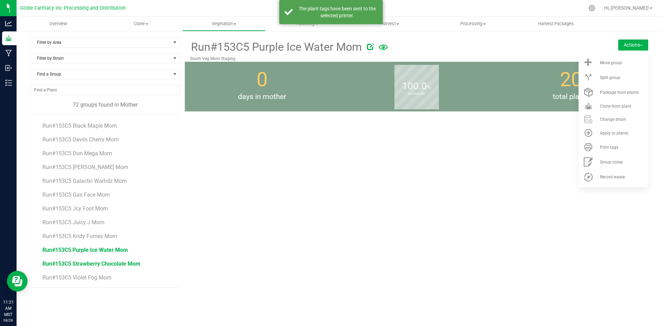
click at [119, 263] on span "Run#153C5 Strawberry Chocolate Mom" at bounding box center [91, 263] width 98 height 7
click at [620, 150] on li "Print tags" at bounding box center [614, 147] width 70 height 15
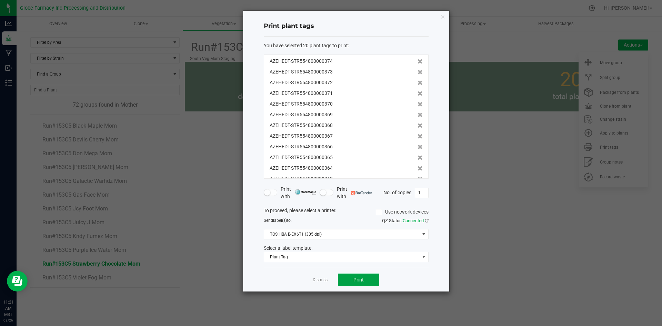
click at [348, 282] on button "Print" at bounding box center [358, 279] width 41 height 12
click at [323, 278] on link "Dismiss" at bounding box center [320, 280] width 15 height 6
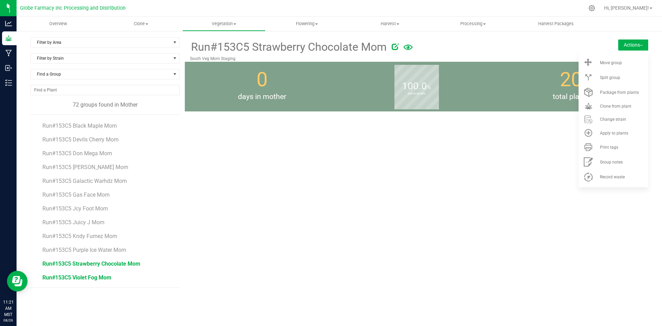
click at [91, 276] on span "Run#153C5 Violet Fog Mom" at bounding box center [76, 277] width 69 height 7
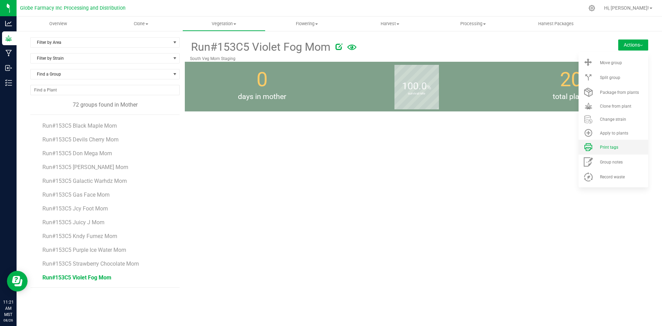
click at [605, 151] on li "Print tags" at bounding box center [614, 147] width 70 height 15
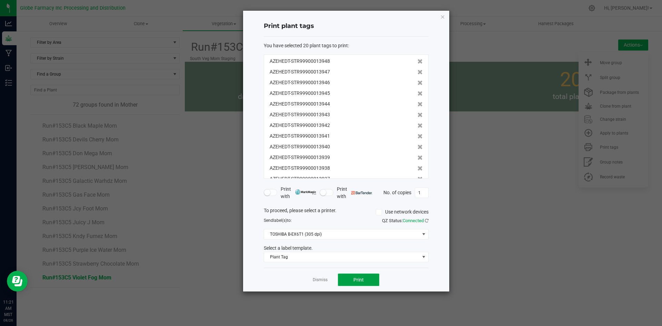
click at [370, 281] on button "Print" at bounding box center [358, 279] width 41 height 12
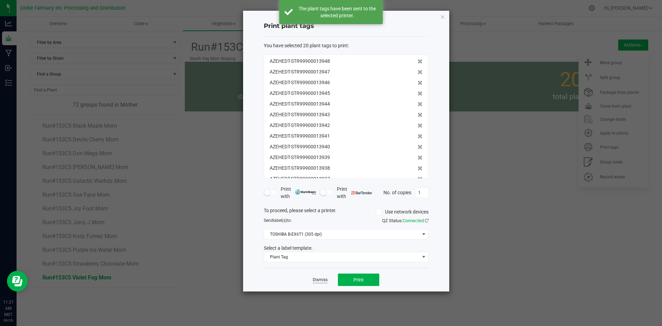
click at [315, 281] on link "Dismiss" at bounding box center [320, 280] width 15 height 6
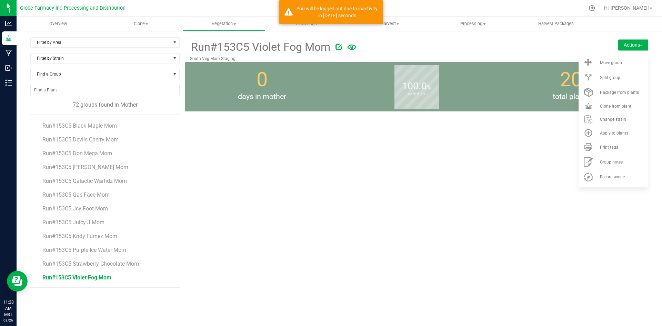
click at [435, 268] on div "Run#153C5 Violet Fog Mom South Veg Mom Staging Actions Move group Split group" at bounding box center [417, 162] width 464 height 250
click at [548, 176] on div "Run#153C5 Violet Fog Mom South Veg Mom Staging Actions Move group Split group" at bounding box center [417, 162] width 464 height 250
click at [522, 179] on div "Run#153C5 Violet Fog Mom South Veg Mom Staging Actions Move group Split group" at bounding box center [417, 162] width 464 height 250
